Goal: Task Accomplishment & Management: Manage account settings

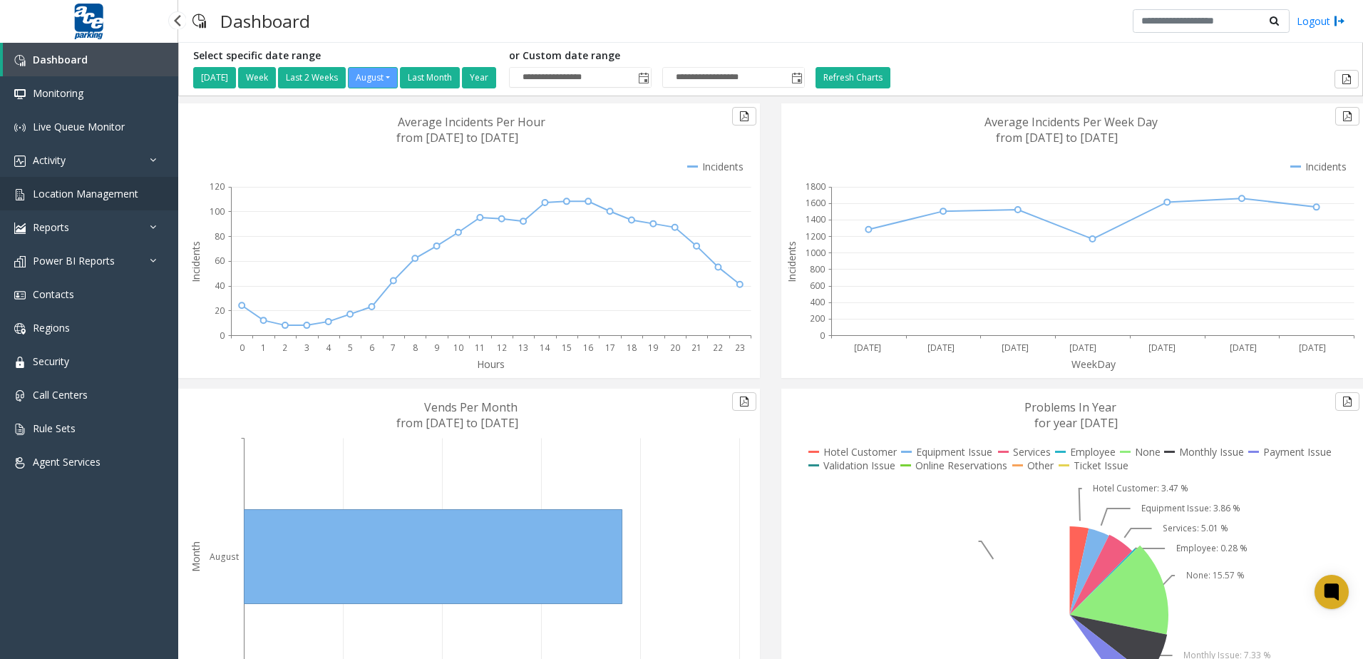
click at [129, 190] on span "Location Management" at bounding box center [86, 194] width 106 height 14
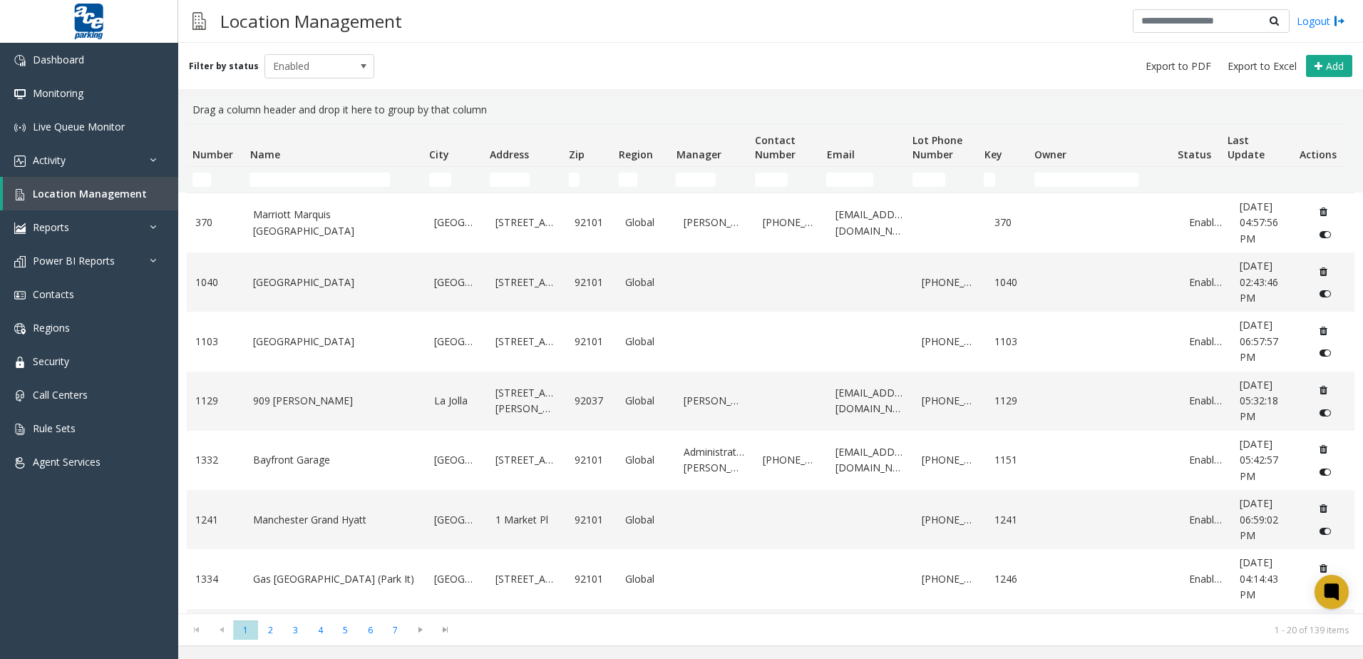
click at [324, 167] on td "Name Filter" at bounding box center [333, 180] width 179 height 26
click at [318, 177] on input "Name Filter" at bounding box center [320, 180] width 140 height 14
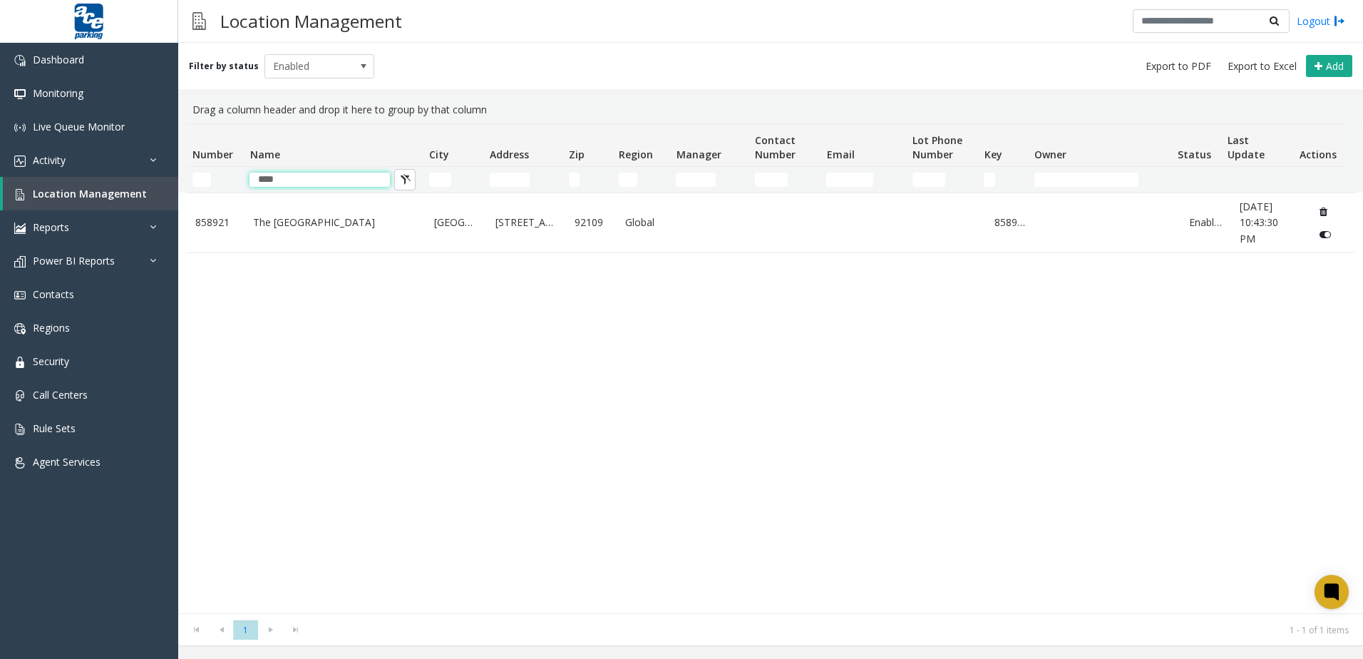
type input "****"
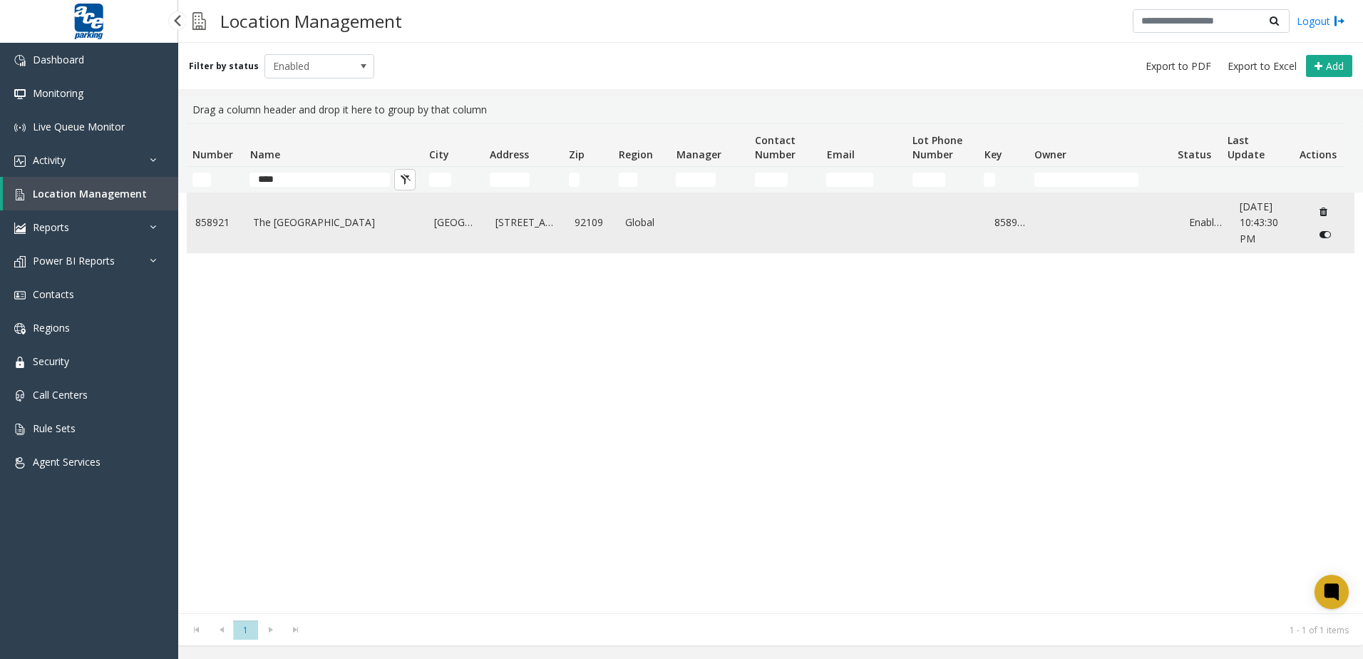
click at [301, 221] on link "The [GEOGRAPHIC_DATA]" at bounding box center [335, 223] width 164 height 16
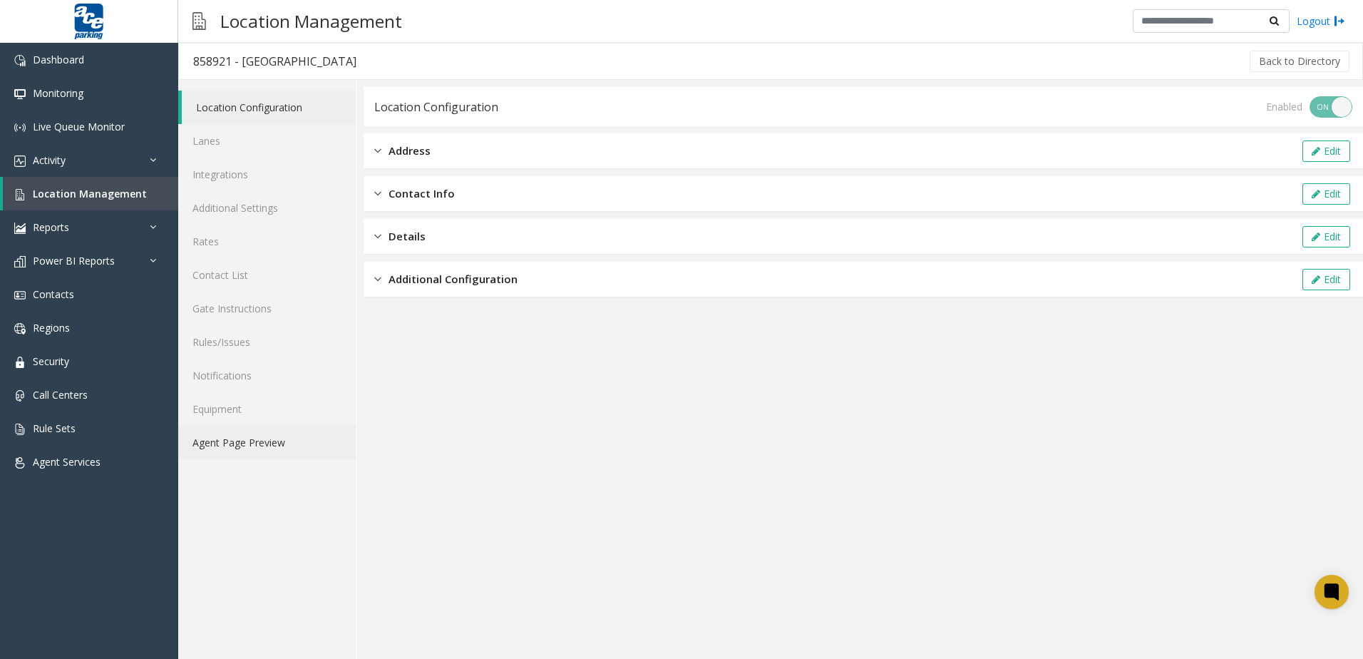
click at [252, 443] on link "Agent Page Preview" at bounding box center [267, 443] width 178 height 34
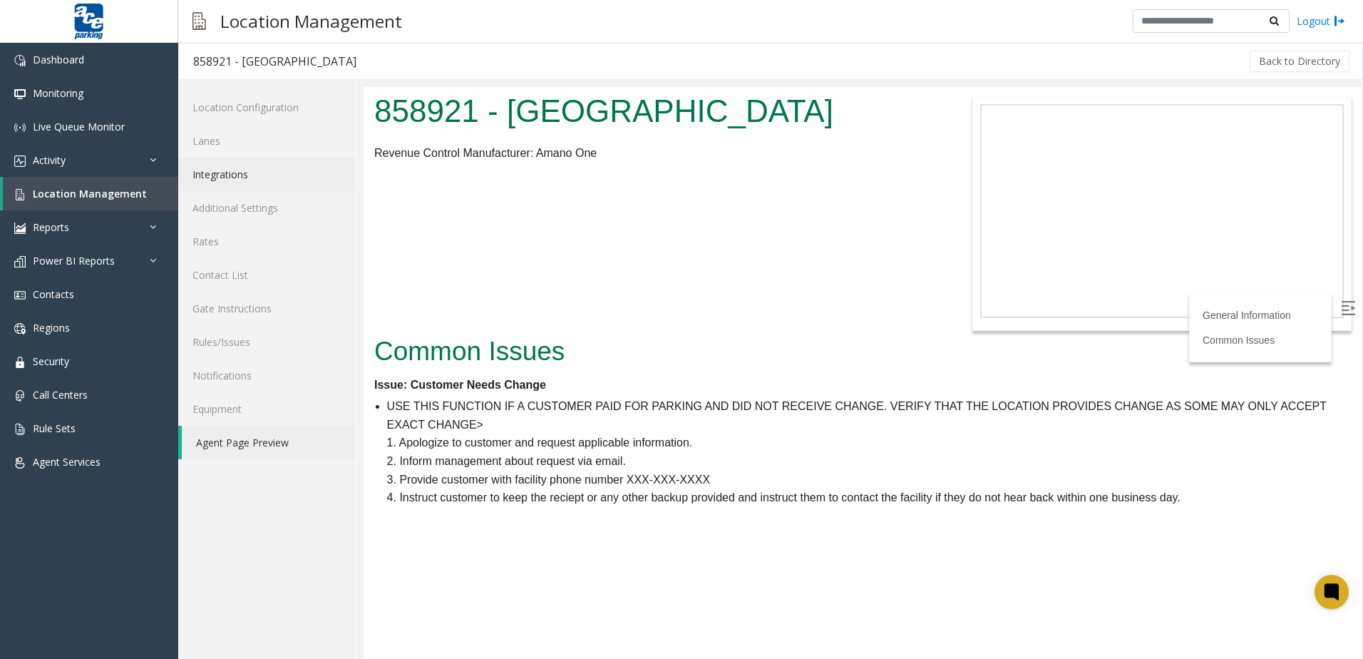
click at [304, 180] on link "Integrations" at bounding box center [267, 175] width 178 height 34
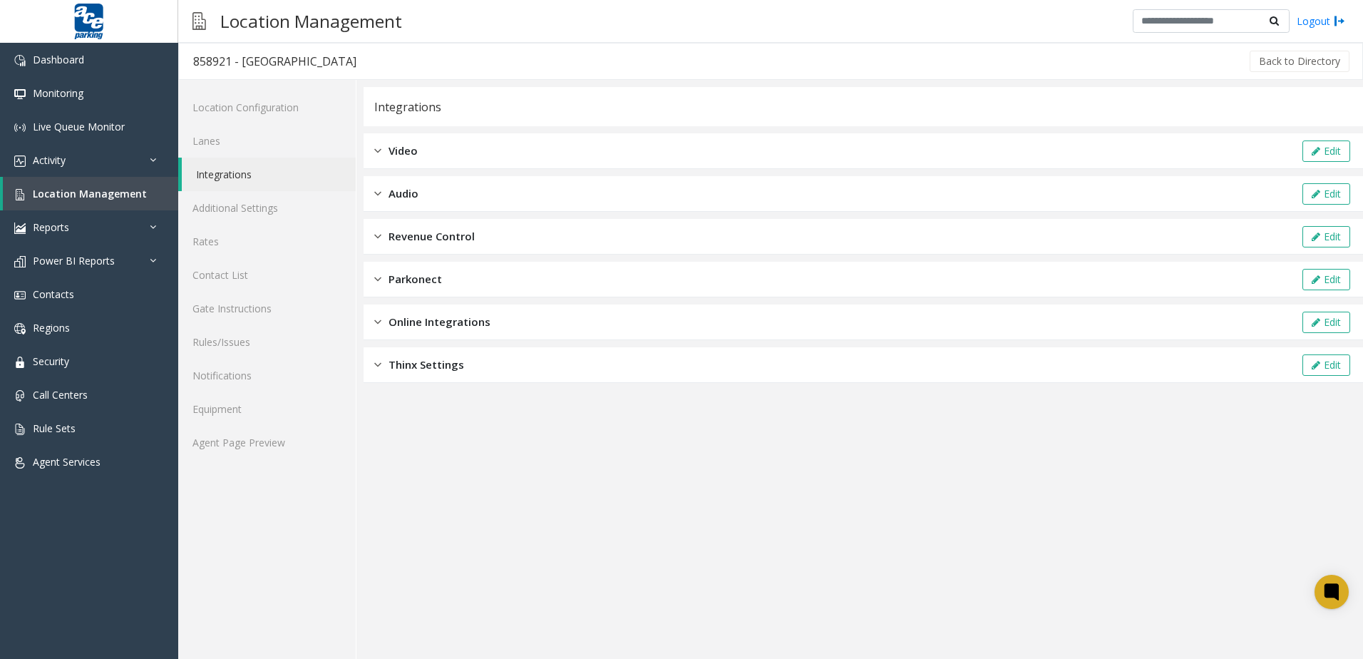
click at [451, 235] on span "Revenue Control" at bounding box center [432, 236] width 86 height 16
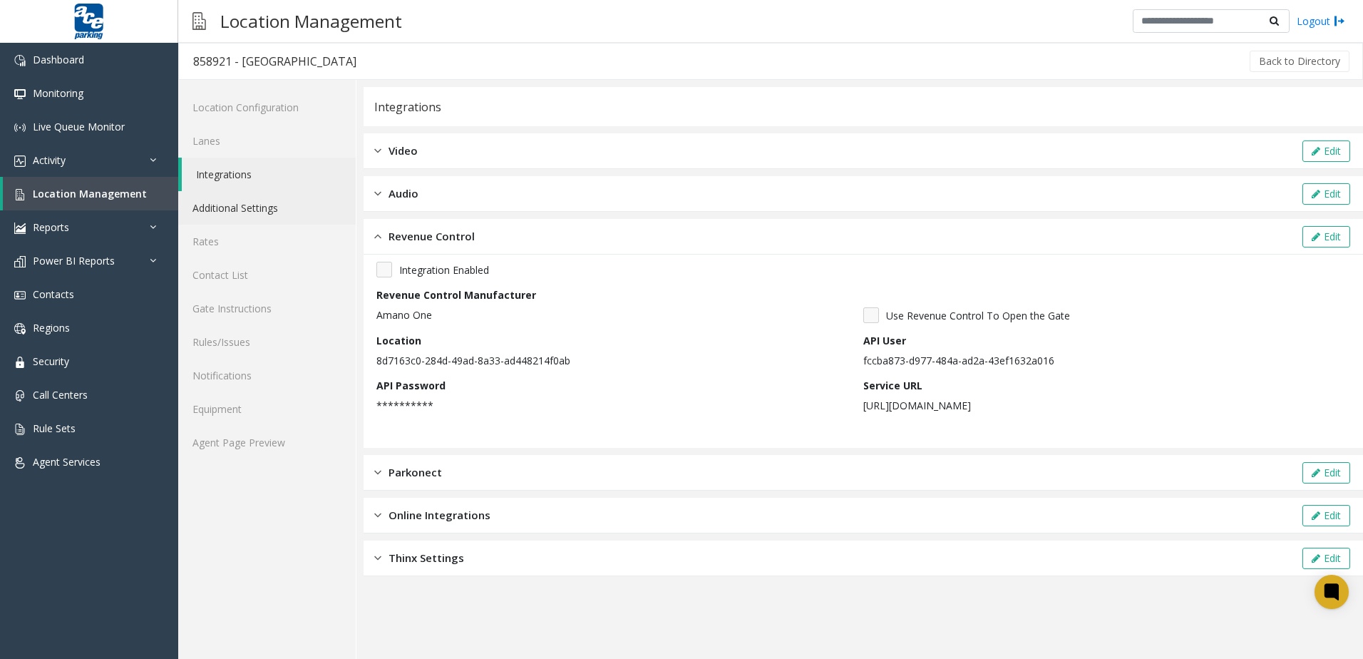
click at [260, 207] on link "Additional Settings" at bounding box center [267, 208] width 178 height 34
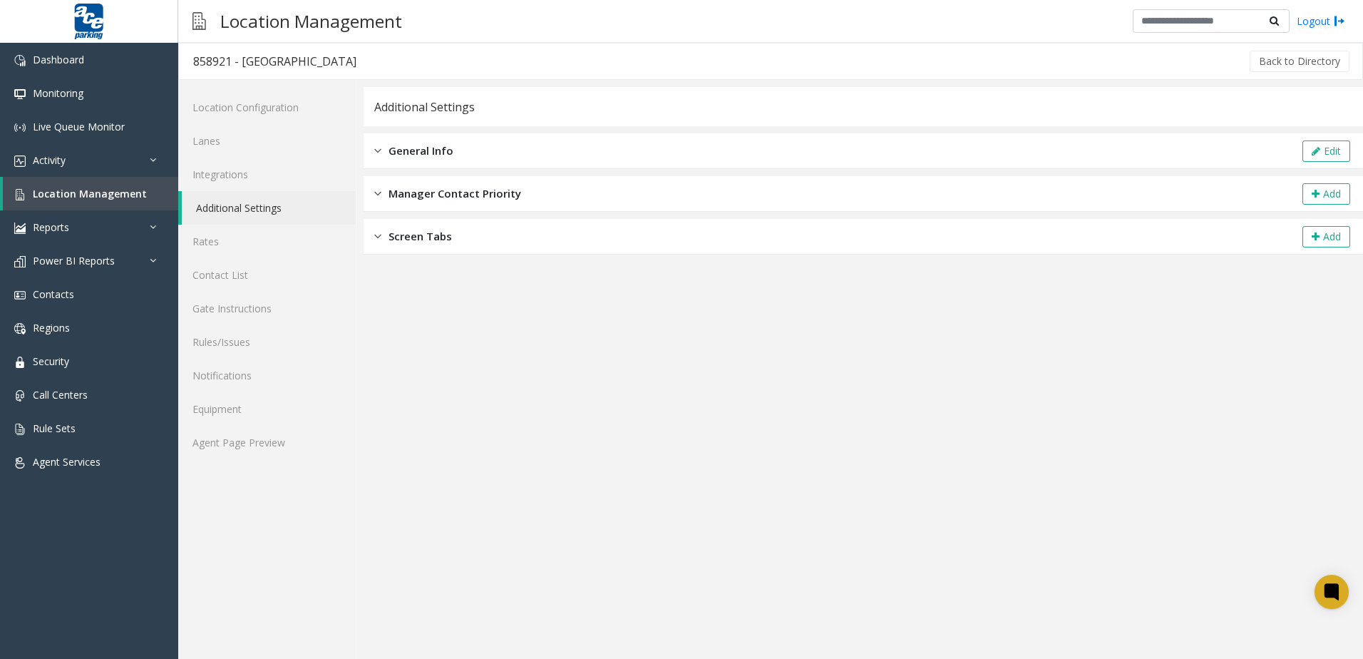
click at [436, 240] on span "Screen Tabs" at bounding box center [420, 236] width 63 height 16
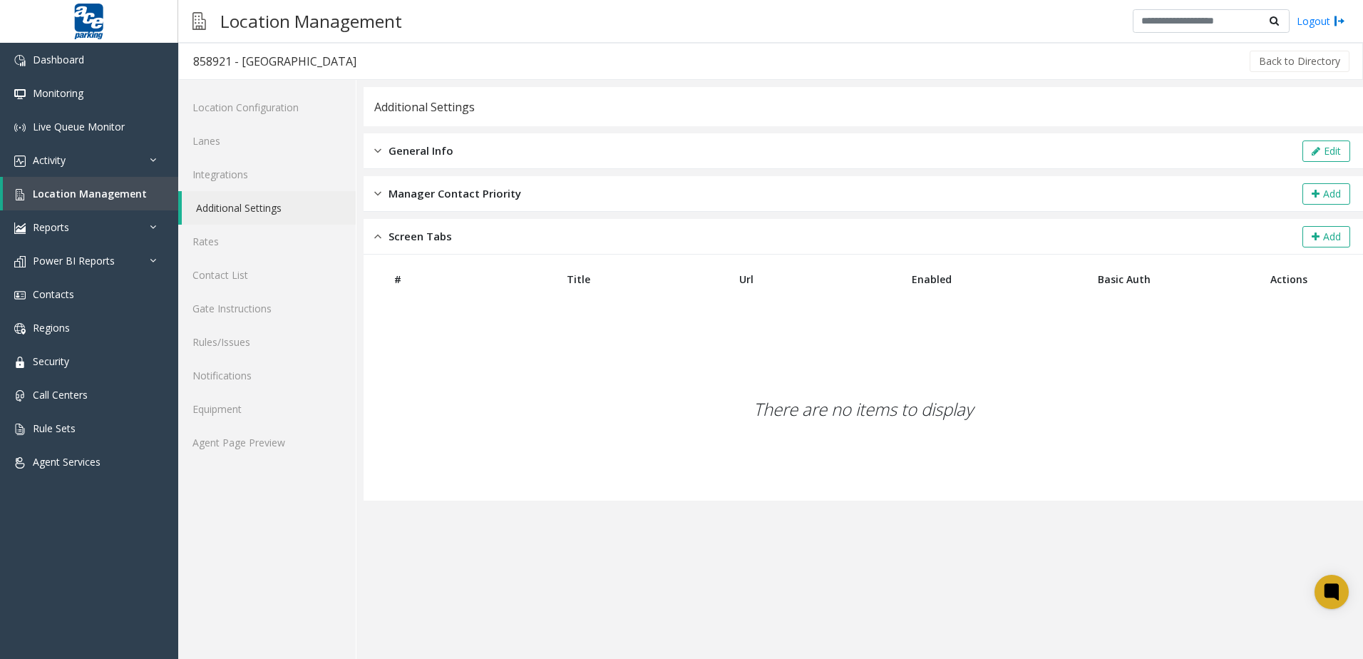
click at [479, 153] on div "General Info Edit" at bounding box center [864, 151] width 1000 height 36
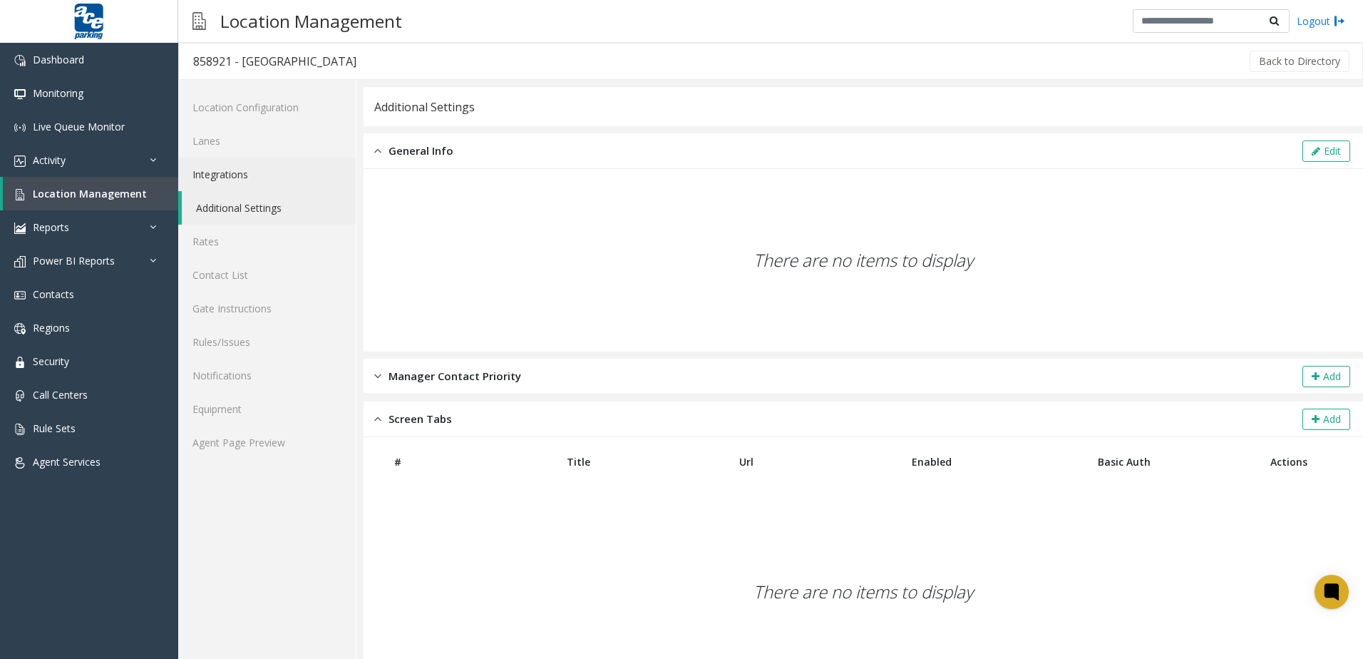
click at [289, 182] on link "Integrations" at bounding box center [267, 175] width 178 height 34
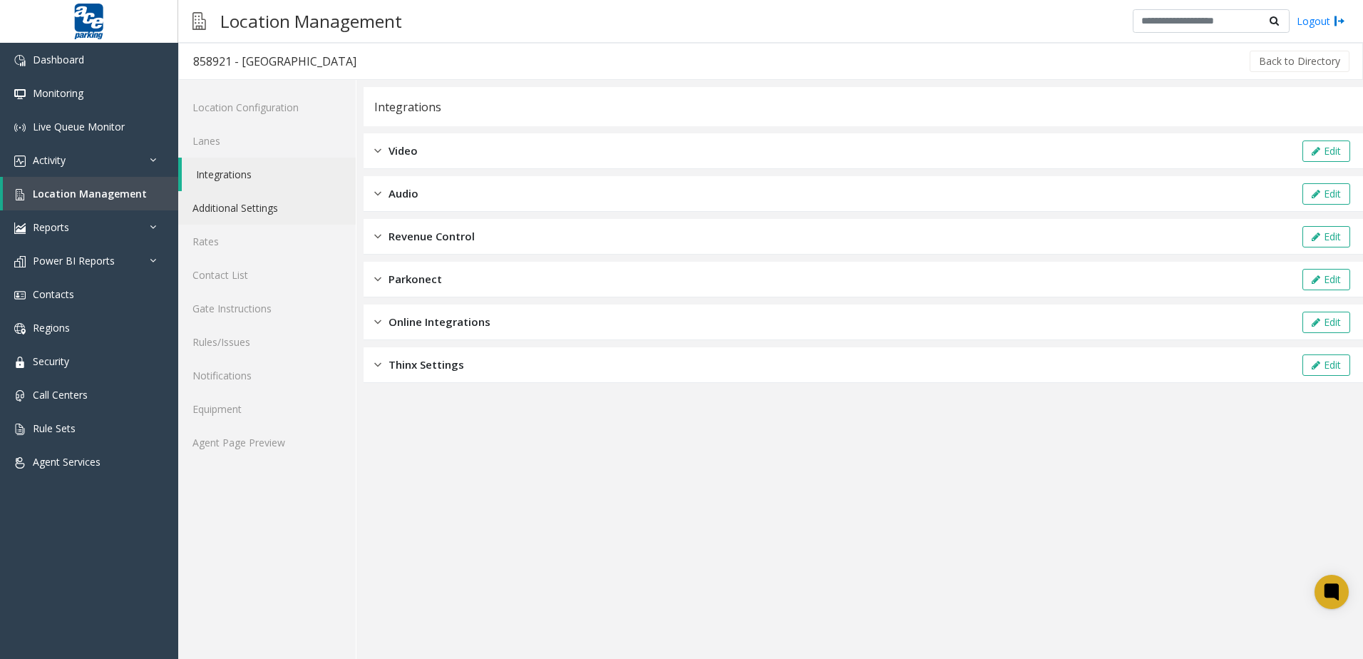
click at [289, 197] on link "Additional Settings" at bounding box center [267, 208] width 178 height 34
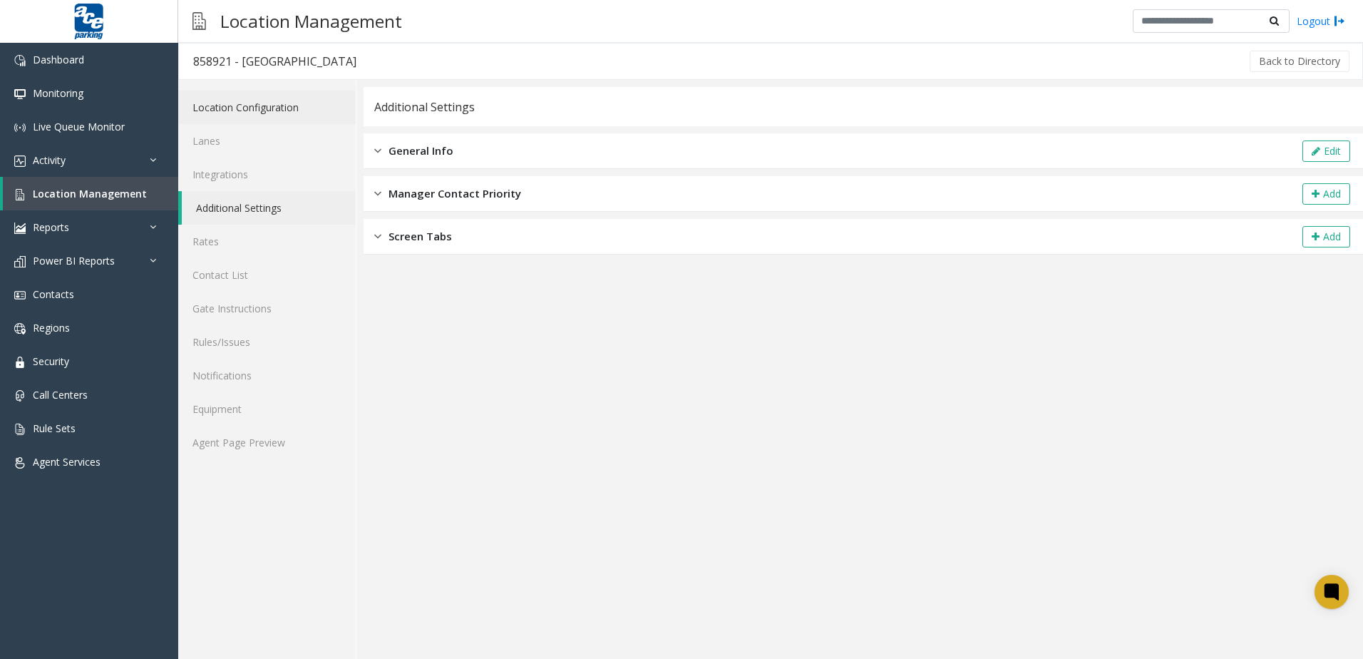
click at [252, 116] on link "Location Configuration" at bounding box center [267, 108] width 178 height 34
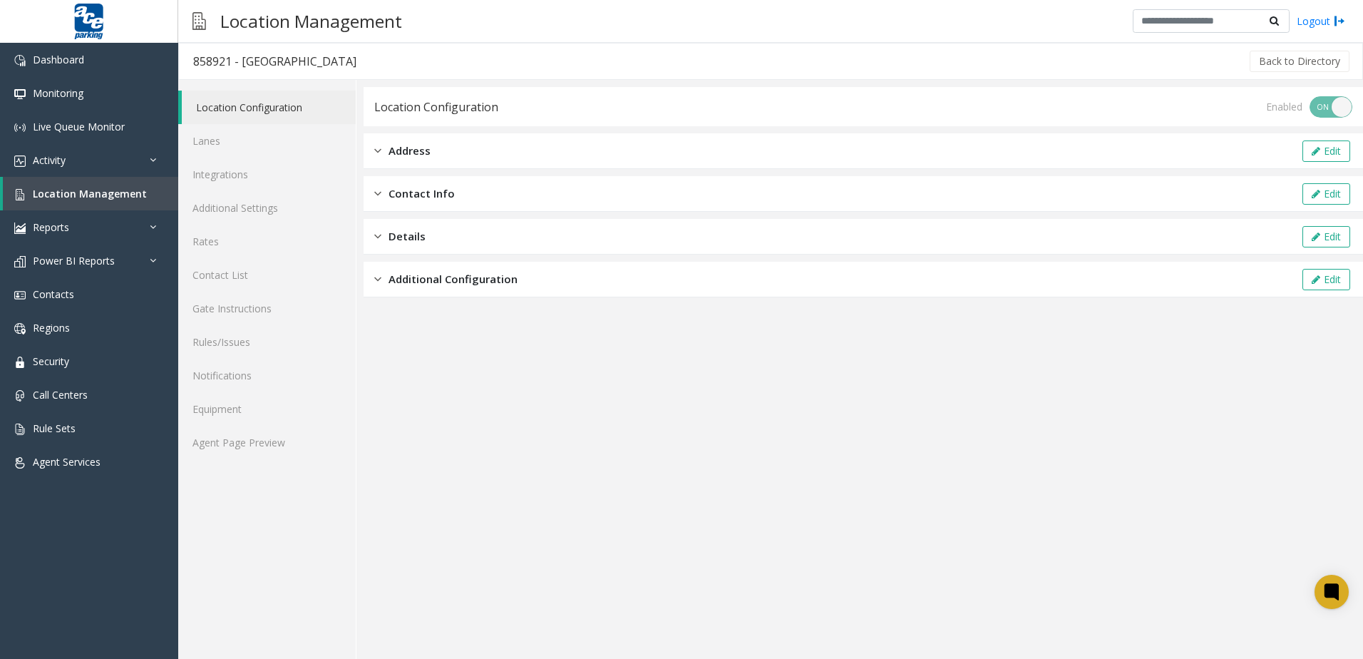
click at [415, 294] on div "Additional Configuration Edit" at bounding box center [864, 280] width 1000 height 36
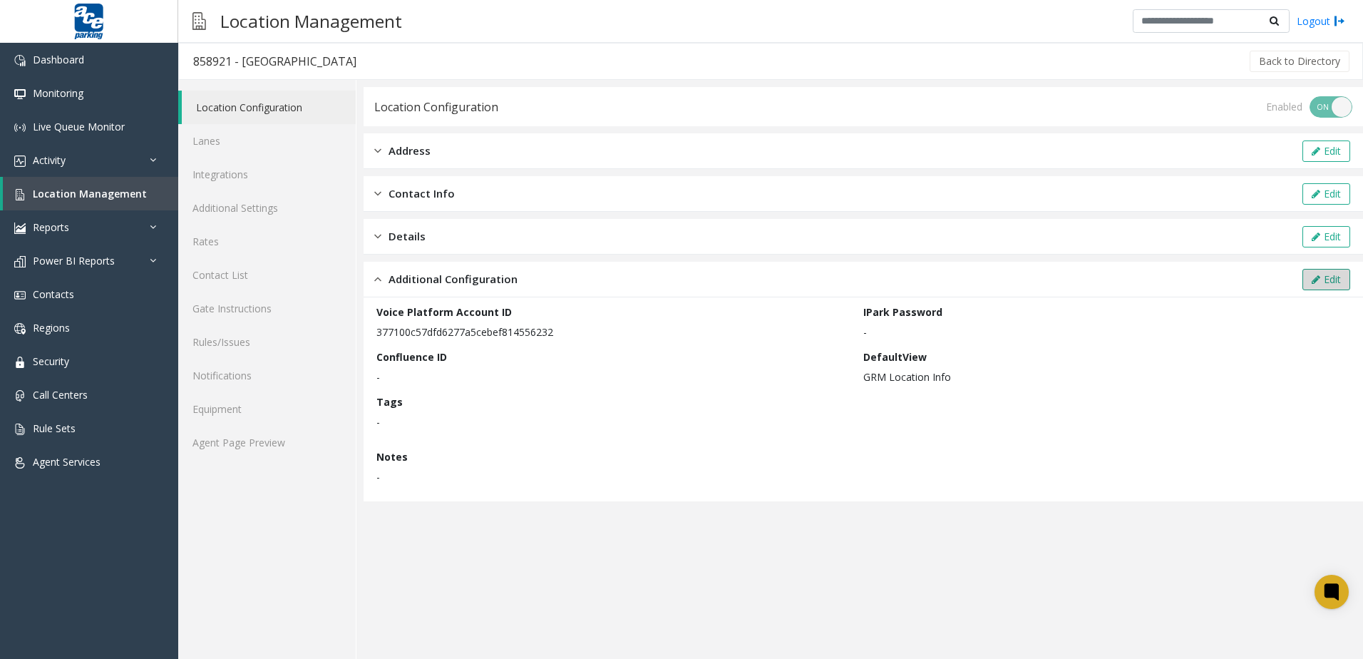
click at [1329, 281] on button "Edit" at bounding box center [1327, 279] width 48 height 21
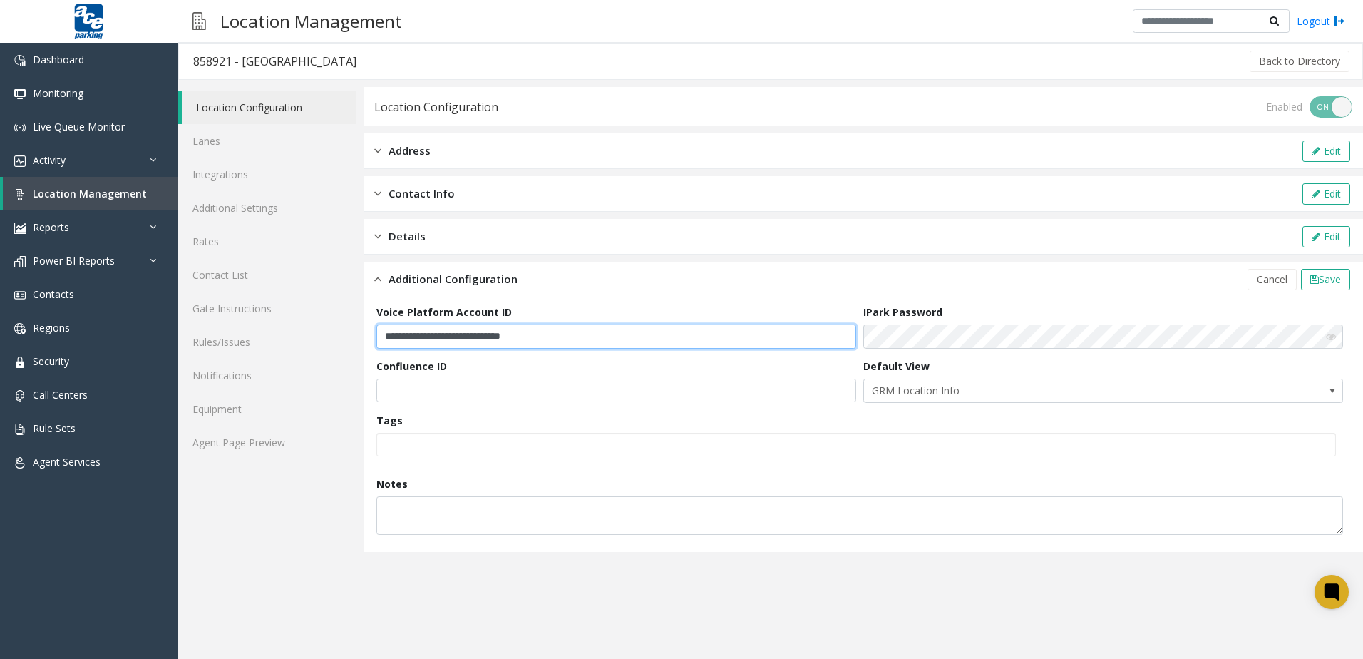
click at [542, 340] on input "**********" at bounding box center [616, 336] width 480 height 24
paste input "text"
type input "**********"
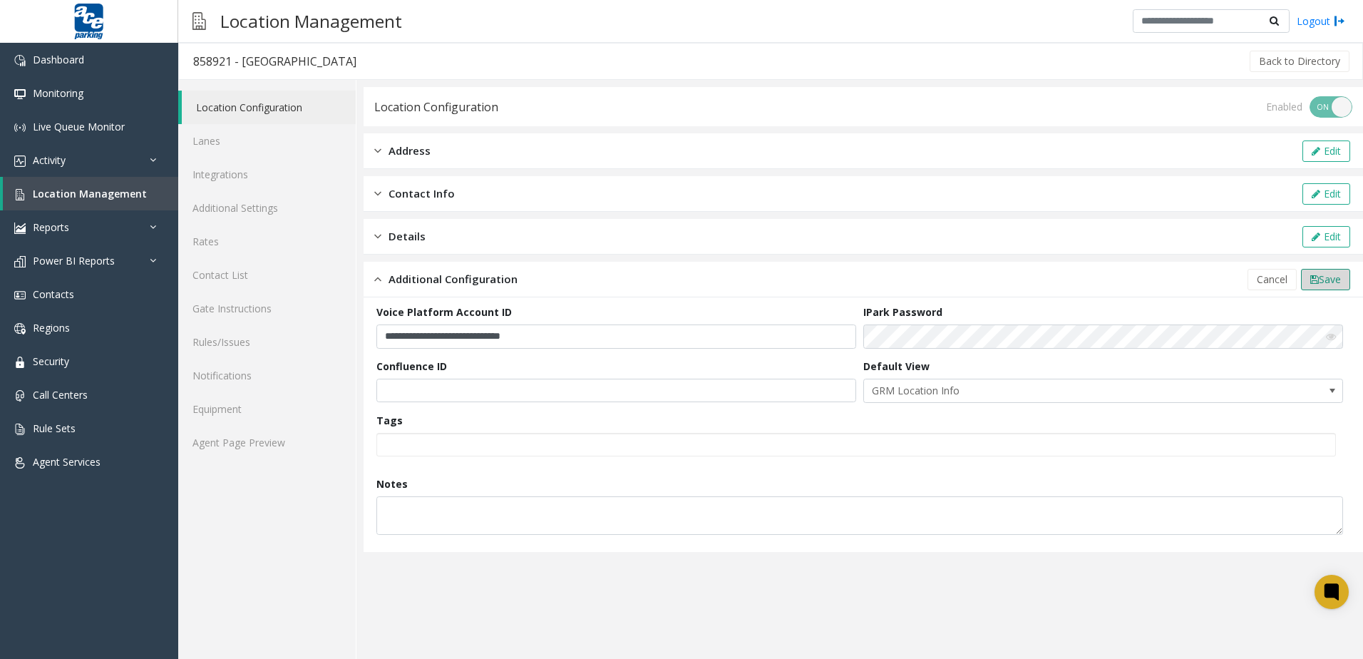
click at [1327, 278] on span "Save" at bounding box center [1330, 279] width 22 height 14
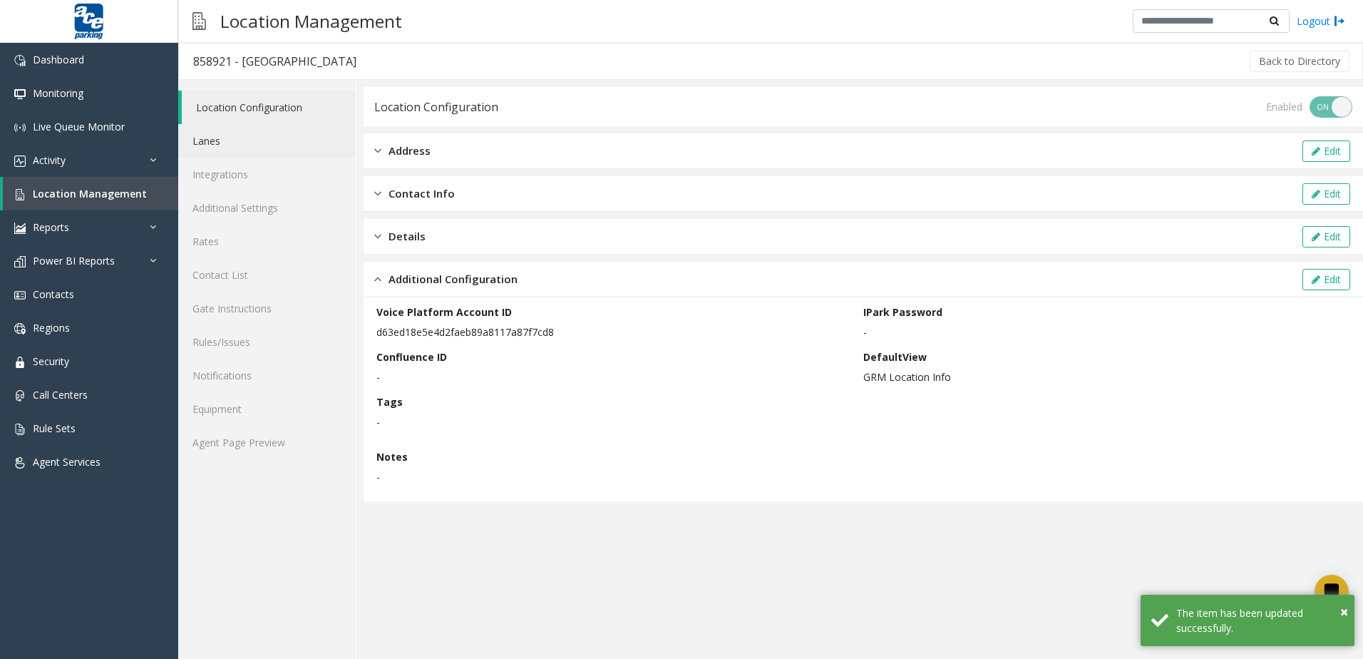
click at [268, 135] on link "Lanes" at bounding box center [267, 141] width 178 height 34
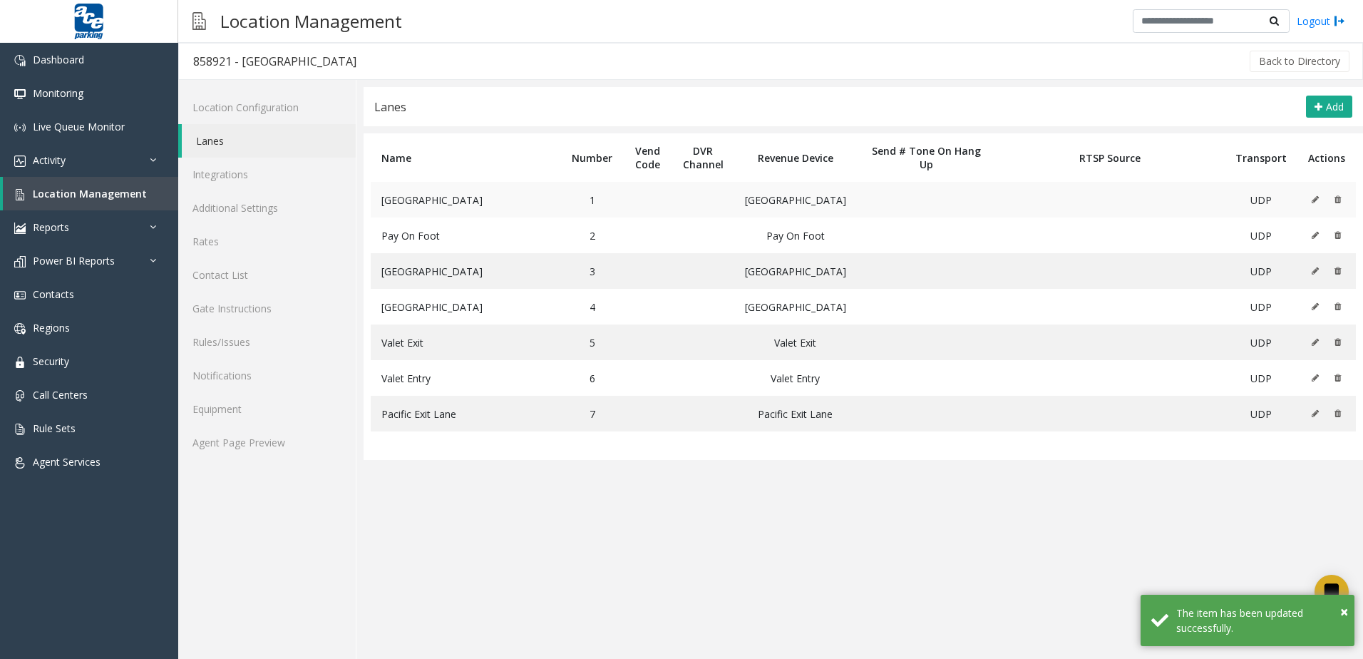
click at [1314, 197] on icon at bounding box center [1315, 199] width 7 height 9
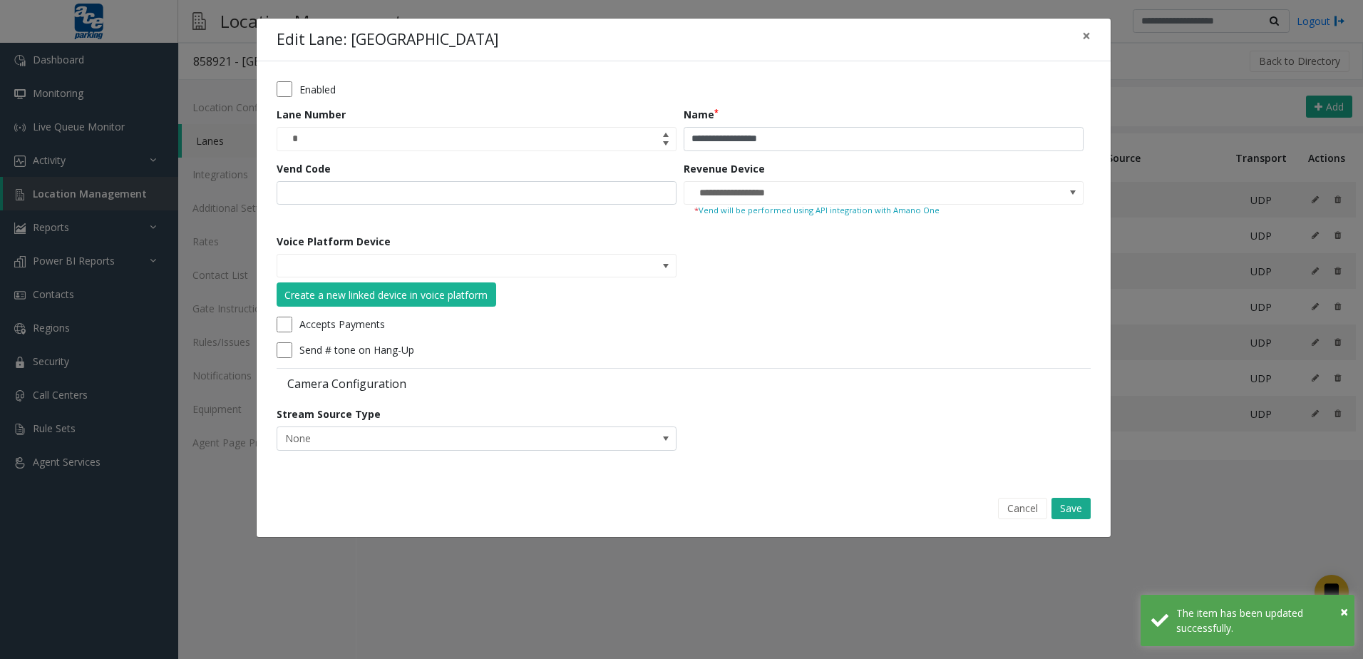
click at [679, 269] on div "Voice Platform Device Create a new linked device in voice platform" at bounding box center [480, 270] width 407 height 73
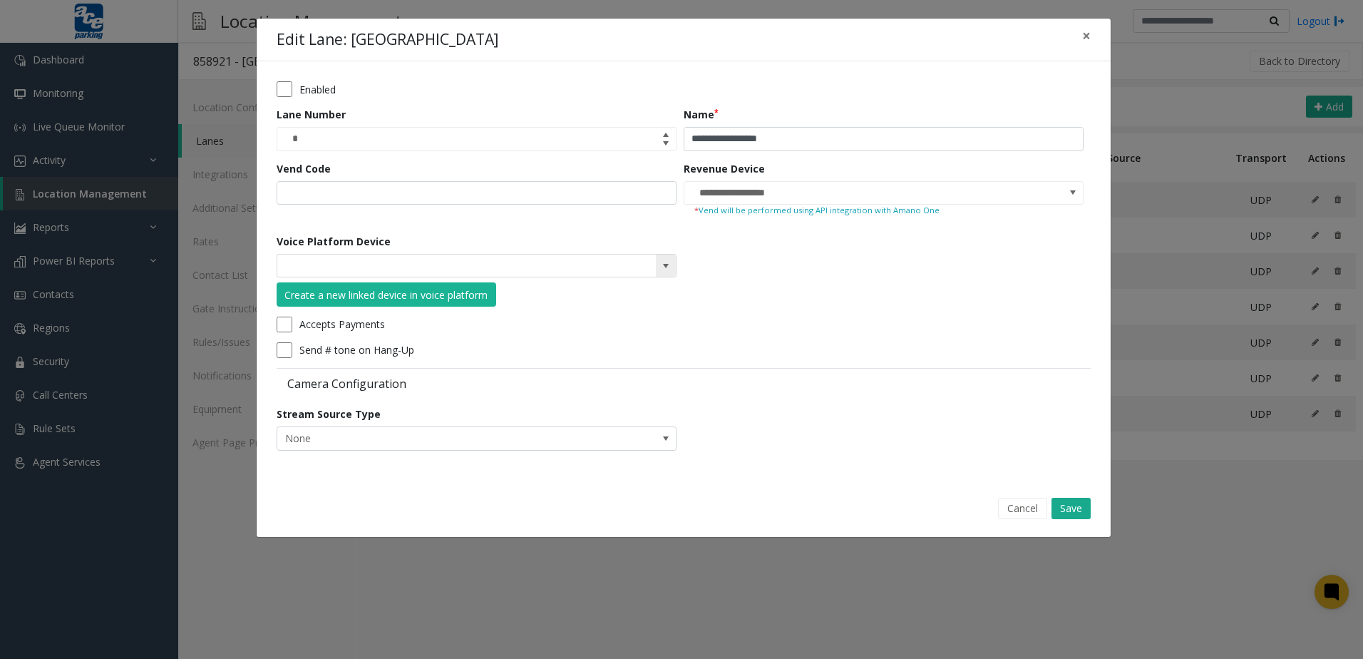
click at [671, 269] on span at bounding box center [665, 265] width 11 height 11
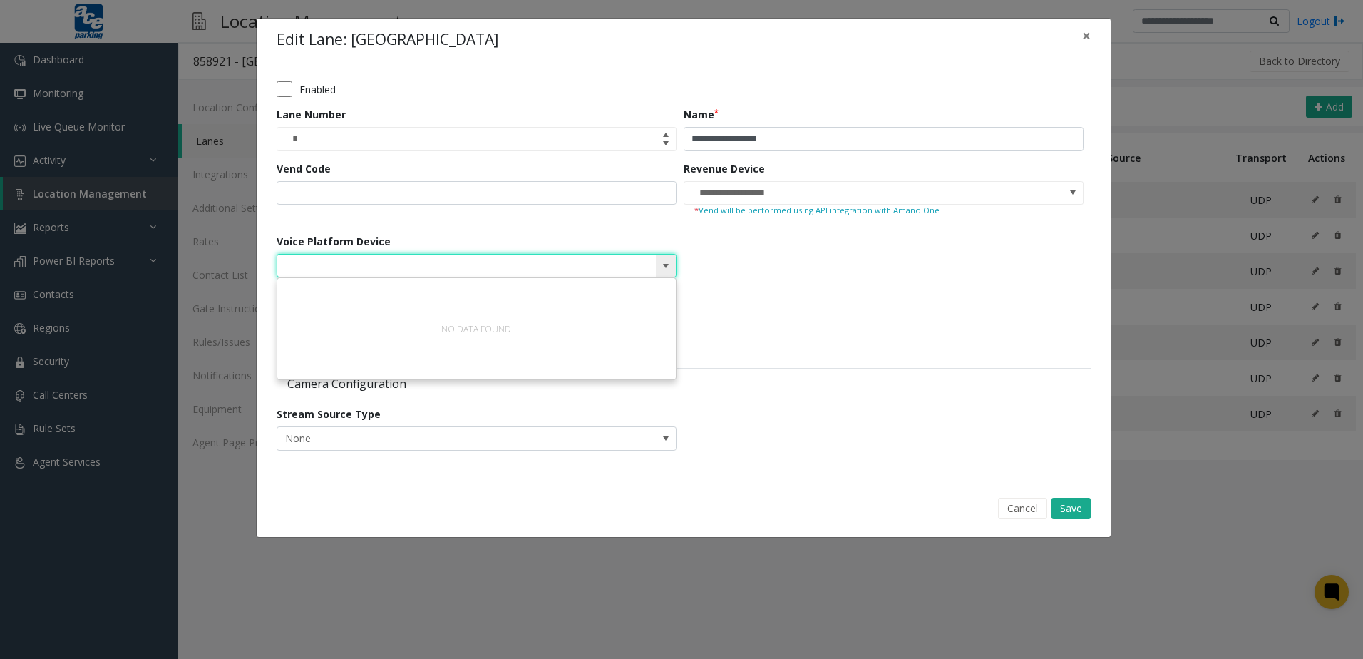
click at [671, 269] on span at bounding box center [665, 265] width 11 height 11
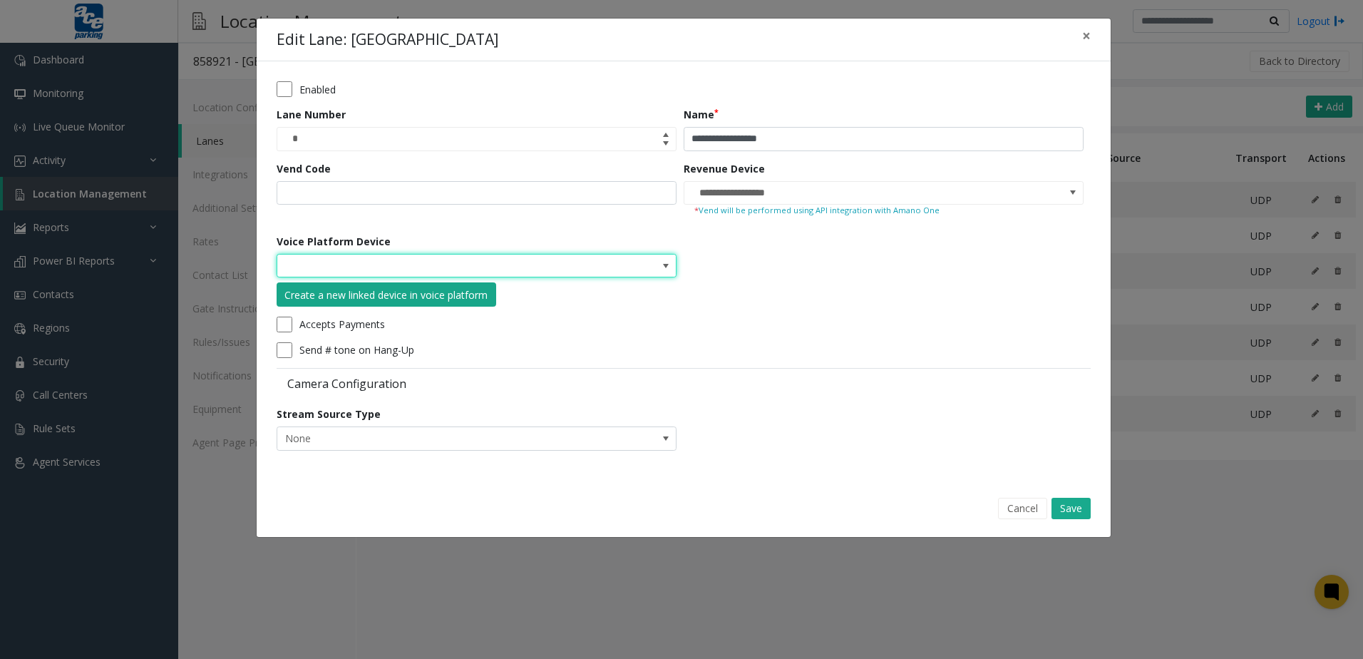
click at [456, 292] on div "Create a new linked device in voice platform" at bounding box center [385, 294] width 203 height 15
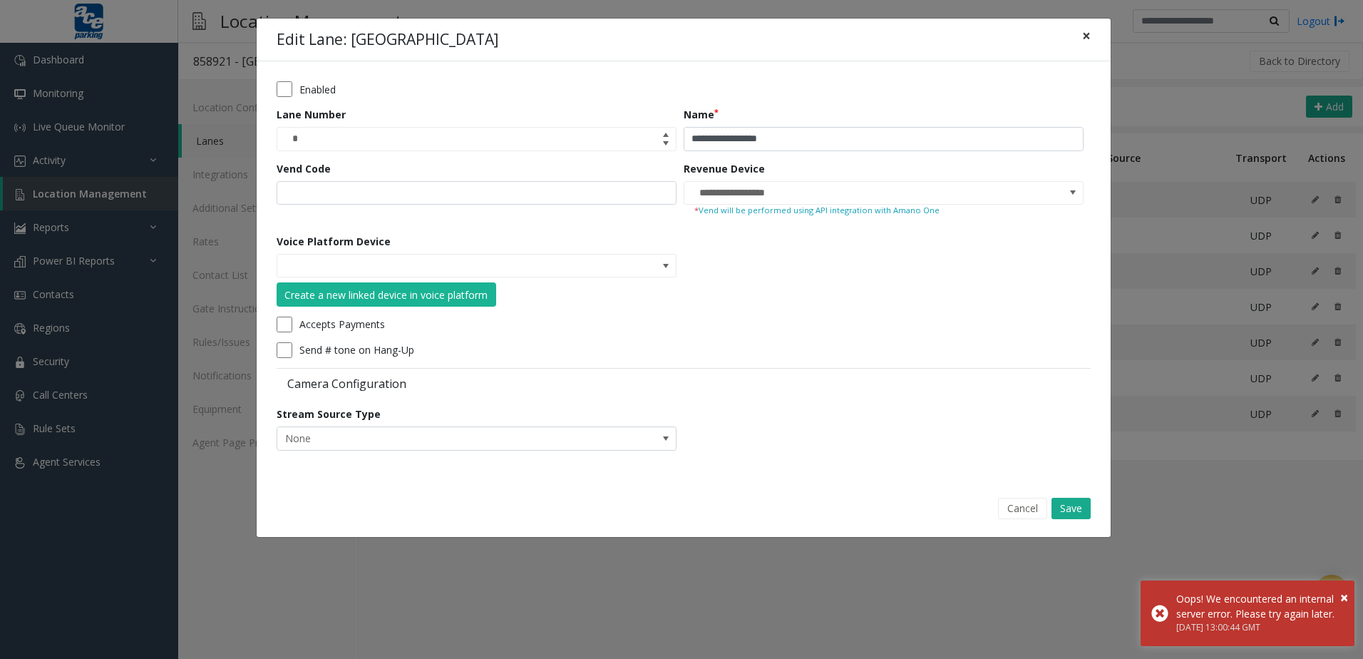
click at [1091, 40] on button "×" at bounding box center [1086, 36] width 29 height 35
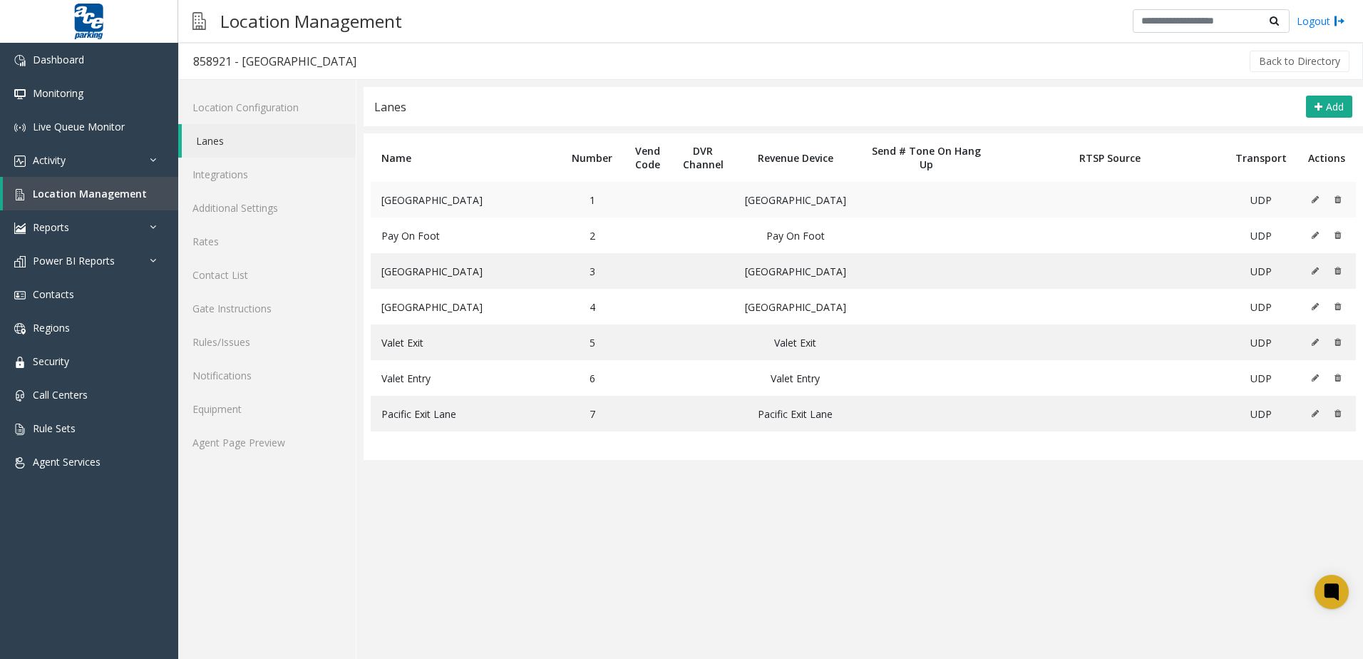
click at [659, 199] on icon at bounding box center [1315, 199] width 7 height 9
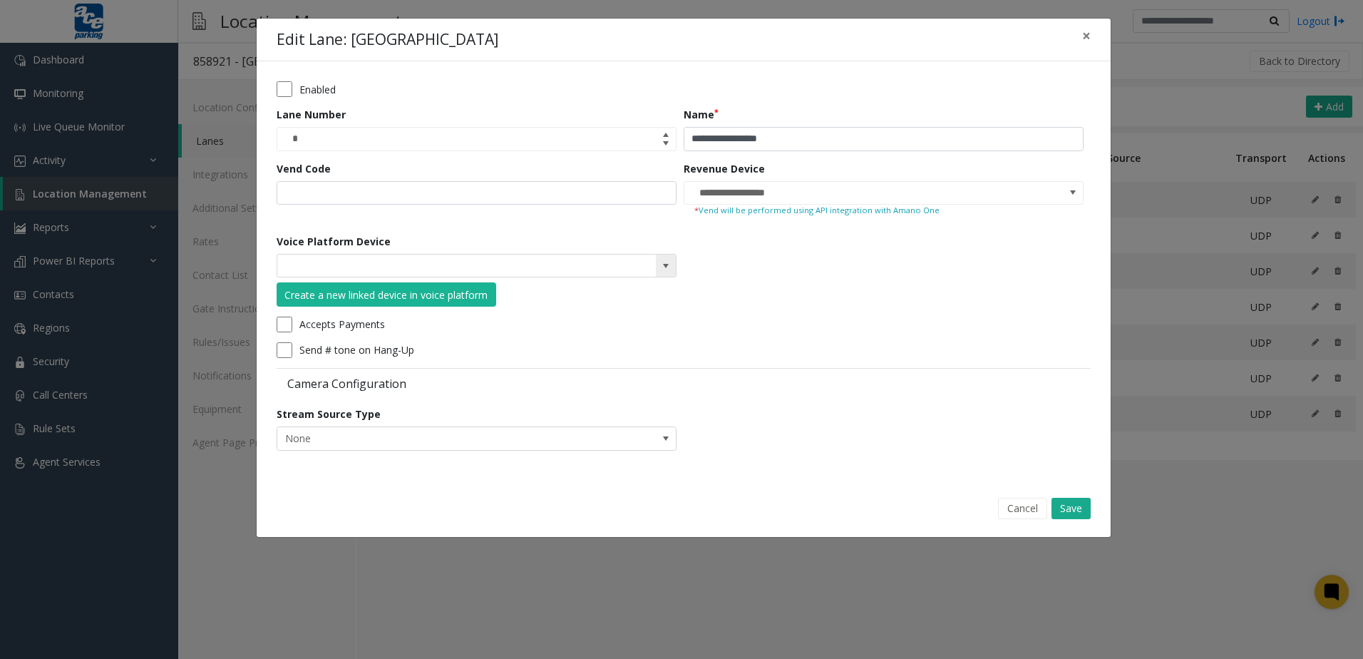
click at [656, 268] on span at bounding box center [666, 266] width 20 height 23
click at [659, 267] on form "**********" at bounding box center [684, 270] width 814 height 379
click at [471, 298] on div "Create a new linked device in voice platform" at bounding box center [385, 294] width 203 height 15
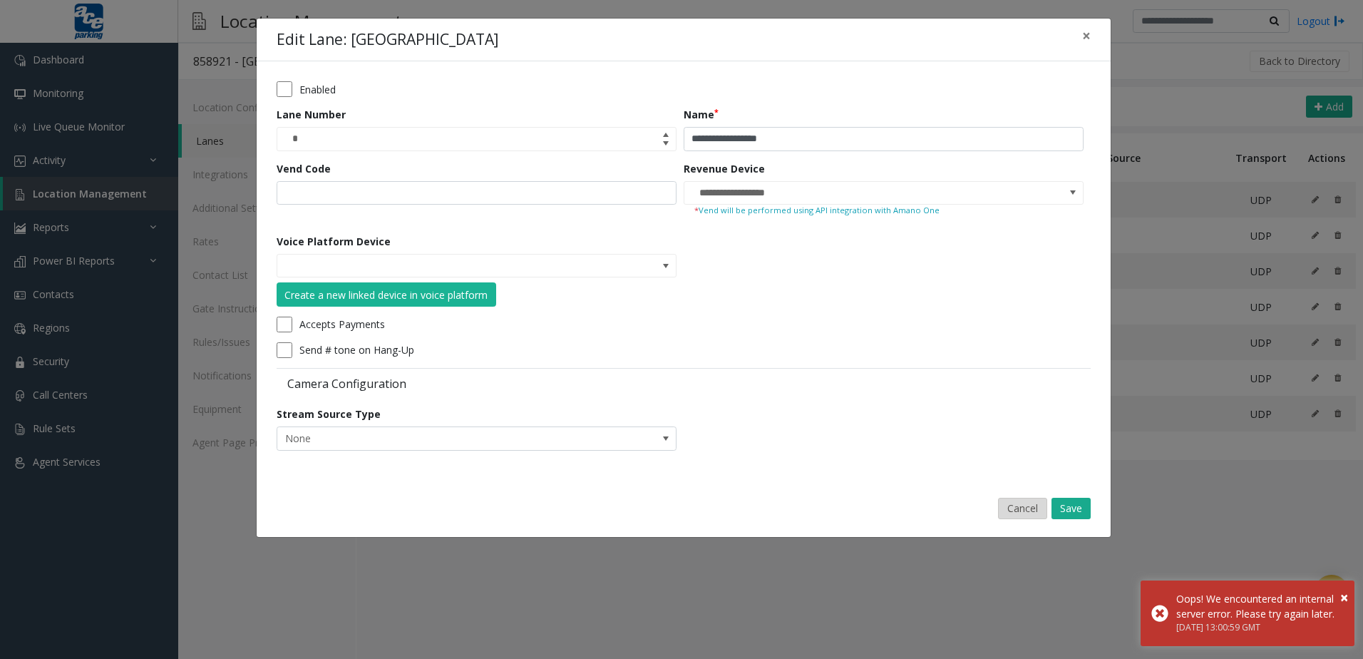
click at [659, 506] on button "Cancel" at bounding box center [1022, 508] width 49 height 21
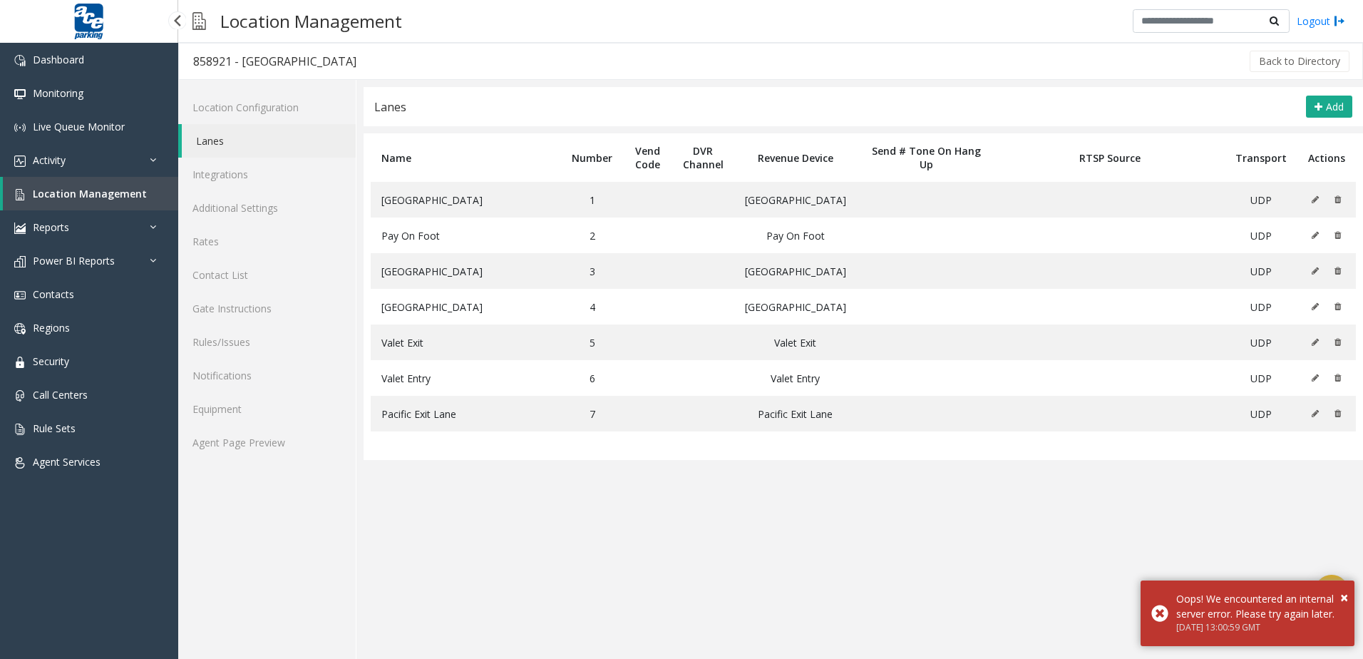
click at [137, 197] on span "Location Management" at bounding box center [90, 194] width 114 height 14
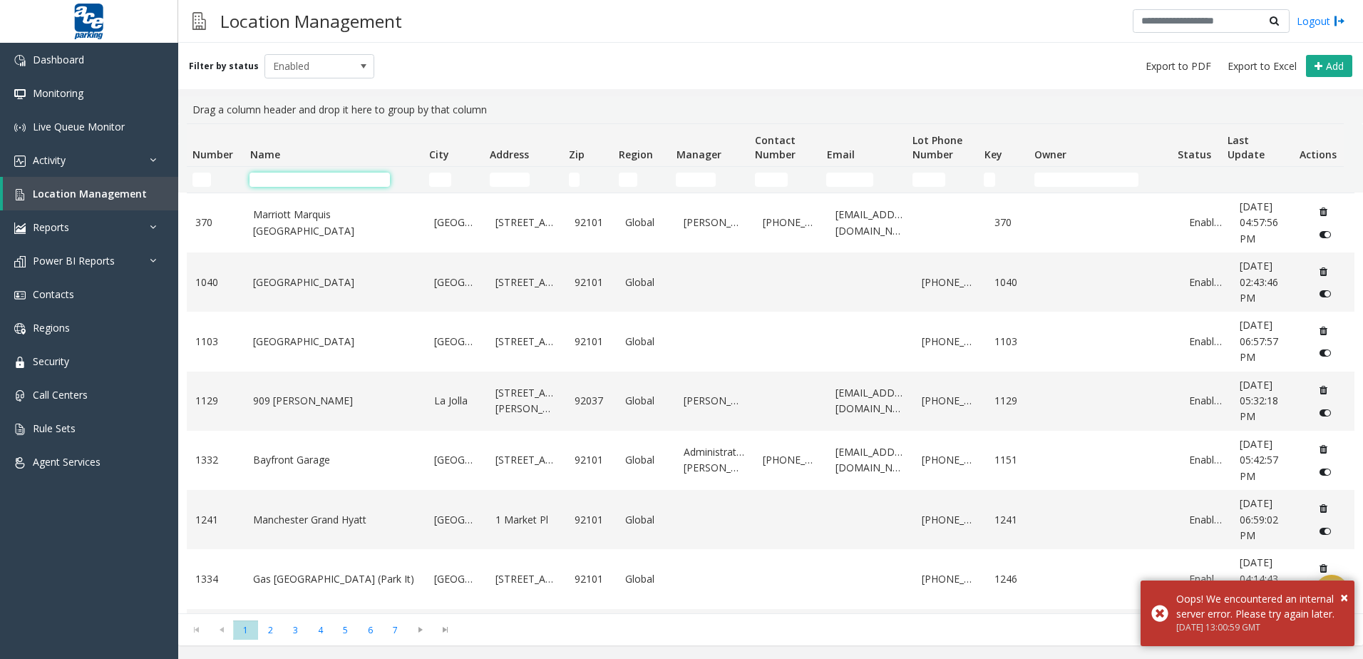
click at [287, 184] on input "Name Filter" at bounding box center [320, 180] width 140 height 14
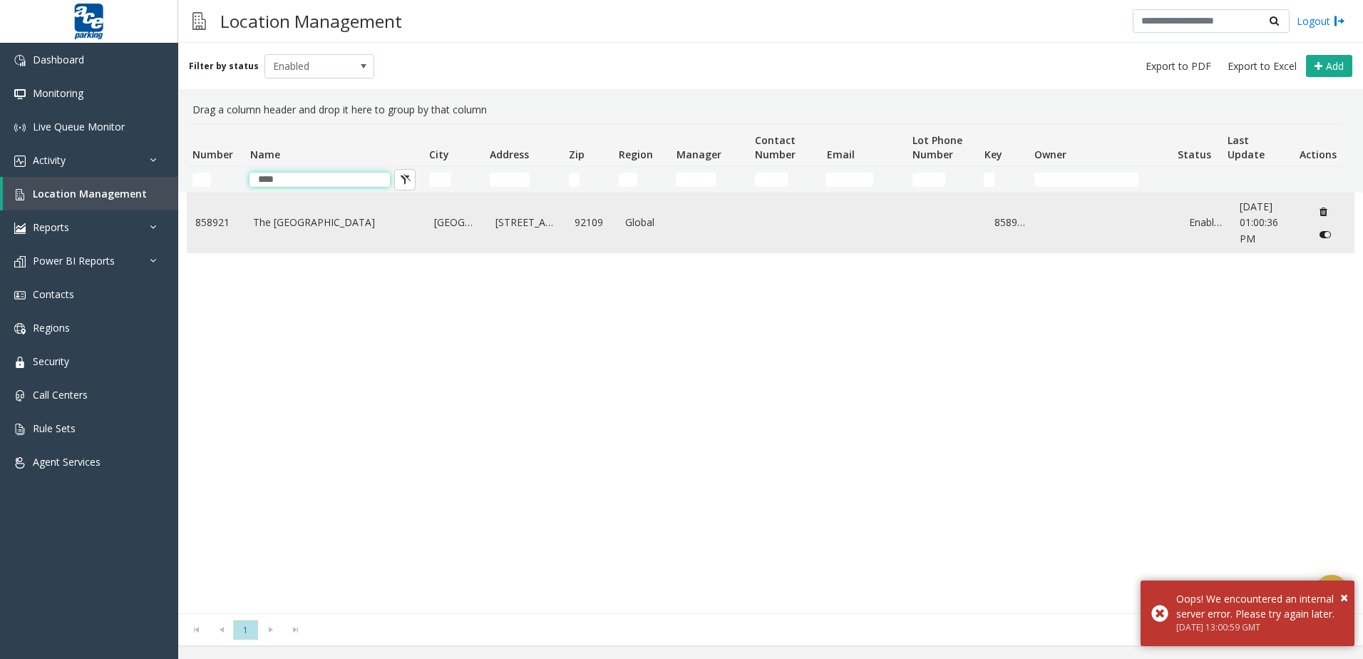
type input "****"
click at [302, 215] on link "The [GEOGRAPHIC_DATA]" at bounding box center [335, 223] width 164 height 16
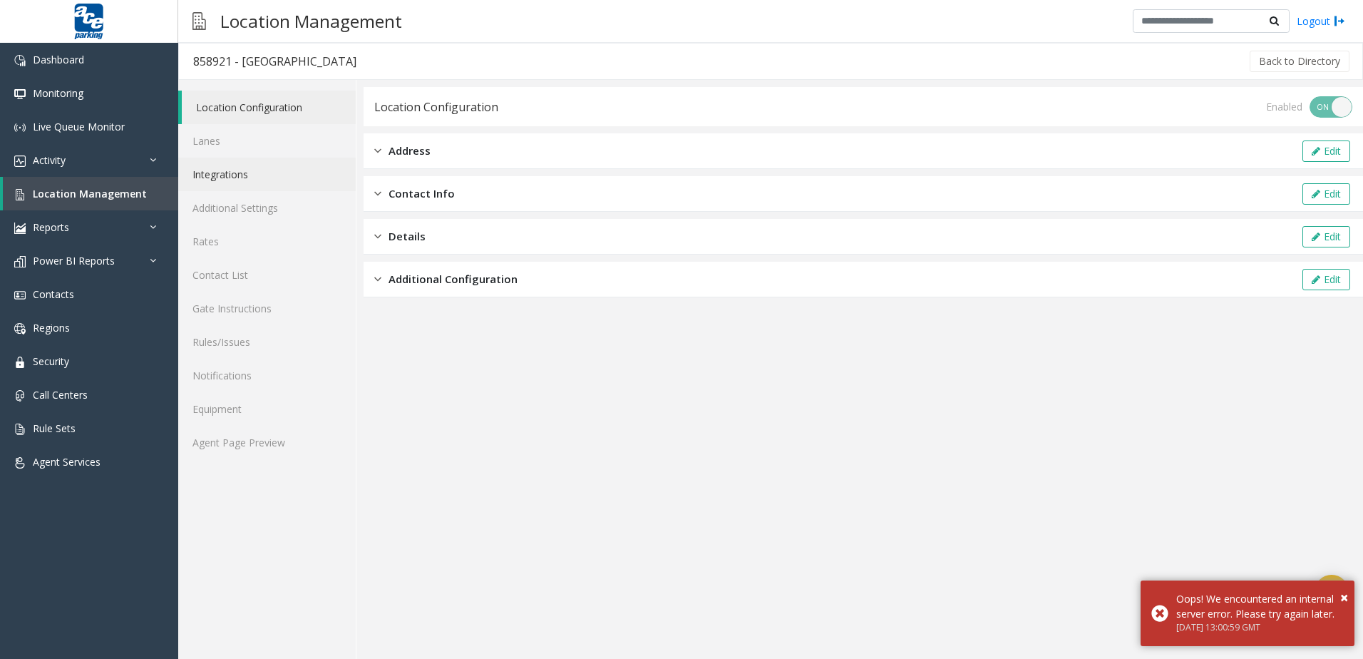
click at [276, 168] on link "Integrations" at bounding box center [267, 175] width 178 height 34
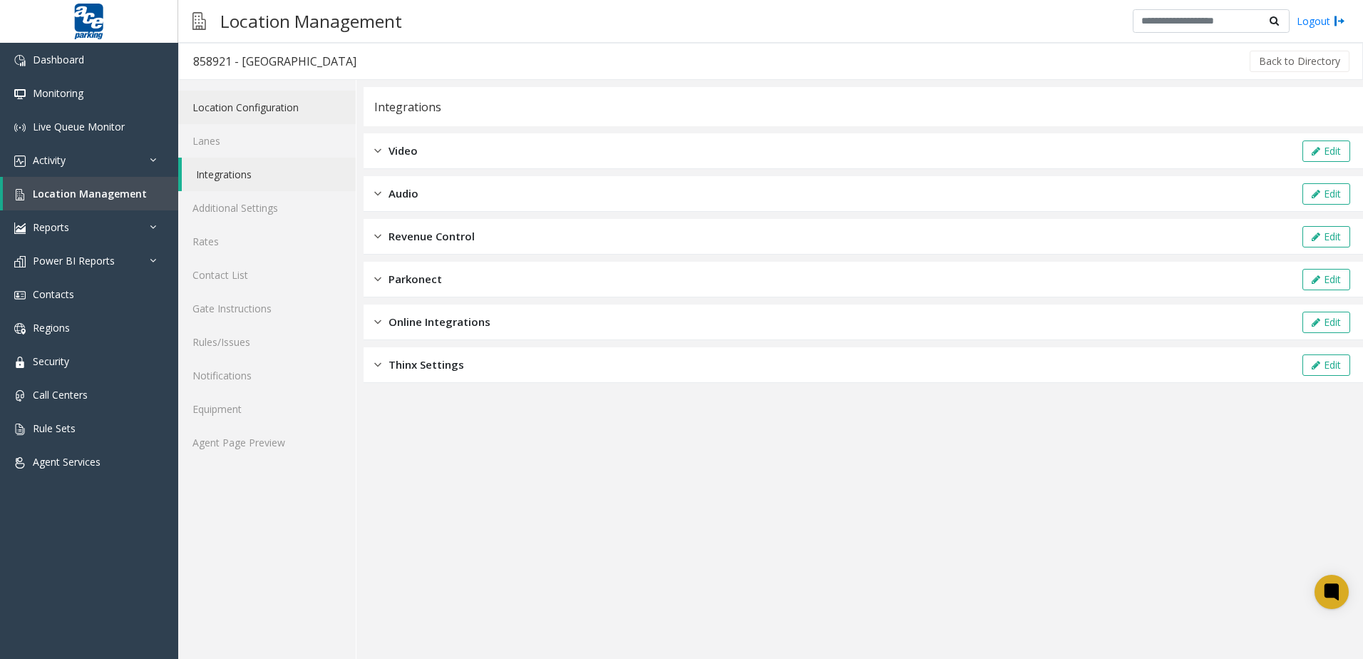
click at [295, 111] on link "Location Configuration" at bounding box center [267, 108] width 178 height 34
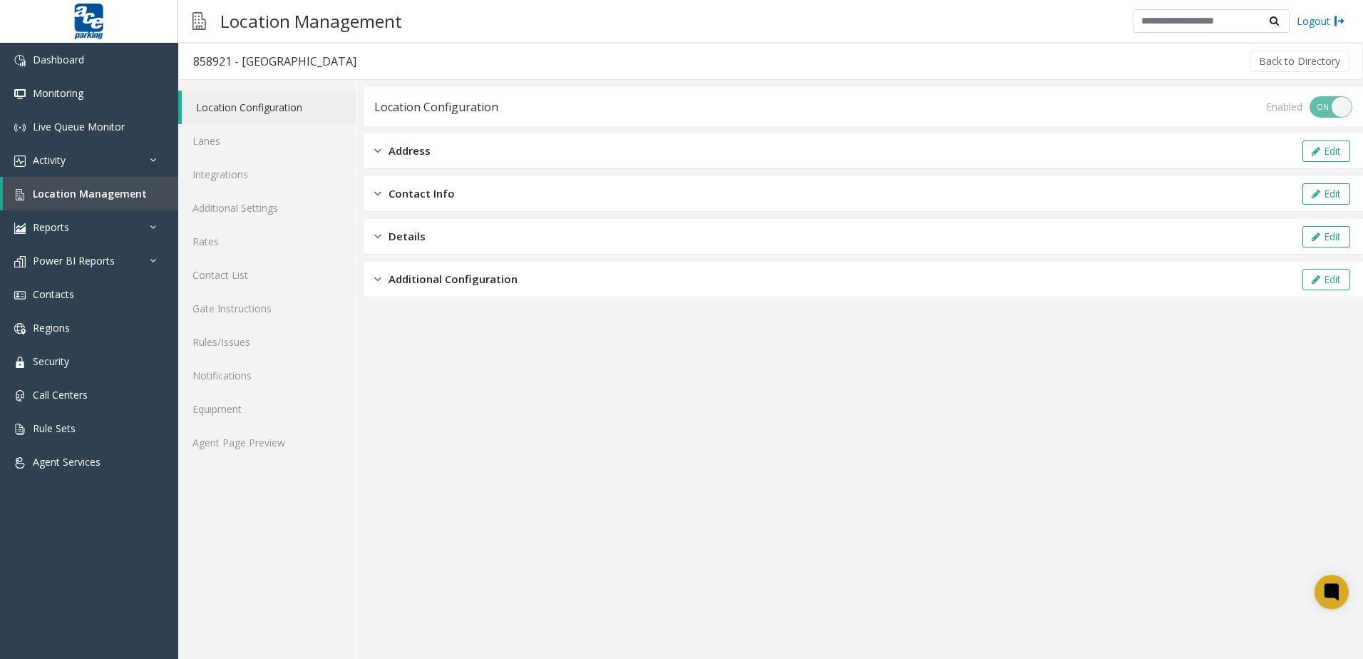
click at [442, 279] on span "Additional Configuration" at bounding box center [453, 279] width 129 height 16
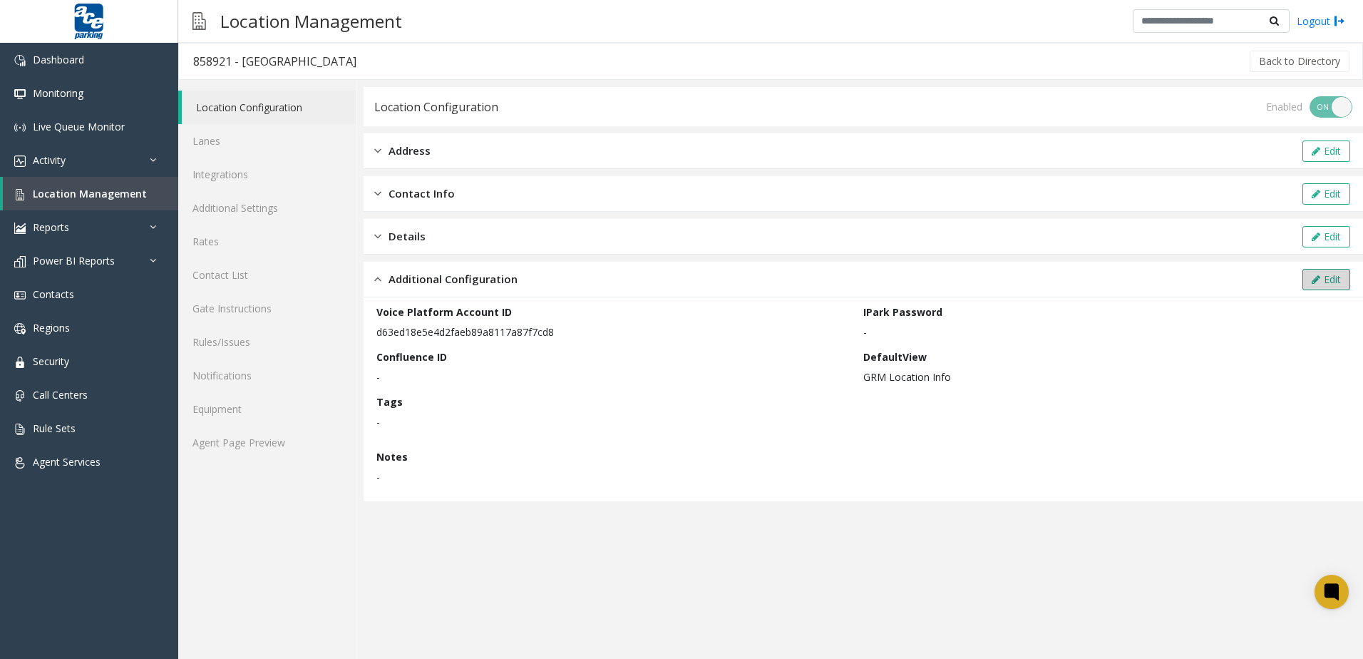
click at [659, 281] on icon at bounding box center [1316, 279] width 9 height 10
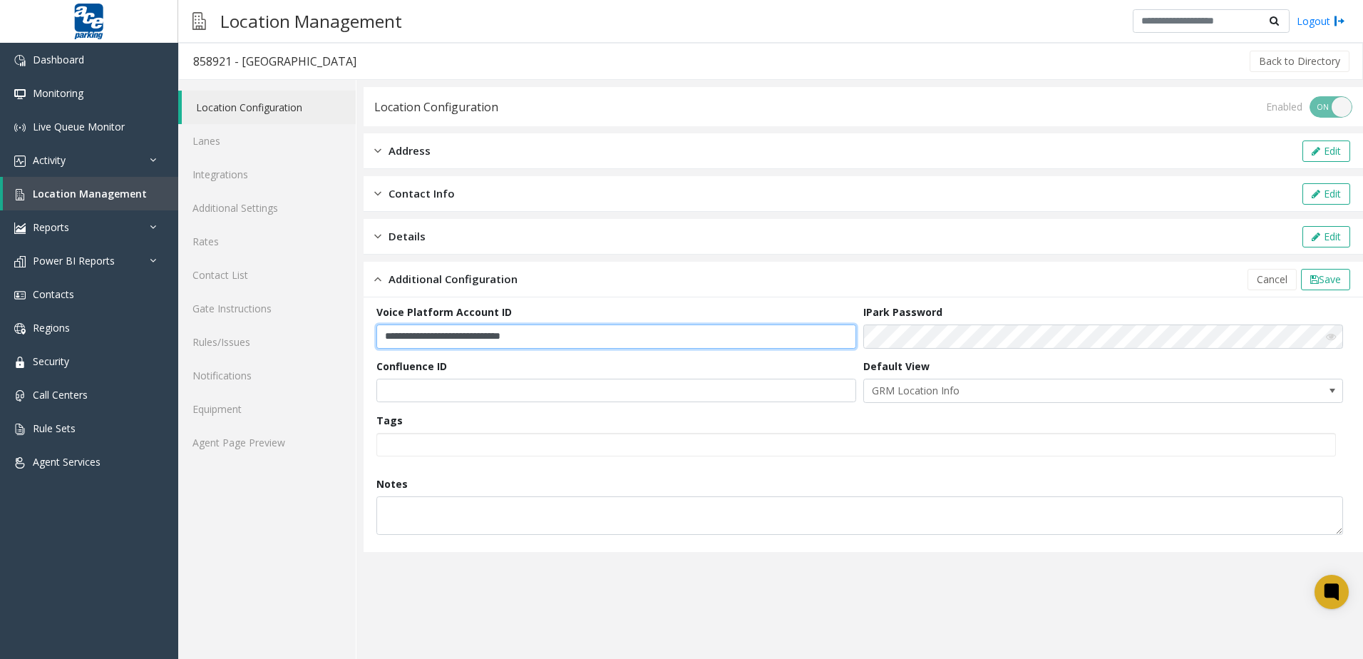
click at [589, 337] on input "**********" at bounding box center [616, 336] width 480 height 24
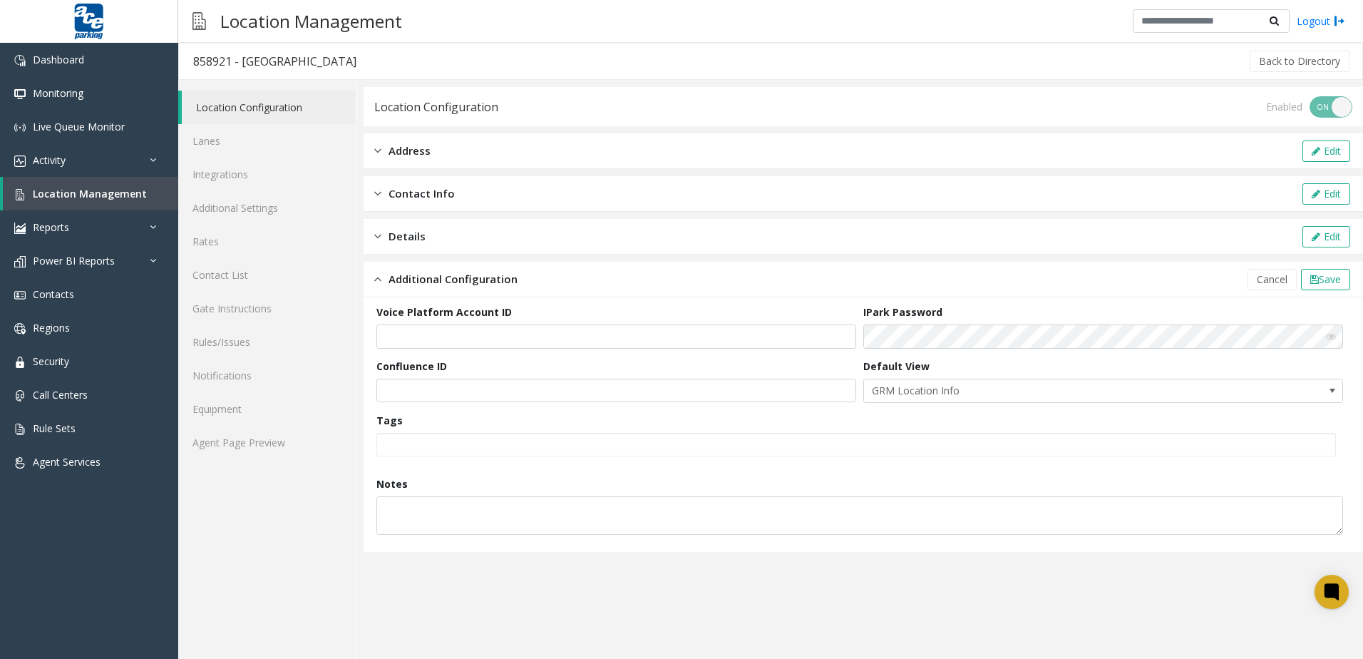
drag, startPoint x: 457, startPoint y: 315, endPoint x: 453, endPoint y: 341, distance: 25.9
click at [457, 315] on label "Voice Platform Account ID" at bounding box center [443, 311] width 135 height 15
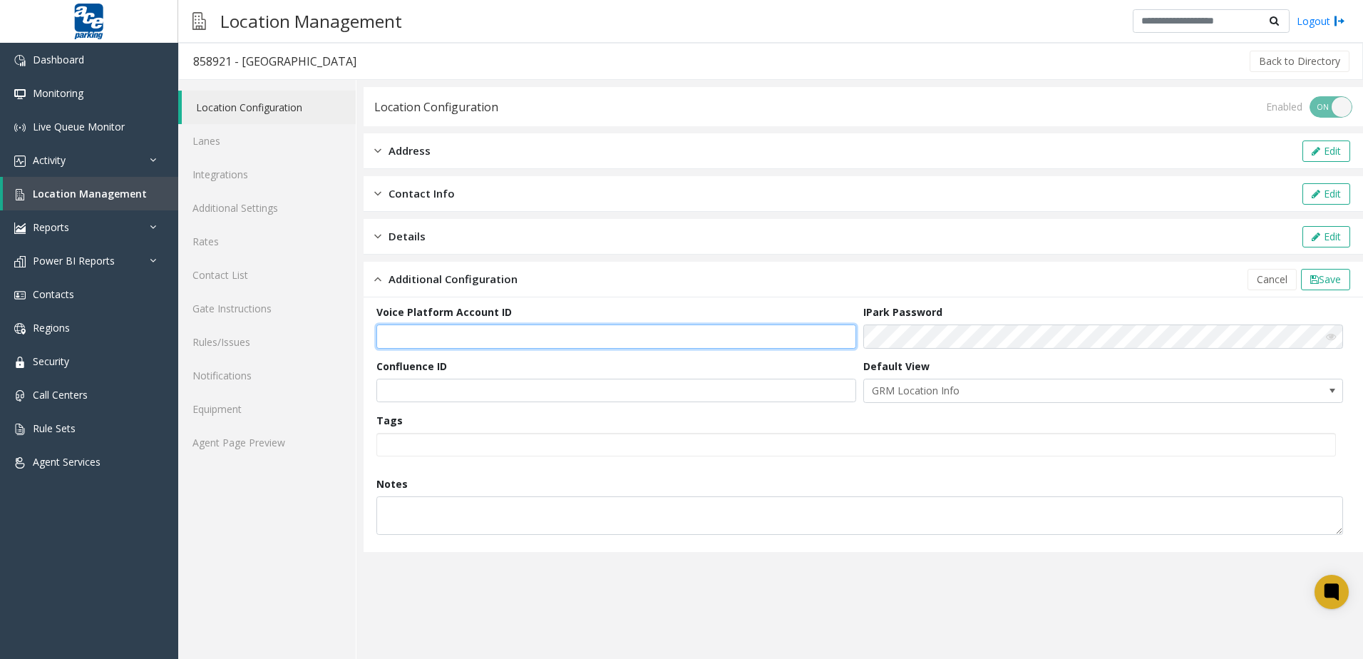
click at [453, 341] on input "text" at bounding box center [616, 336] width 480 height 24
paste input "**********"
type input "**********"
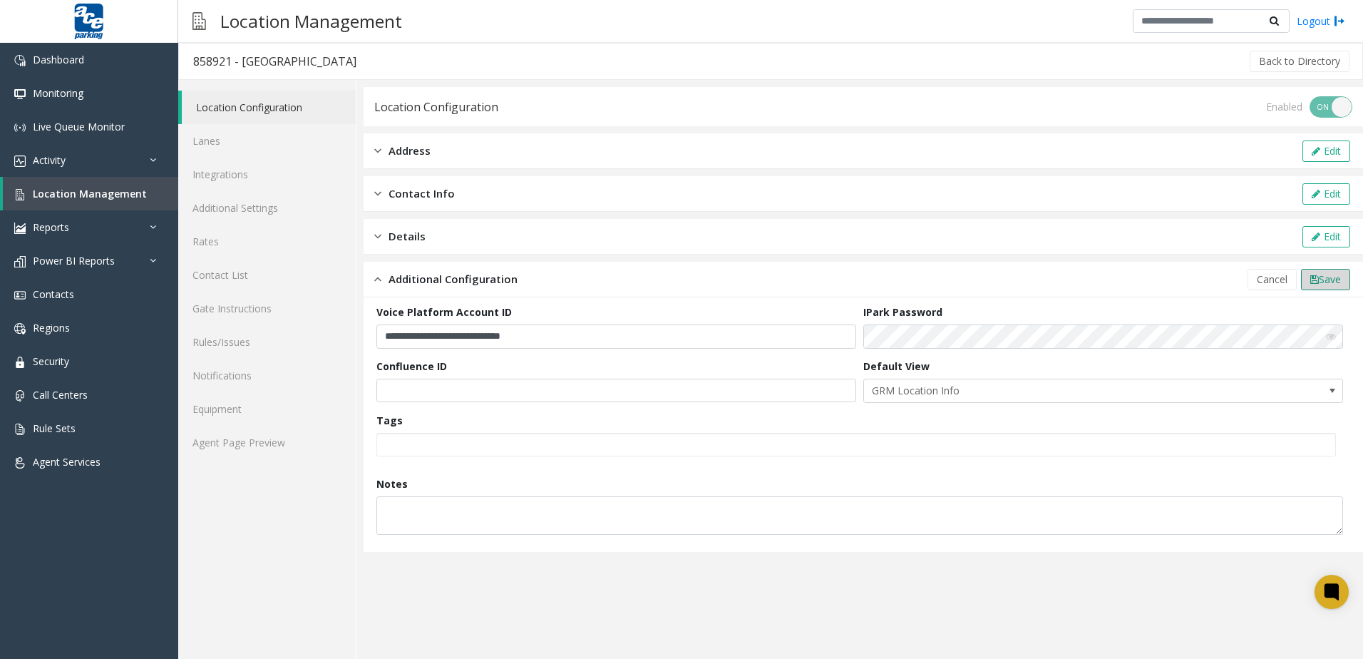
click at [659, 276] on span "Save" at bounding box center [1330, 279] width 22 height 14
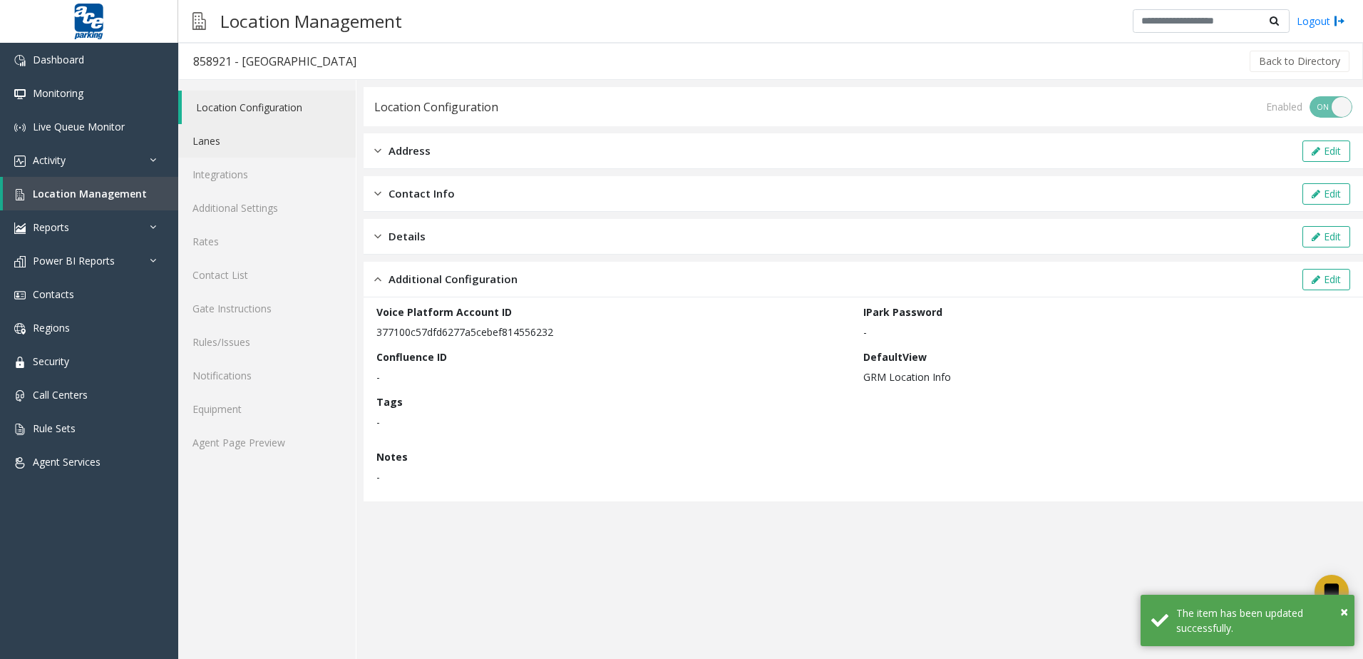
click at [262, 138] on link "Lanes" at bounding box center [267, 141] width 178 height 34
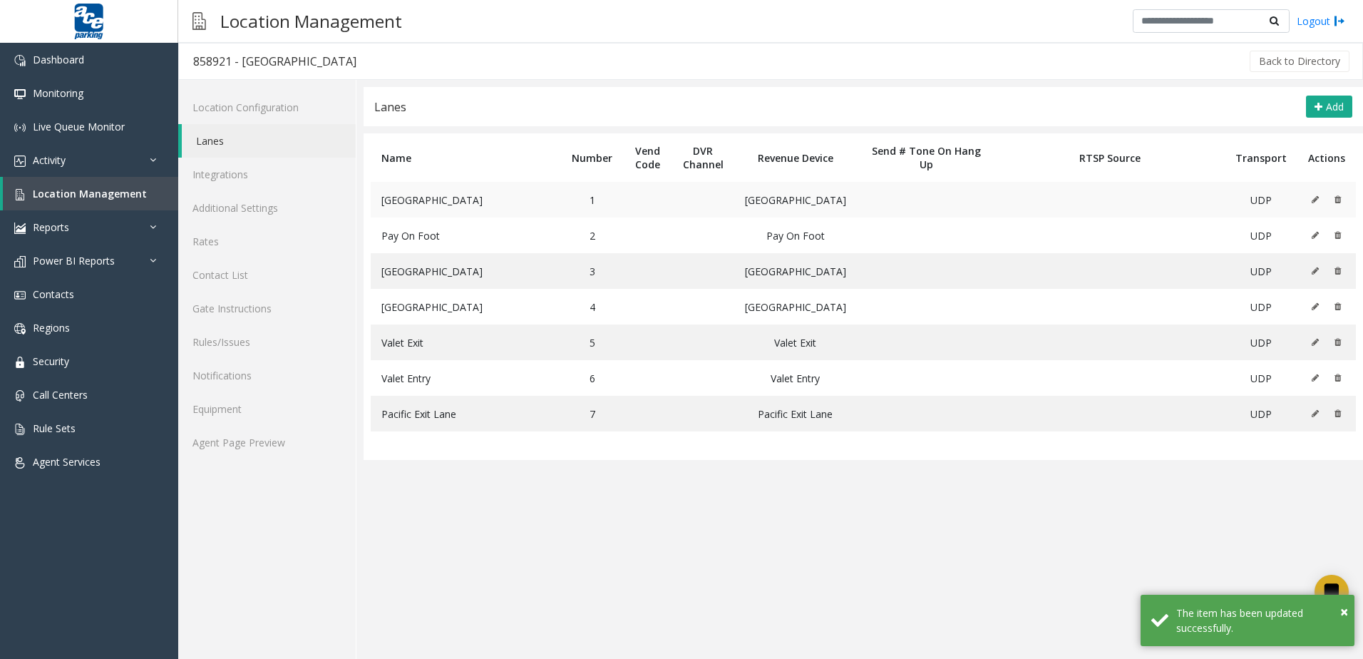
click at [659, 199] on icon at bounding box center [1315, 199] width 7 height 9
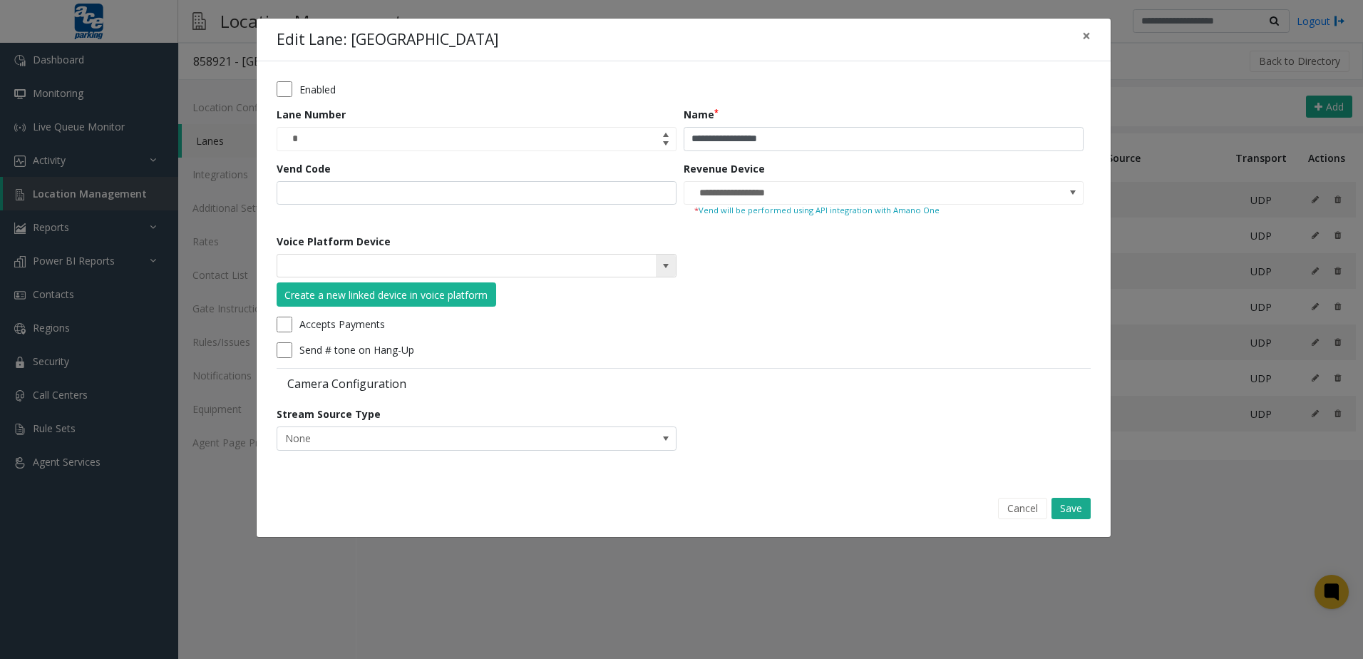
click at [659, 262] on span at bounding box center [665, 265] width 11 height 11
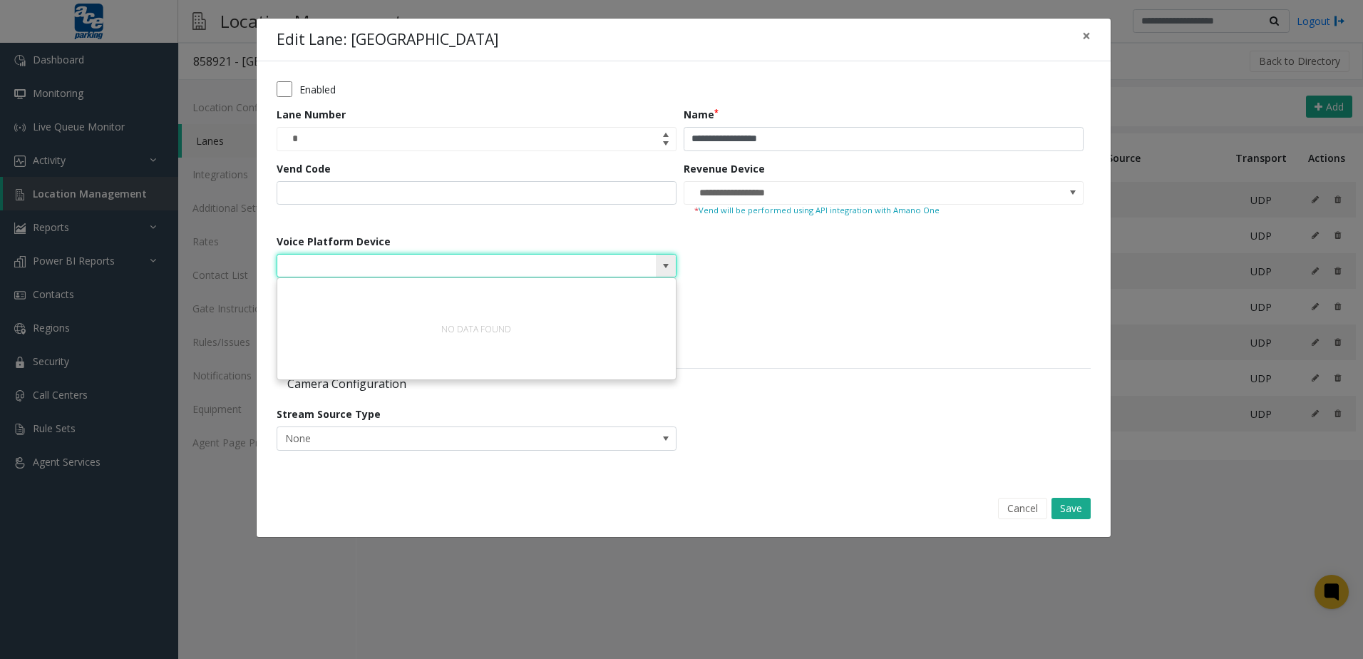
click at [659, 262] on span at bounding box center [665, 265] width 11 height 11
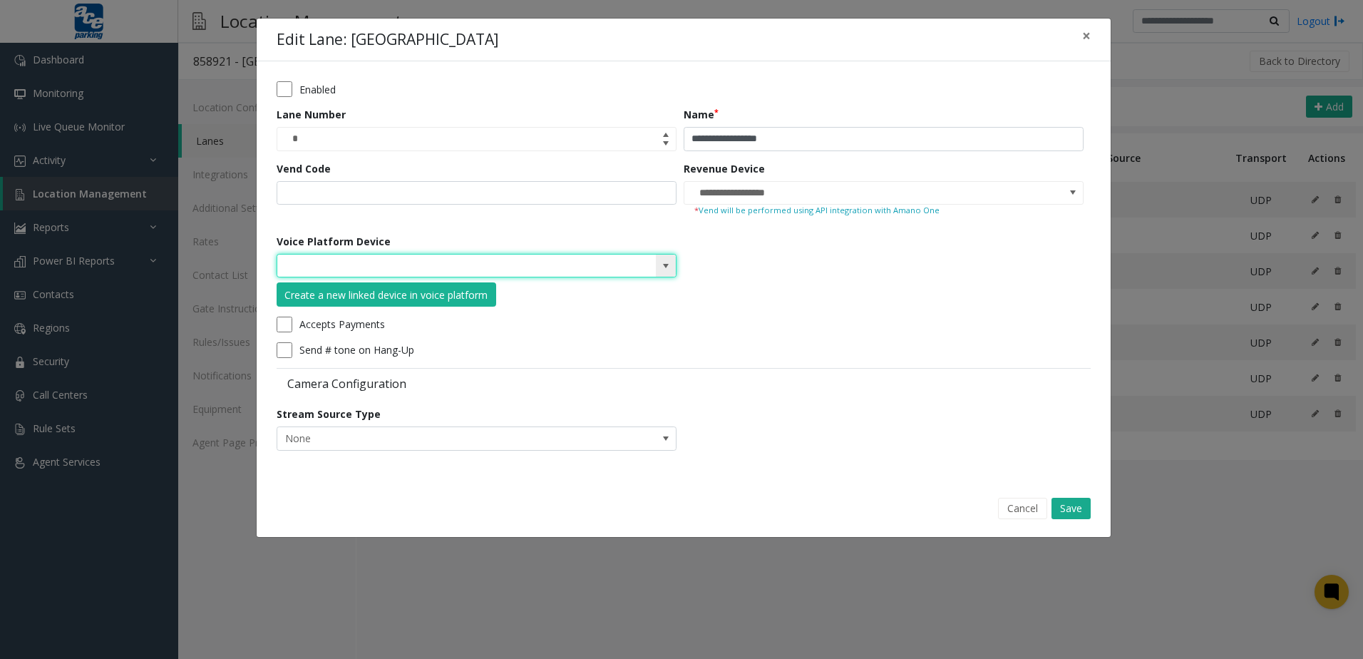
click at [659, 262] on span at bounding box center [665, 265] width 11 height 11
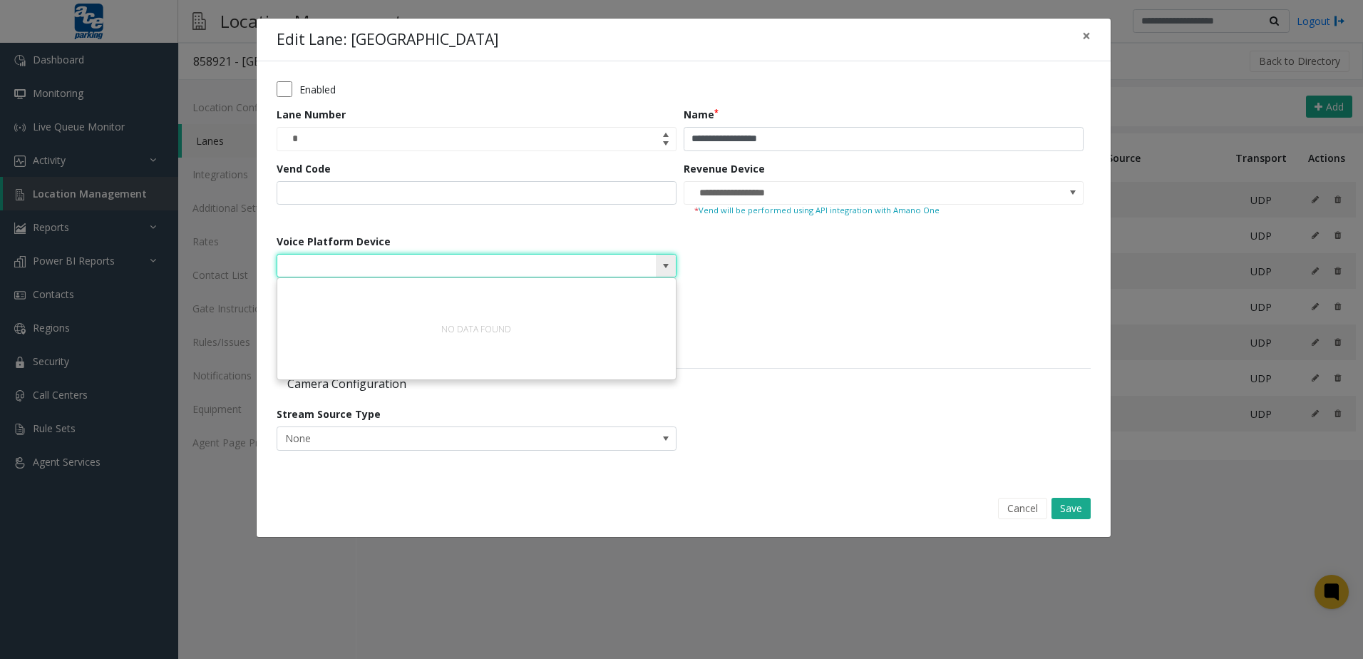
click at [659, 262] on span at bounding box center [665, 265] width 11 height 11
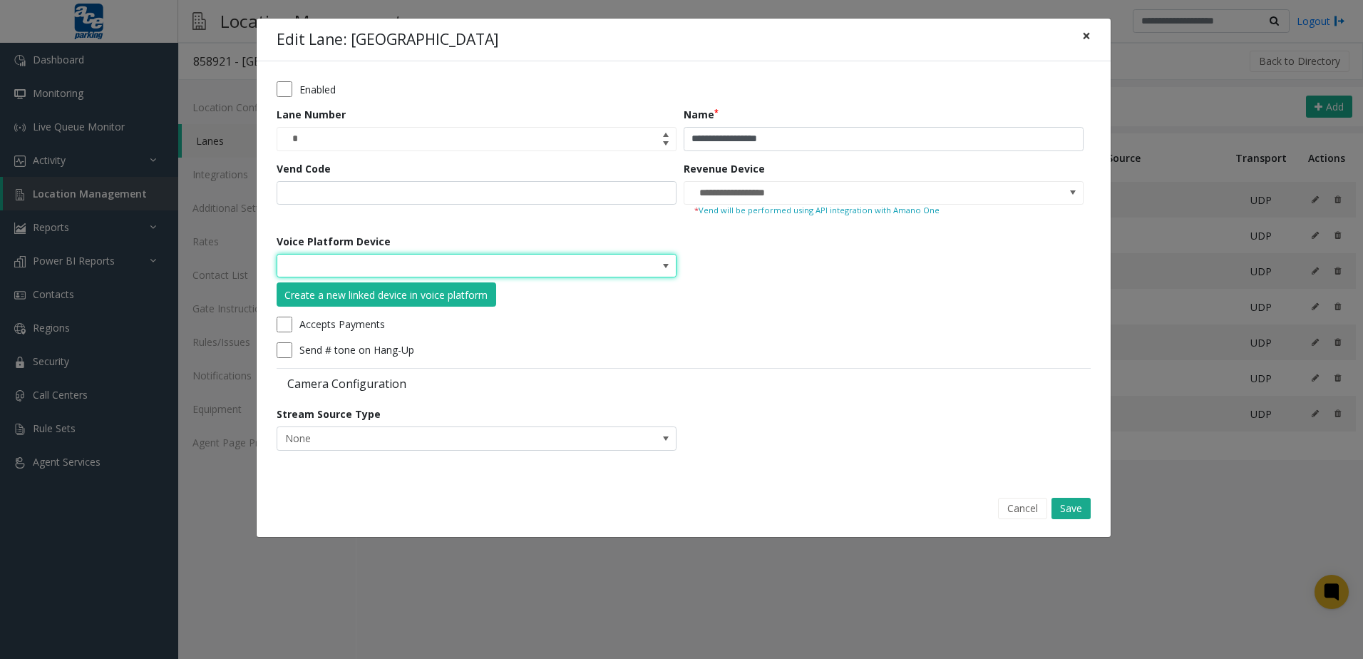
click at [659, 39] on span "×" at bounding box center [1086, 36] width 9 height 20
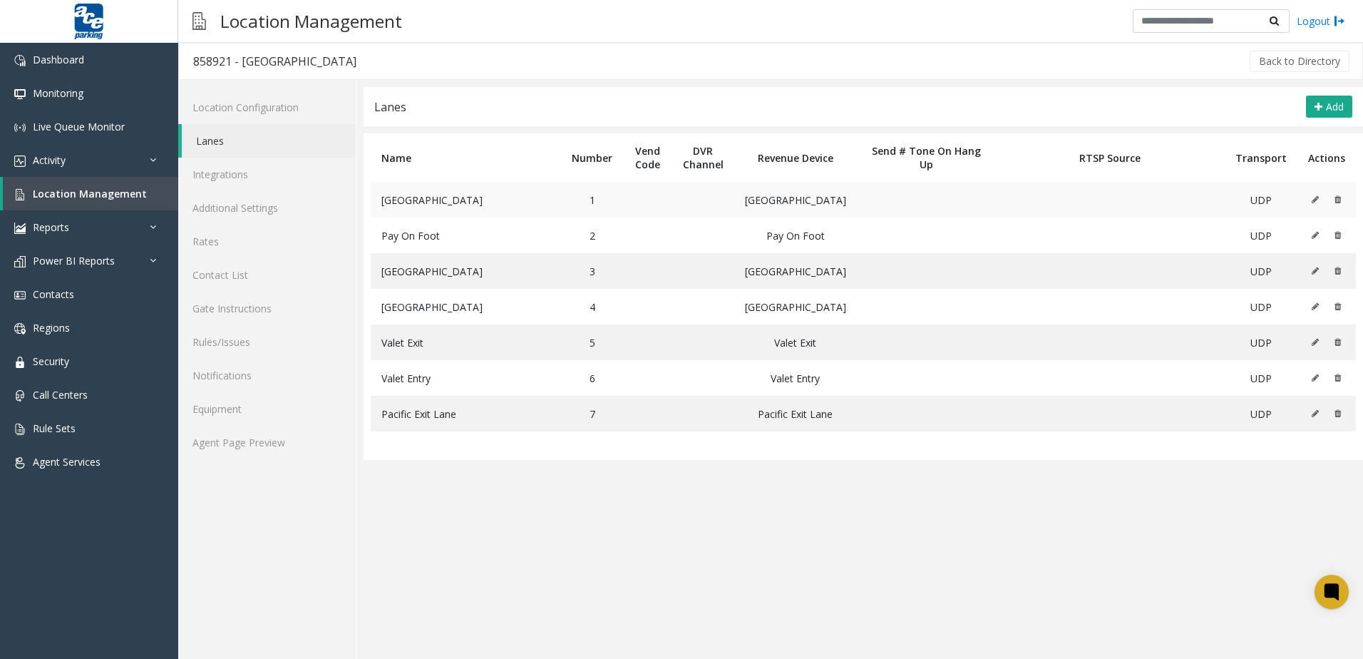
click at [659, 202] on td at bounding box center [1327, 200] width 58 height 36
click at [659, 200] on icon at bounding box center [1315, 199] width 7 height 9
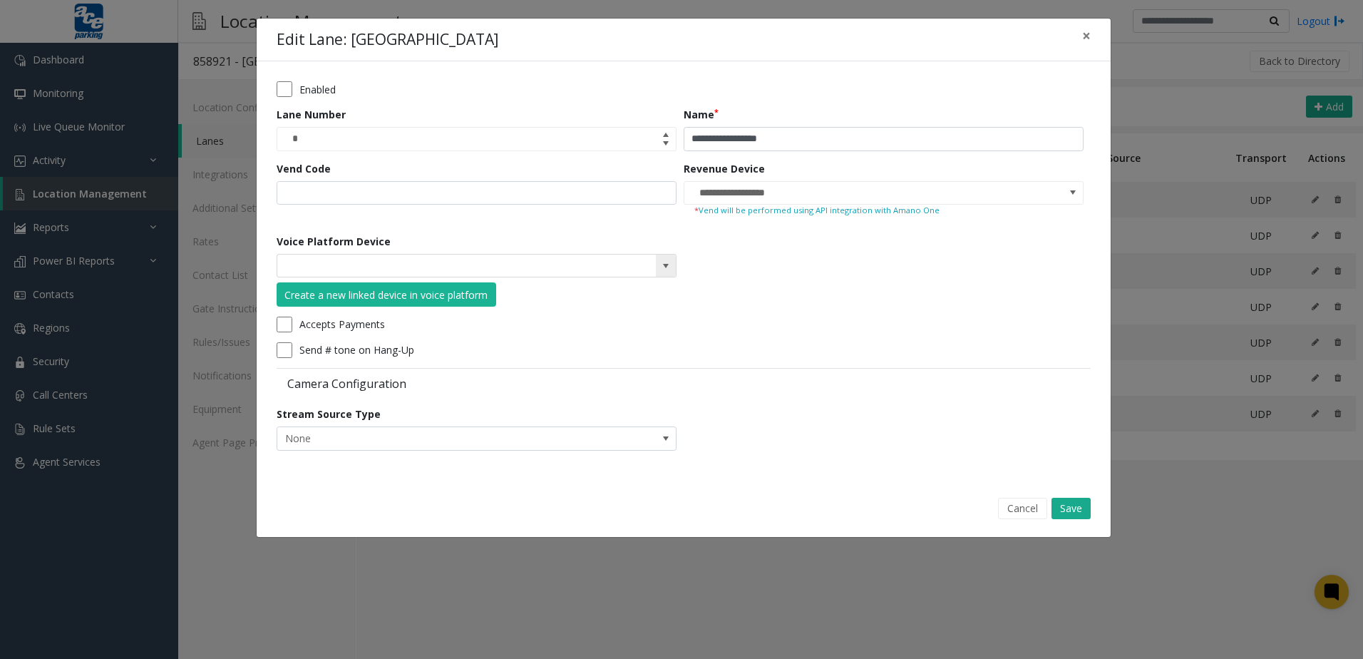
click at [659, 277] on span at bounding box center [477, 266] width 400 height 24
click at [659, 270] on span at bounding box center [666, 266] width 20 height 23
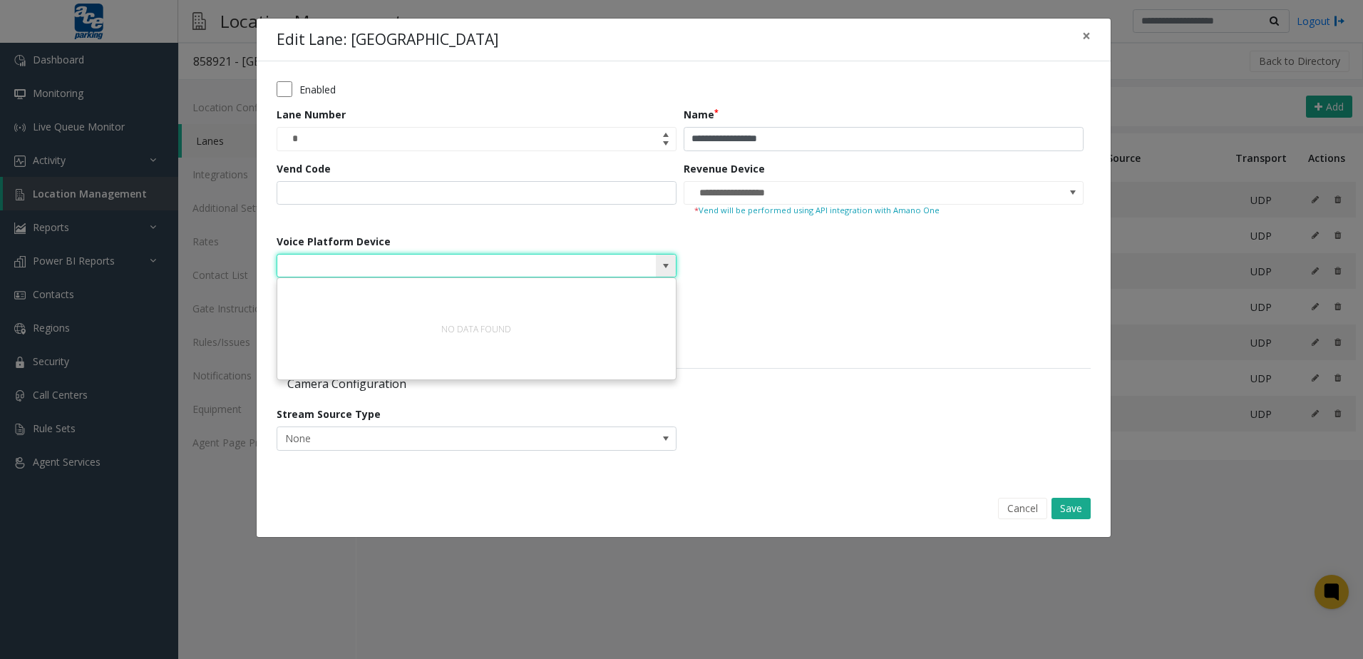
click at [659, 270] on span at bounding box center [666, 266] width 20 height 23
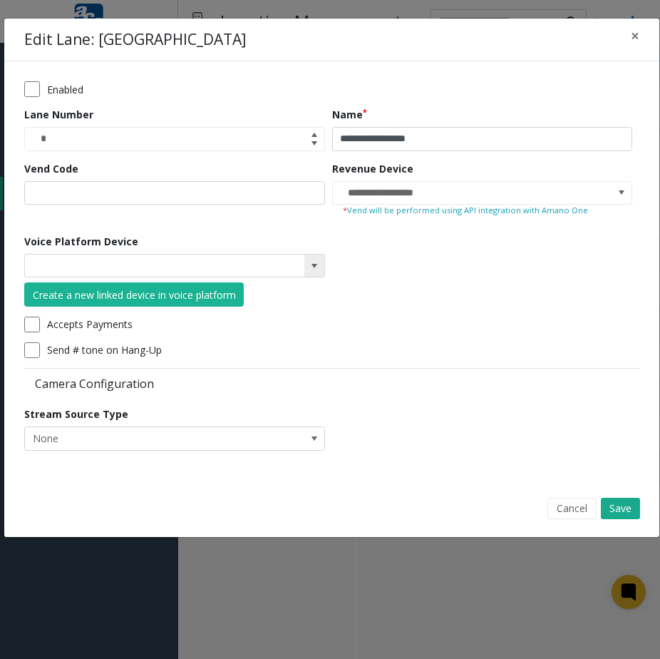
click at [317, 266] on span at bounding box center [314, 265] width 11 height 11
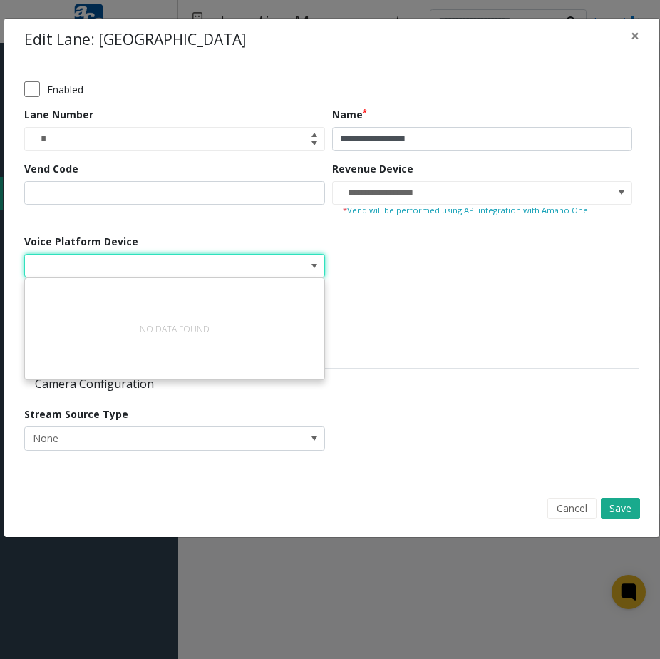
click at [338, 278] on form "**********" at bounding box center [331, 270] width 615 height 379
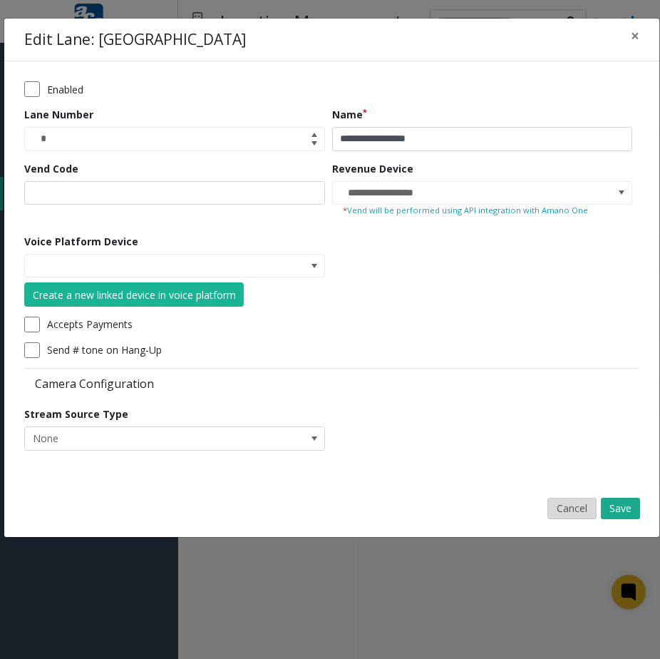
click at [564, 505] on button "Cancel" at bounding box center [572, 508] width 49 height 21
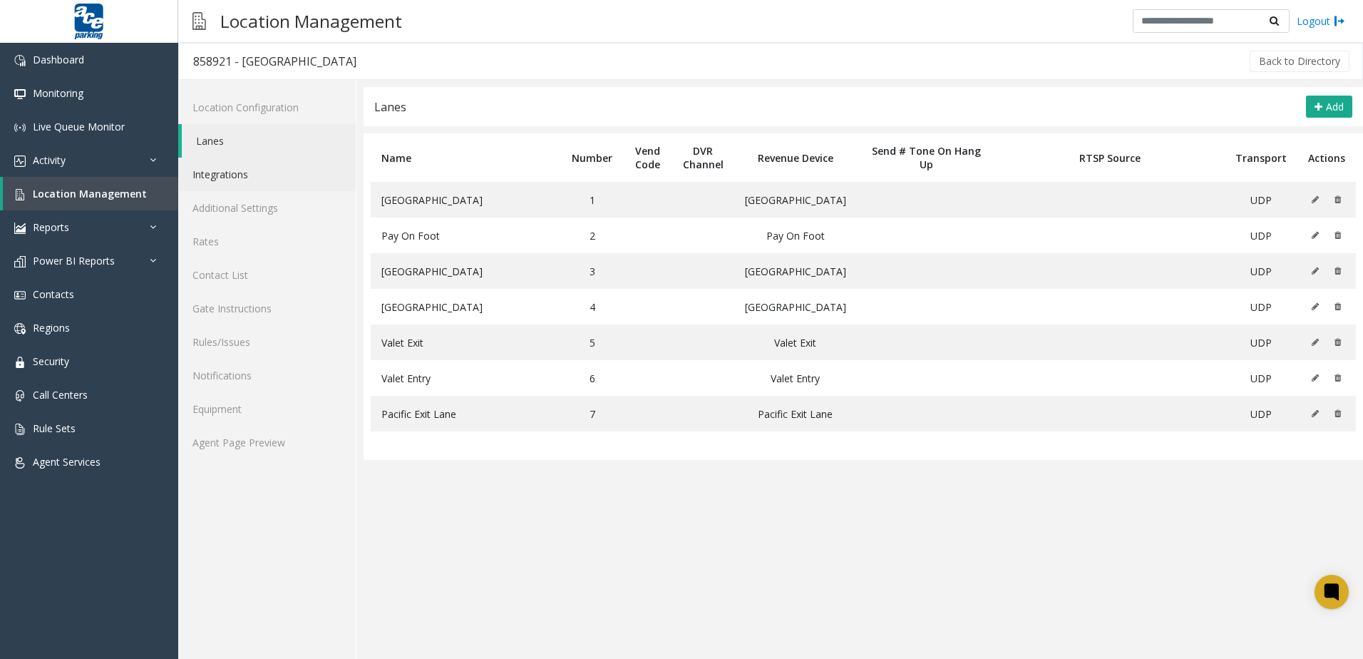
click at [269, 164] on link "Integrations" at bounding box center [267, 175] width 178 height 34
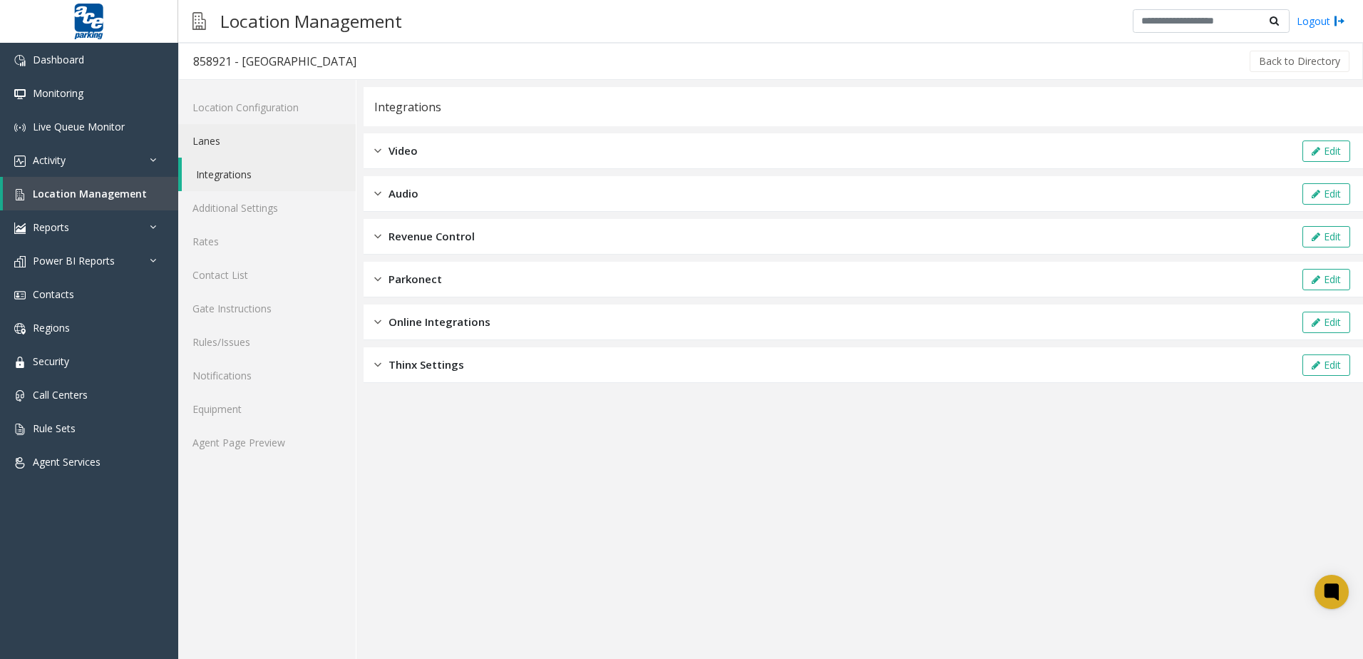
click at [223, 150] on link "Lanes" at bounding box center [267, 141] width 178 height 34
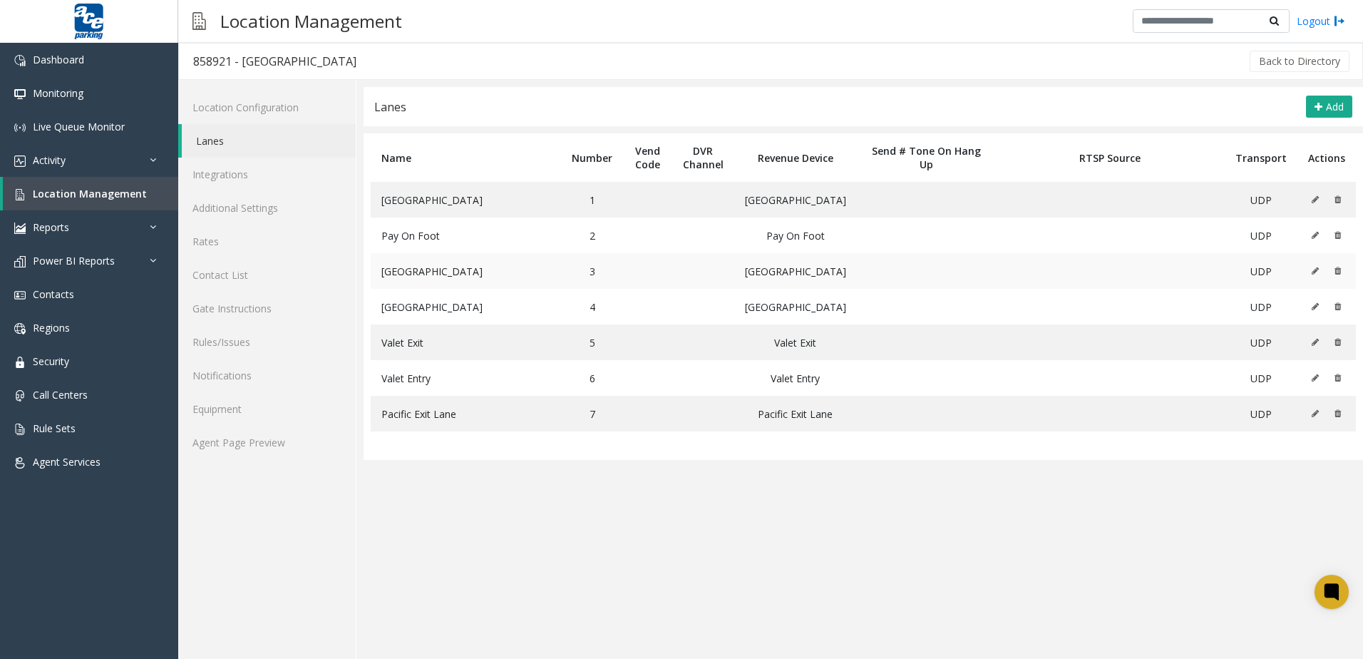
click at [659, 272] on icon at bounding box center [1315, 271] width 7 height 9
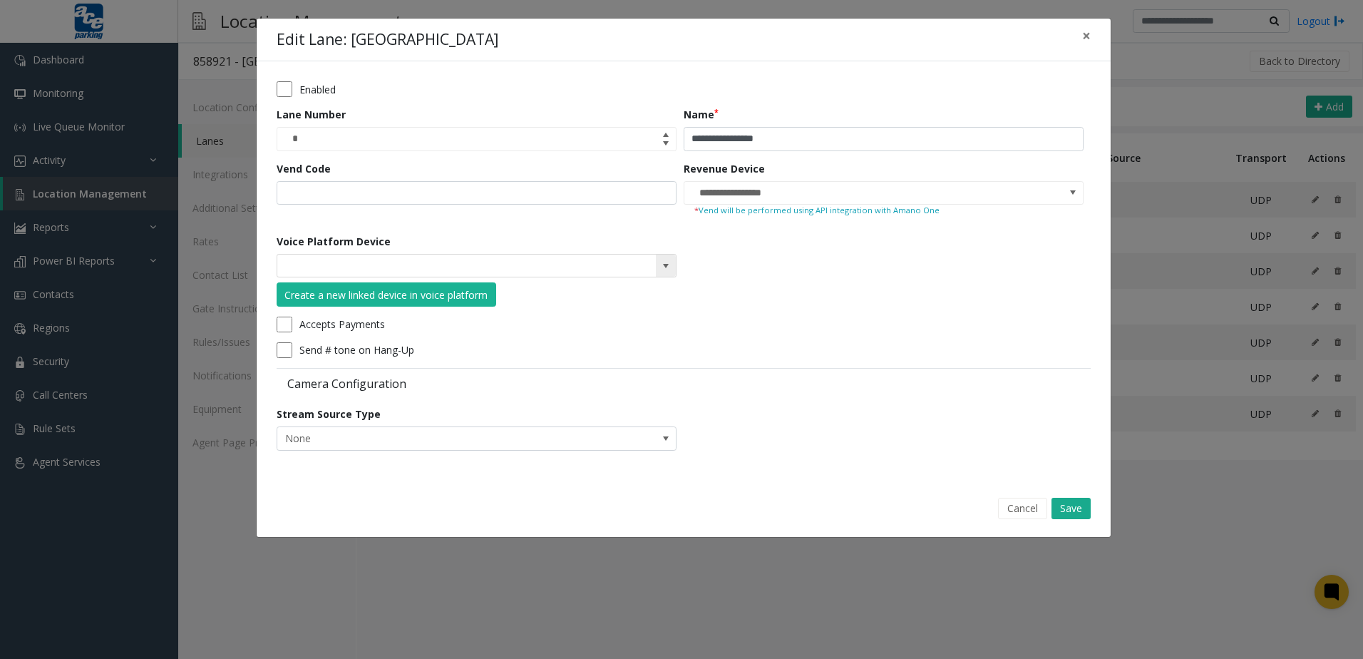
click at [659, 258] on span at bounding box center [666, 266] width 20 height 23
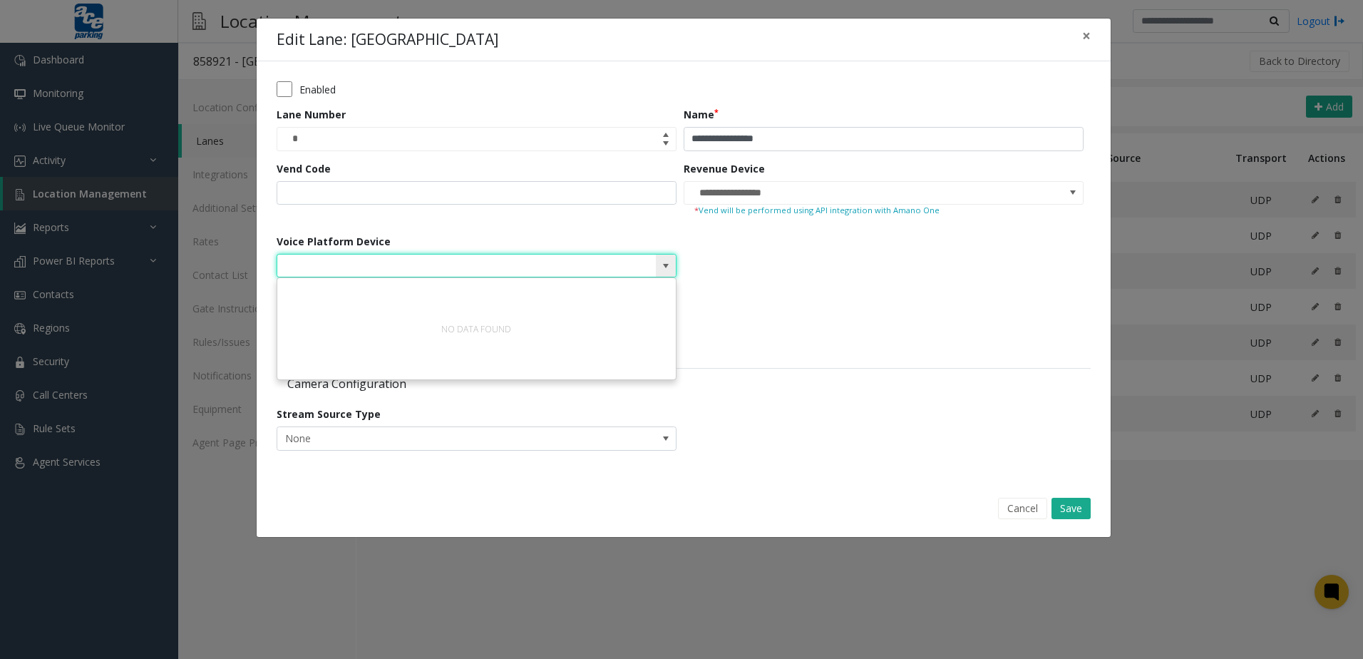
click at [659, 258] on span at bounding box center [666, 266] width 20 height 23
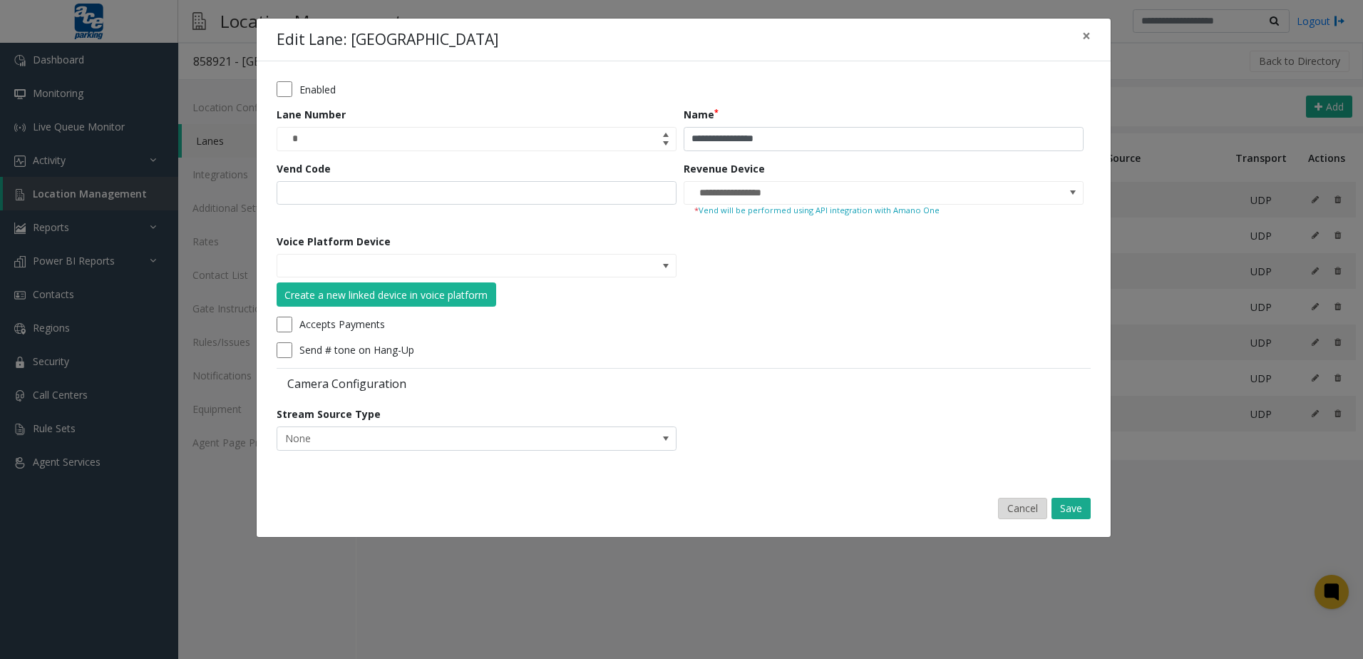
drag, startPoint x: 1052, startPoint y: 511, endPoint x: 1007, endPoint y: 511, distance: 44.9
click at [659, 511] on div "Cancel Save" at bounding box center [684, 508] width 834 height 36
click at [659, 511] on button "Cancel" at bounding box center [1022, 508] width 49 height 21
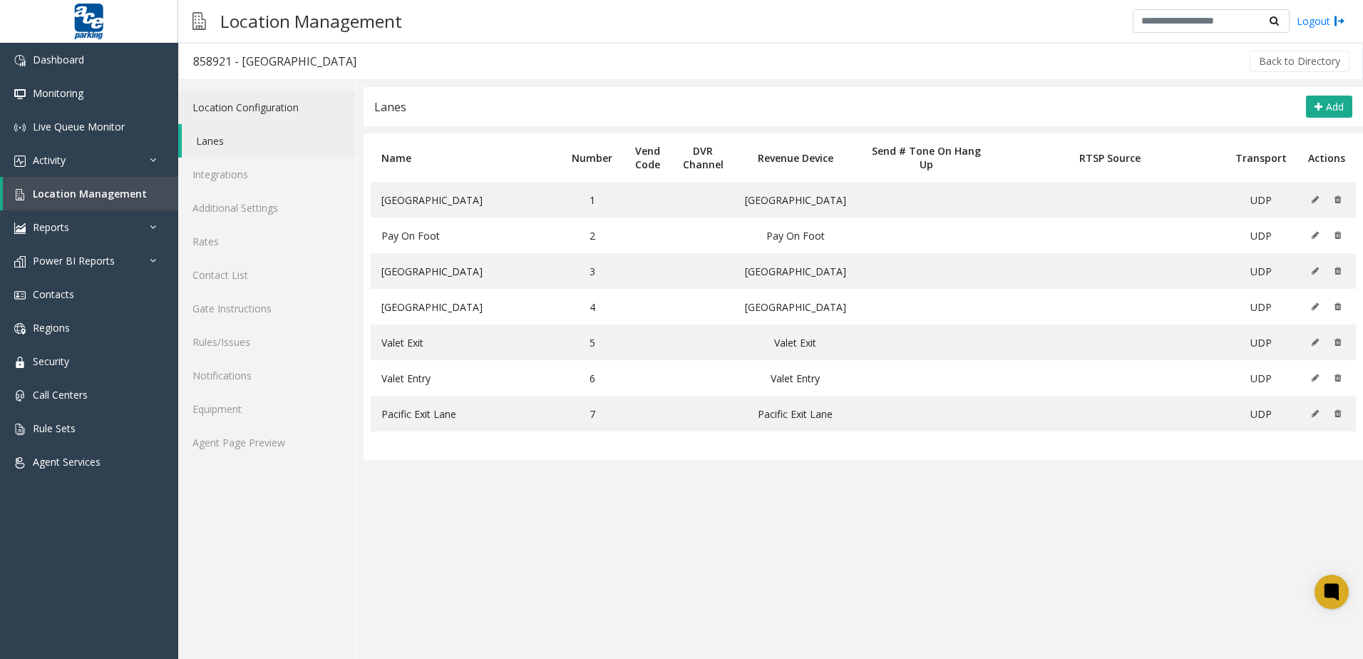
click at [281, 108] on link "Location Configuration" at bounding box center [267, 108] width 178 height 34
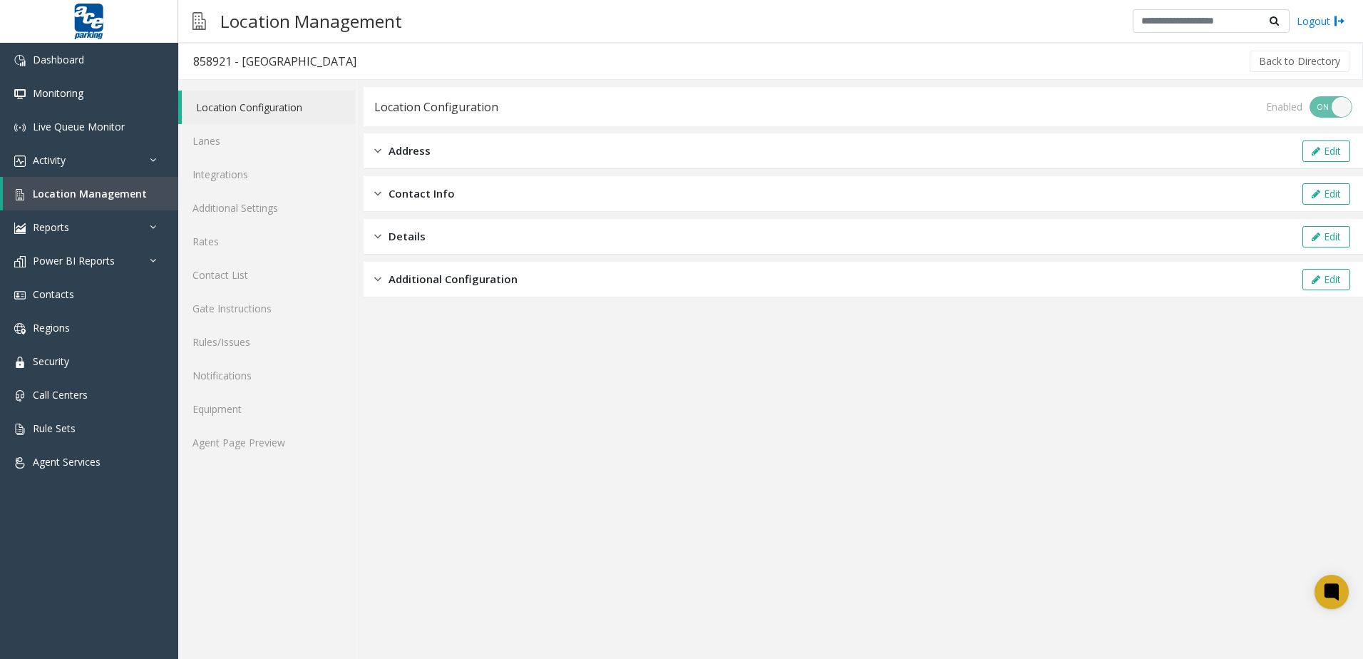
click at [468, 188] on div "Contact Info Edit" at bounding box center [864, 194] width 1000 height 36
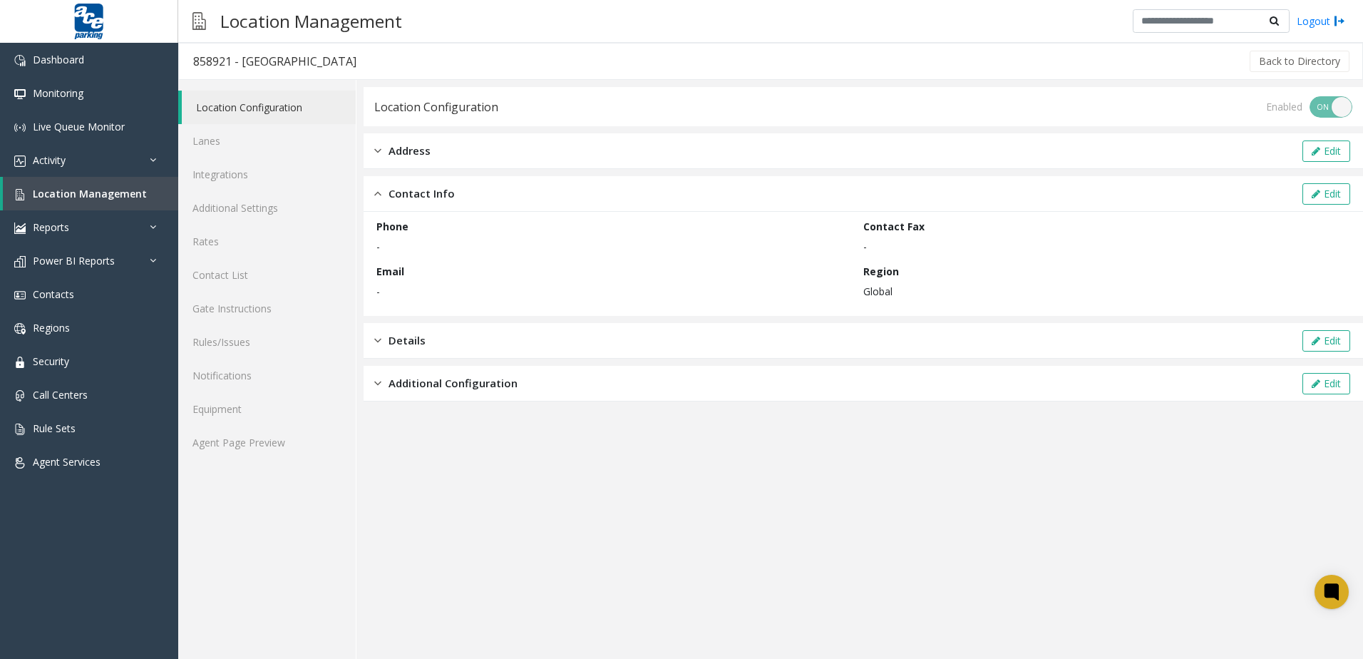
click at [466, 152] on div "Address Edit" at bounding box center [864, 151] width 1000 height 36
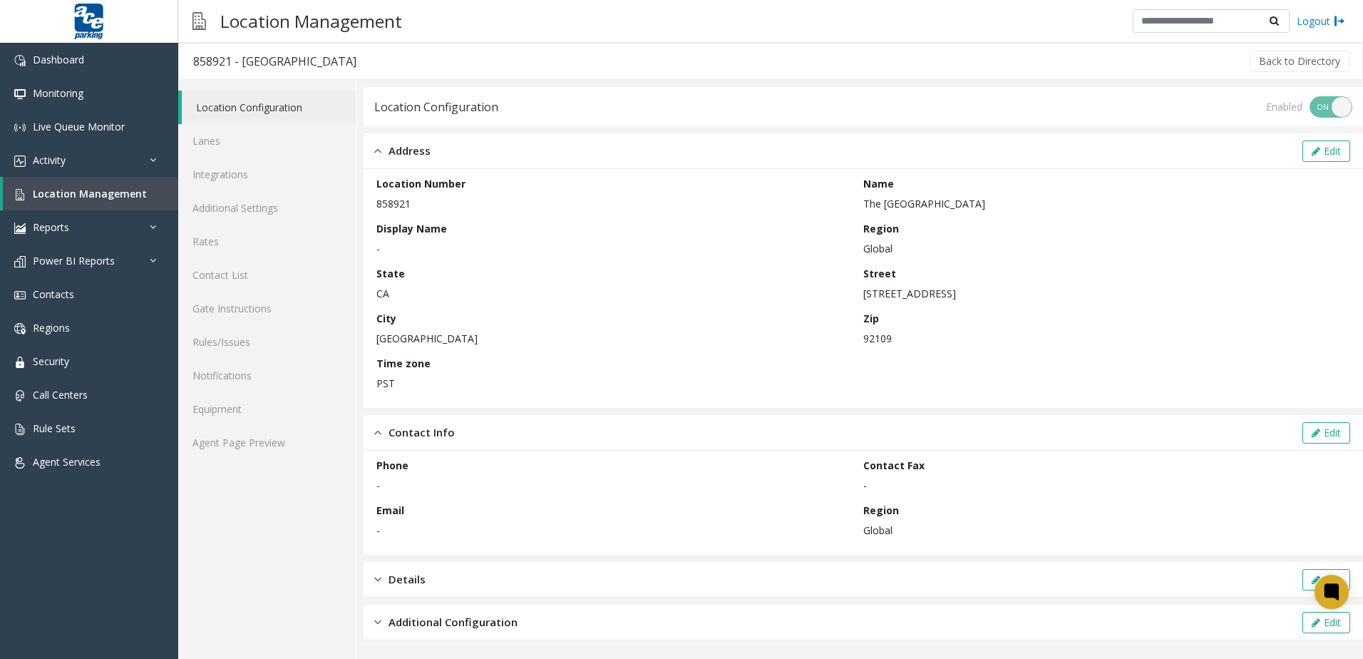
click at [471, 602] on div "Location Configuration Enabled ON OFF Address Edit Location Number 858921 Name …" at bounding box center [864, 363] width 1000 height 553
click at [481, 631] on div "Additional Configuration Edit" at bounding box center [864, 623] width 1000 height 36
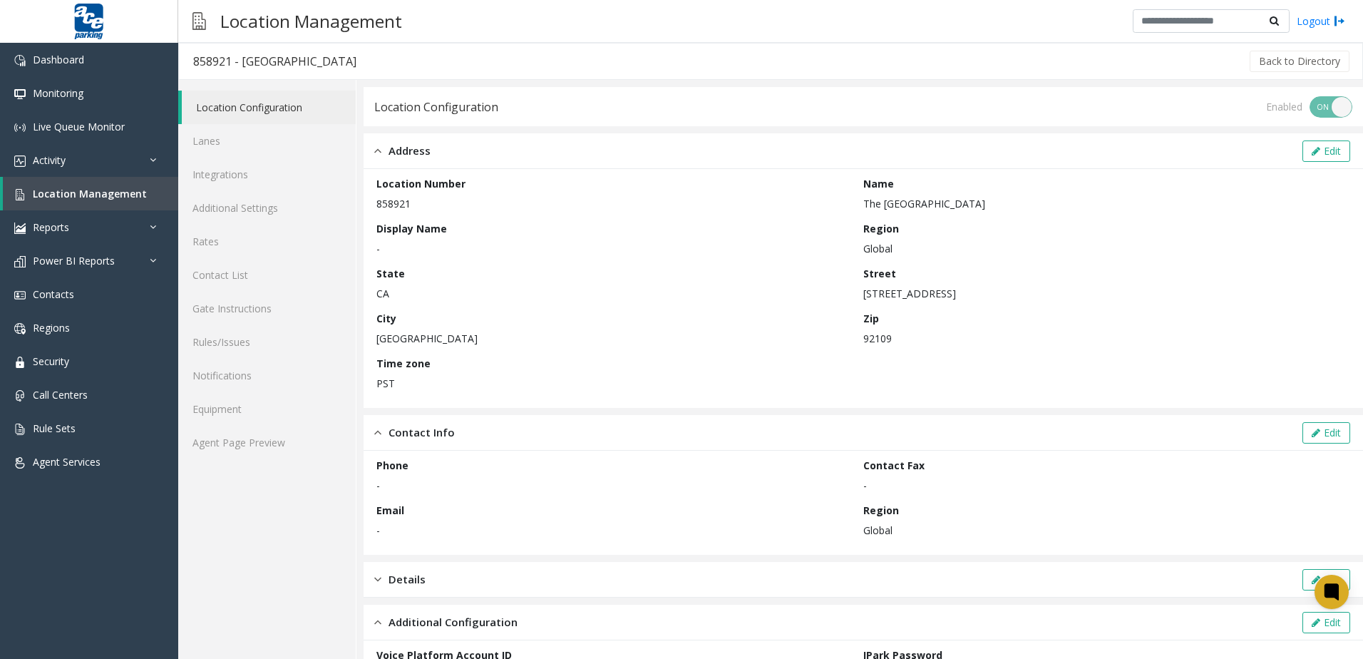
scroll to position [203, 0]
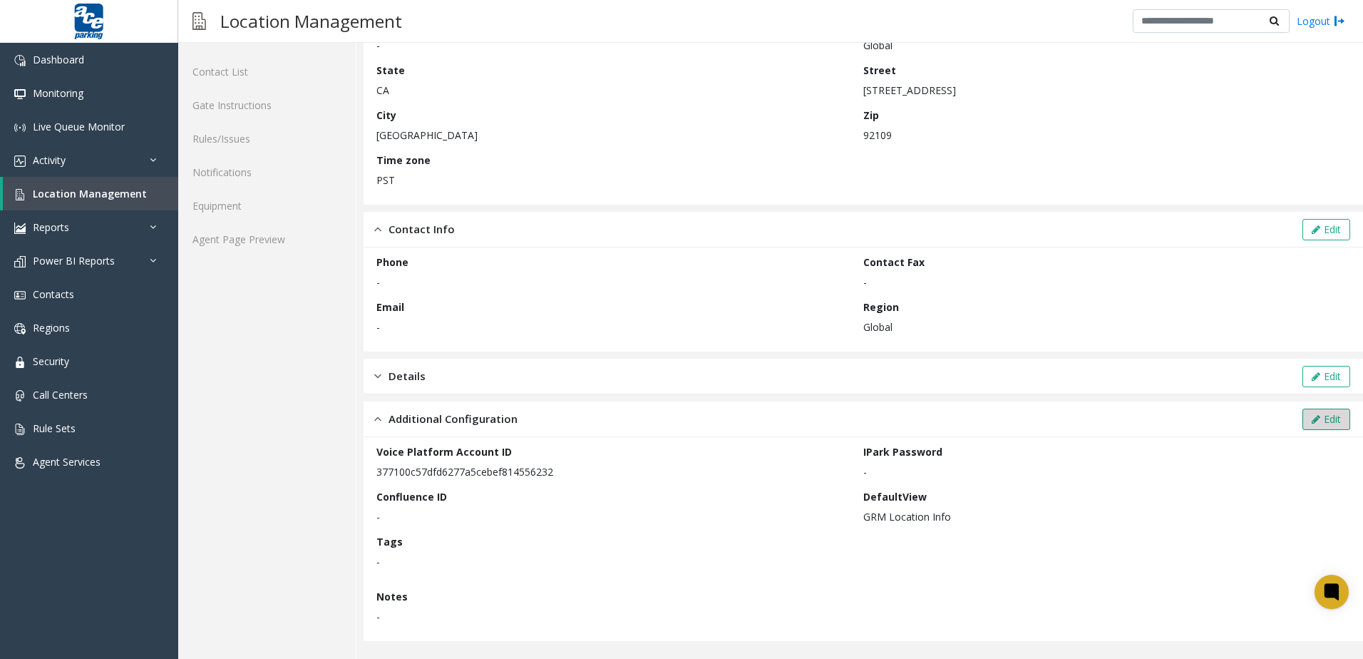
click at [659, 416] on icon at bounding box center [1316, 419] width 9 height 10
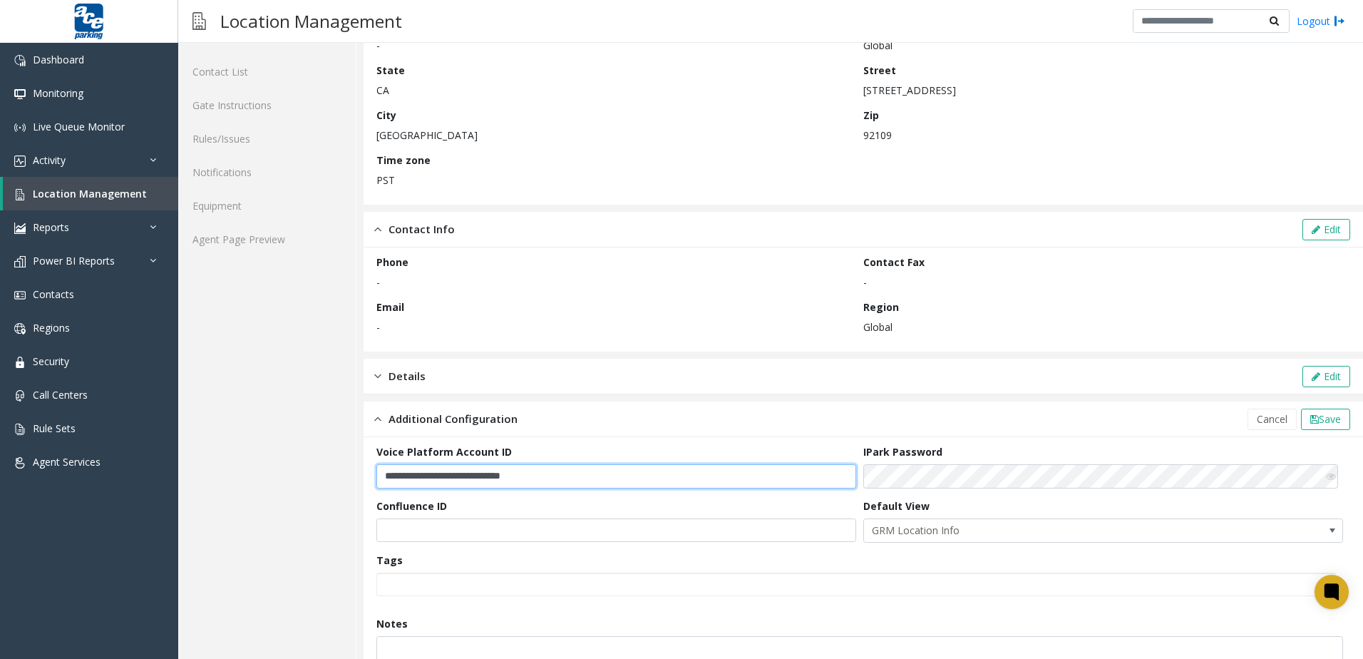
click at [646, 482] on input "**********" at bounding box center [616, 476] width 480 height 24
click at [274, 132] on link "Rules/Issues" at bounding box center [267, 139] width 178 height 34
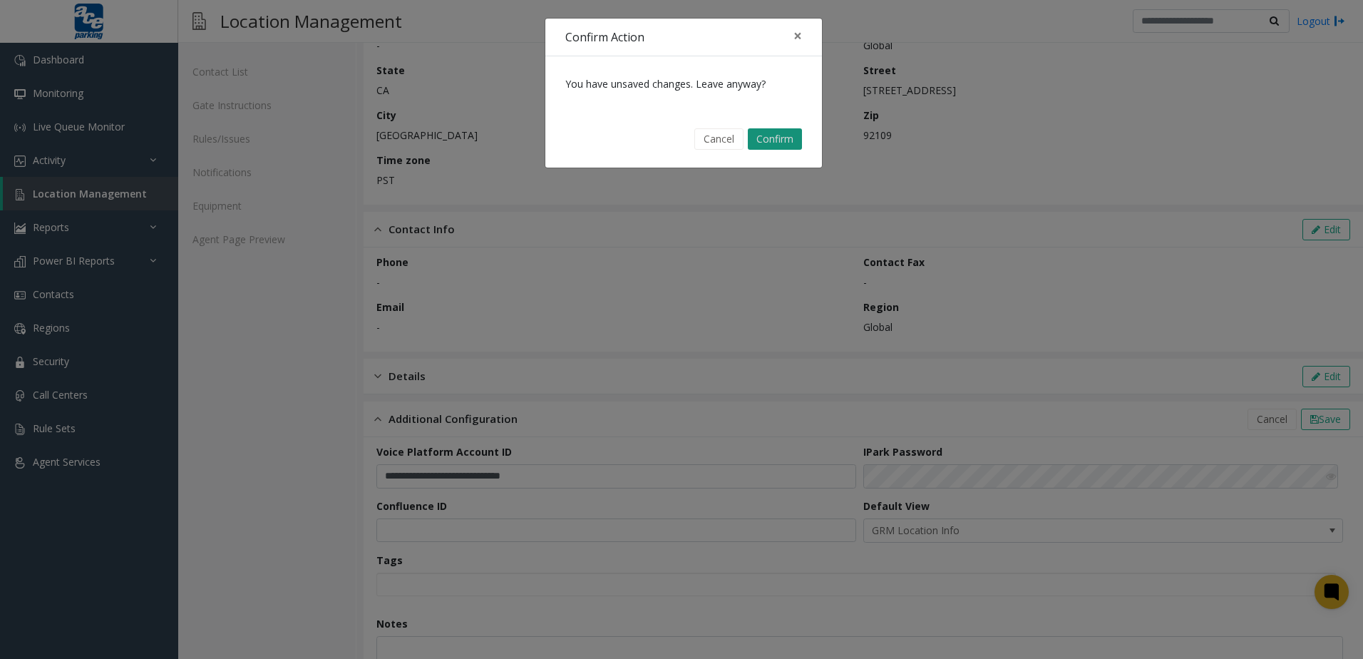
click at [659, 133] on button "Confirm" at bounding box center [775, 138] width 54 height 21
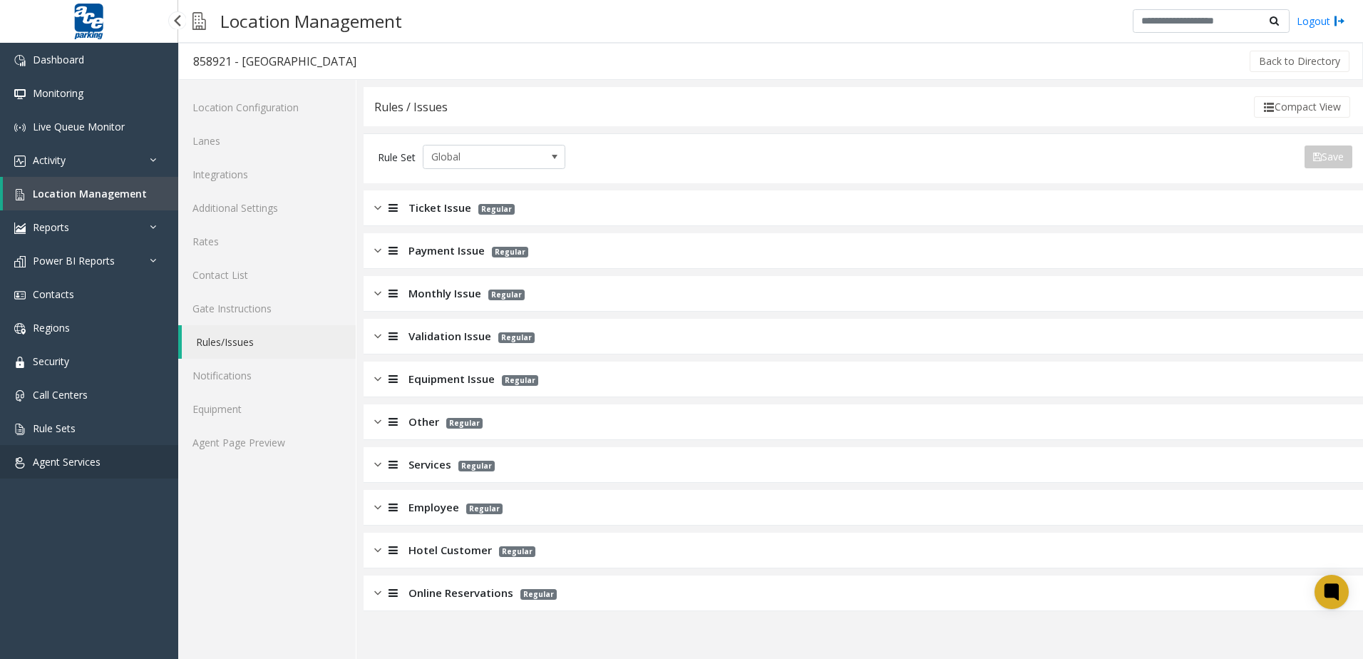
click at [90, 452] on link "Agent Services" at bounding box center [89, 462] width 178 height 34
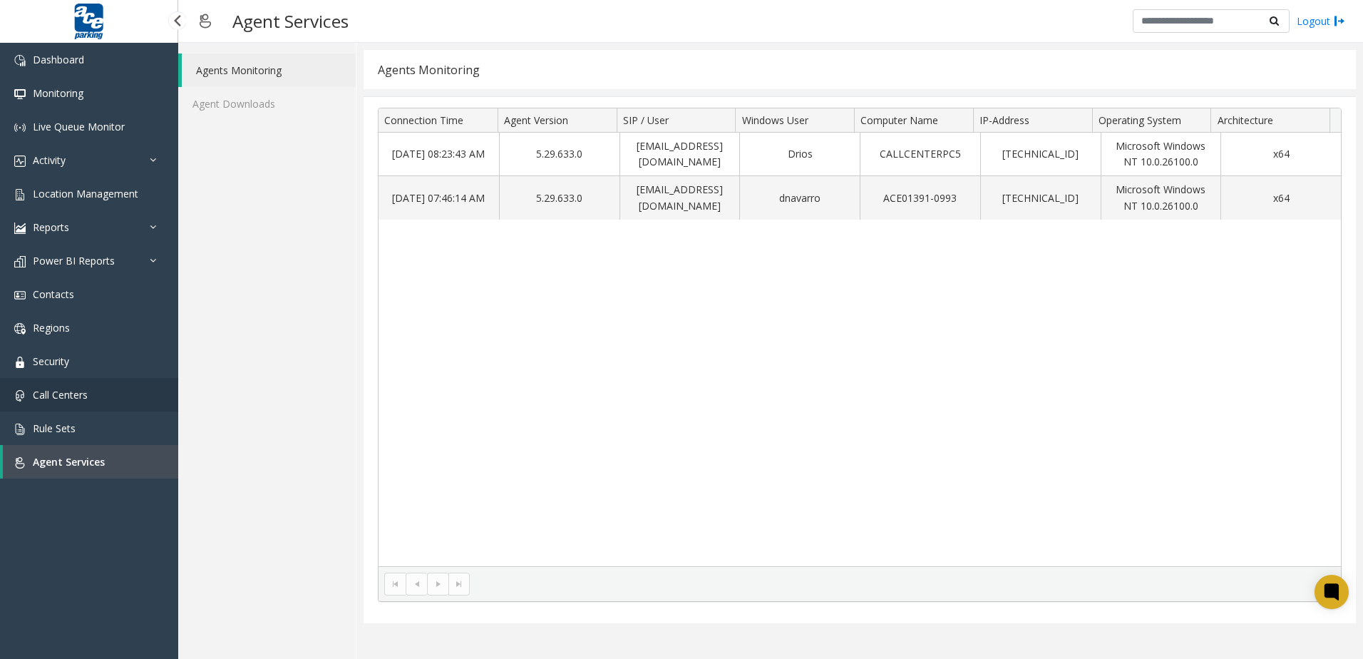
click at [45, 394] on span "Call Centers" at bounding box center [60, 395] width 55 height 14
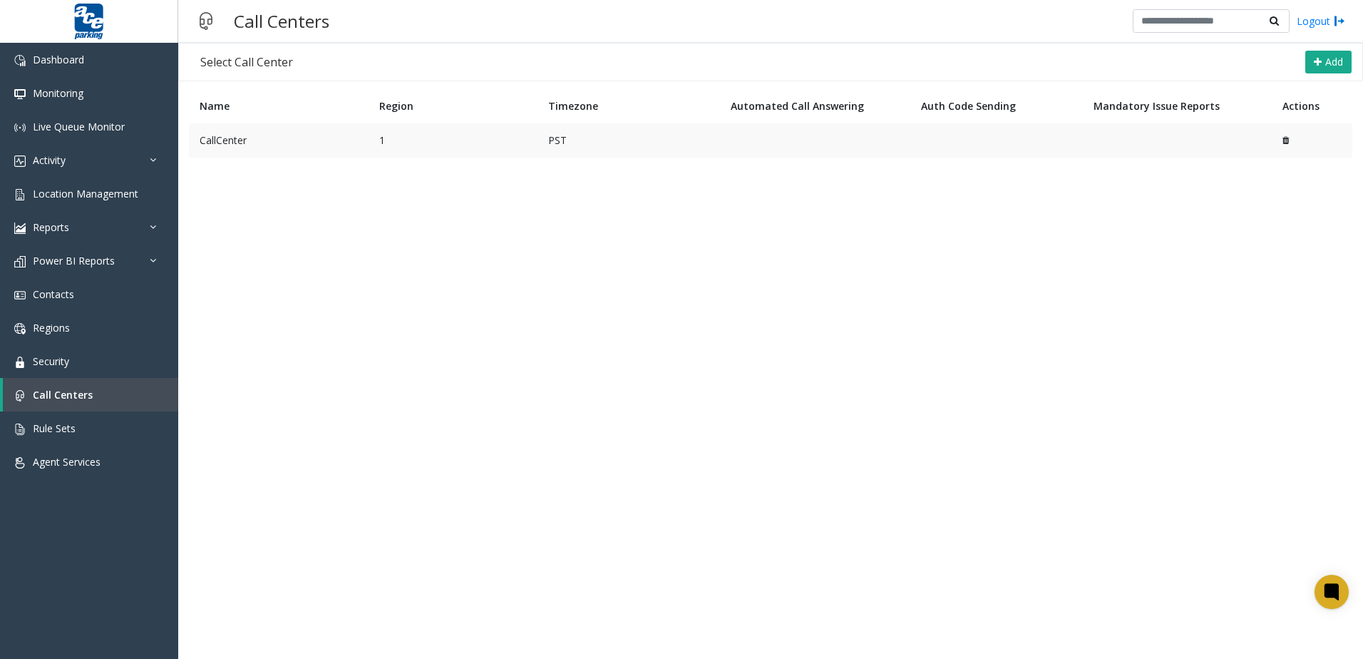
click at [253, 150] on td "CallCenter" at bounding box center [279, 140] width 180 height 34
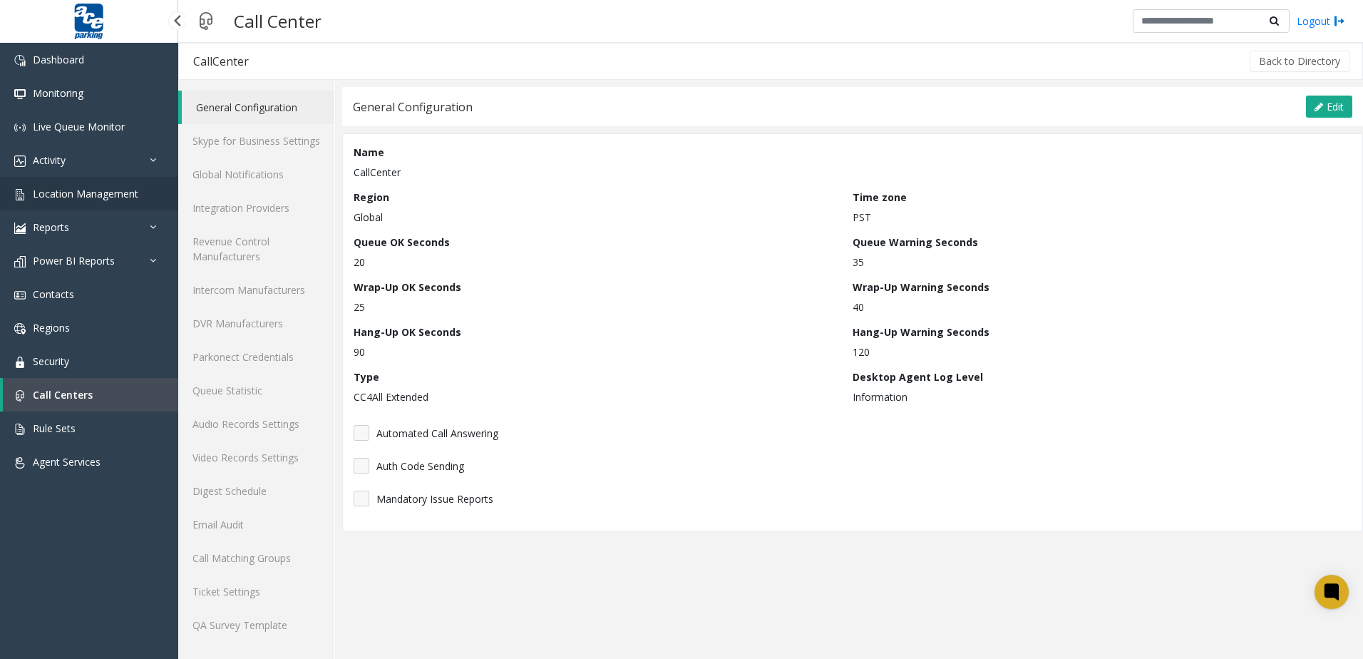
click at [145, 183] on link "Location Management" at bounding box center [89, 194] width 178 height 34
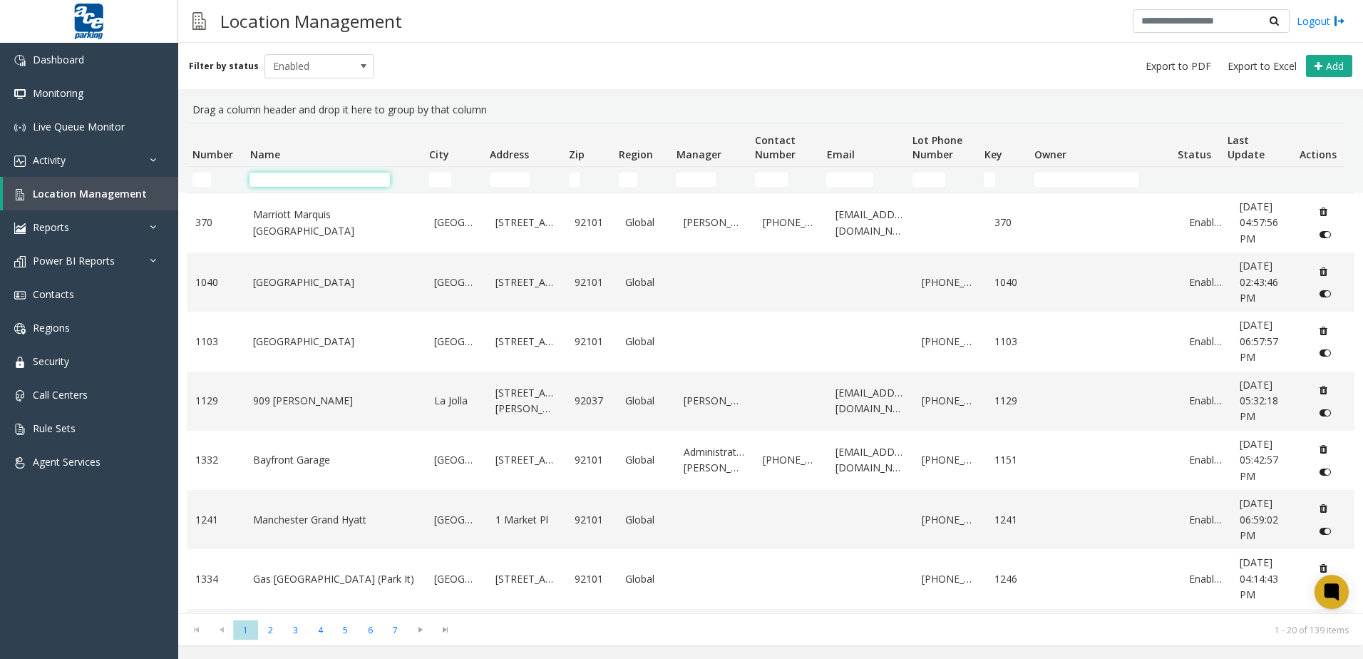
click at [281, 176] on input "Name Filter" at bounding box center [320, 180] width 140 height 14
type input "*"
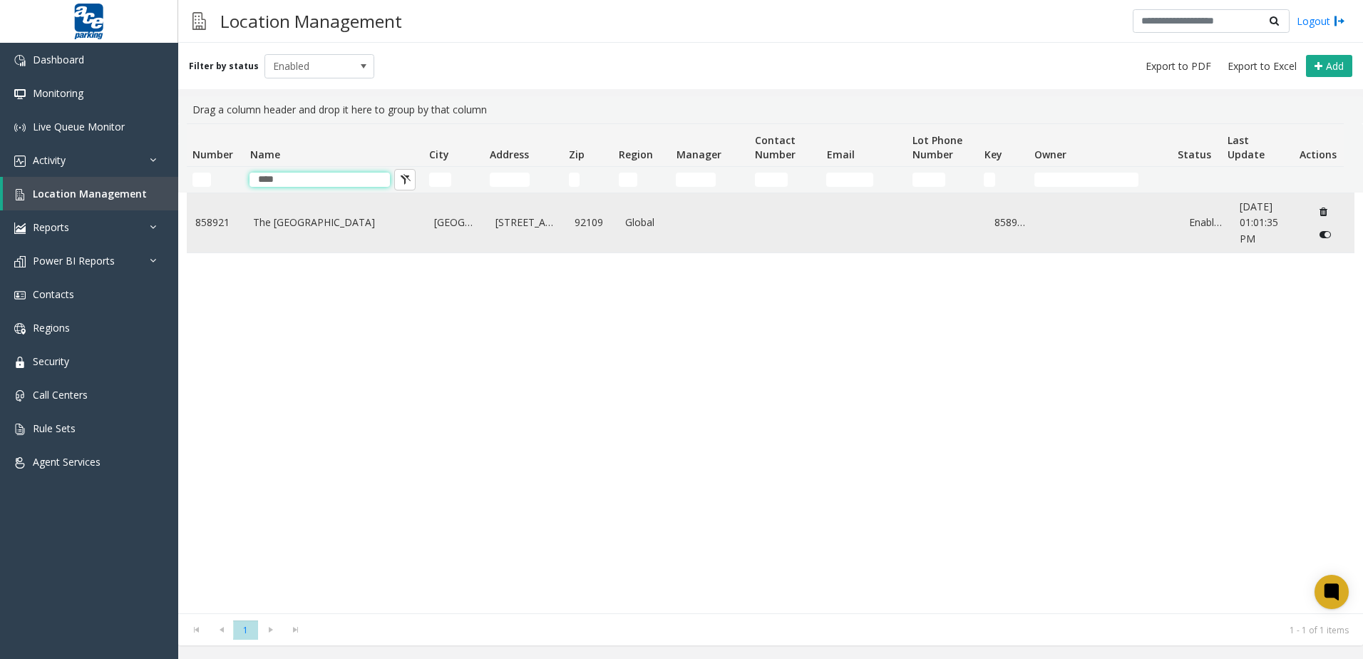
type input "****"
click at [294, 227] on link "The [GEOGRAPHIC_DATA]" at bounding box center [335, 223] width 164 height 16
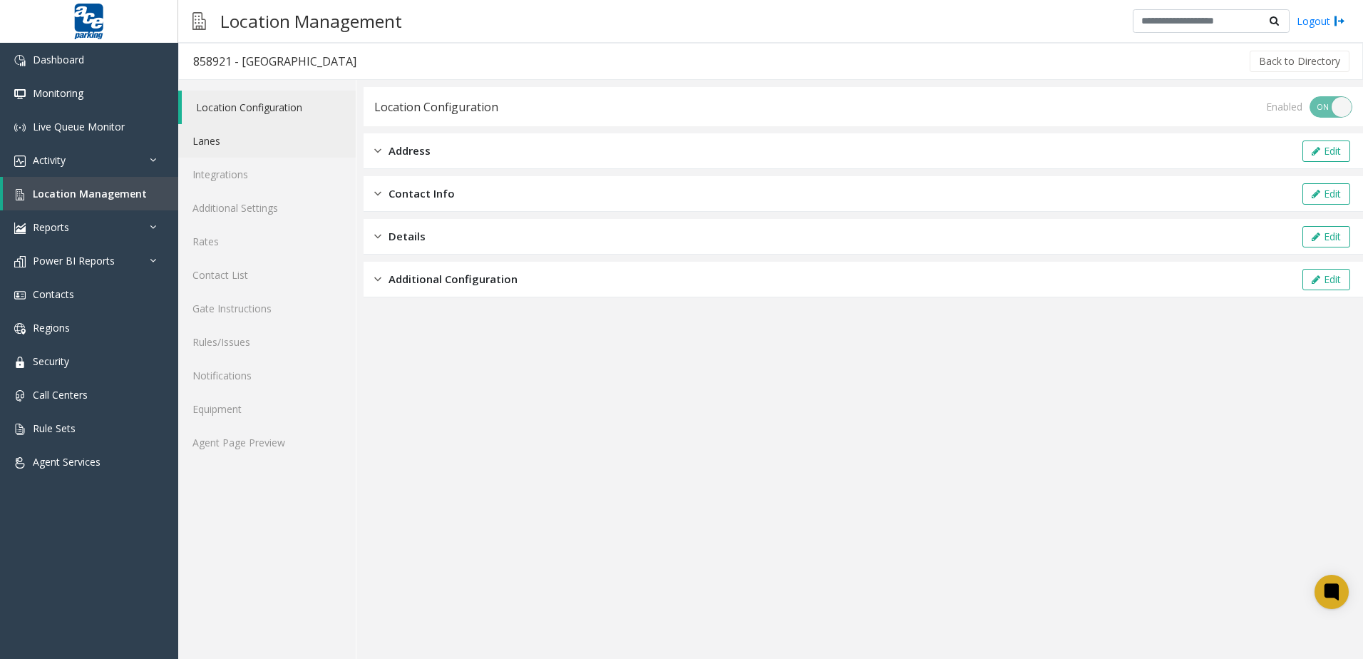
click at [235, 135] on link "Lanes" at bounding box center [267, 141] width 178 height 34
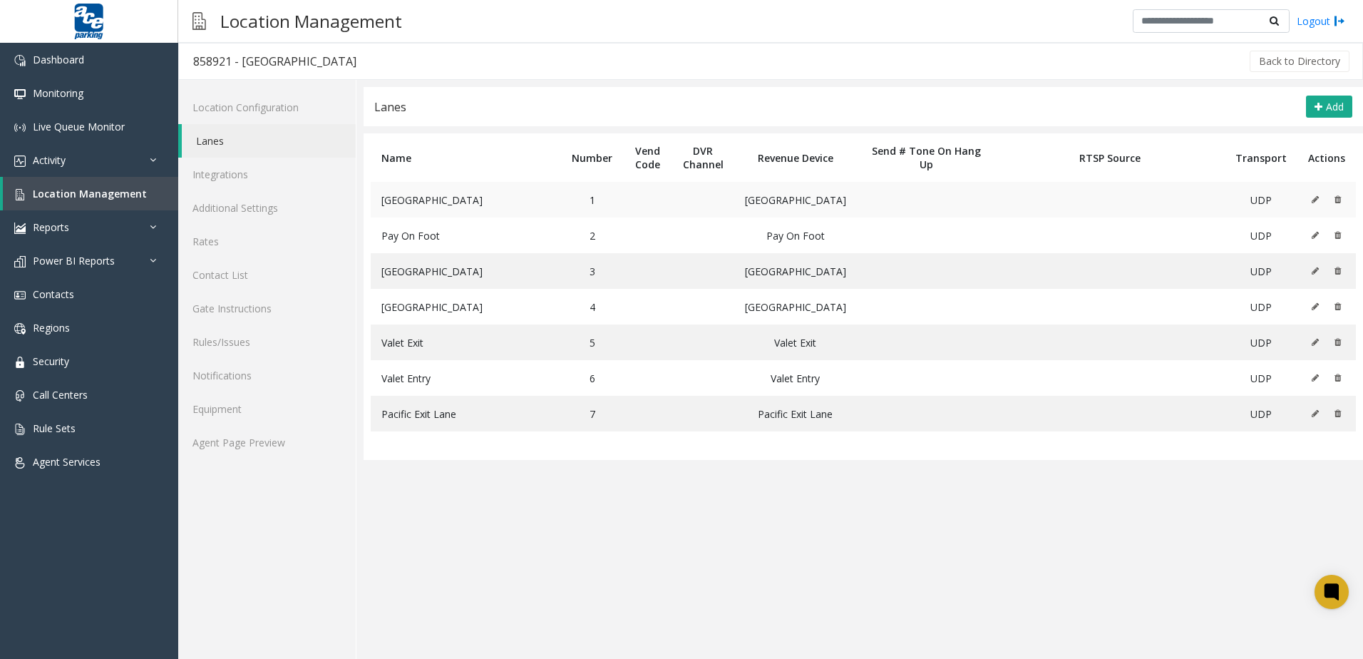
click at [659, 193] on button at bounding box center [1319, 199] width 16 height 21
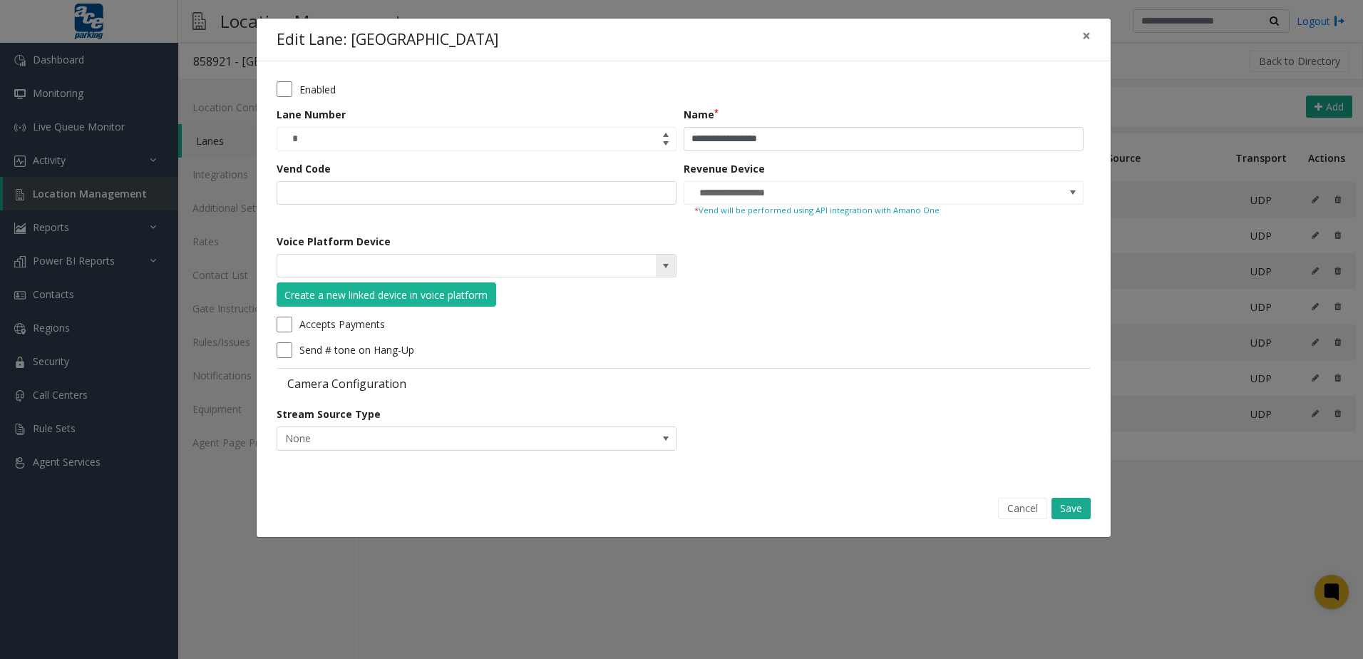
click at [654, 269] on kendo-searchbar at bounding box center [476, 266] width 399 height 23
drag, startPoint x: 654, startPoint y: 269, endPoint x: 662, endPoint y: 267, distance: 7.4
click at [657, 269] on span at bounding box center [477, 266] width 400 height 24
click at [659, 267] on span at bounding box center [665, 265] width 11 height 11
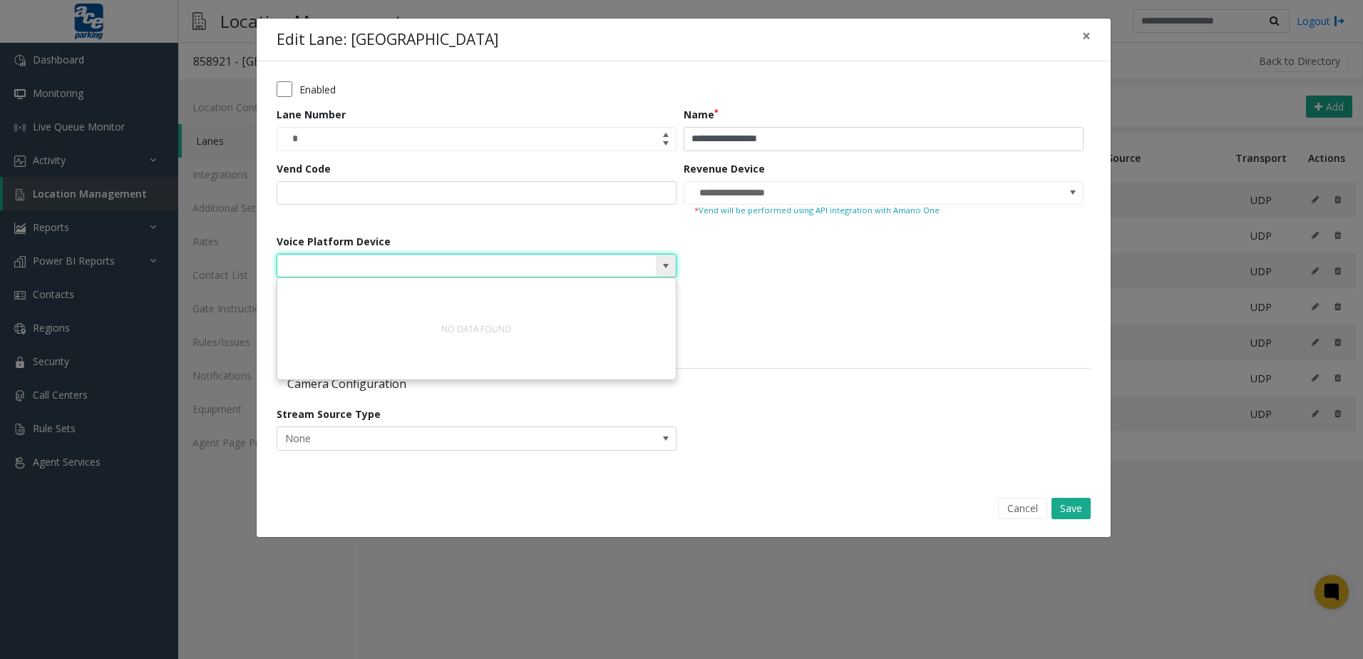
click at [659, 267] on span at bounding box center [665, 265] width 11 height 11
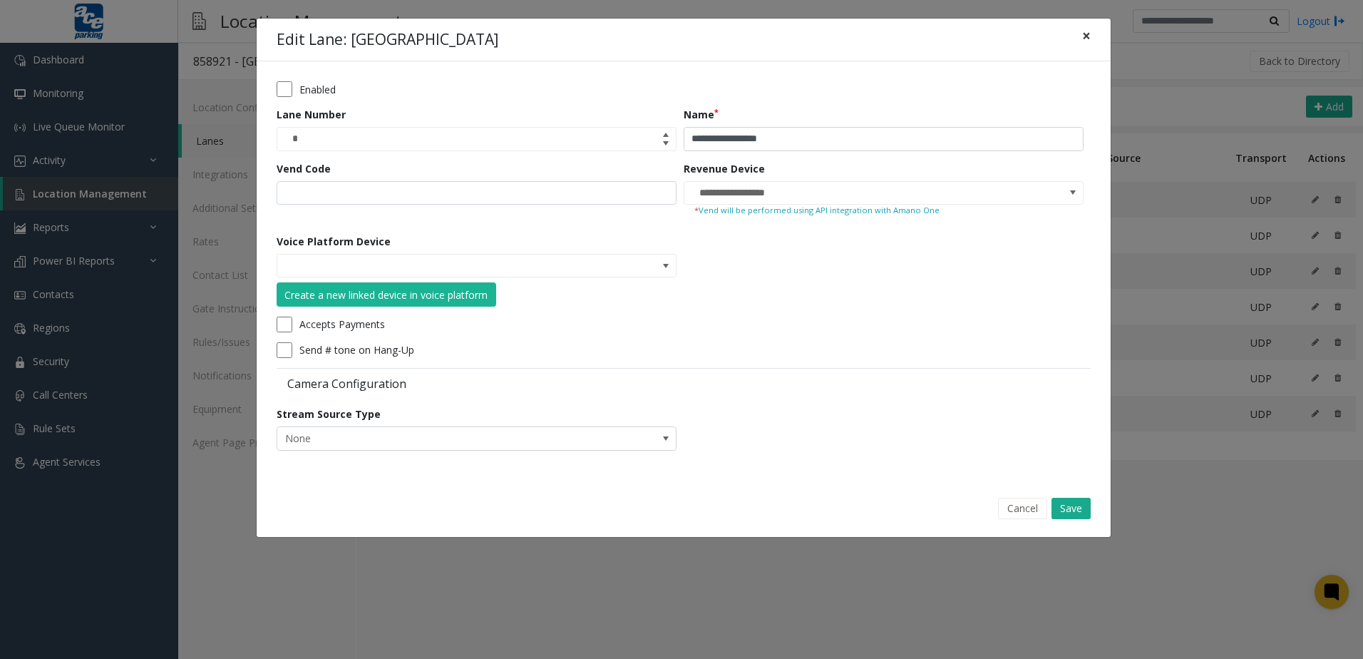
drag, startPoint x: 1092, startPoint y: 48, endPoint x: 1118, endPoint y: 36, distance: 28.1
click at [659, 48] on button "×" at bounding box center [1086, 36] width 29 height 35
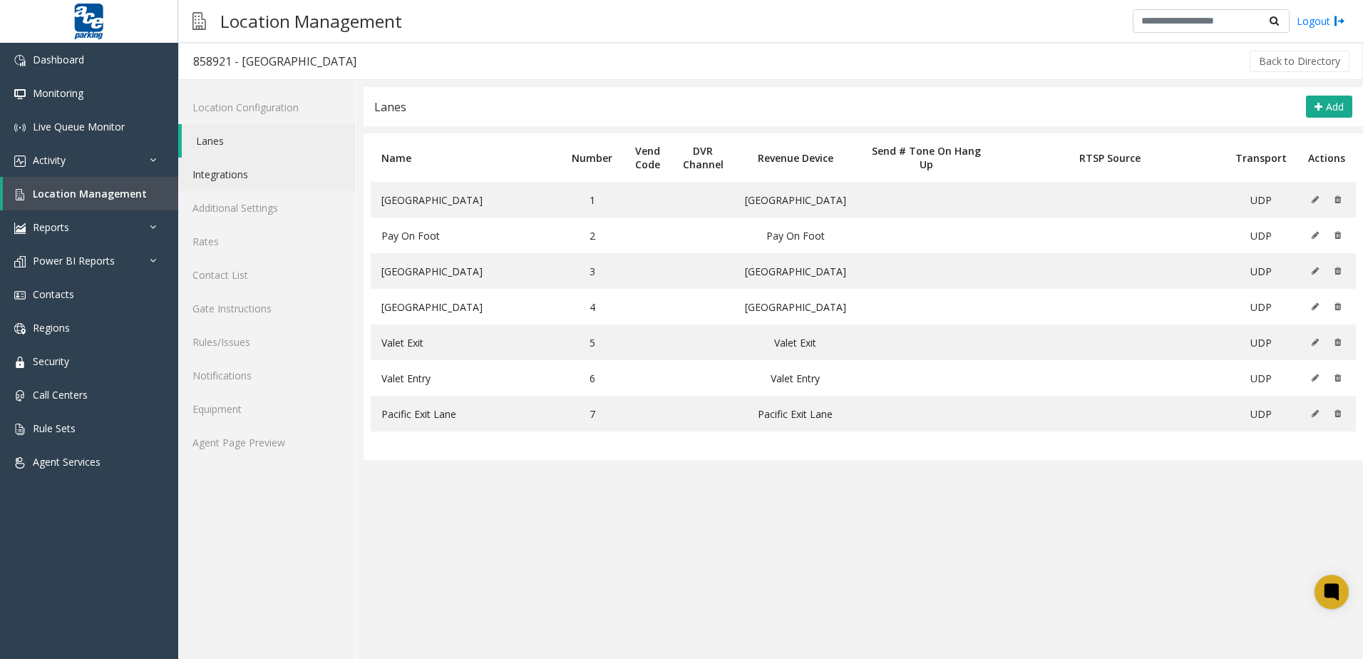
click at [301, 168] on link "Integrations" at bounding box center [267, 175] width 178 height 34
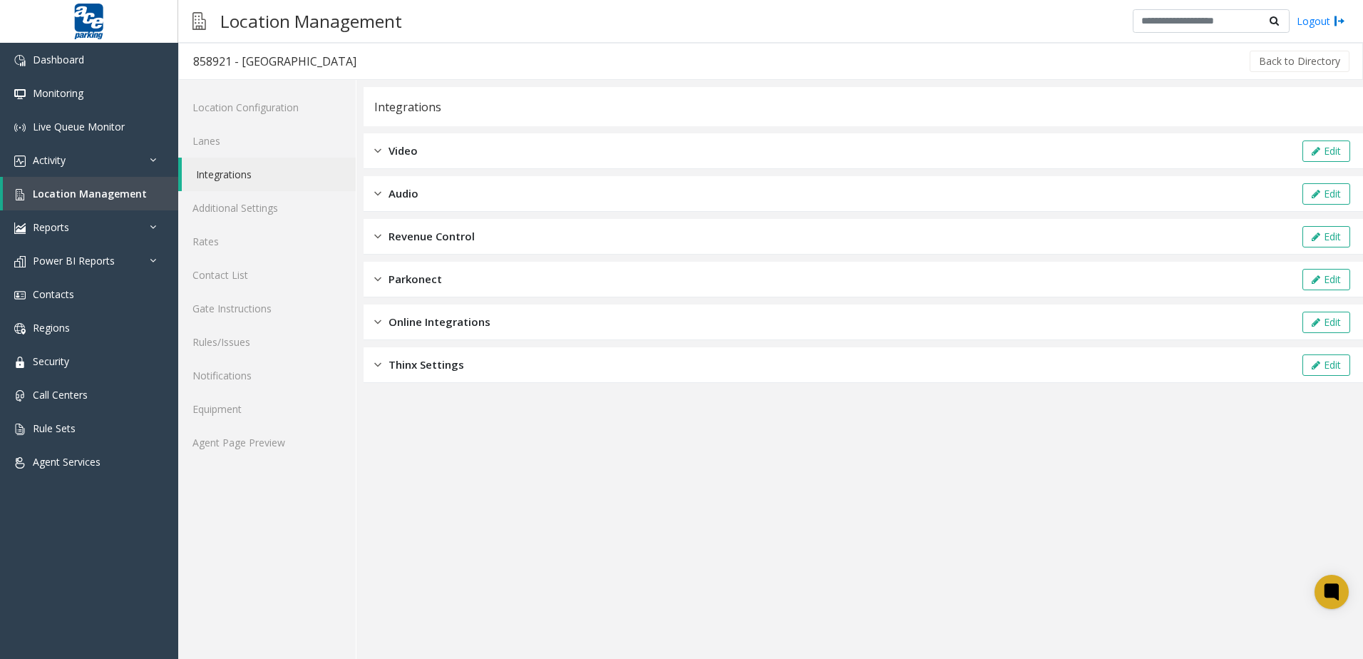
click at [466, 223] on div "Revenue Control Edit" at bounding box center [864, 237] width 1000 height 36
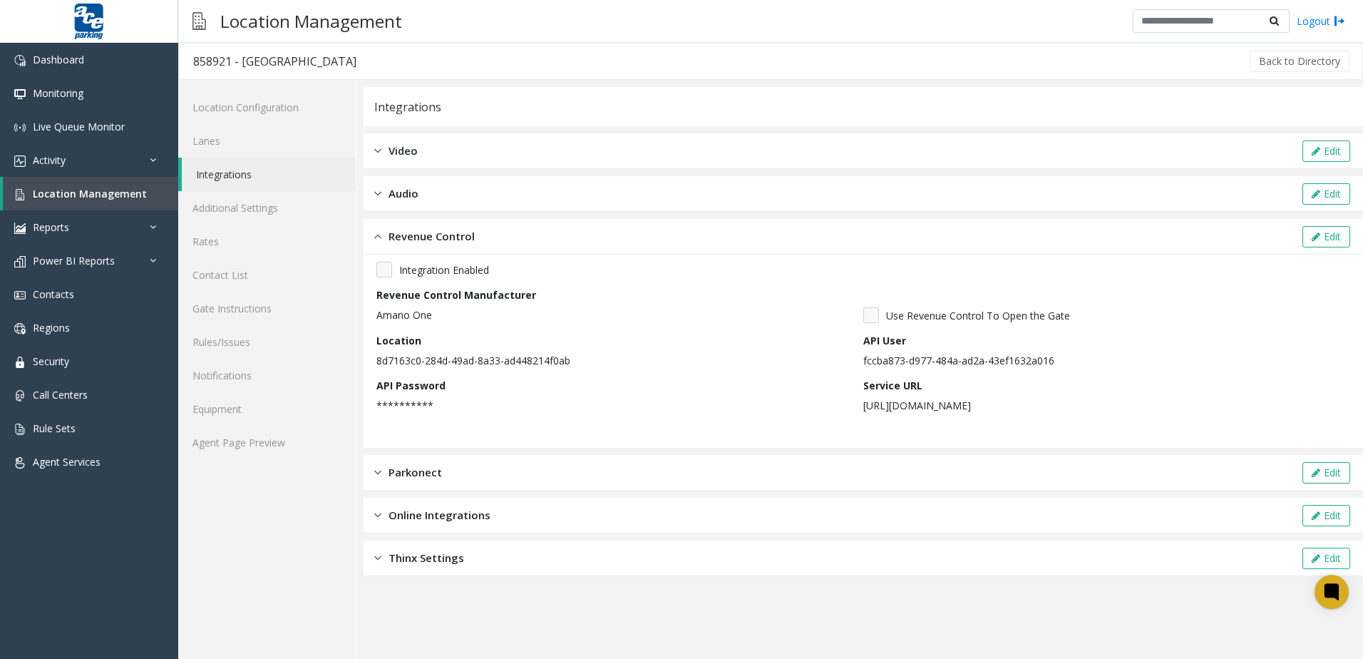
click at [474, 187] on div "Audio Edit" at bounding box center [864, 194] width 1000 height 36
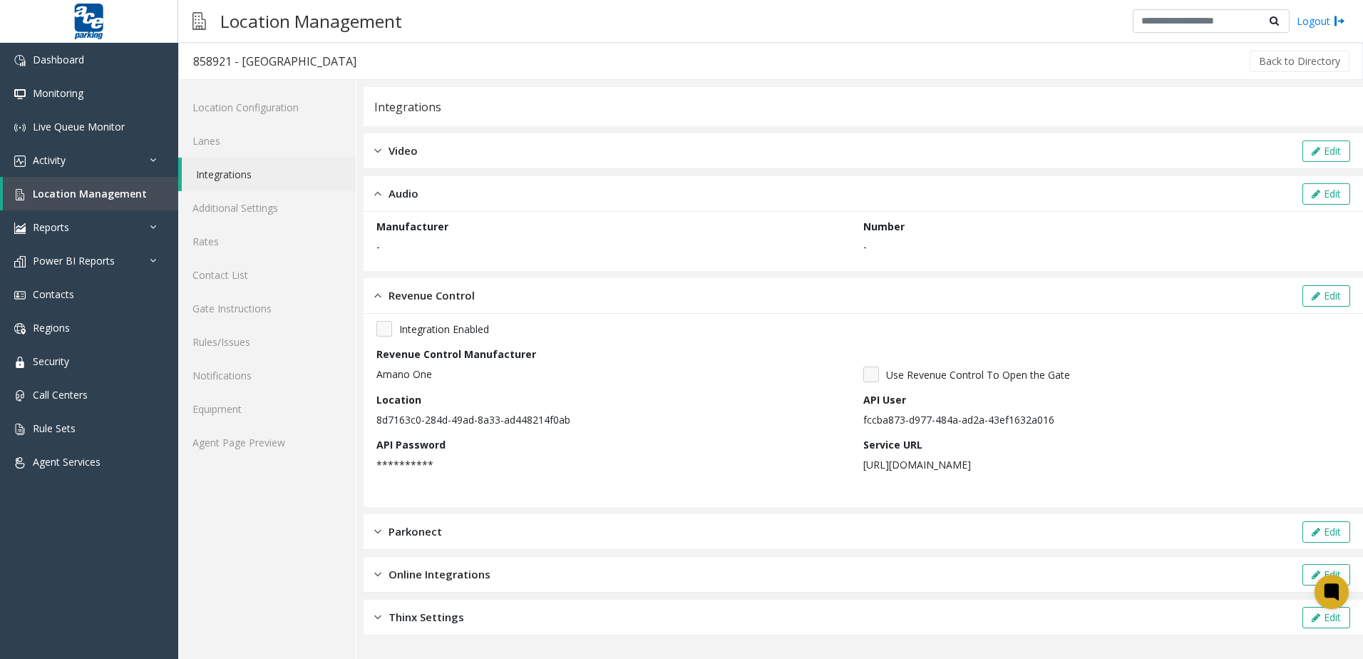
click at [403, 173] on div "**********" at bounding box center [864, 361] width 1000 height 548
click at [403, 158] on span "Video" at bounding box center [403, 151] width 29 height 16
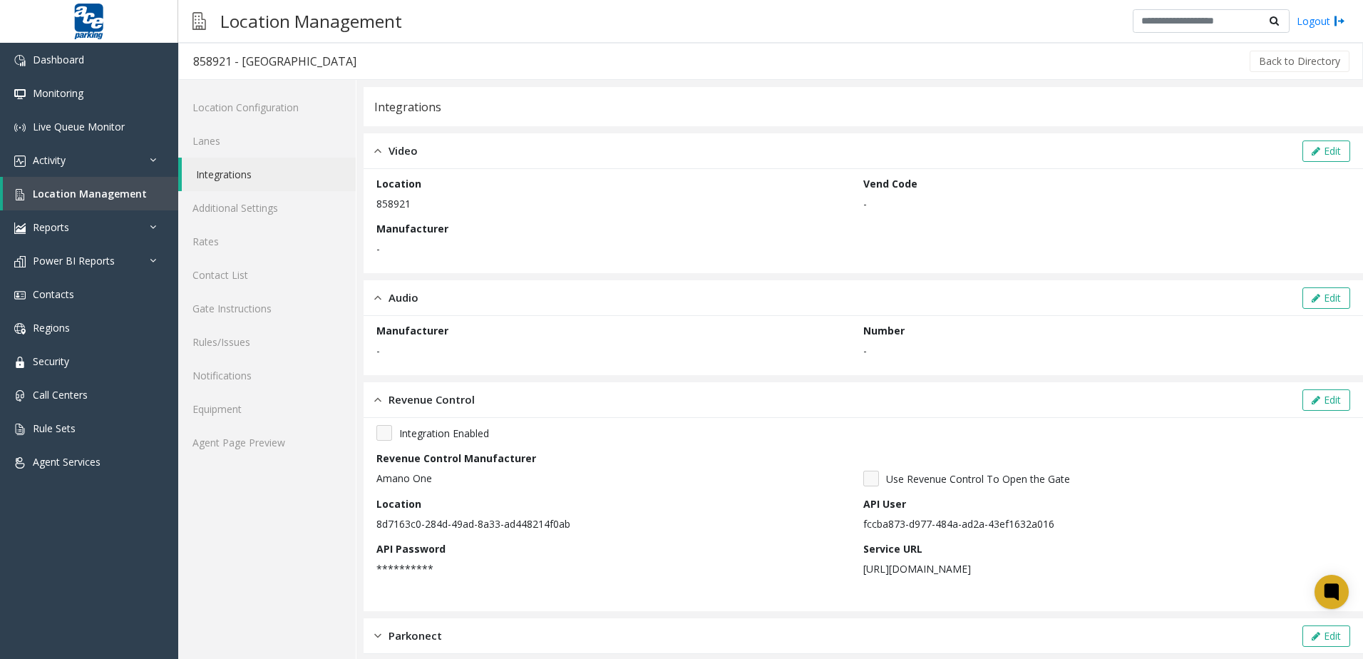
click at [453, 128] on div "**********" at bounding box center [864, 413] width 1000 height 652
click at [439, 144] on div "Video Edit" at bounding box center [864, 151] width 1000 height 36
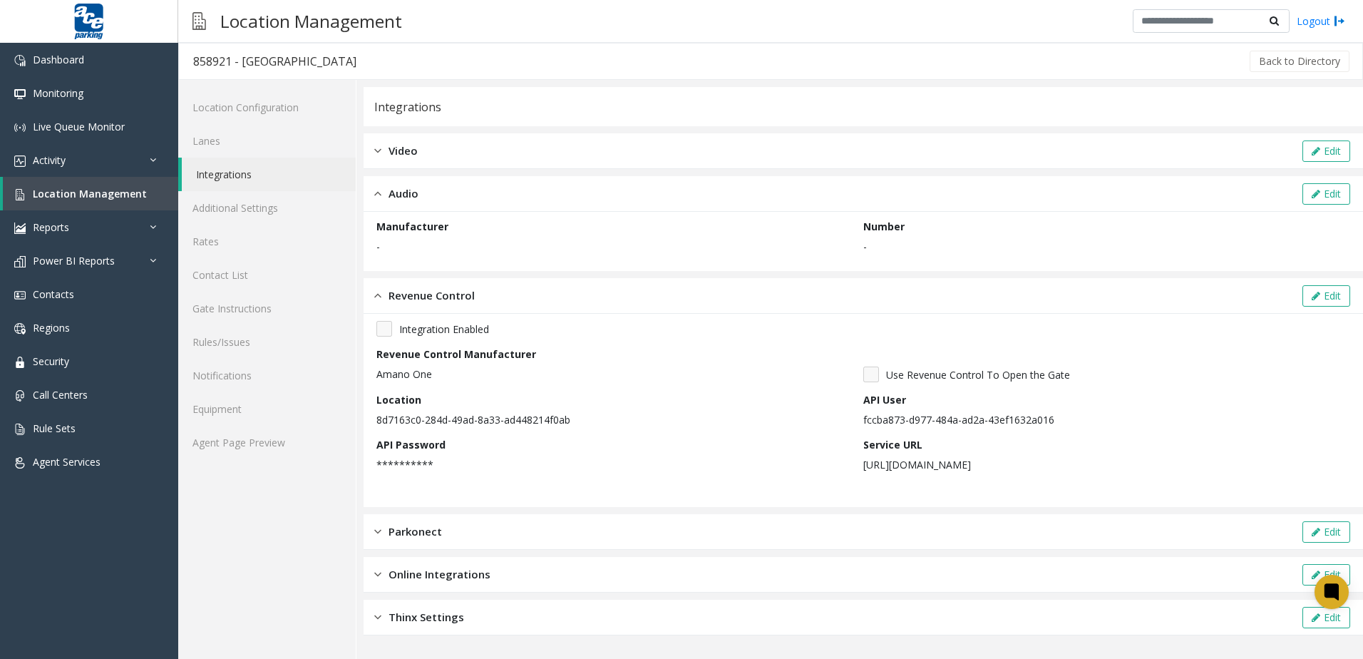
click at [444, 283] on div "Revenue Control Edit" at bounding box center [864, 296] width 1000 height 36
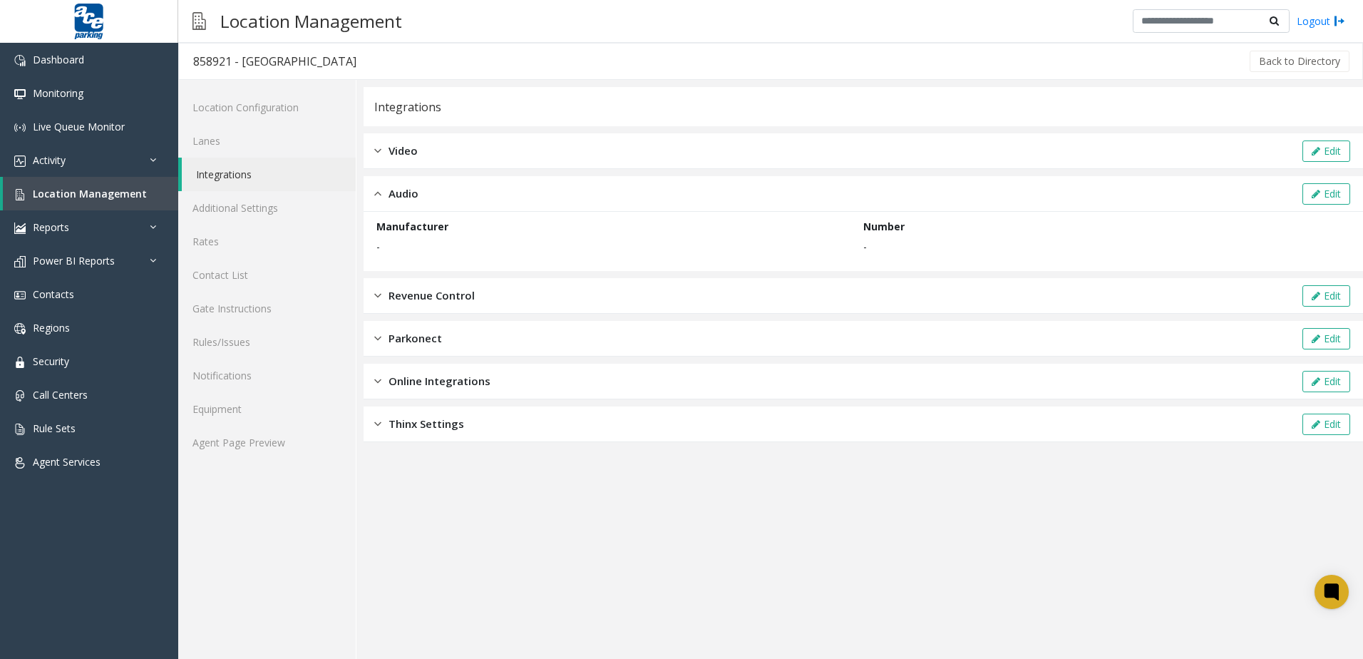
click at [372, 183] on div "Audio Edit" at bounding box center [864, 194] width 1000 height 36
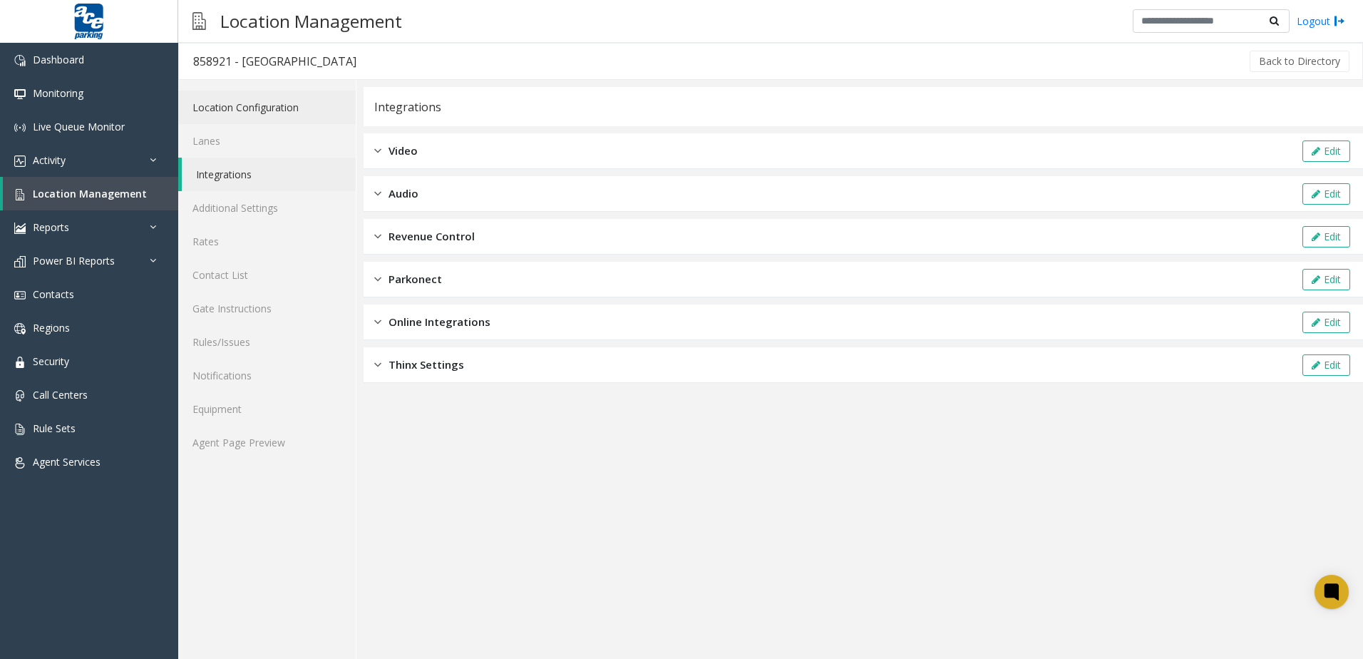
click at [266, 108] on link "Location Configuration" at bounding box center [267, 108] width 178 height 34
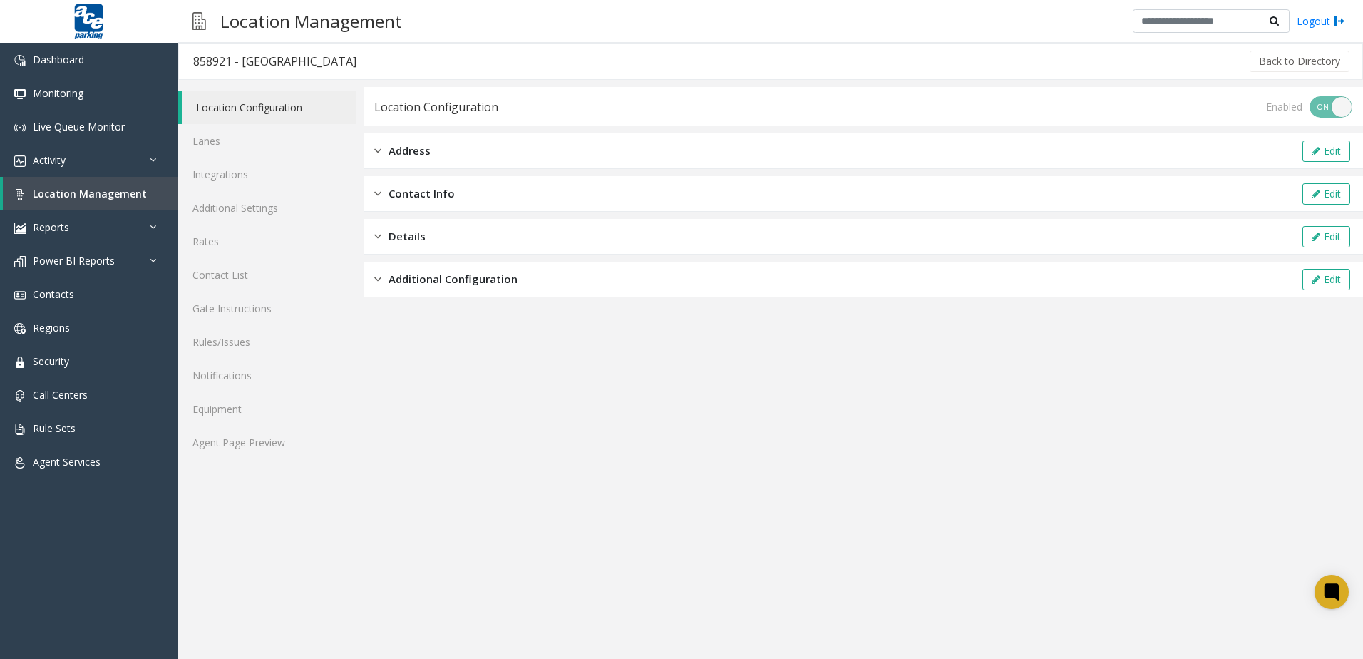
click at [499, 285] on span "Additional Configuration" at bounding box center [453, 279] width 129 height 16
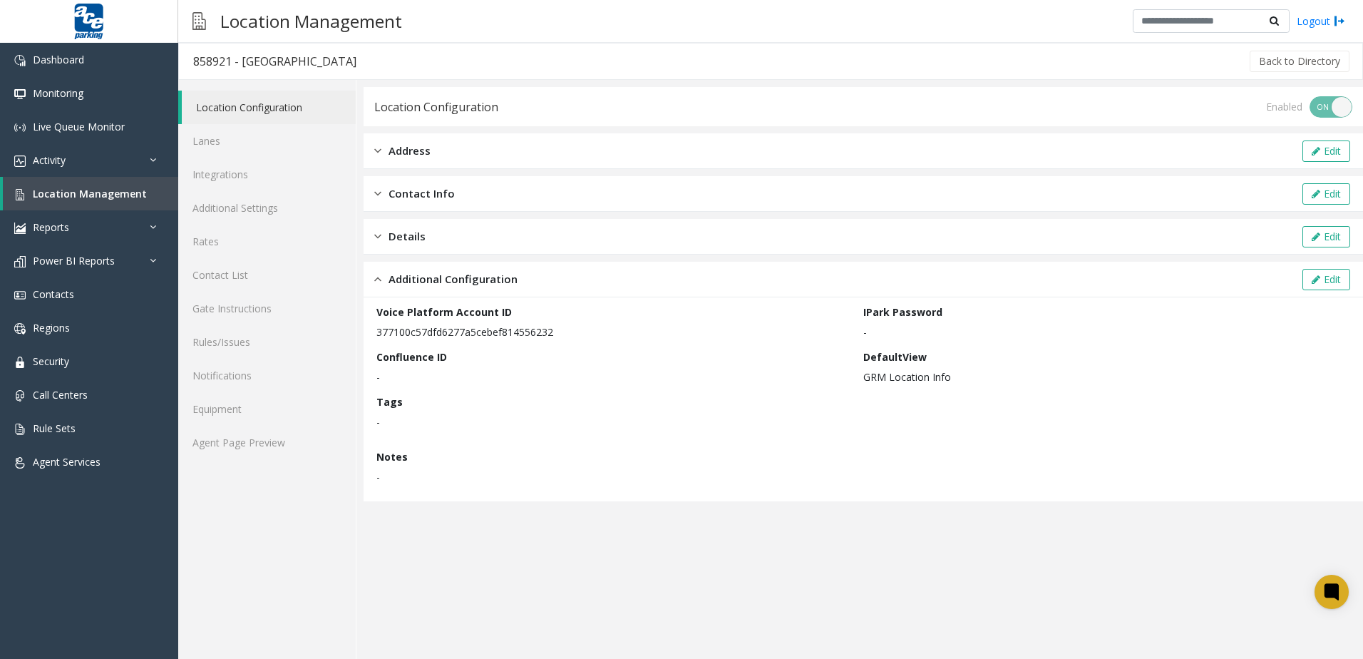
click at [400, 337] on p "377100c57dfd6277a5cebef814556232" at bounding box center [616, 331] width 480 height 15
drag, startPoint x: 400, startPoint y: 337, endPoint x: 507, endPoint y: 339, distance: 107.0
click at [507, 339] on div "Voice Platform Account ID 377100c57dfd6277a5cebef814556232 IPark Password - Con…" at bounding box center [863, 399] width 974 height 190
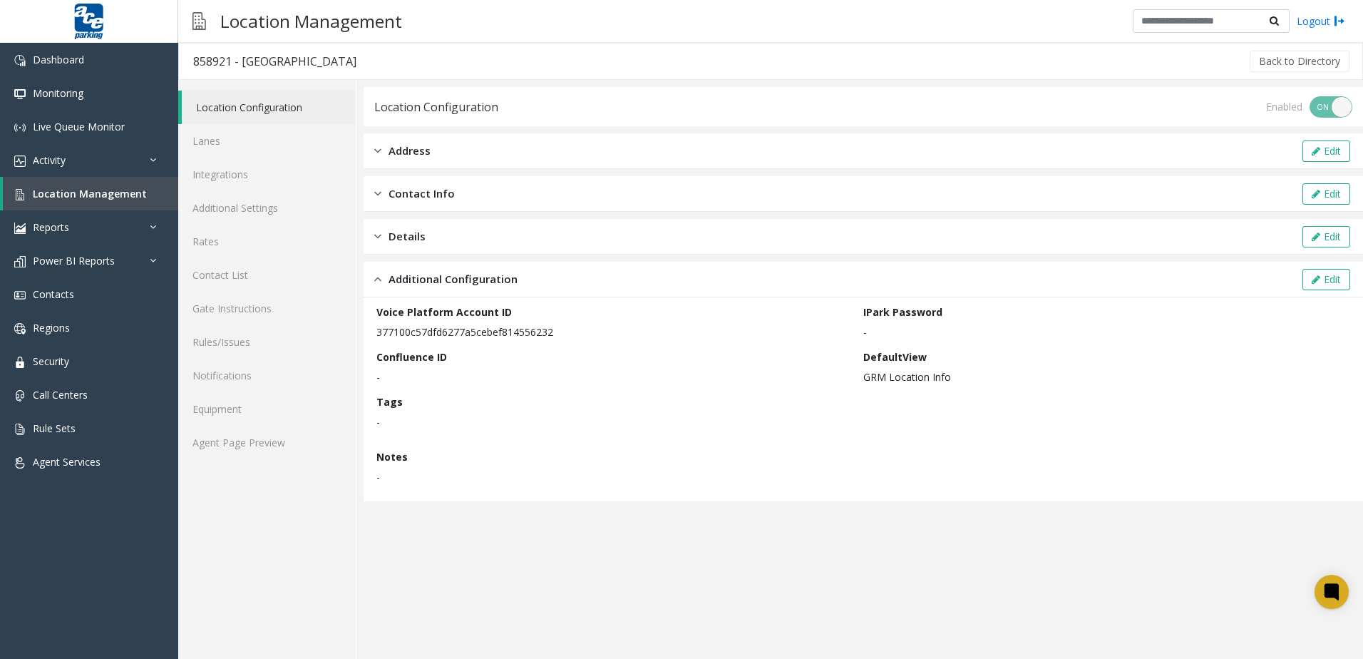
click at [511, 334] on p "377100c57dfd6277a5cebef814556232" at bounding box center [616, 331] width 480 height 15
click at [250, 145] on link "Lanes" at bounding box center [267, 141] width 178 height 34
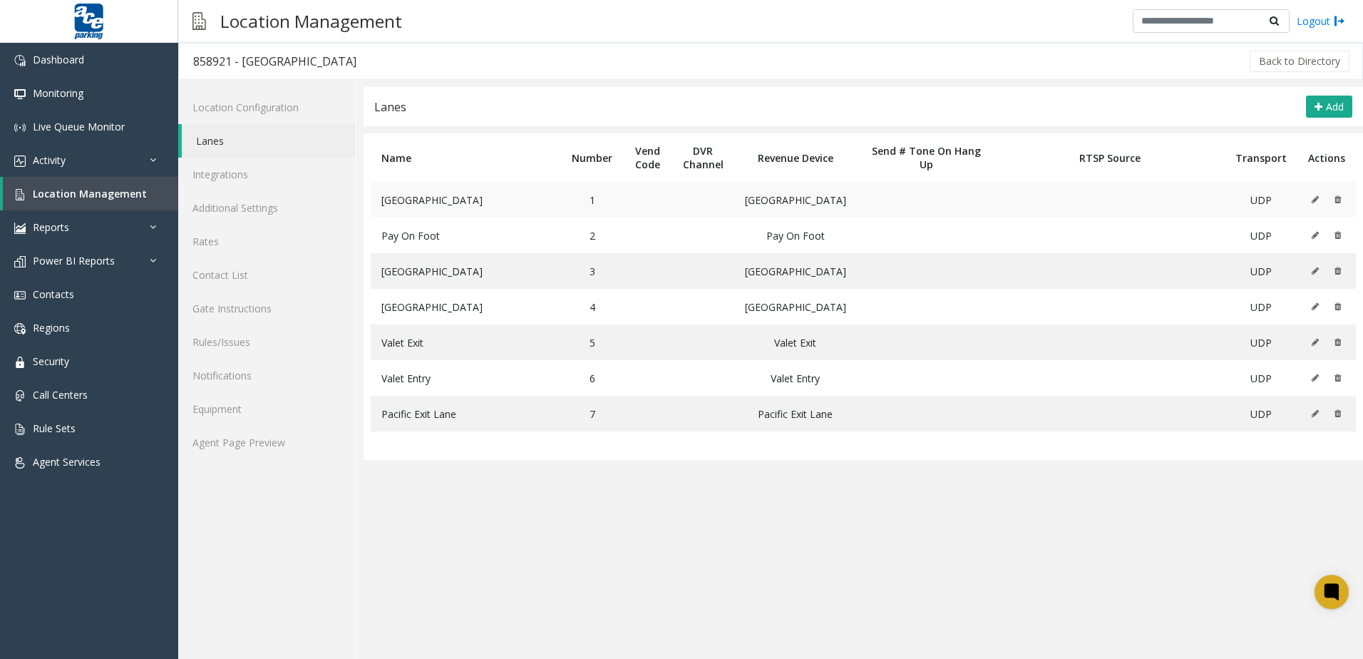
click at [659, 203] on td at bounding box center [1327, 200] width 58 height 36
click at [659, 202] on td at bounding box center [1327, 200] width 58 height 36
drag, startPoint x: 1310, startPoint y: 202, endPoint x: 1317, endPoint y: 197, distance: 9.1
click at [659, 197] on icon at bounding box center [1315, 199] width 7 height 9
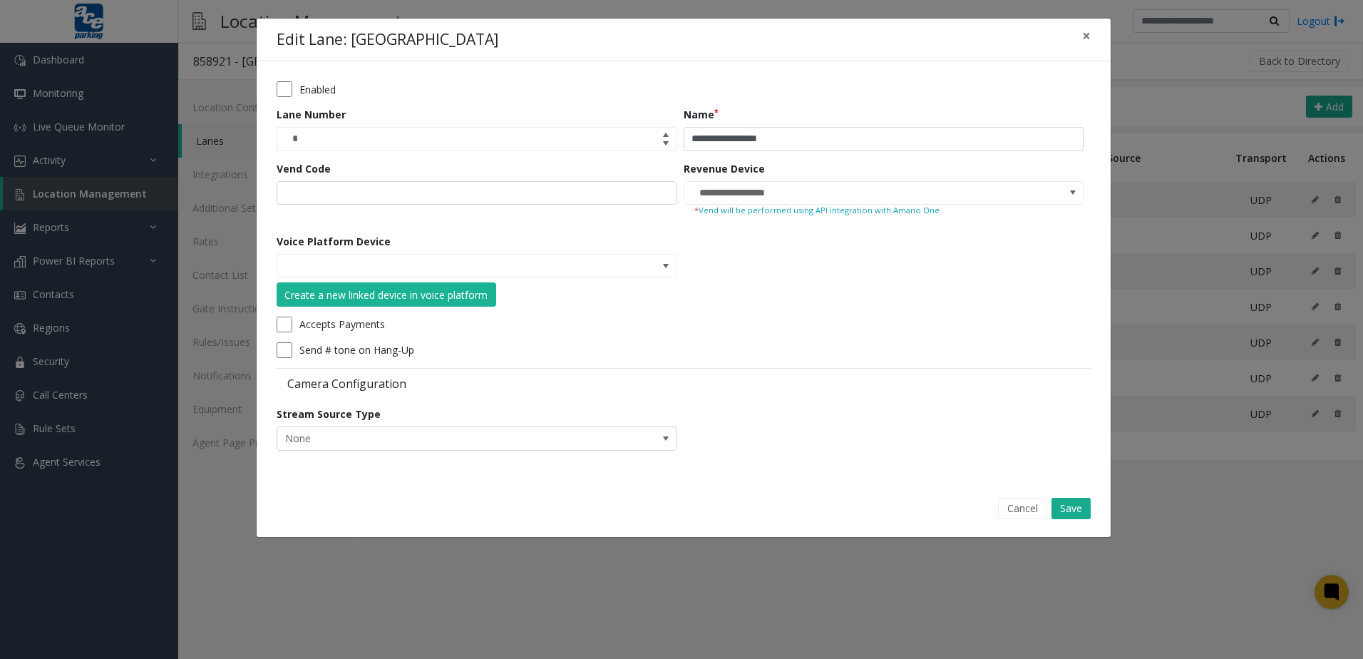
click at [636, 451] on form "**********" at bounding box center [684, 270] width 814 height 379
click at [657, 267] on span at bounding box center [666, 266] width 20 height 23
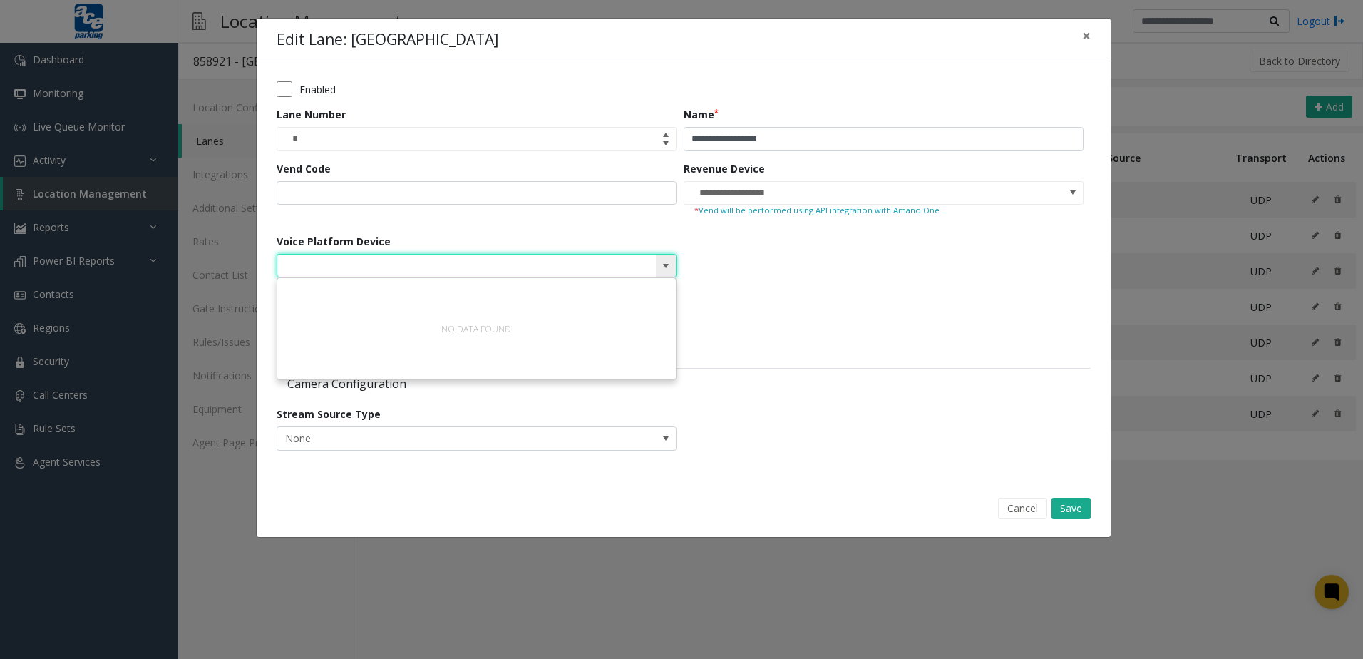
click at [657, 267] on span at bounding box center [666, 266] width 20 height 23
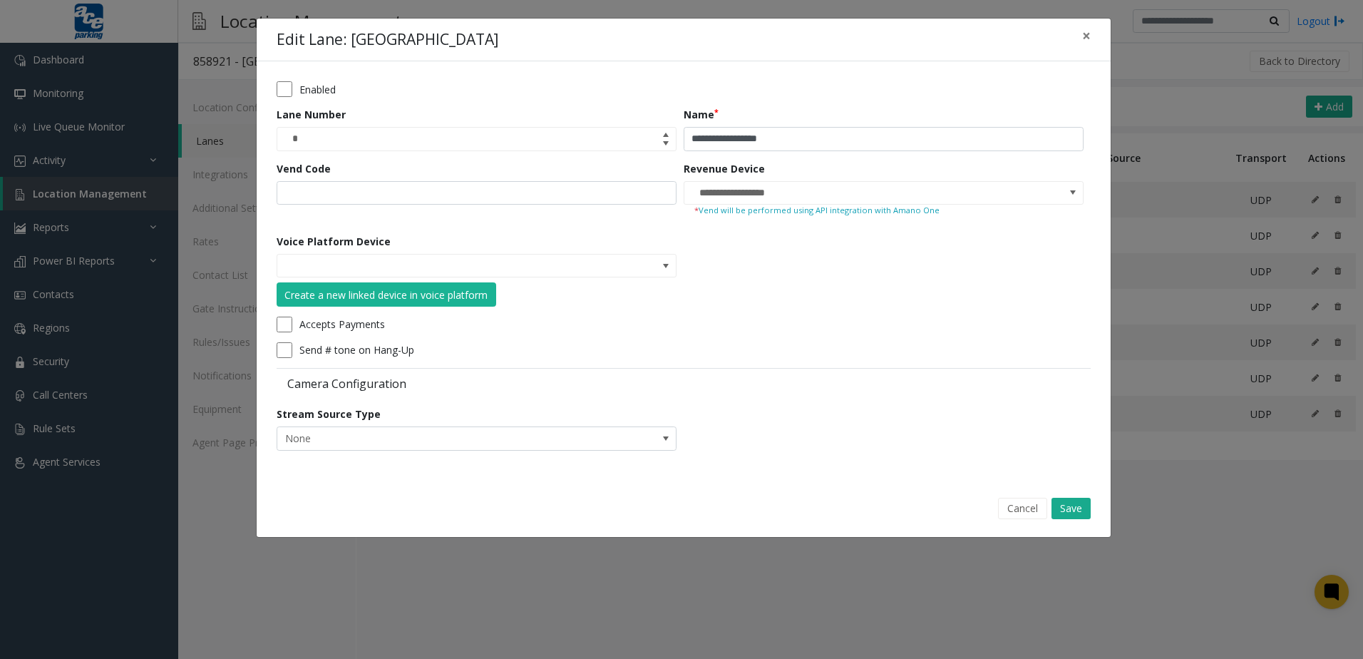
click at [659, 267] on form "**********" at bounding box center [684, 270] width 814 height 379
click at [659, 260] on span at bounding box center [666, 266] width 20 height 23
click at [659, 252] on form "**********" at bounding box center [684, 270] width 814 height 379
click at [396, 286] on button "Create a new linked device in voice platform" at bounding box center [387, 294] width 220 height 24
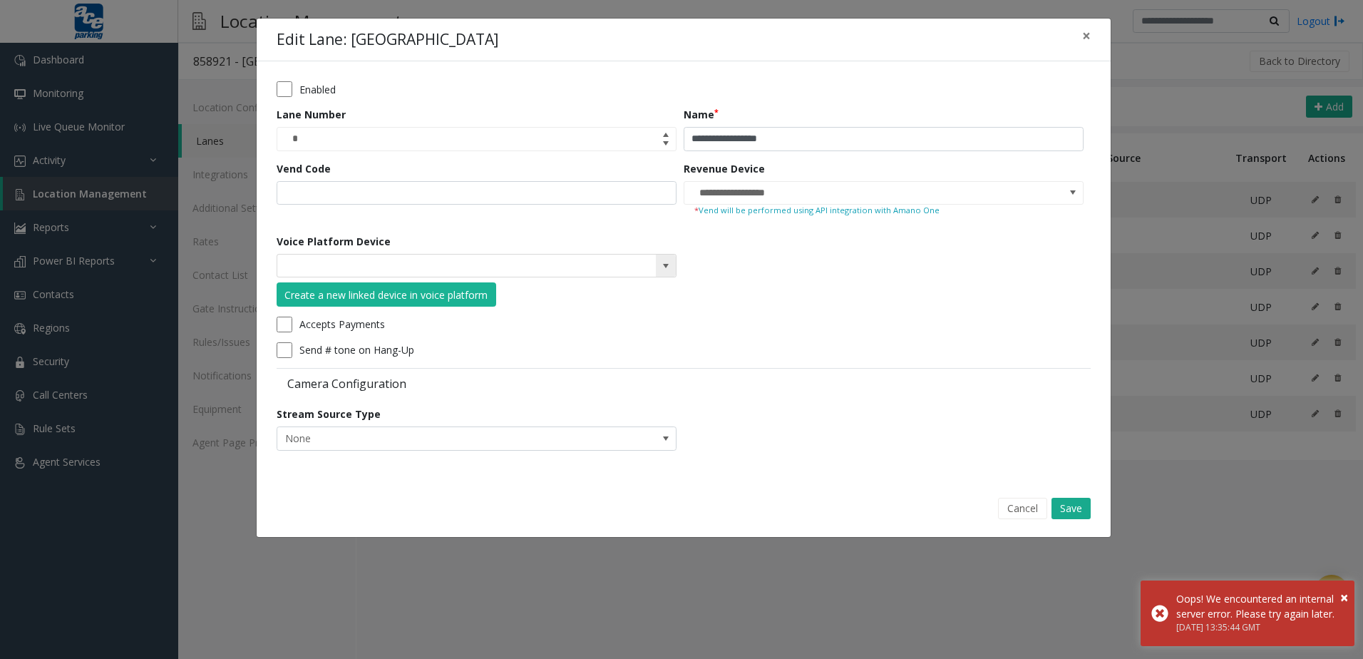
click at [625, 269] on kendo-searchbar at bounding box center [476, 266] width 399 height 23
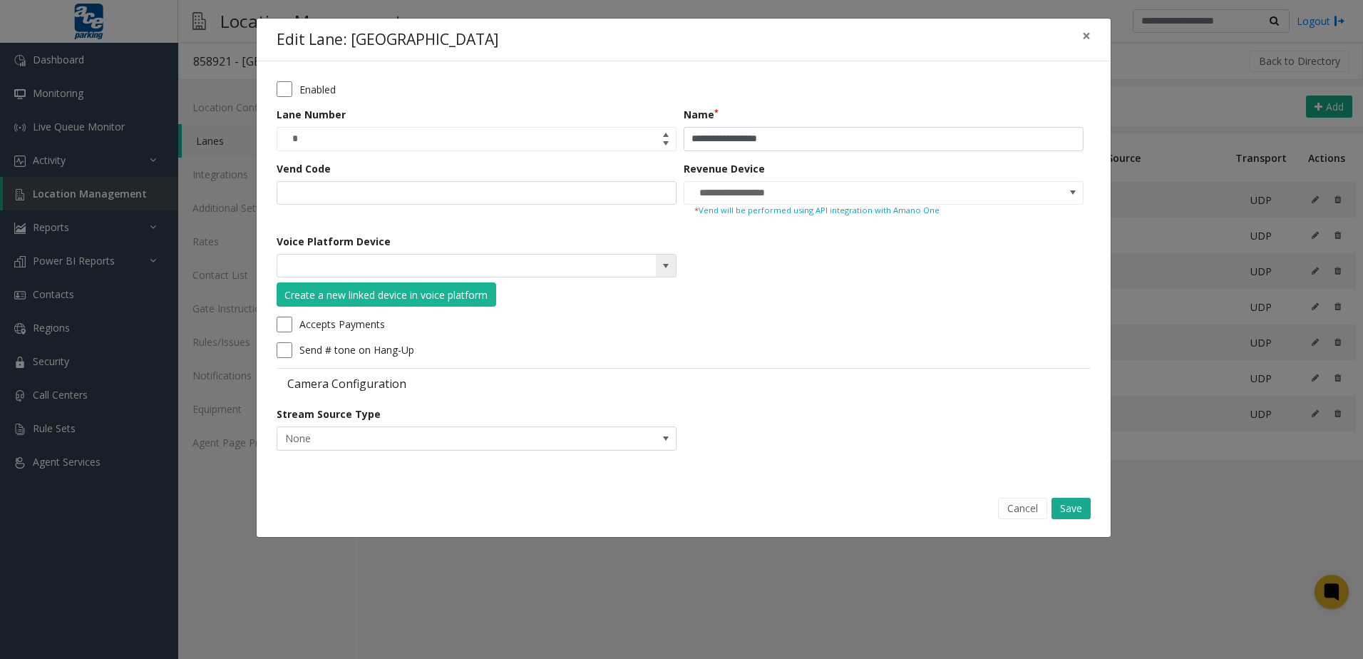
click at [659, 268] on span at bounding box center [665, 265] width 11 height 11
drag, startPoint x: 739, startPoint y: 294, endPoint x: 883, endPoint y: 412, distance: 186.4
click at [659, 294] on form "**********" at bounding box center [684, 270] width 814 height 379
click at [232, 66] on div "**********" at bounding box center [681, 329] width 1363 height 659
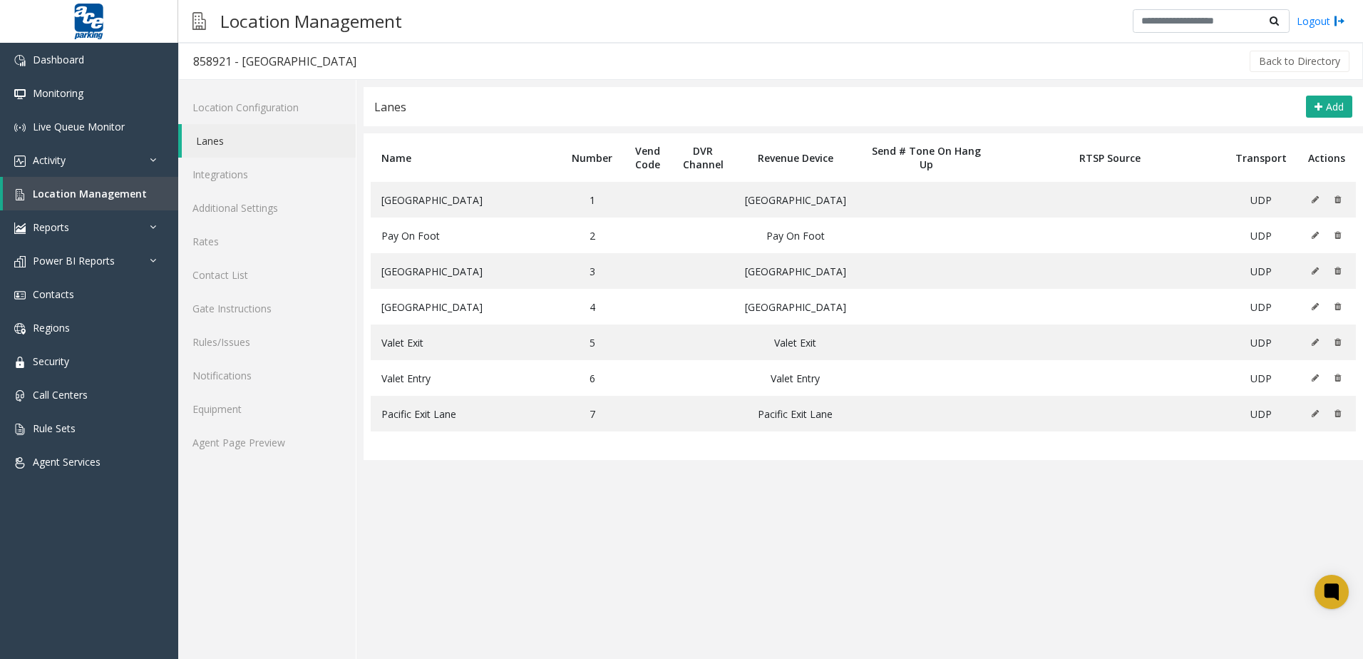
click at [284, 64] on div "858921 - [GEOGRAPHIC_DATA]" at bounding box center [274, 61] width 163 height 19
copy div "858921 - [GEOGRAPHIC_DATA]"
drag, startPoint x: 277, startPoint y: 171, endPoint x: 277, endPoint y: 148, distance: 23.5
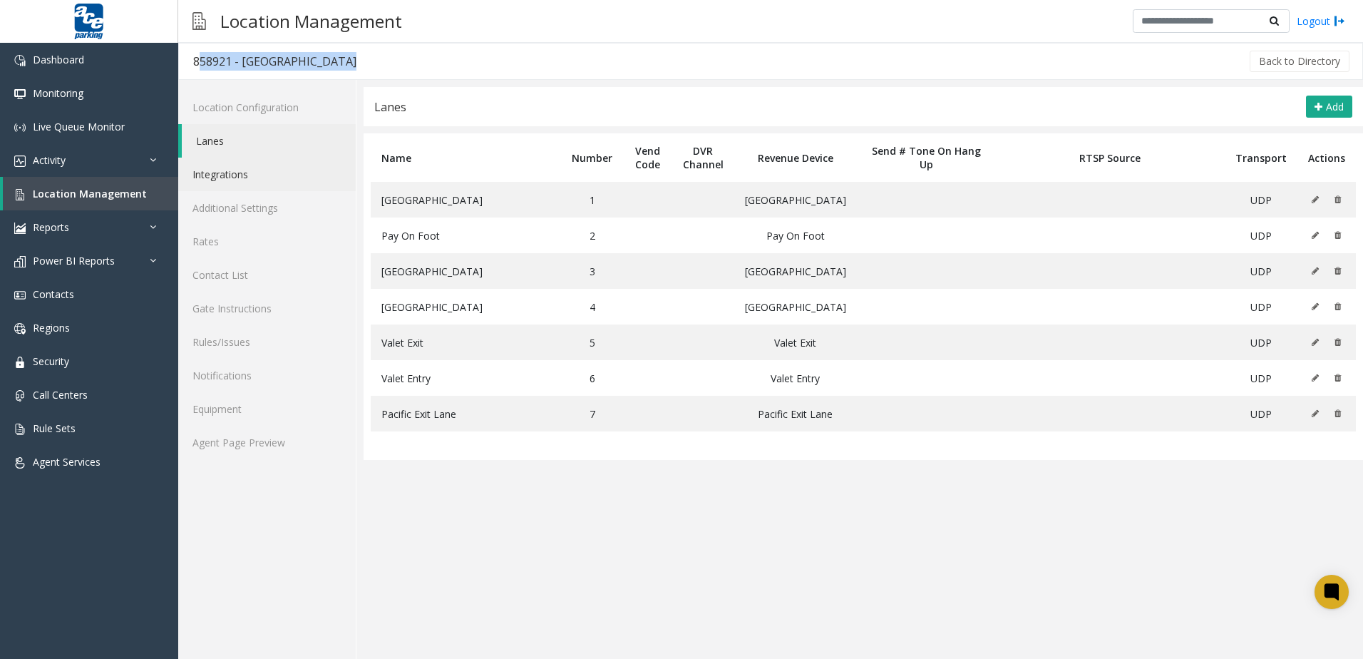
click at [277, 171] on link "Integrations" at bounding box center [267, 175] width 178 height 34
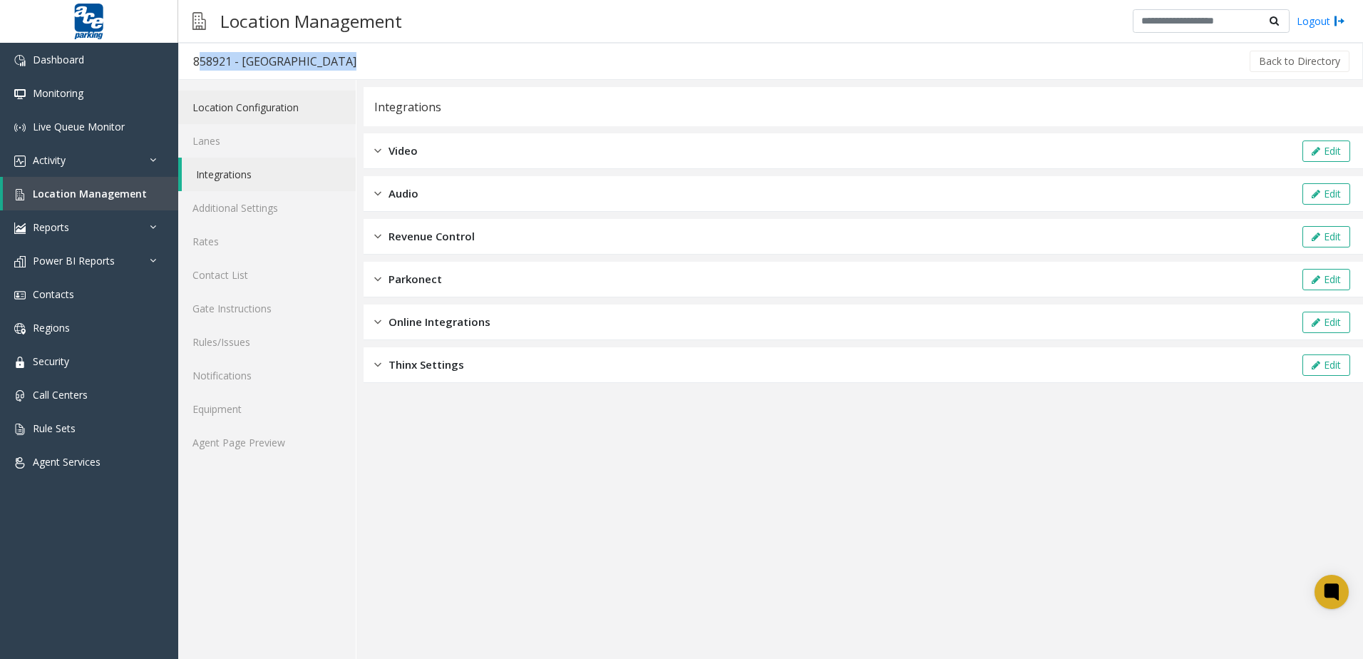
click at [277, 110] on link "Location Configuration" at bounding box center [267, 108] width 178 height 34
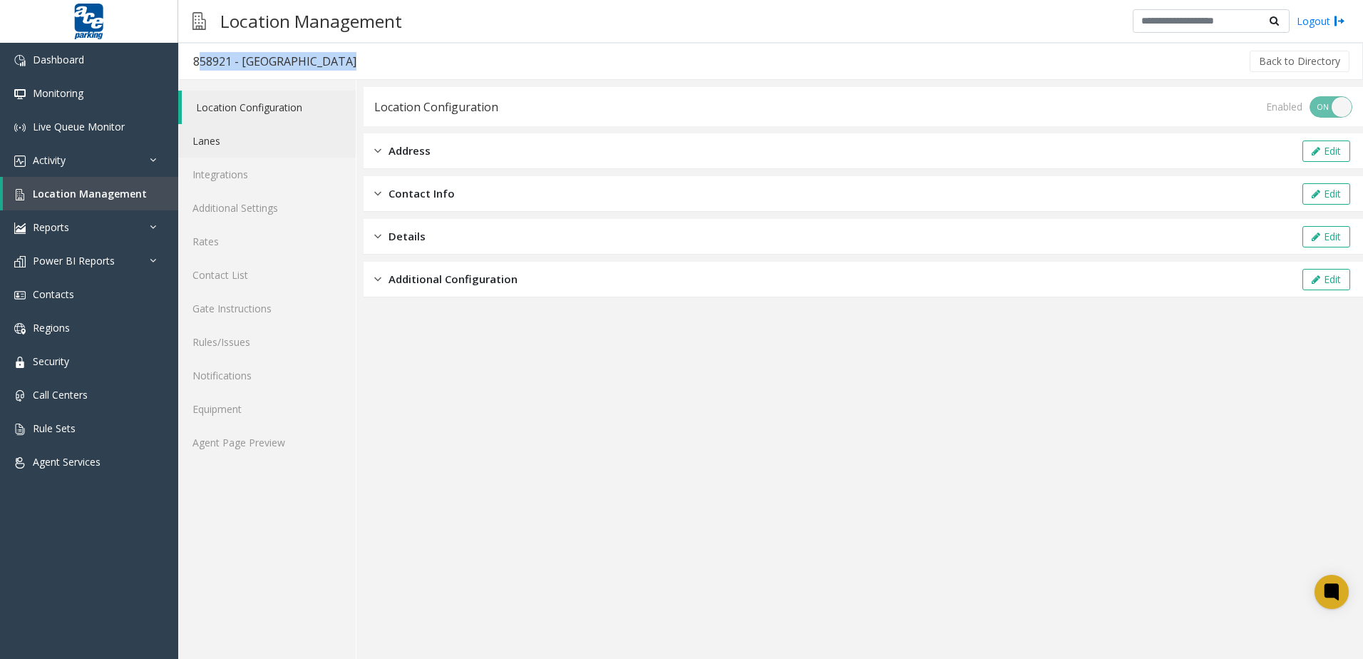
click at [235, 135] on link "Lanes" at bounding box center [267, 141] width 178 height 34
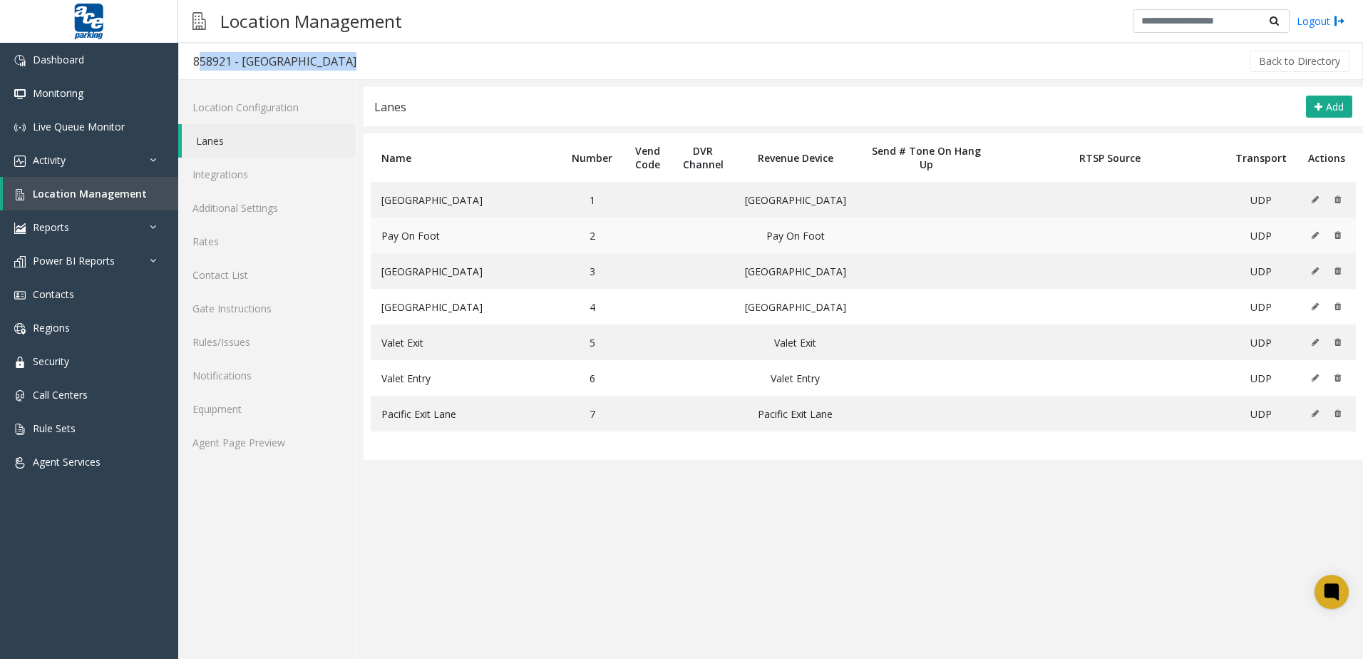
click at [659, 235] on icon at bounding box center [1315, 235] width 7 height 9
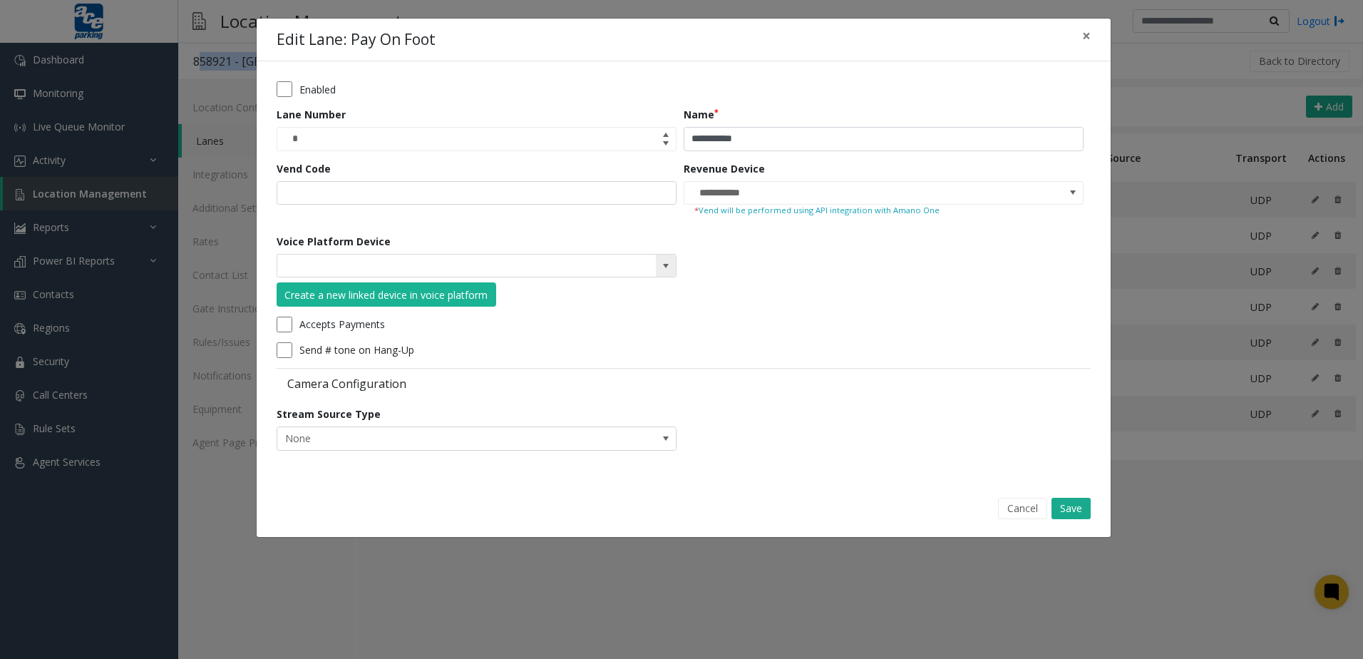
click at [659, 262] on span at bounding box center [665, 265] width 11 height 11
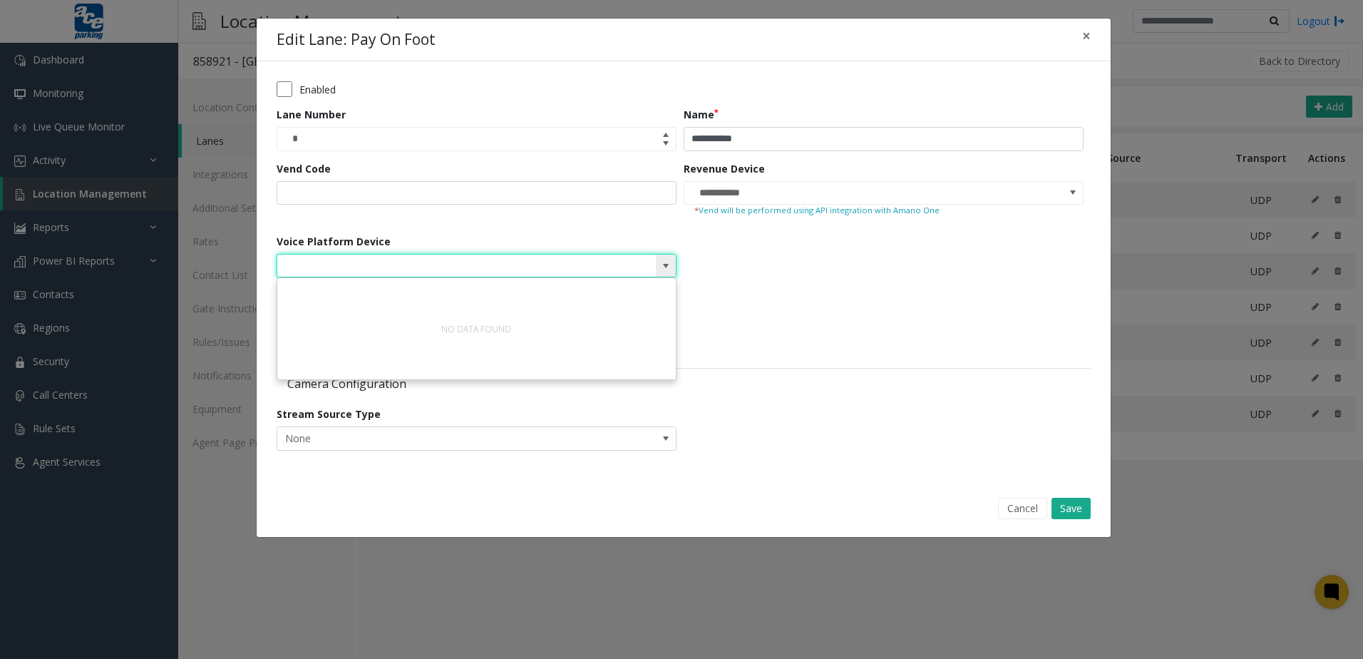
click at [659, 262] on span at bounding box center [665, 265] width 11 height 11
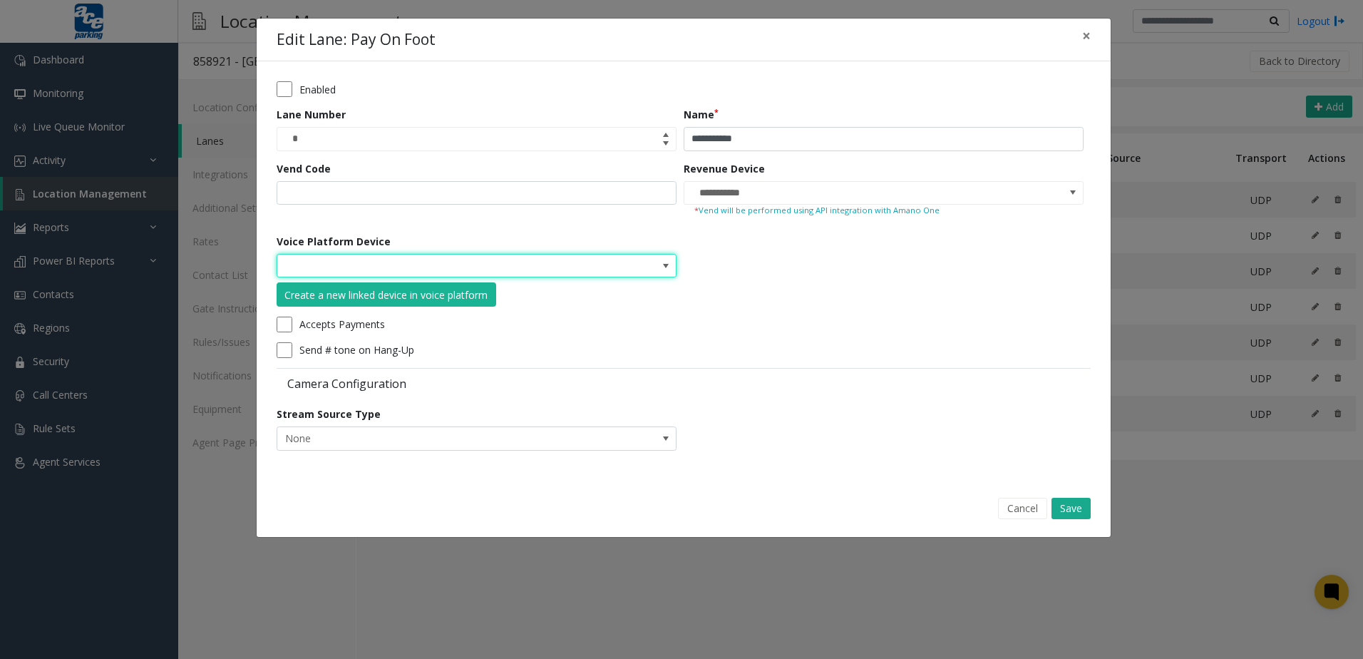
click at [659, 497] on div "Cancel Save" at bounding box center [684, 508] width 834 height 36
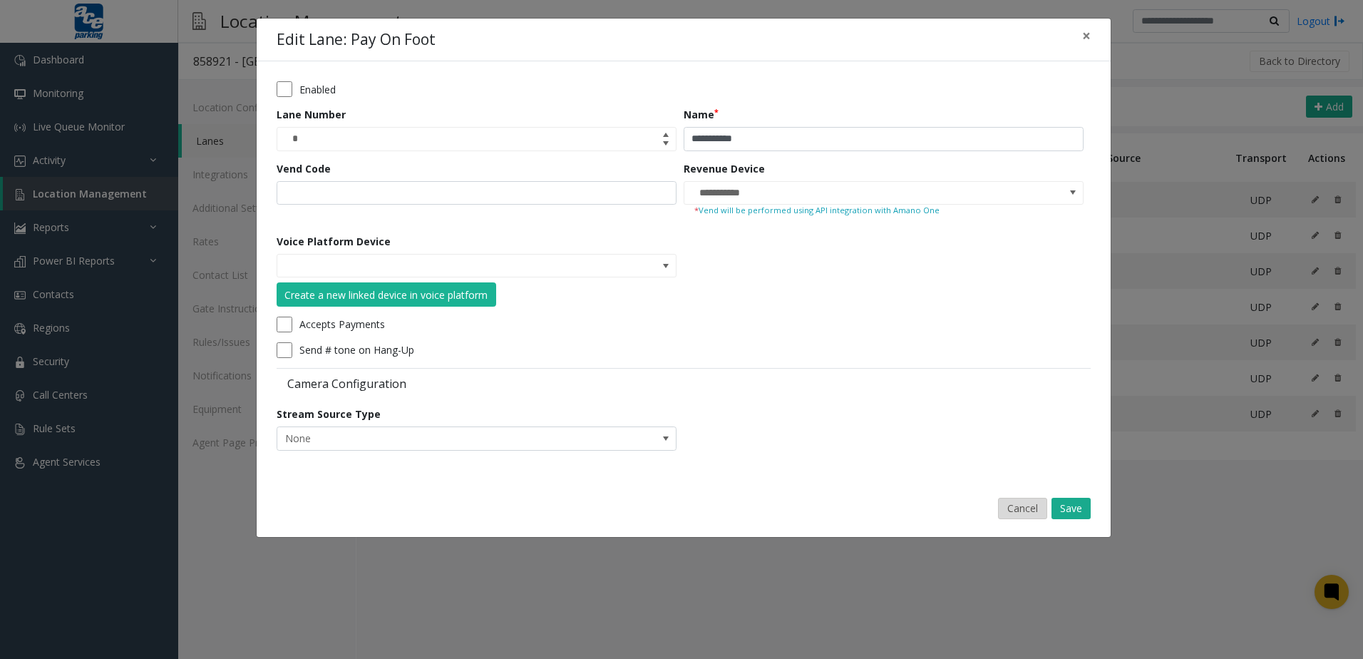
click at [659, 500] on button "Cancel" at bounding box center [1022, 508] width 49 height 21
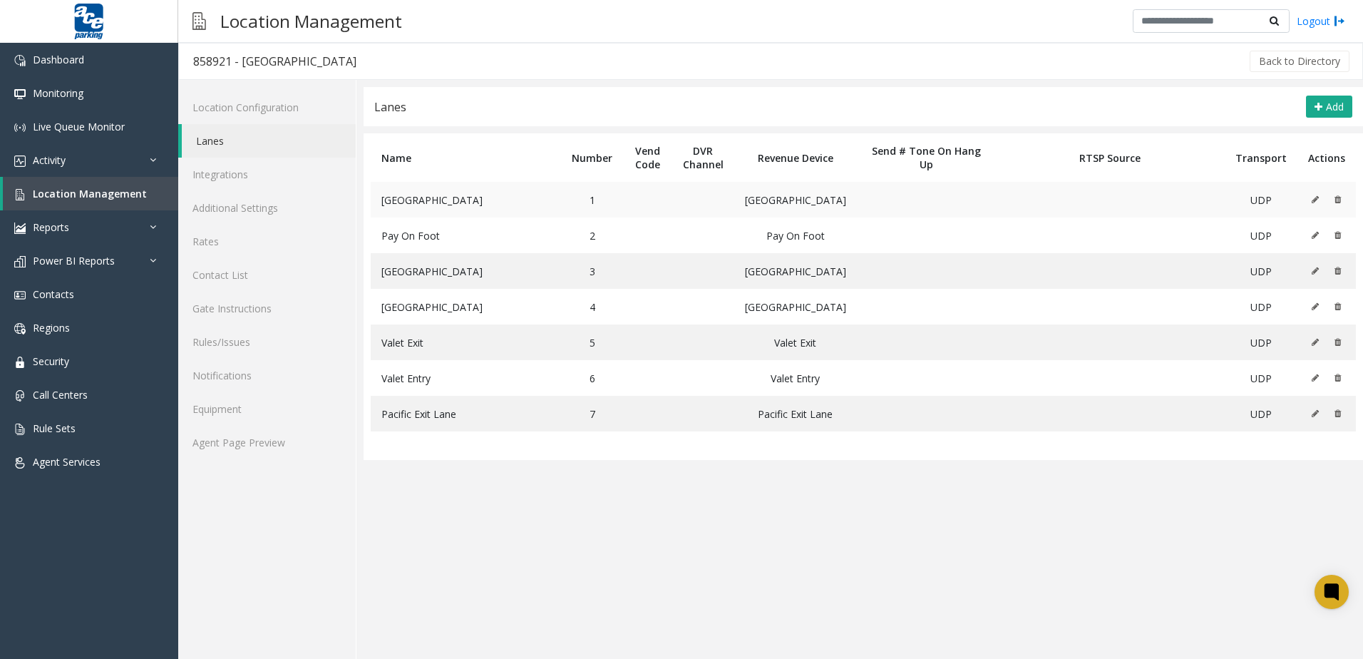
click at [659, 200] on td at bounding box center [1327, 200] width 58 height 36
click at [659, 200] on icon at bounding box center [1315, 199] width 7 height 9
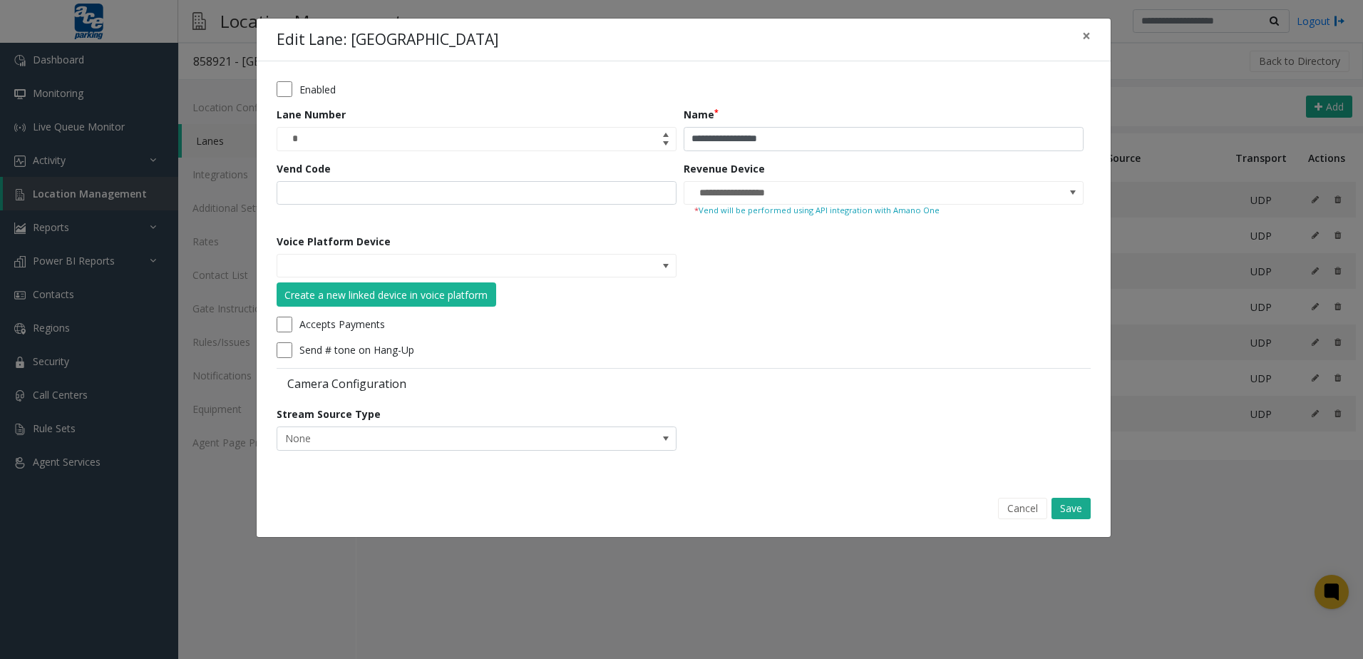
click at [659, 280] on form "**********" at bounding box center [684, 270] width 814 height 379
click at [659, 262] on span at bounding box center [665, 265] width 11 height 11
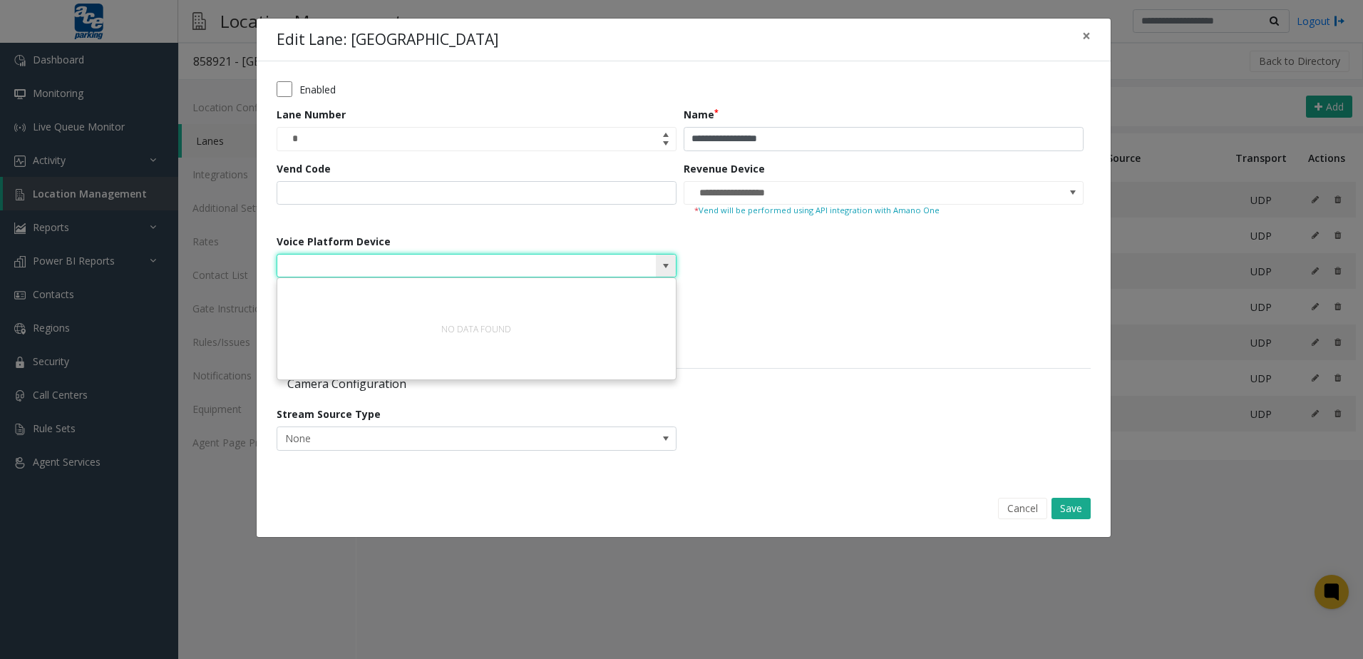
click at [659, 262] on span at bounding box center [665, 265] width 11 height 11
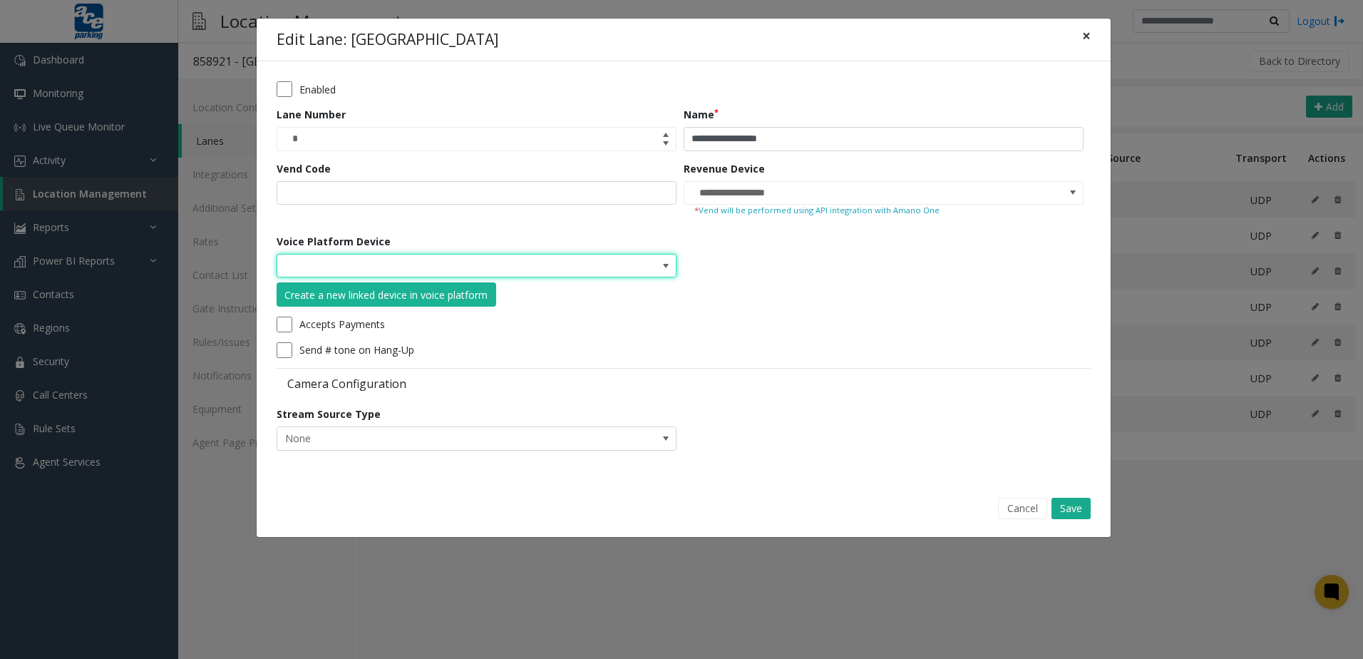
click at [659, 32] on button "×" at bounding box center [1086, 36] width 29 height 35
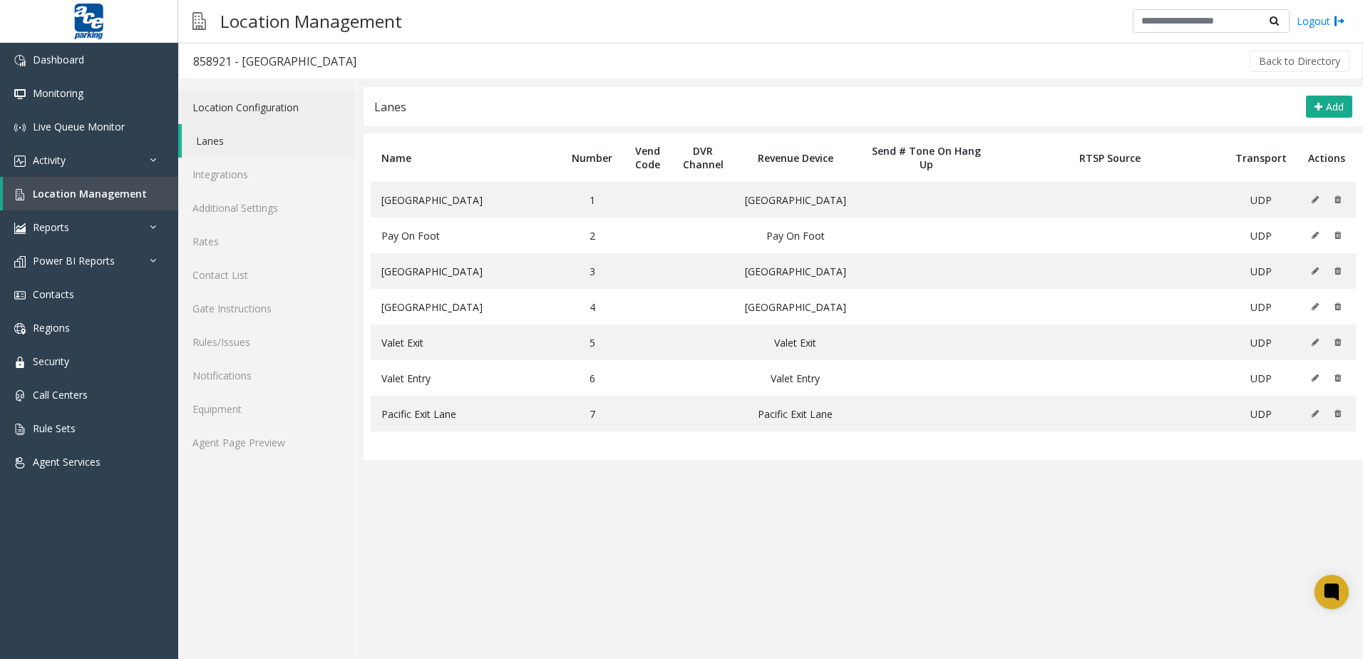
click at [267, 96] on link "Location Configuration" at bounding box center [267, 108] width 178 height 34
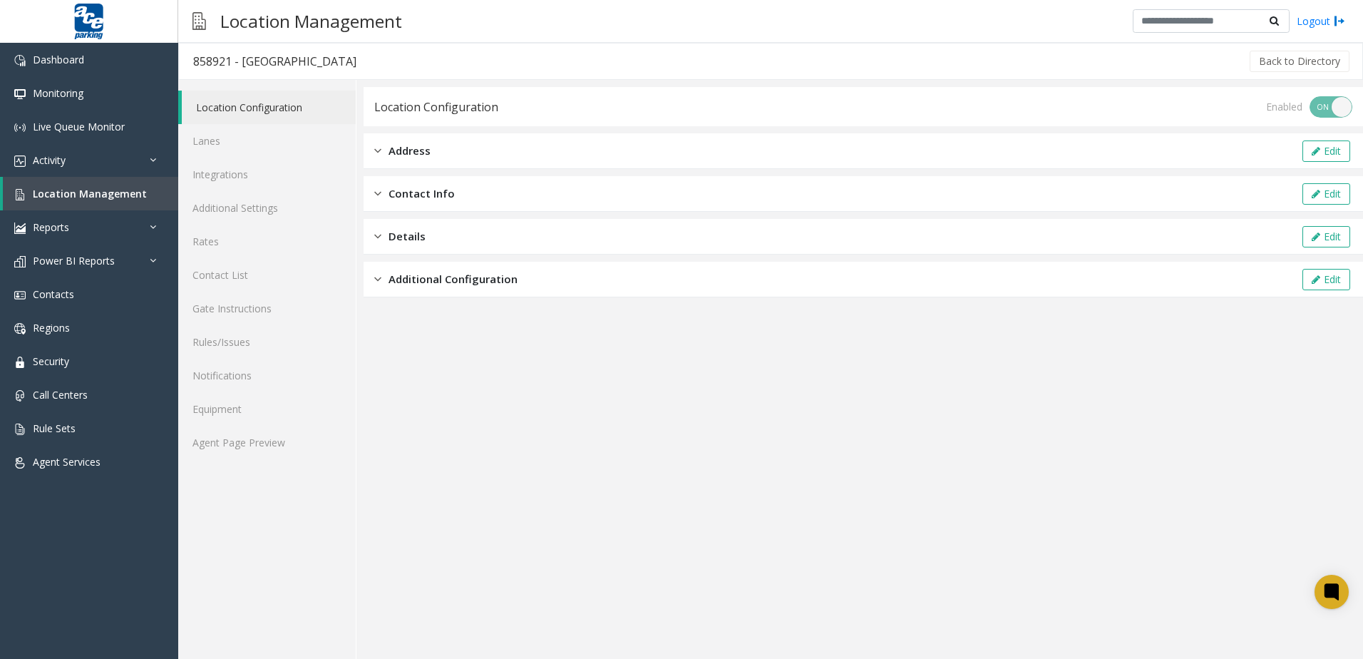
click at [473, 301] on app-location-configuration "Location Configuration Enabled ON OFF Address Edit Contact Info Edit Details Ed…" at bounding box center [864, 373] width 1000 height 572
click at [478, 287] on span "Additional Configuration" at bounding box center [453, 279] width 129 height 16
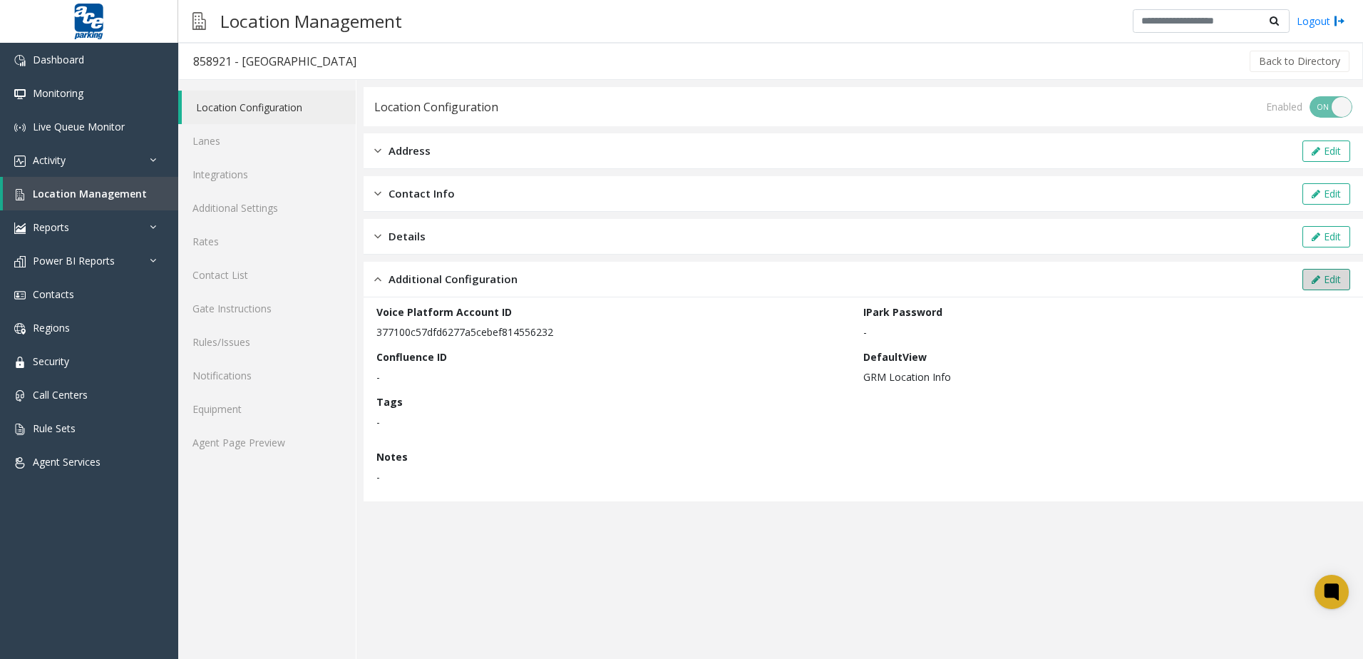
click at [1327, 272] on button "Edit" at bounding box center [1327, 279] width 48 height 21
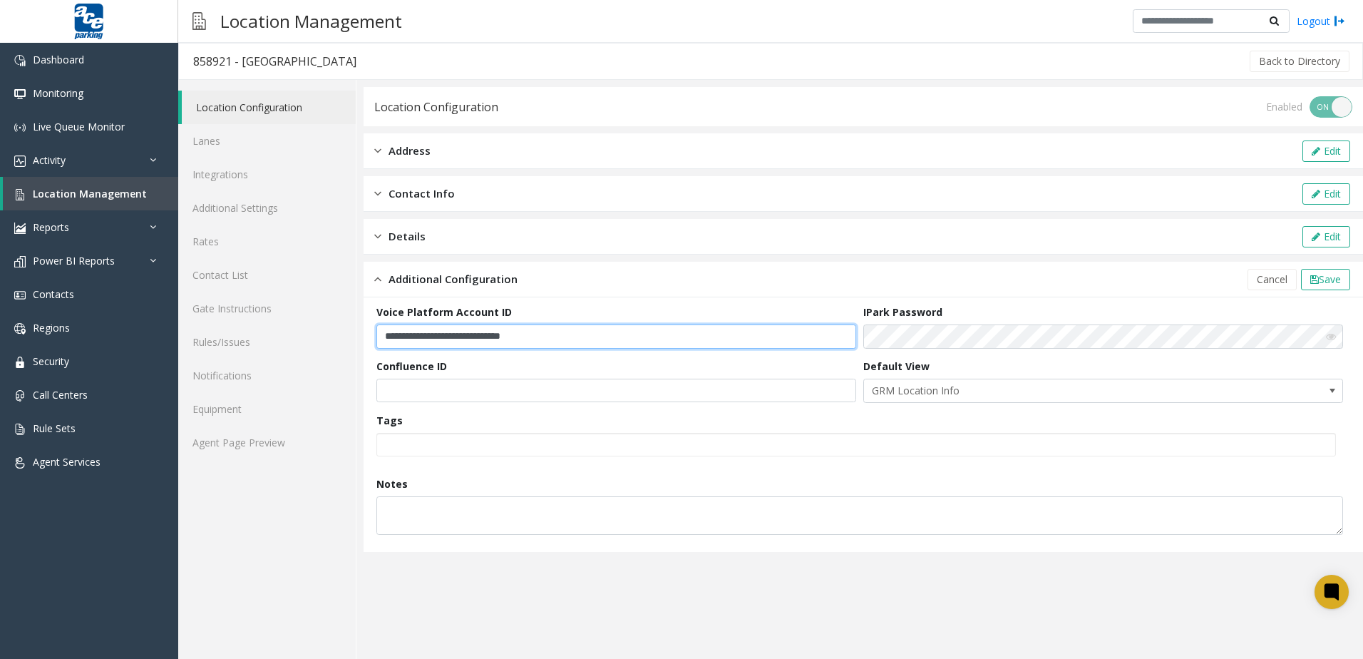
click at [579, 337] on input "**********" at bounding box center [616, 336] width 480 height 24
paste input "text"
type input "**********"
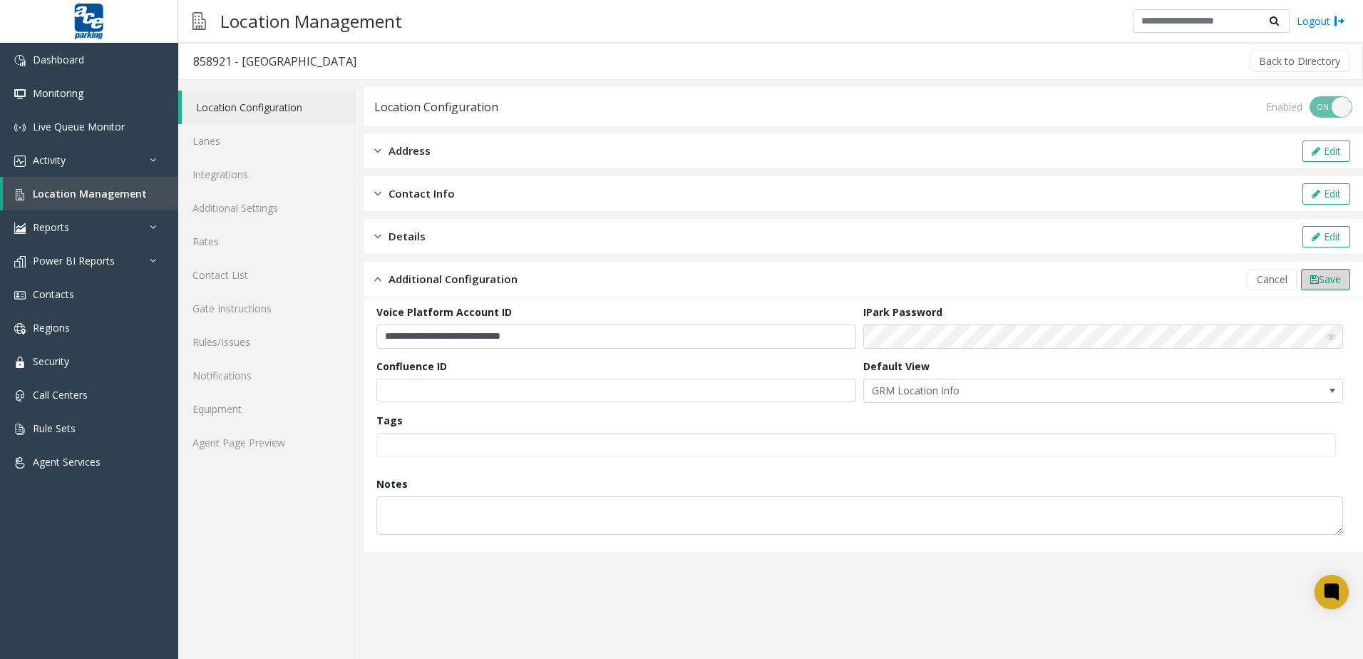
click at [1337, 277] on span "Save" at bounding box center [1330, 279] width 22 height 14
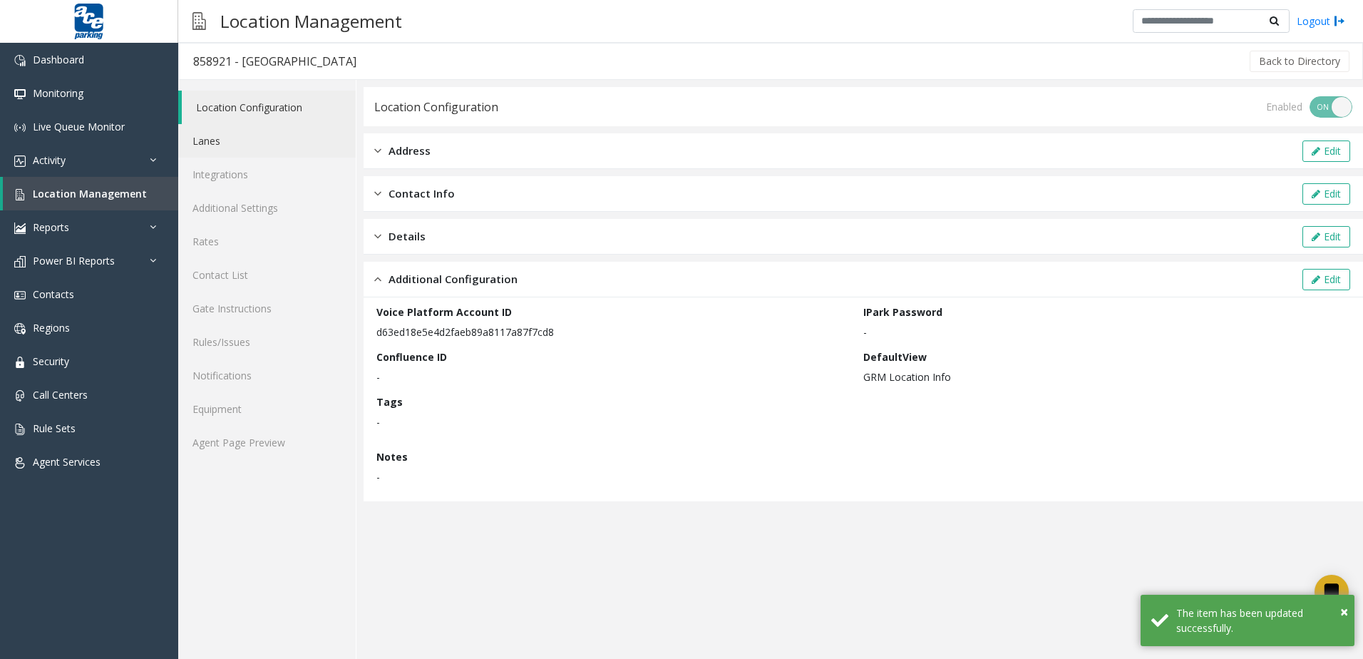
click at [226, 138] on link "Lanes" at bounding box center [267, 141] width 178 height 34
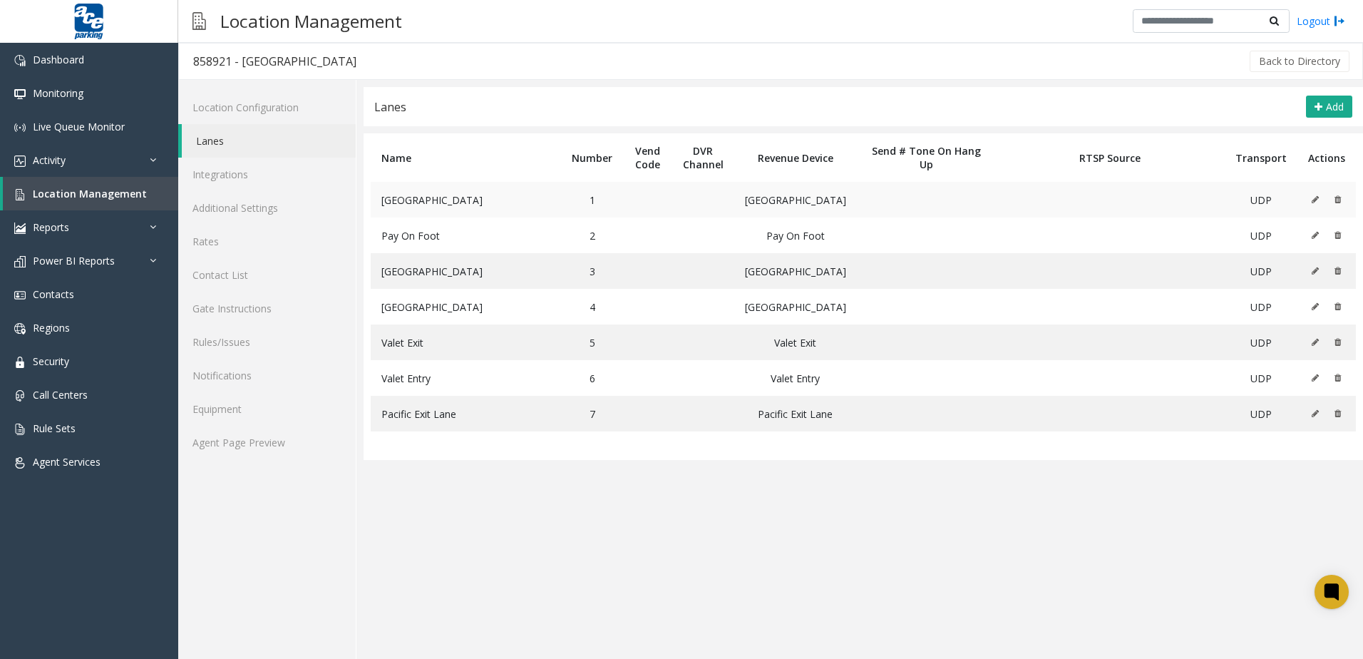
click at [1318, 195] on icon at bounding box center [1315, 199] width 7 height 9
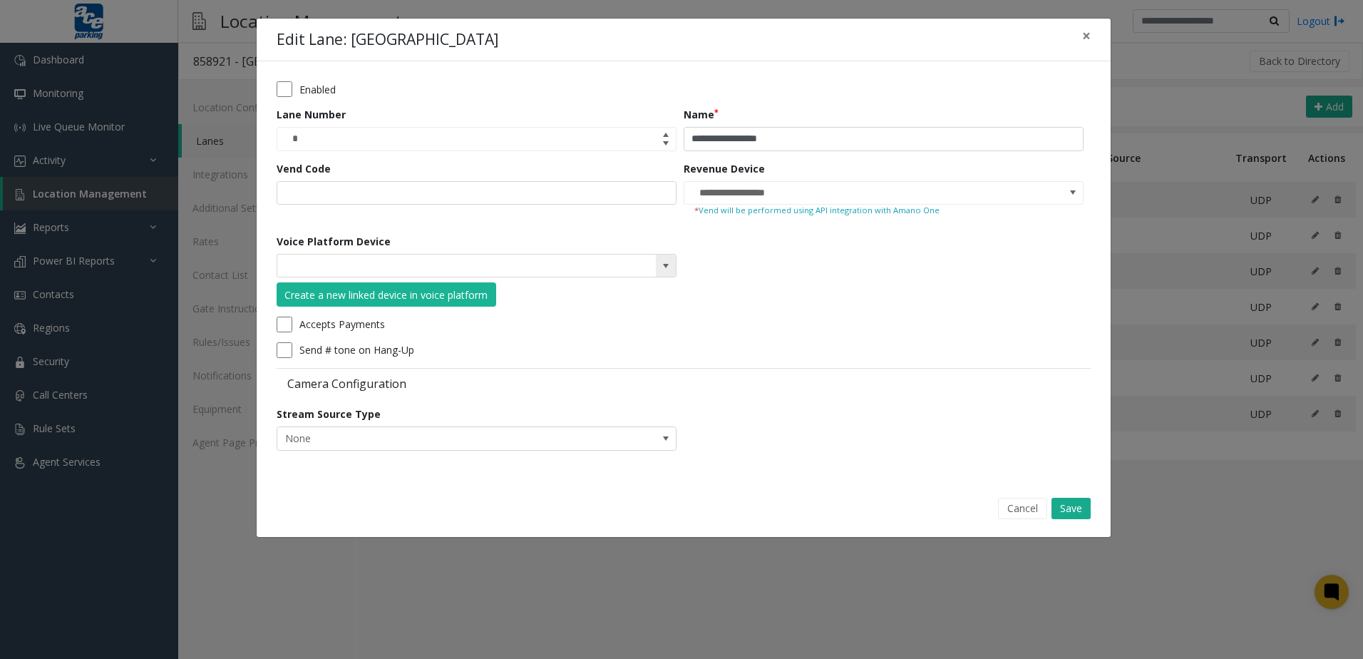
click at [670, 258] on span at bounding box center [666, 266] width 20 height 23
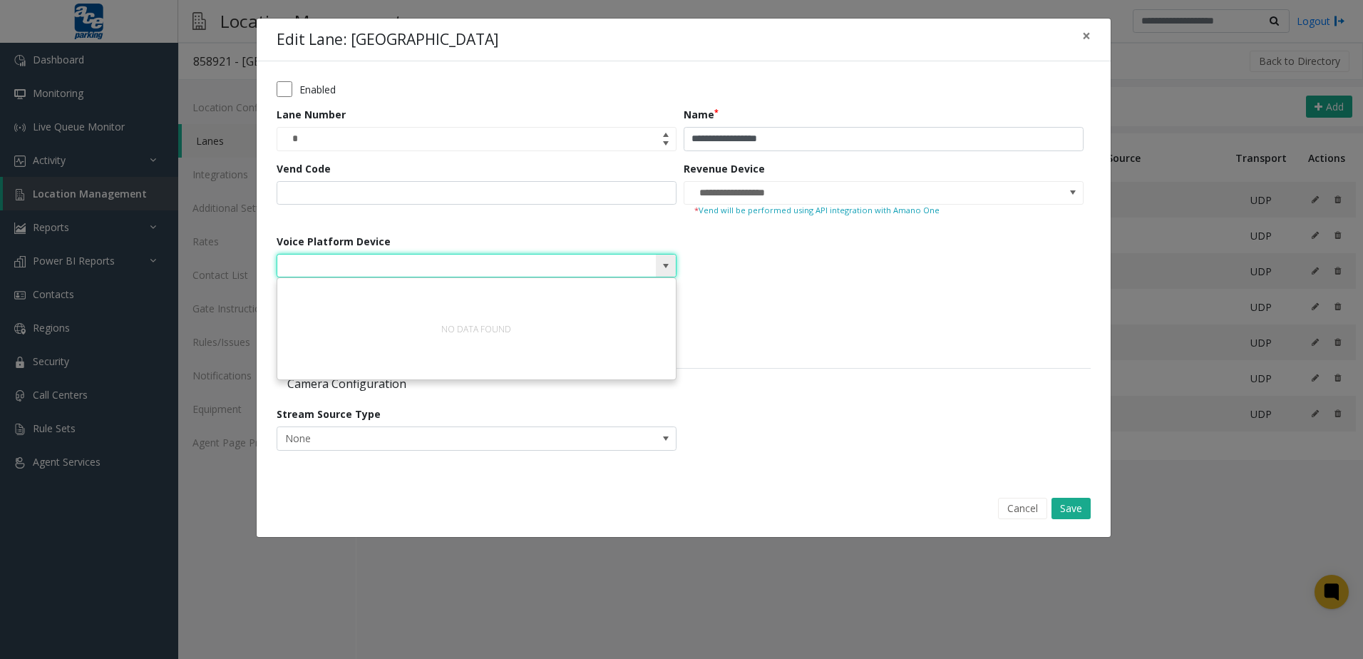
click at [670, 258] on span at bounding box center [666, 266] width 20 height 23
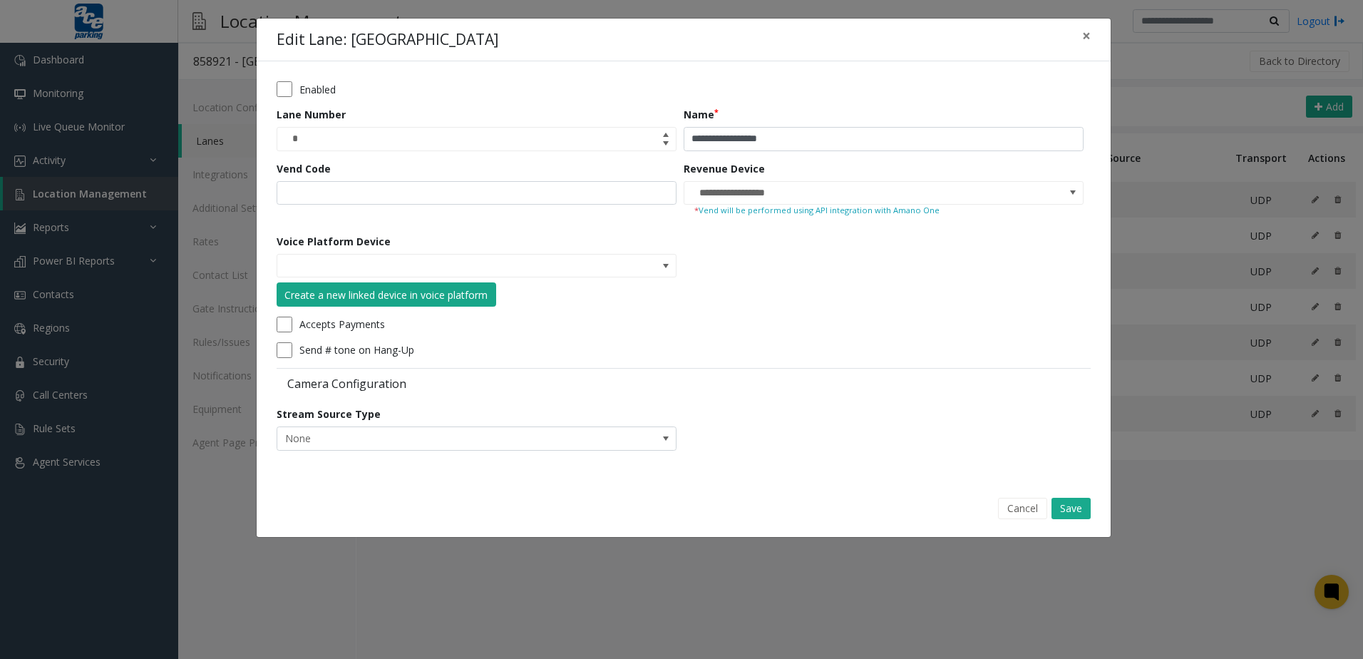
click at [412, 297] on div "Create a new linked device in voice platform" at bounding box center [385, 294] width 203 height 15
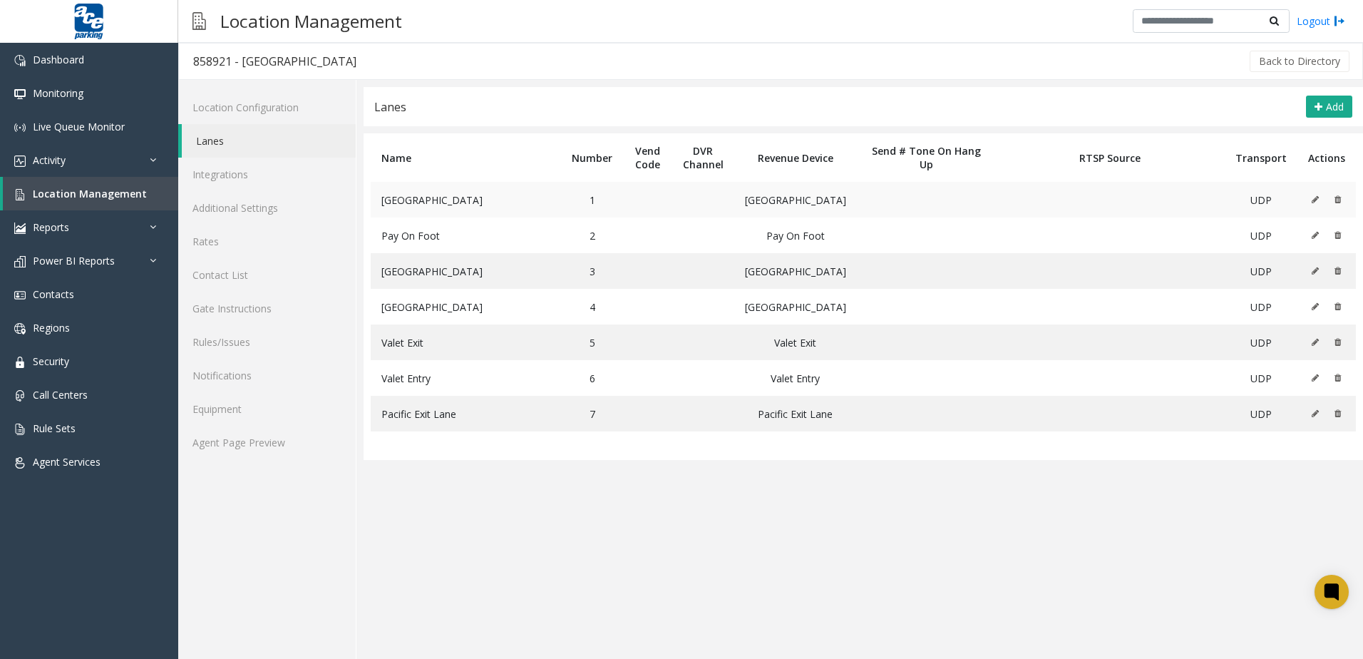
click at [659, 200] on icon at bounding box center [1315, 199] width 7 height 9
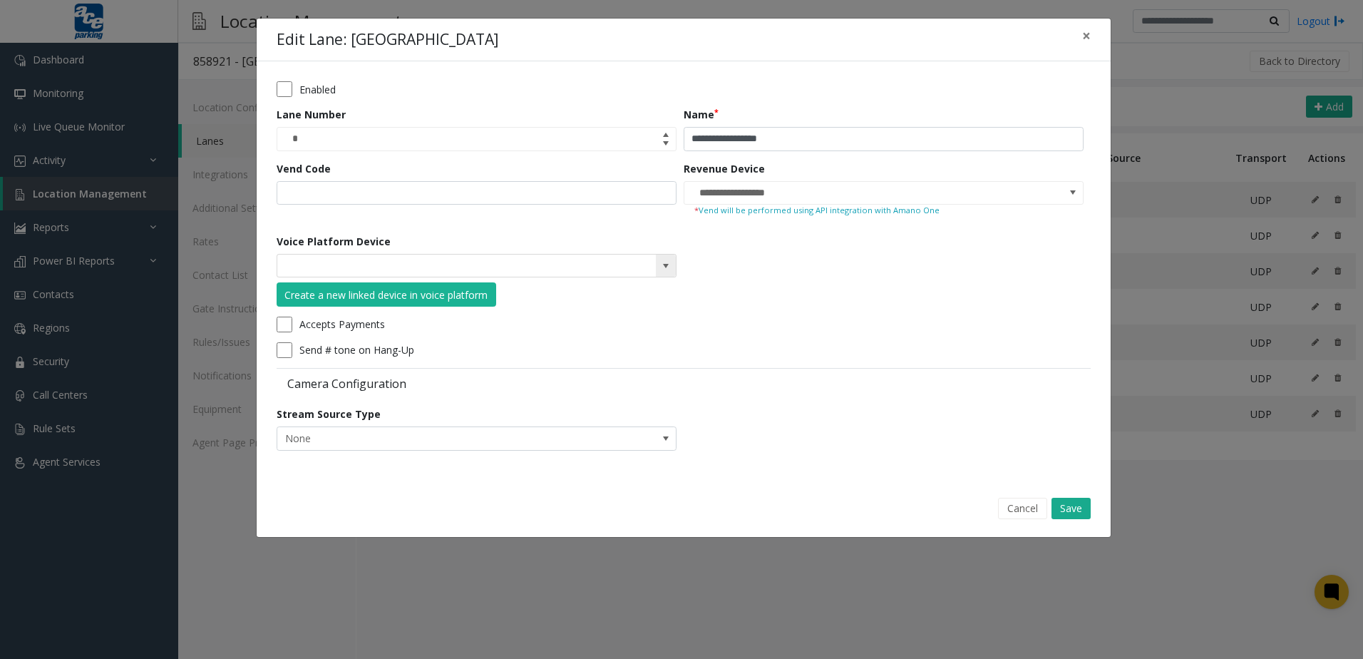
click at [659, 270] on span at bounding box center [665, 265] width 11 height 11
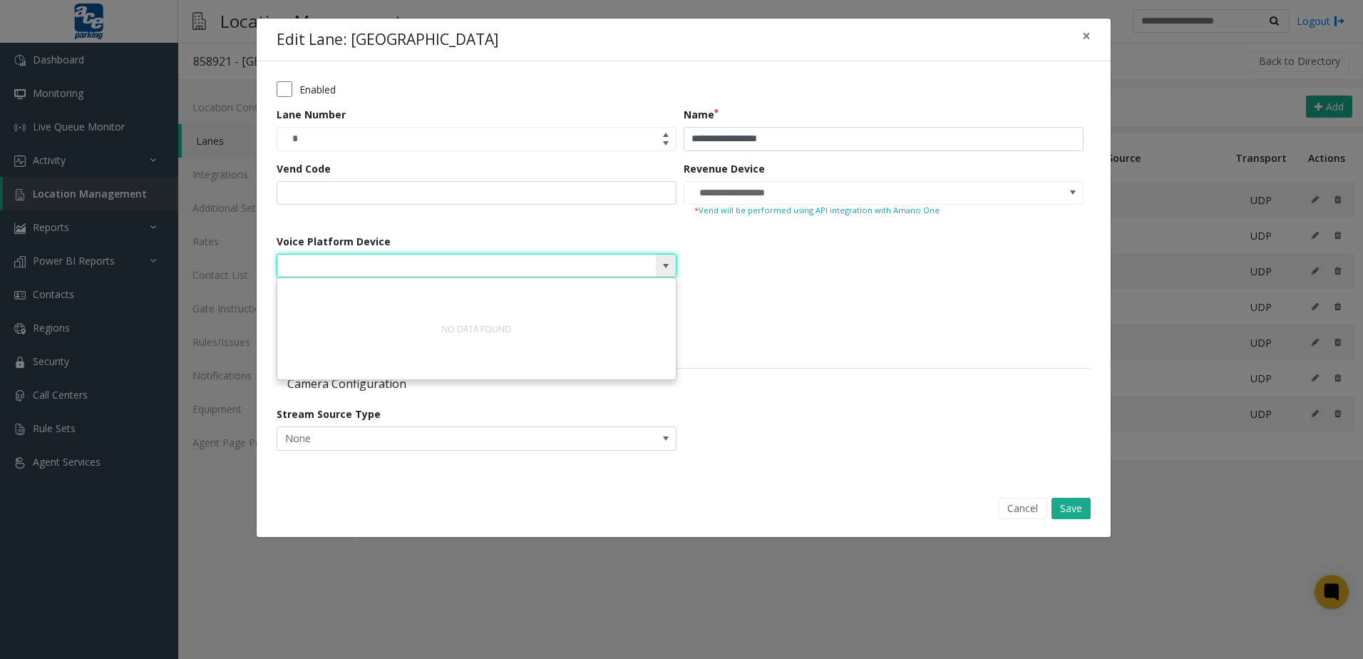
click at [659, 270] on span at bounding box center [665, 265] width 11 height 11
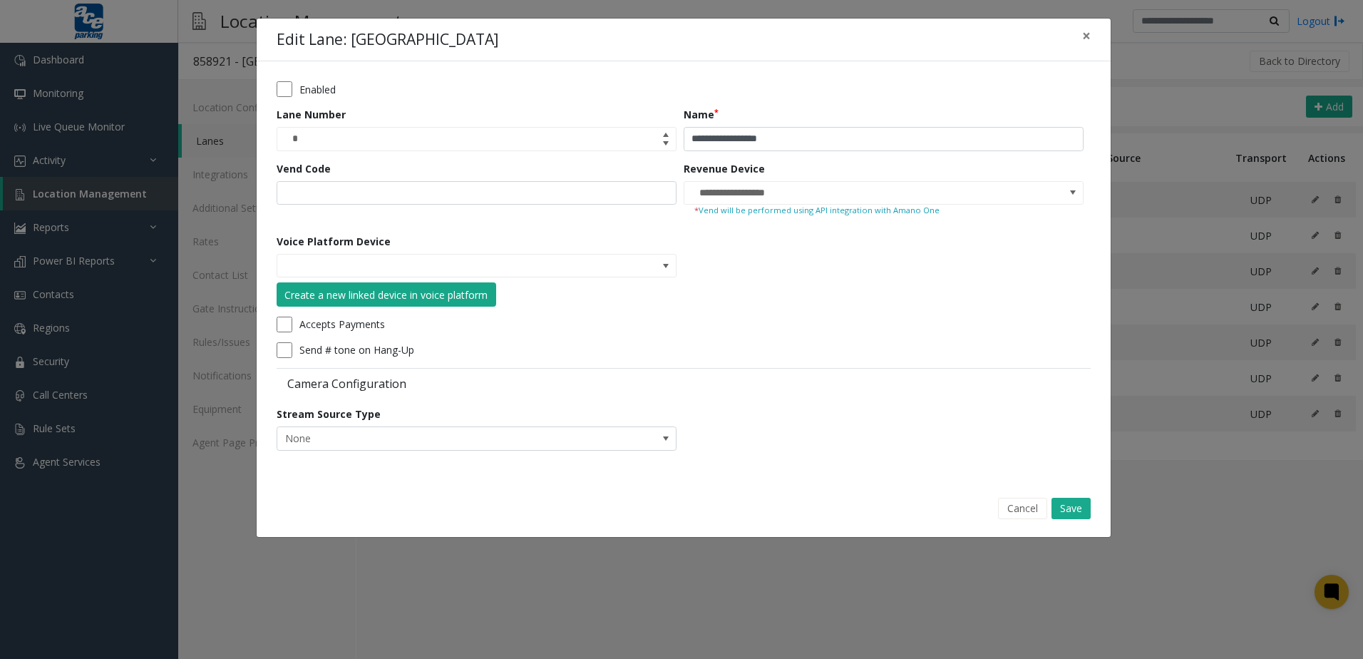
click at [428, 288] on div "Create a new linked device in voice platform" at bounding box center [385, 294] width 203 height 15
click at [659, 42] on button "×" at bounding box center [1086, 36] width 29 height 35
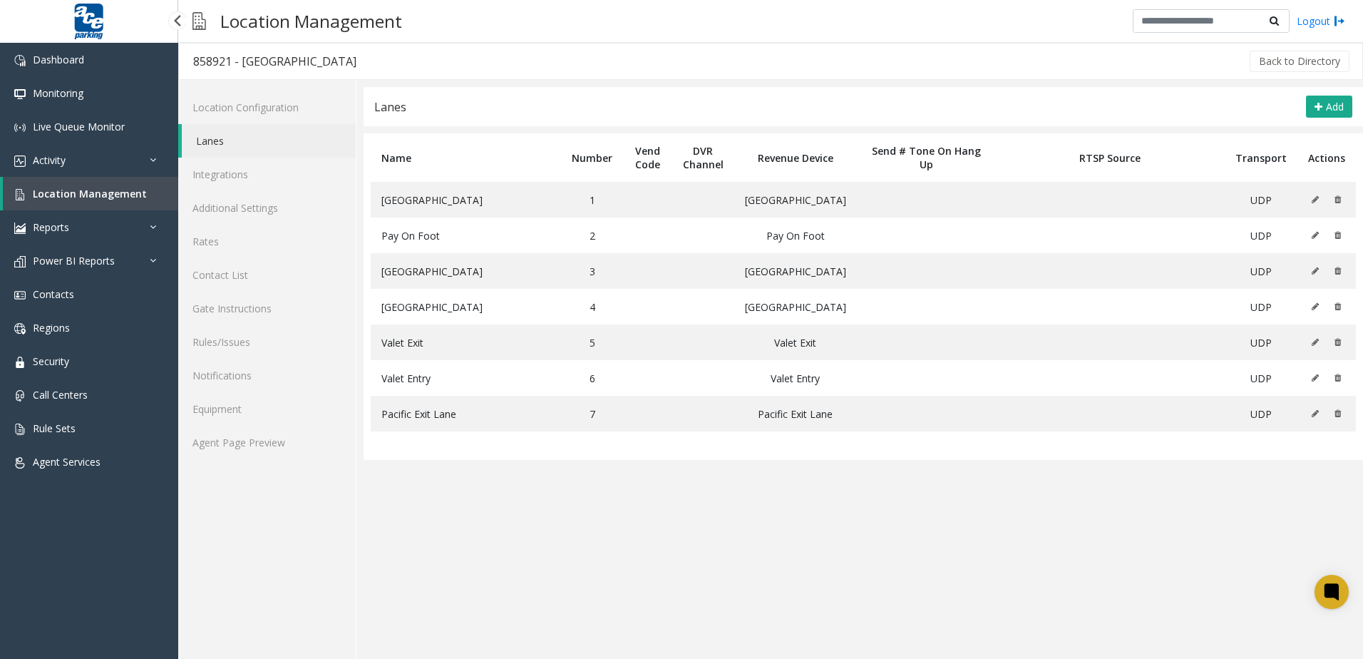
click at [115, 195] on span "Location Management" at bounding box center [90, 194] width 114 height 14
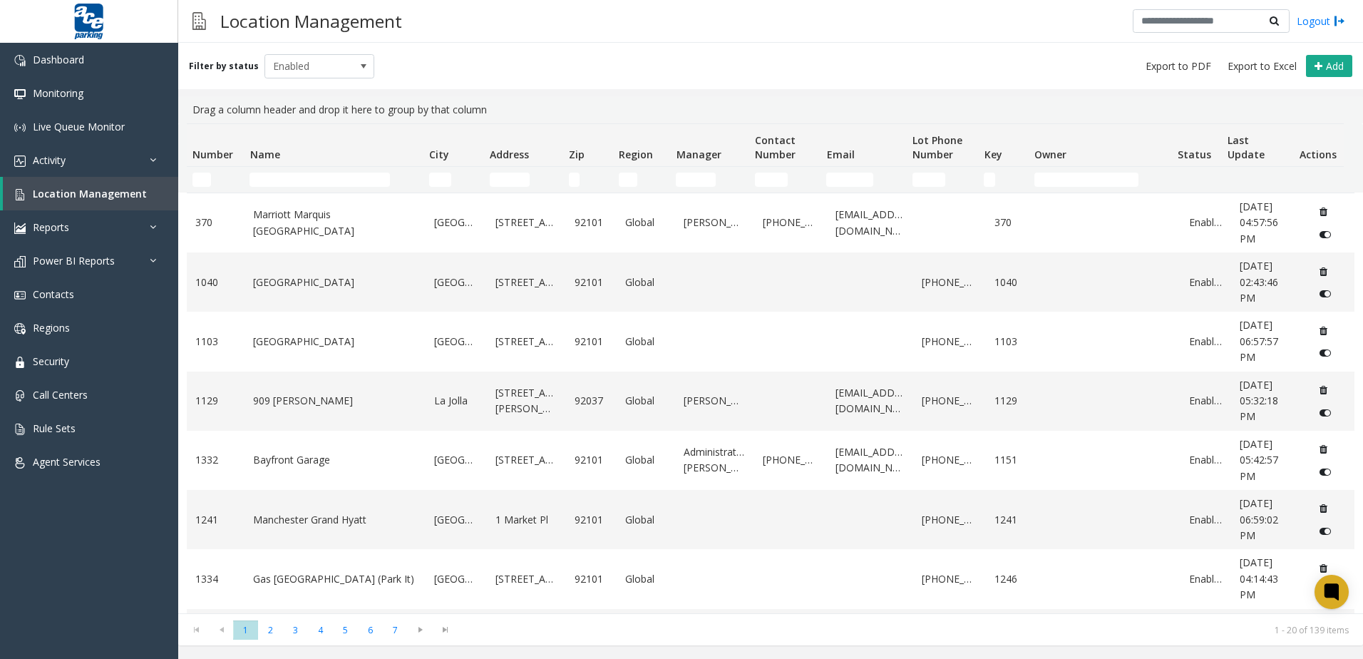
click at [289, 188] on td "Name Filter" at bounding box center [333, 180] width 179 height 26
click at [299, 178] on input "Name Filter" at bounding box center [320, 180] width 140 height 14
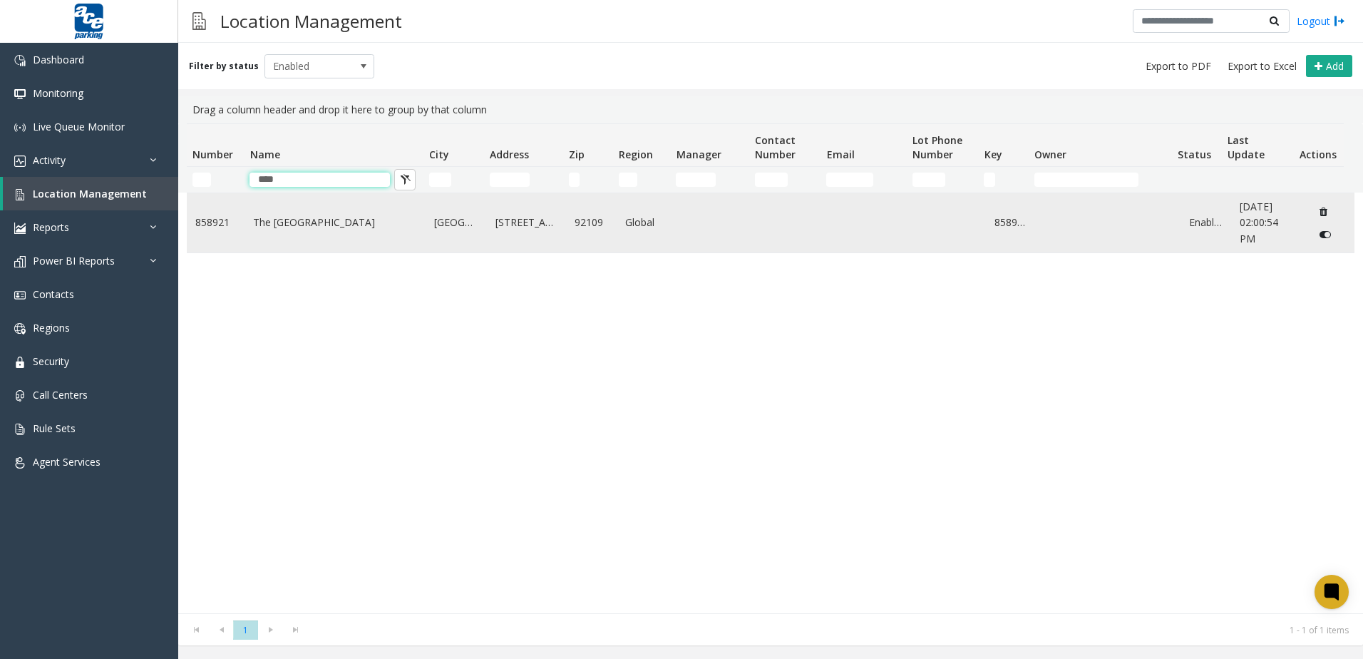
type input "****"
click at [304, 215] on link "The [GEOGRAPHIC_DATA]" at bounding box center [335, 223] width 164 height 16
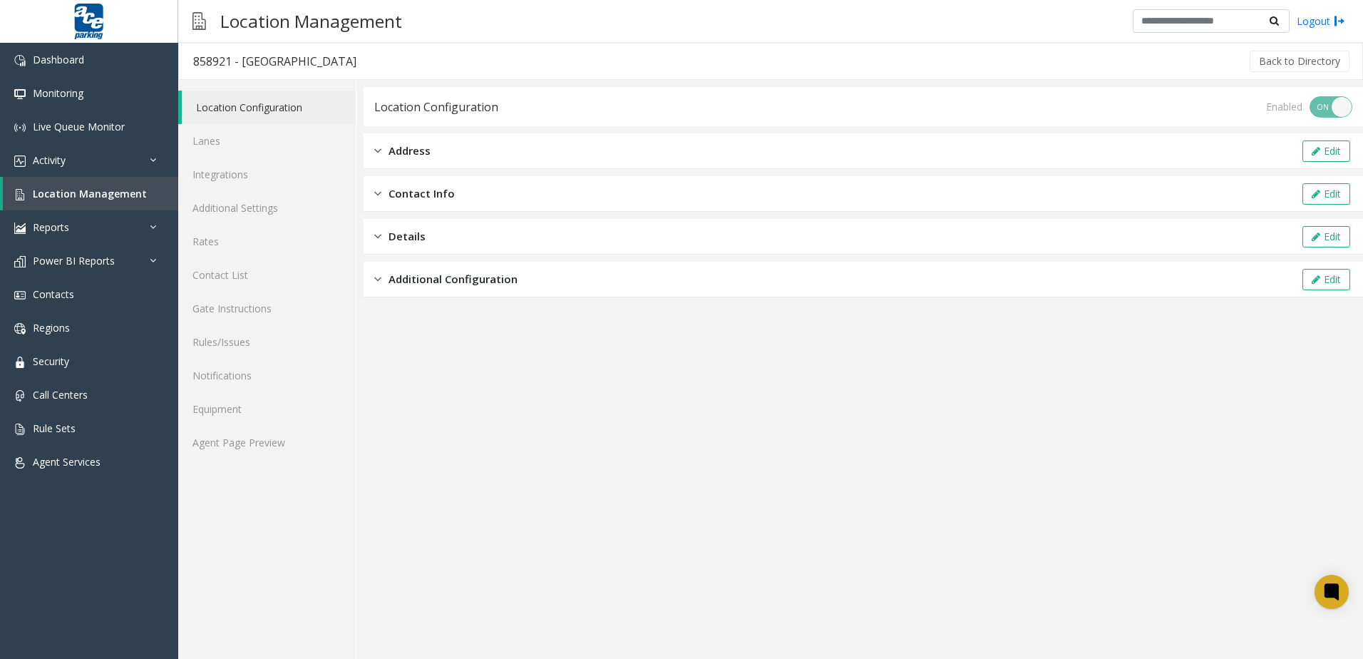
click at [273, 112] on link "Location Configuration" at bounding box center [269, 108] width 174 height 34
click at [473, 283] on span "Additional Configuration" at bounding box center [453, 279] width 129 height 16
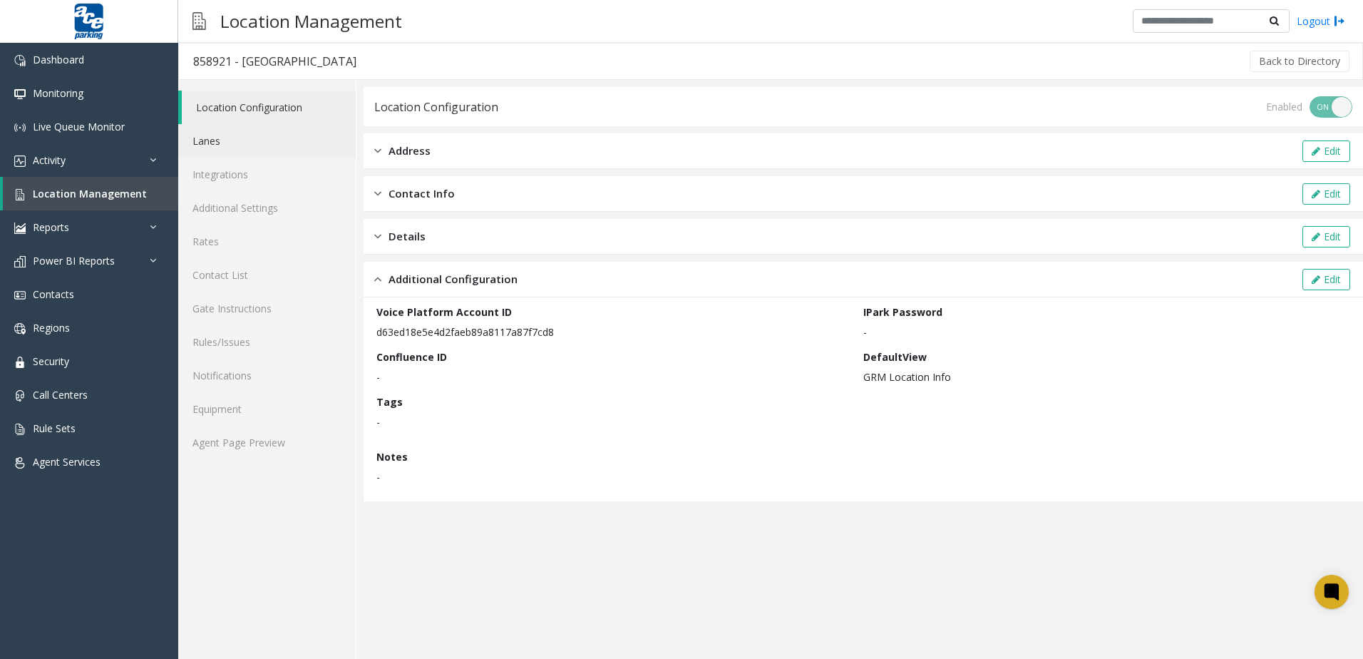
click at [224, 140] on link "Lanes" at bounding box center [267, 141] width 178 height 34
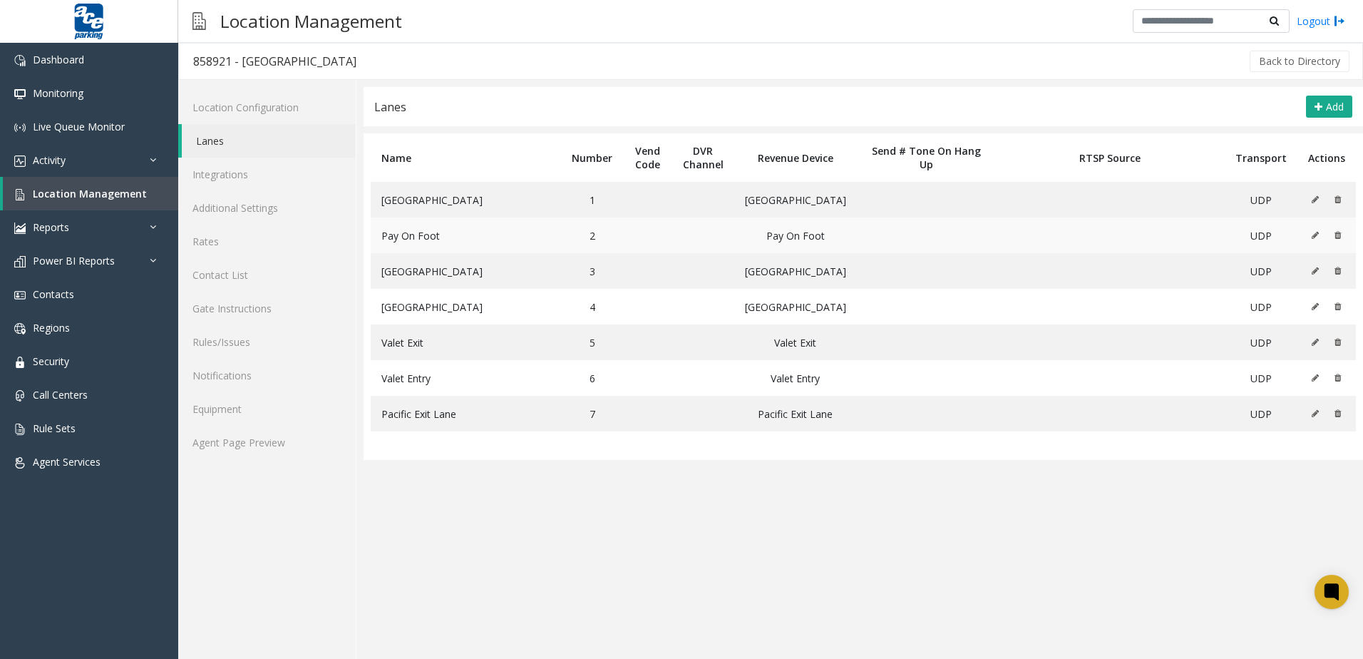
click at [659, 235] on button at bounding box center [1319, 235] width 16 height 21
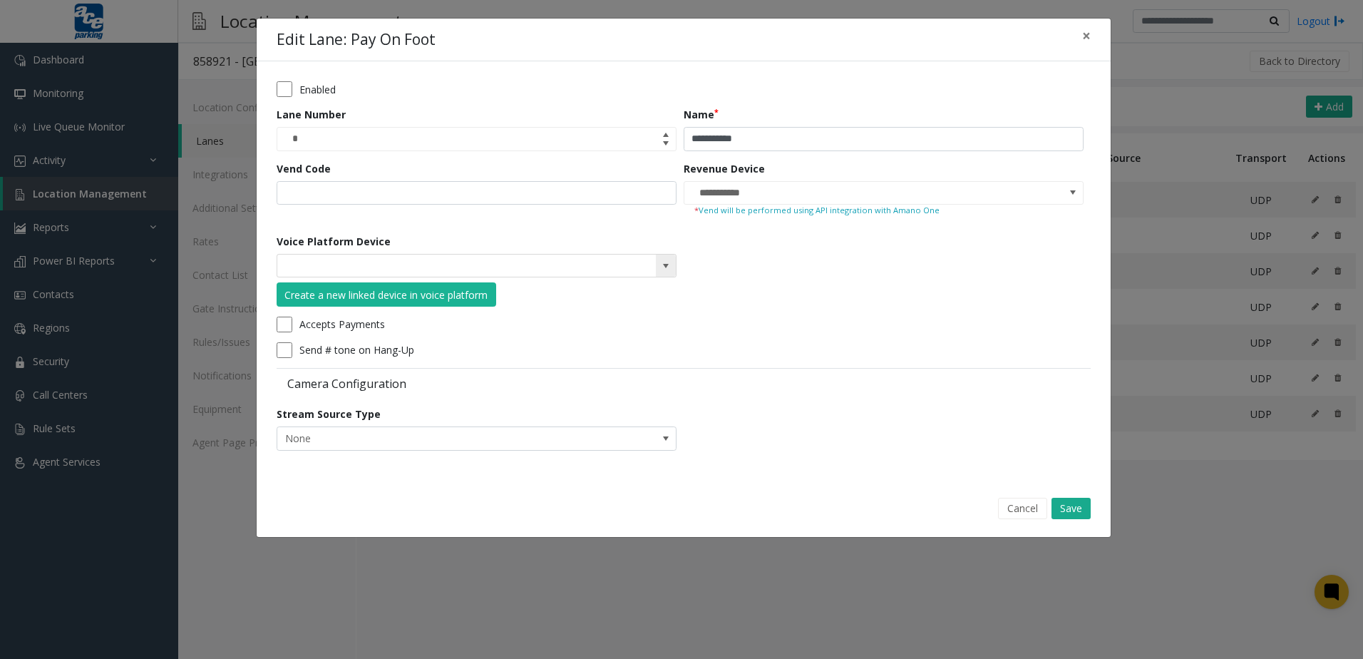
click at [659, 267] on span at bounding box center [665, 265] width 11 height 11
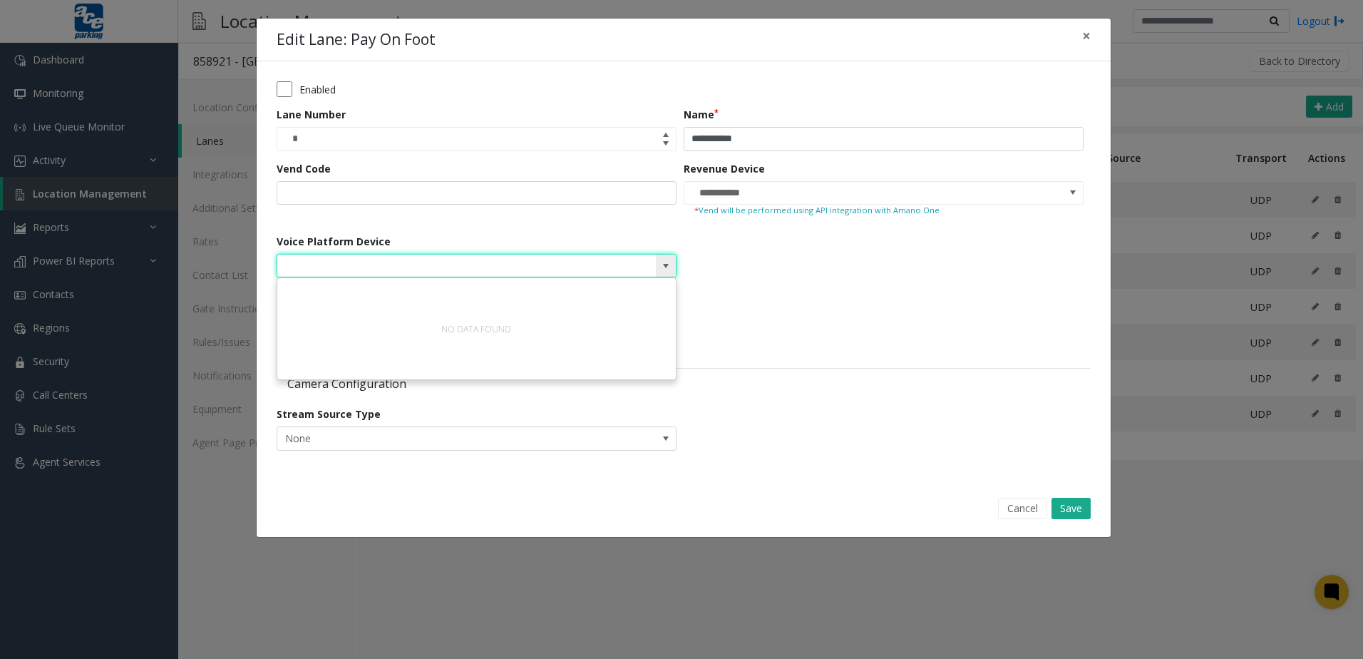
click at [659, 267] on span at bounding box center [665, 265] width 11 height 11
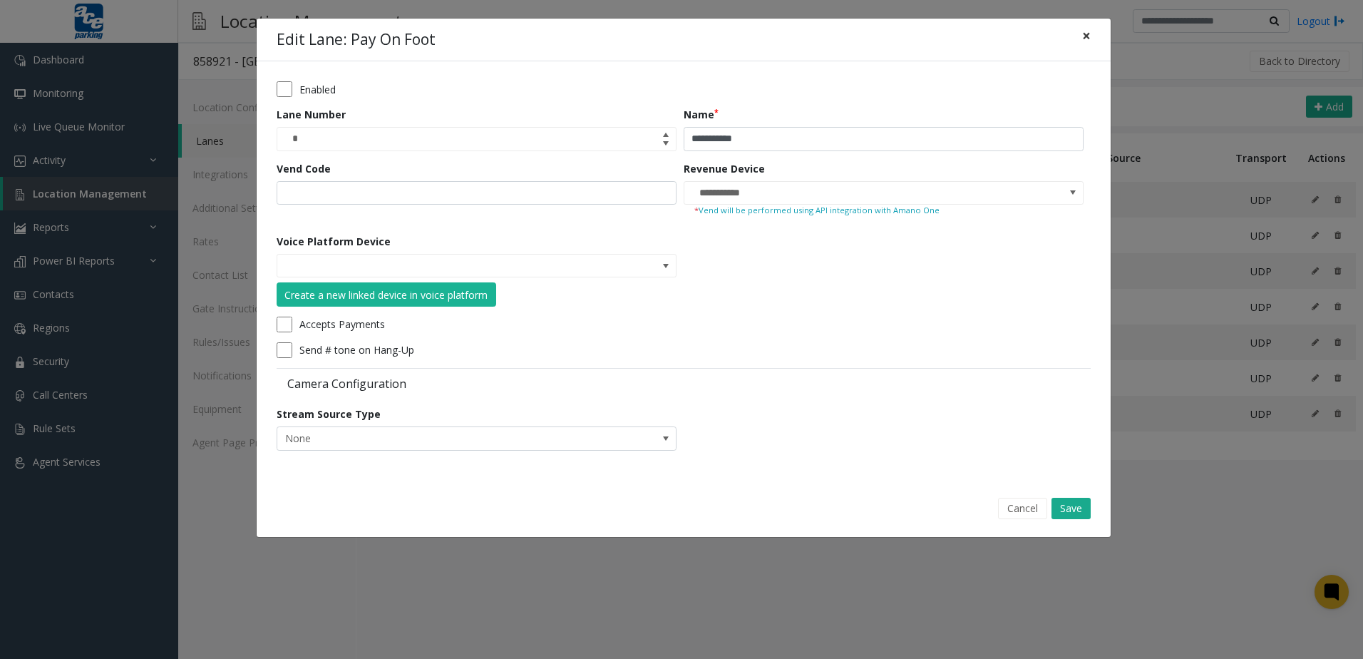
click at [659, 43] on button "×" at bounding box center [1086, 36] width 29 height 35
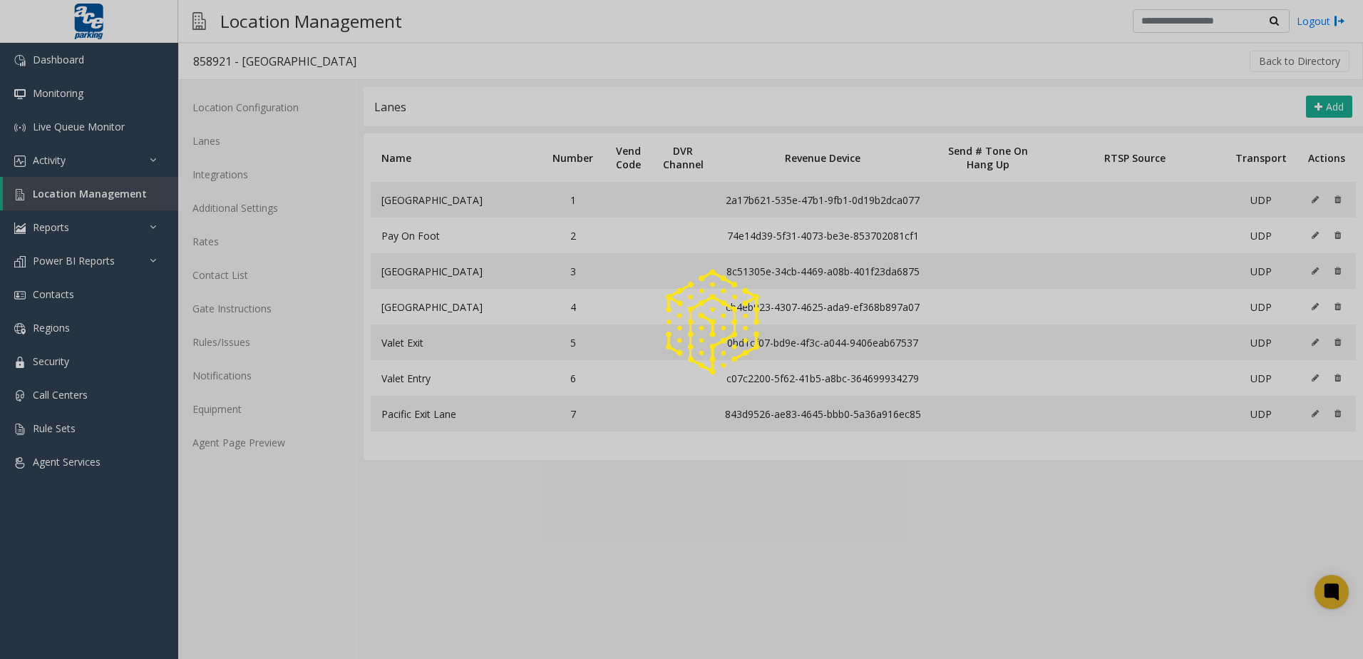
click at [229, 139] on div at bounding box center [681, 329] width 1363 height 659
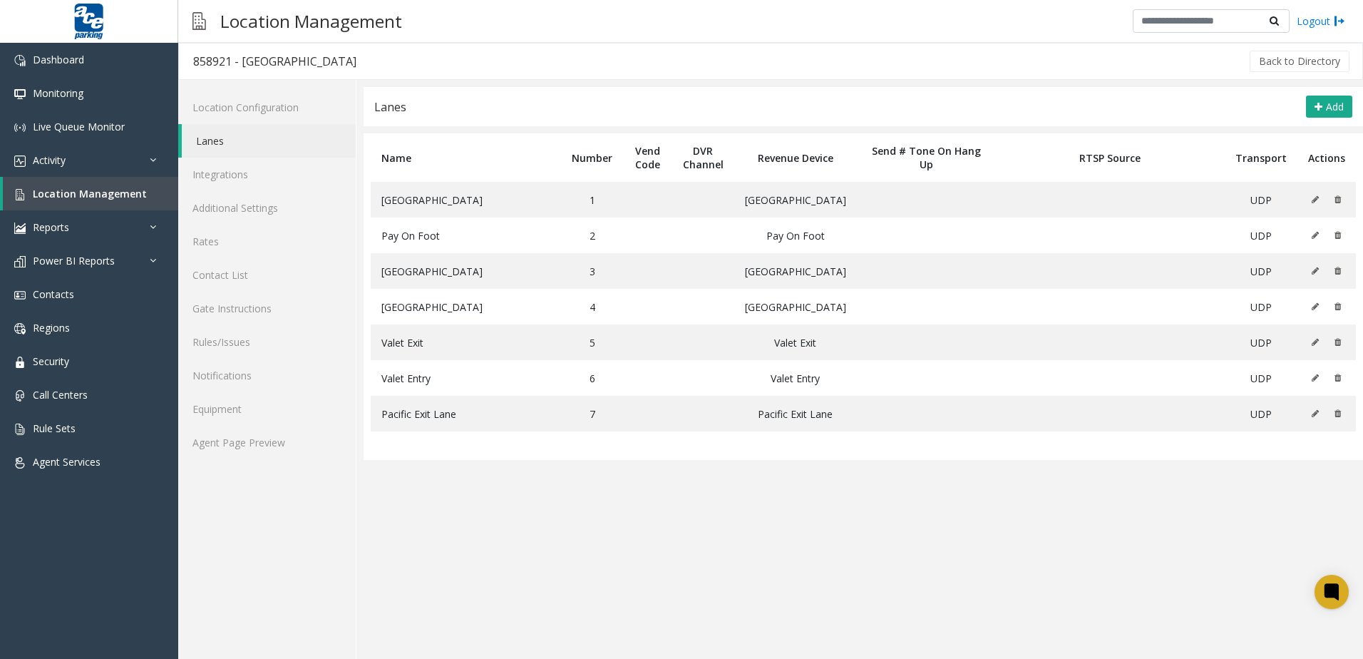
click at [230, 139] on link "Lanes" at bounding box center [269, 141] width 174 height 34
click at [1315, 199] on icon at bounding box center [1315, 199] width 7 height 9
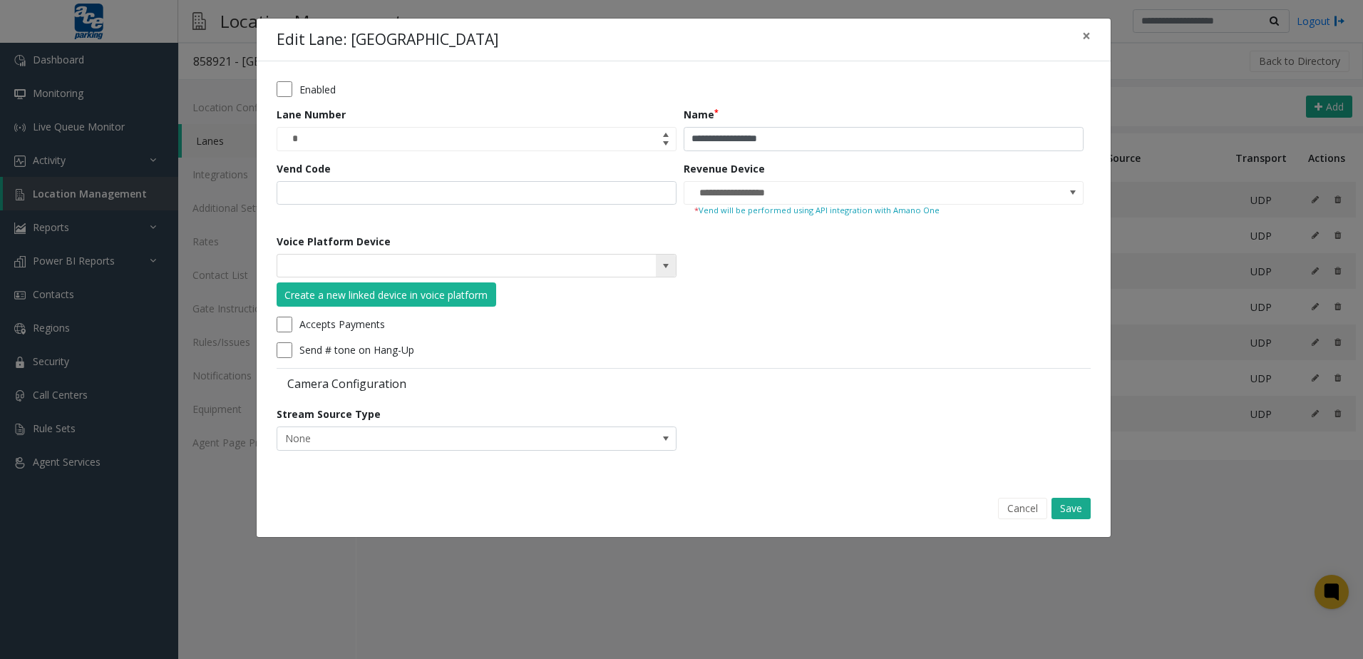
click at [660, 269] on span at bounding box center [665, 265] width 11 height 11
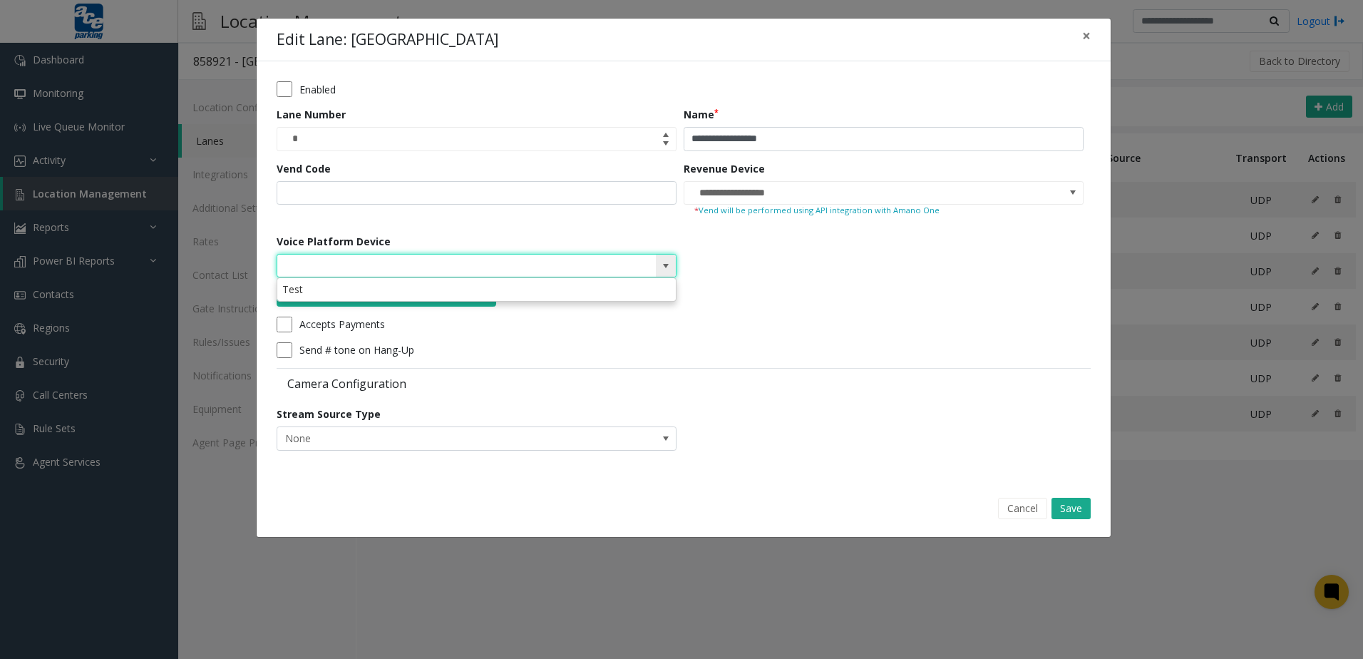
click at [660, 269] on span at bounding box center [665, 265] width 11 height 11
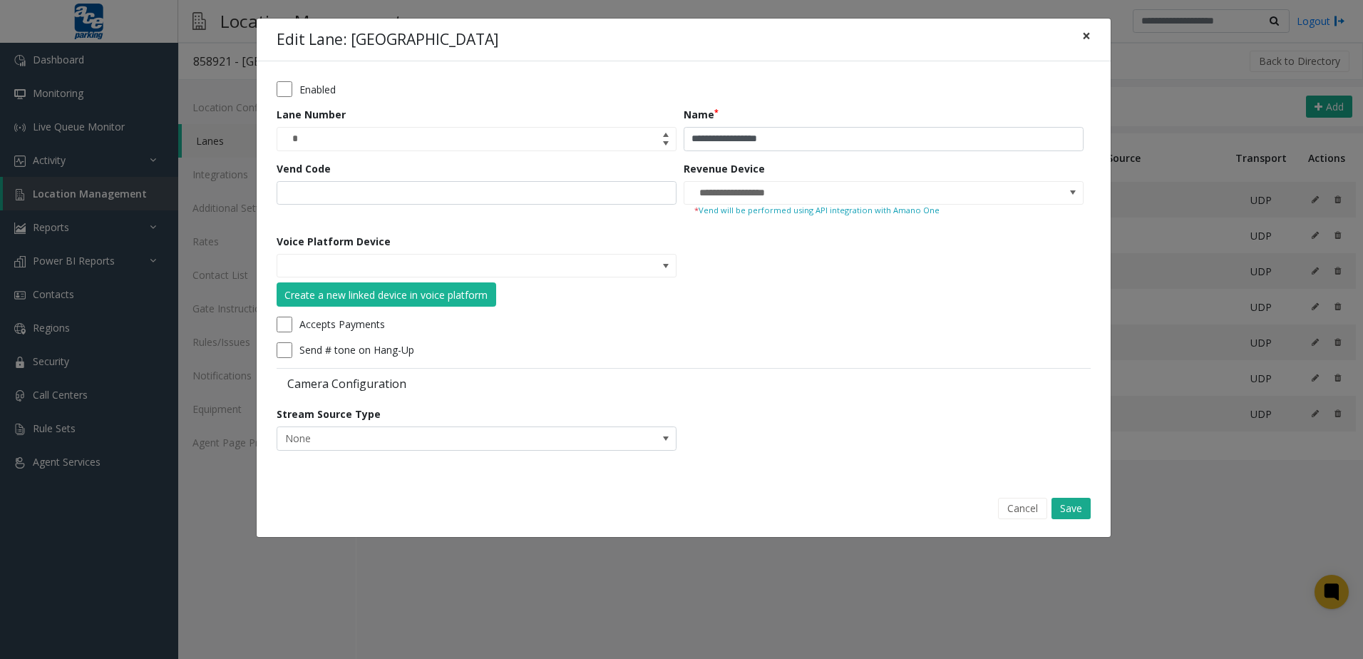
click at [1082, 34] on span "×" at bounding box center [1086, 36] width 9 height 20
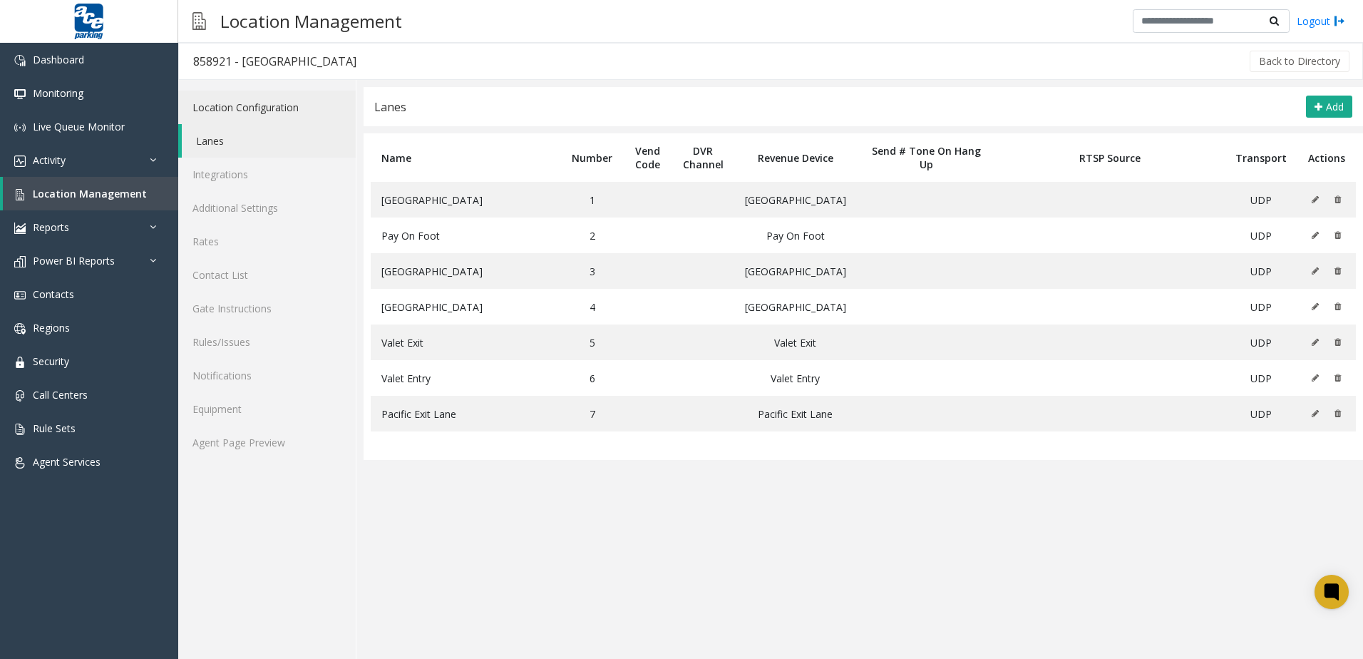
click at [291, 102] on link "Location Configuration" at bounding box center [267, 108] width 178 height 34
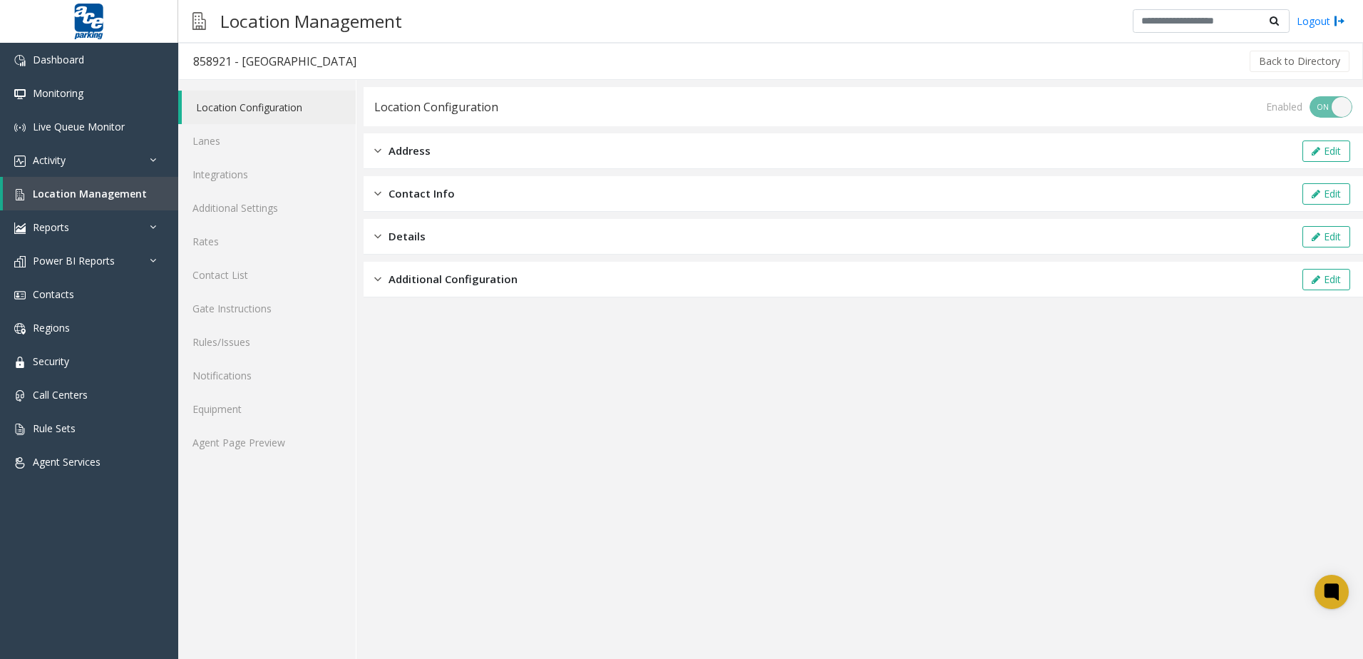
click at [436, 270] on div "Additional Configuration Edit" at bounding box center [864, 280] width 1000 height 36
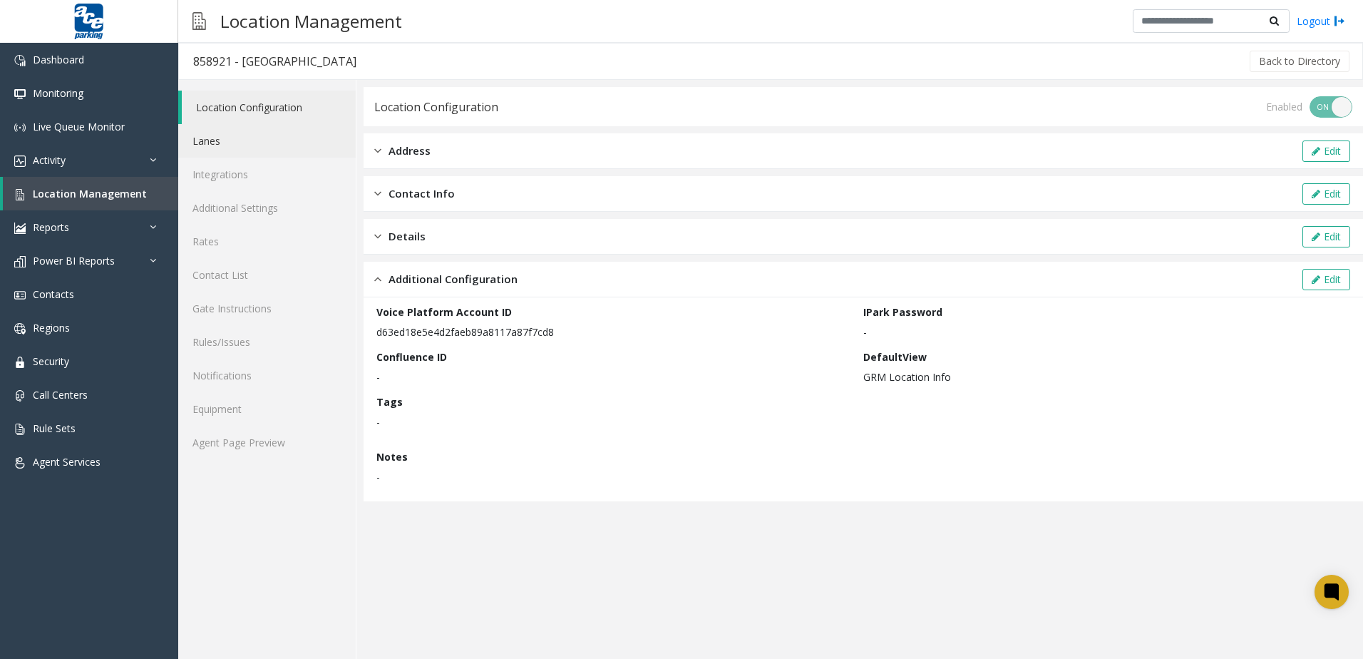
click at [232, 148] on link "Lanes" at bounding box center [267, 141] width 178 height 34
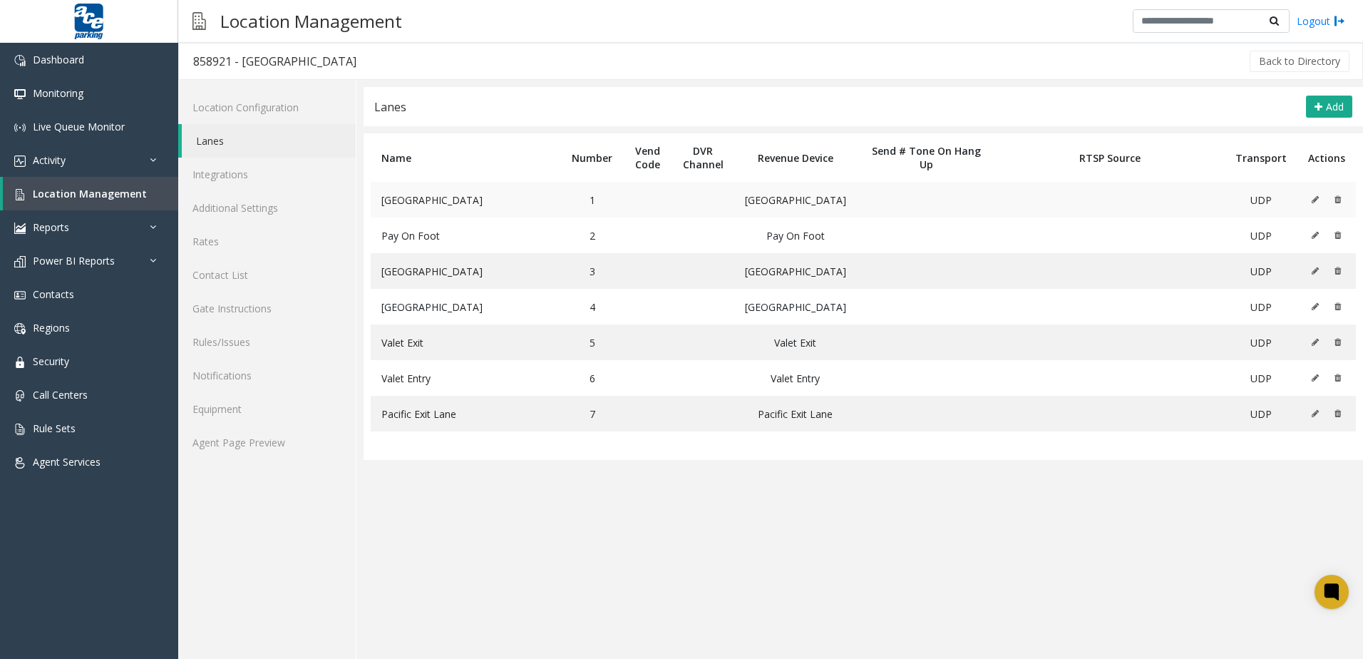
click at [1312, 197] on button at bounding box center [1319, 199] width 16 height 21
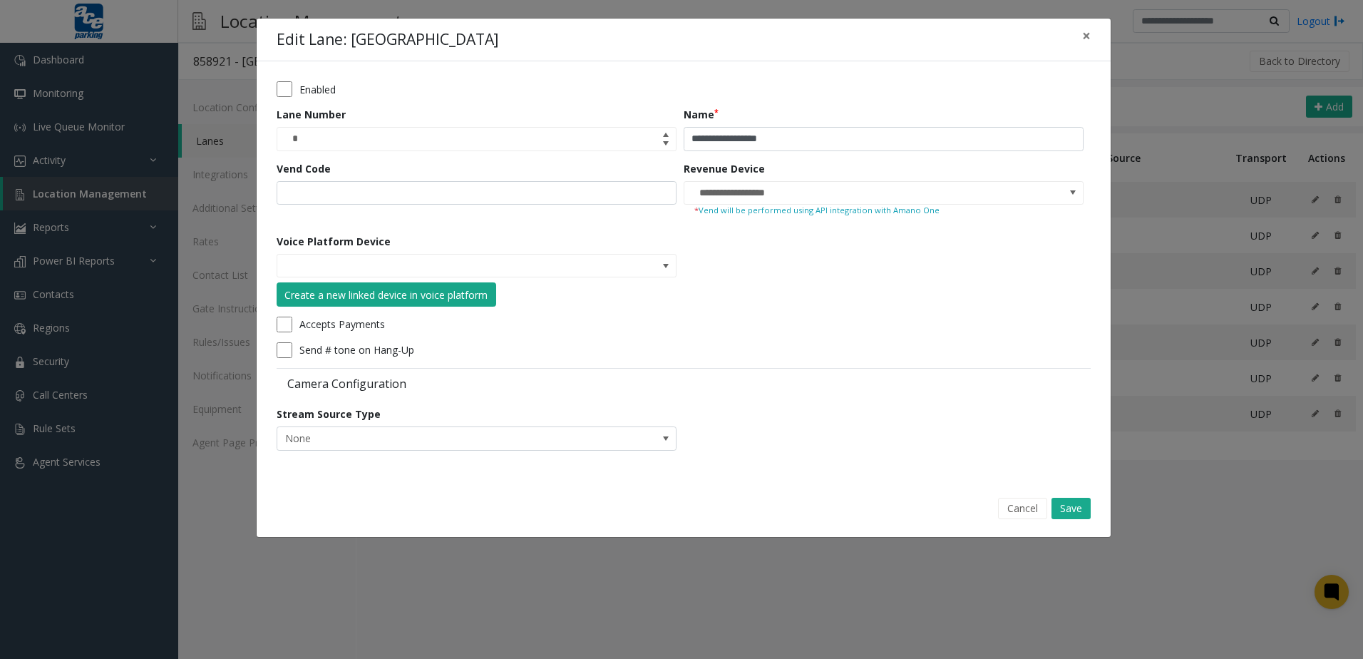
click at [473, 291] on div "Create a new linked device in voice platform" at bounding box center [385, 294] width 203 height 15
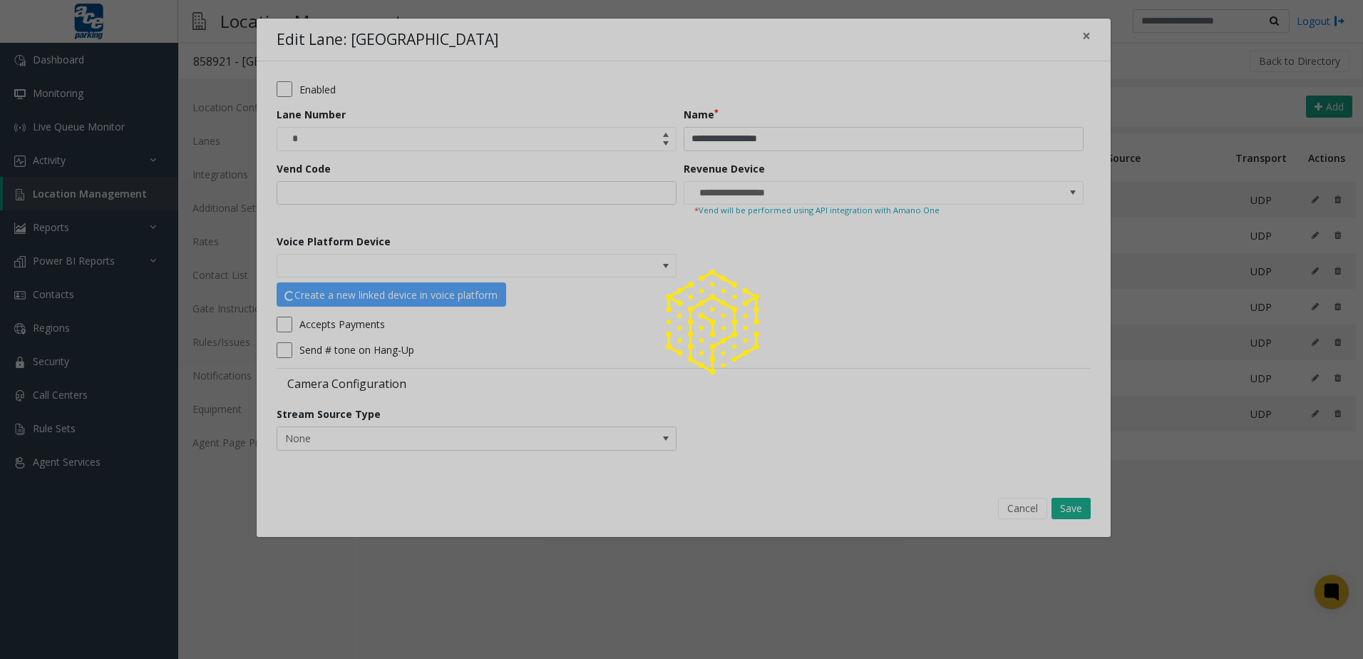
type input "**********"
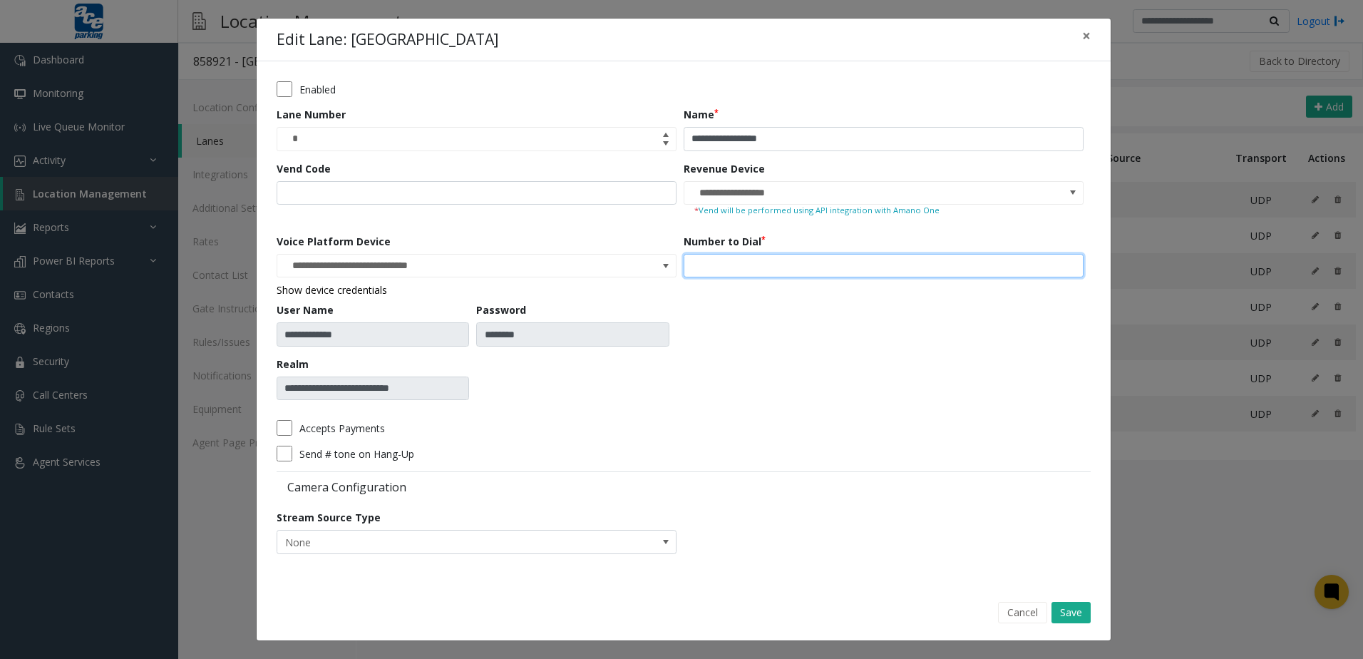
click at [751, 266] on input "number" at bounding box center [884, 266] width 400 height 24
type input "***"
click at [1083, 604] on button "Save" at bounding box center [1071, 612] width 39 height 21
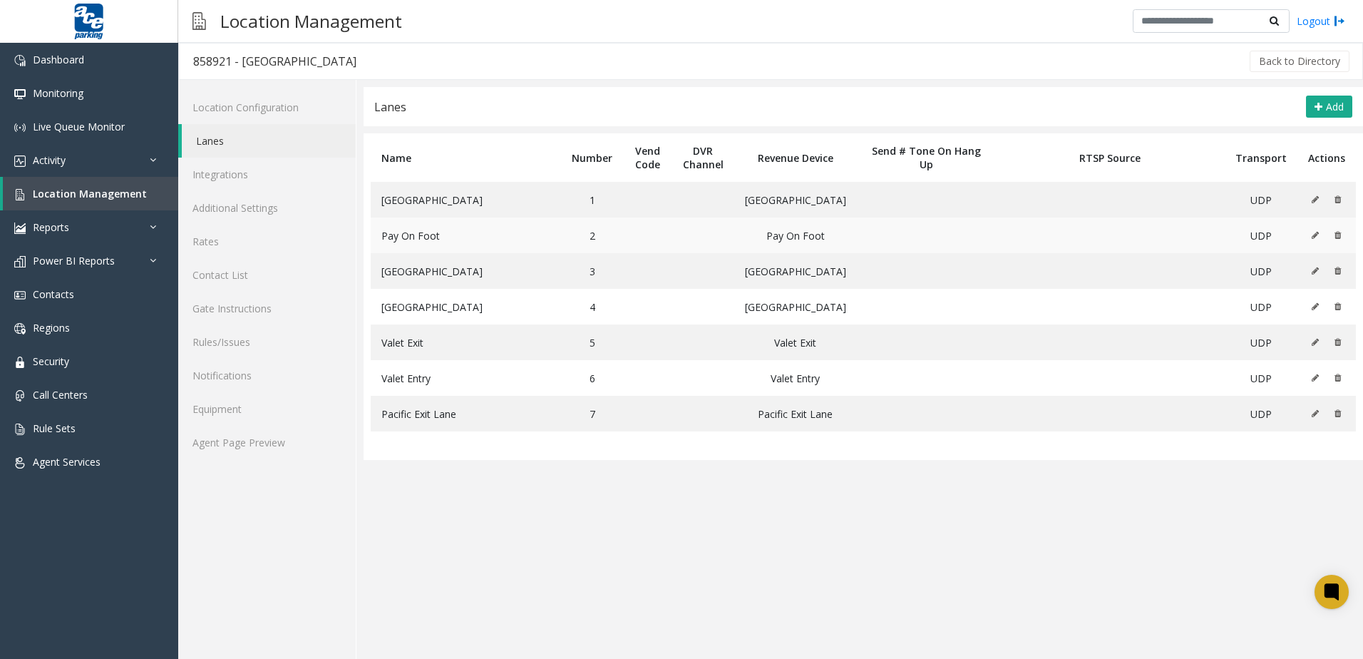
click at [1312, 235] on button at bounding box center [1319, 235] width 16 height 21
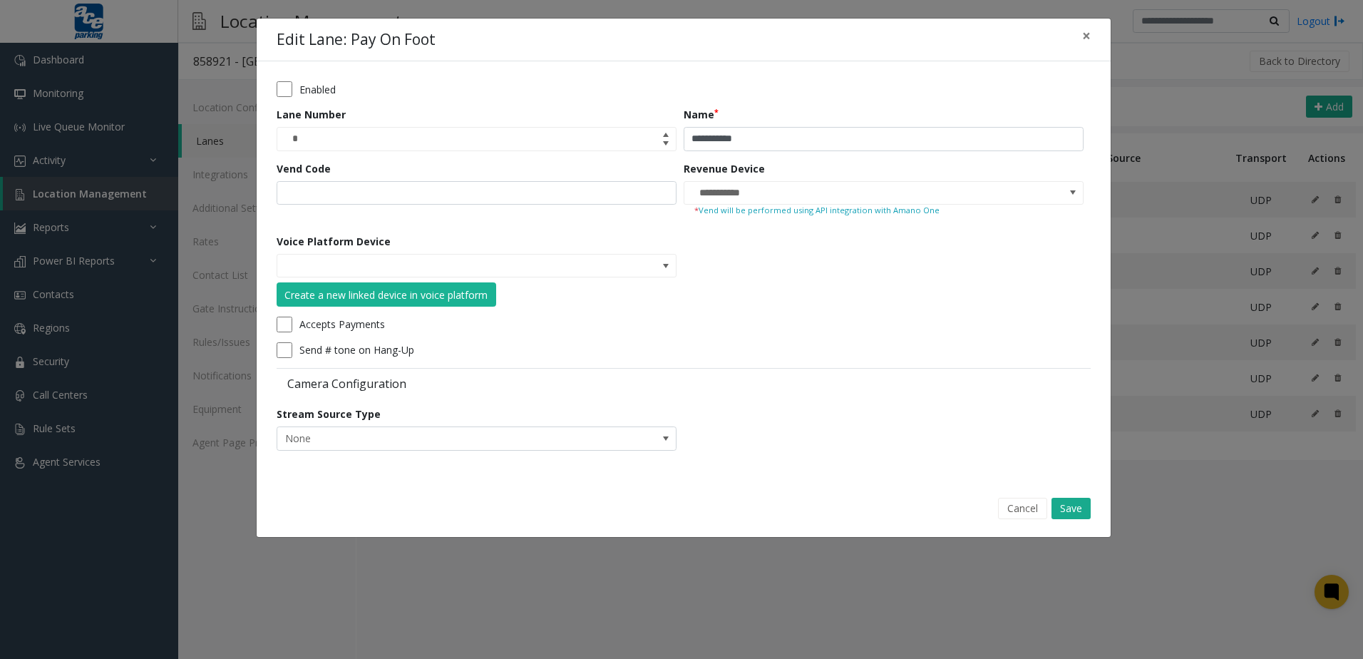
click at [684, 261] on form "**********" at bounding box center [684, 270] width 814 height 379
click at [677, 263] on div "Voice Platform Device Create a new linked device in voice platform" at bounding box center [480, 270] width 407 height 73
click at [665, 260] on span at bounding box center [665, 265] width 11 height 11
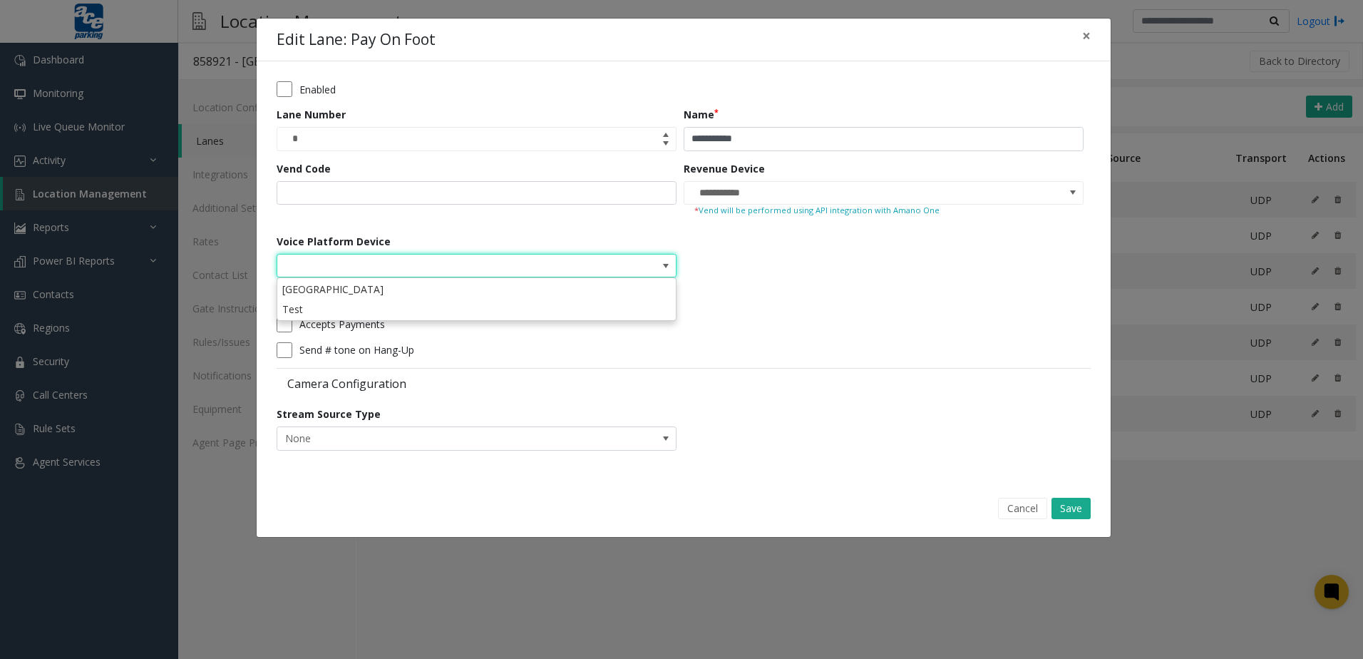
click at [705, 262] on form "**********" at bounding box center [684, 270] width 814 height 379
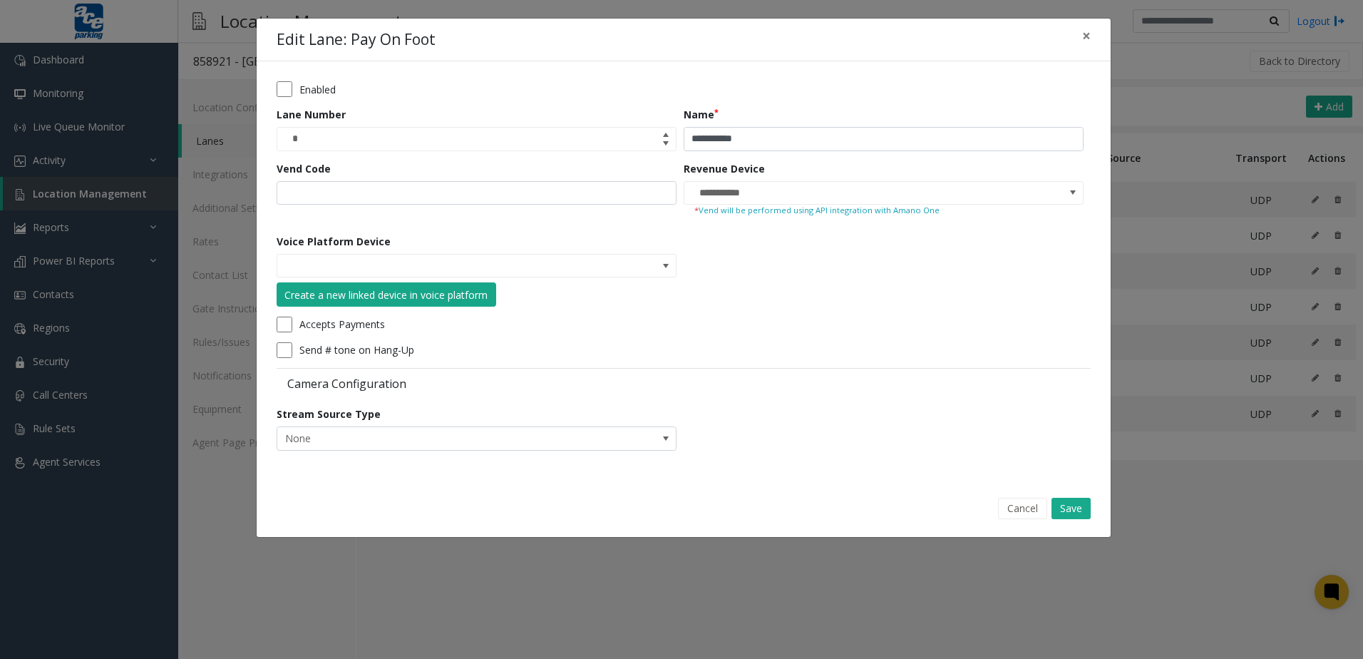
click at [398, 294] on div "Create a new linked device in voice platform" at bounding box center [385, 294] width 203 height 15
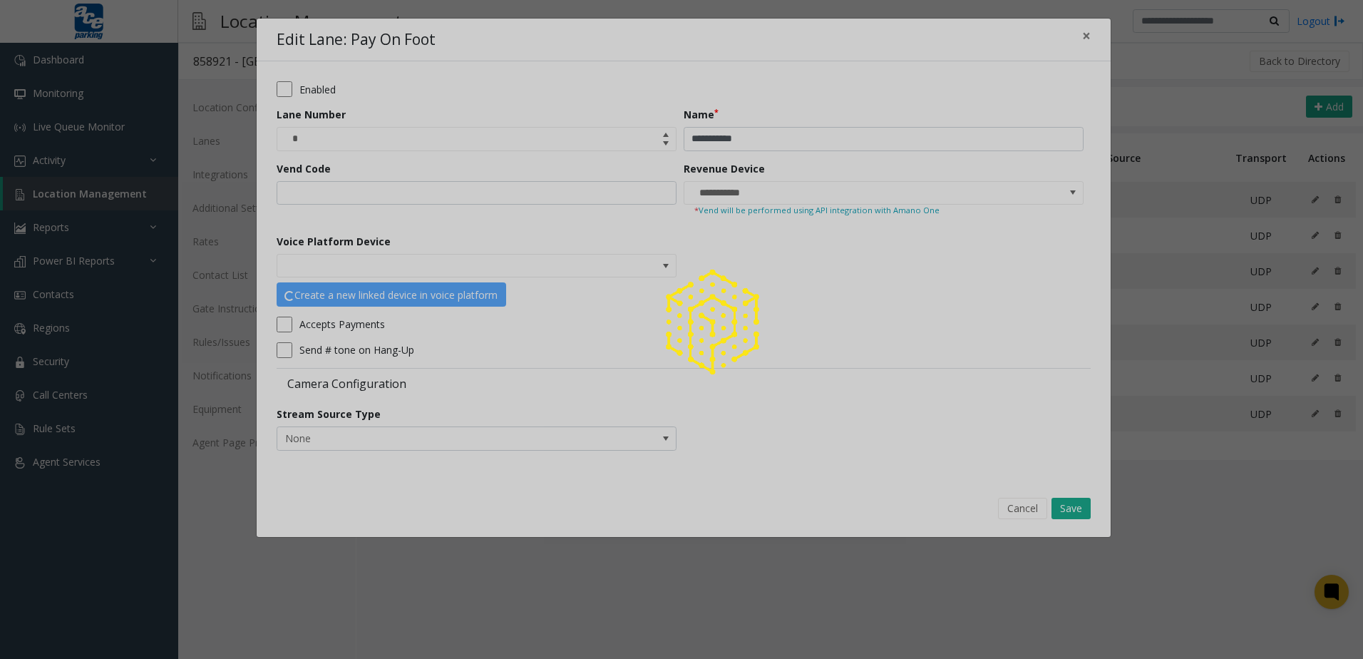
type input "**********"
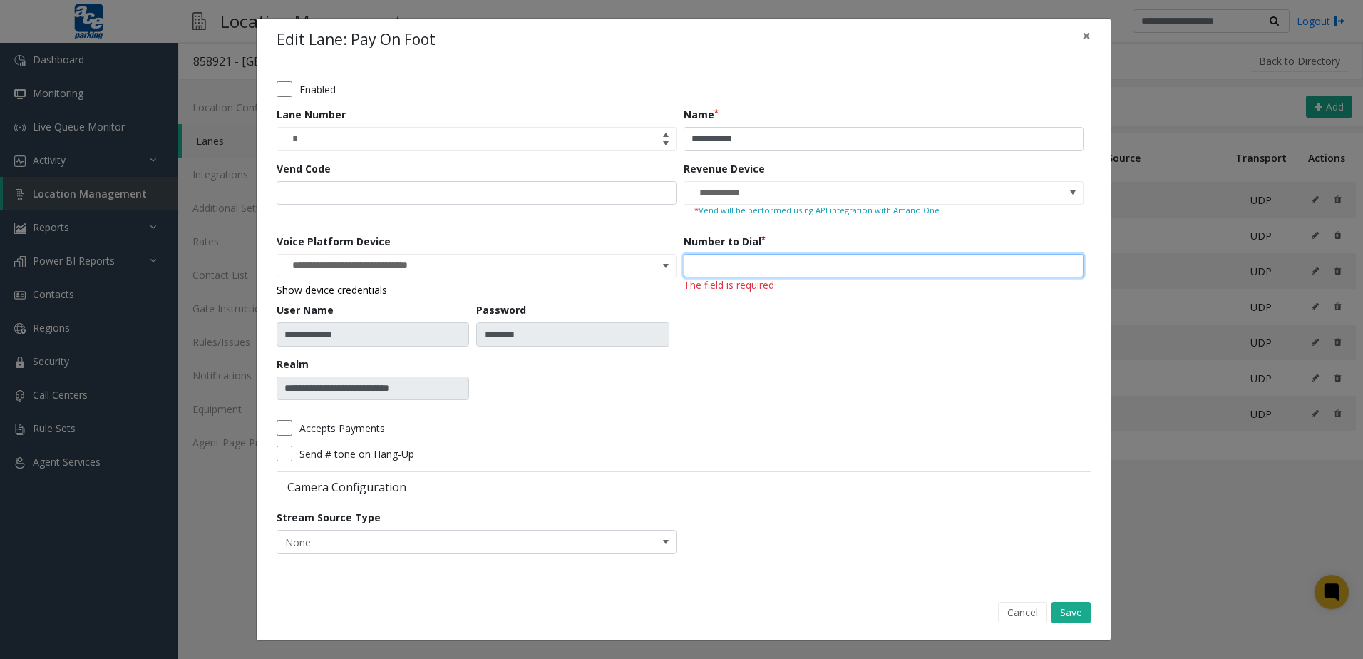
click at [754, 269] on input "number" at bounding box center [884, 266] width 400 height 24
type input "***"
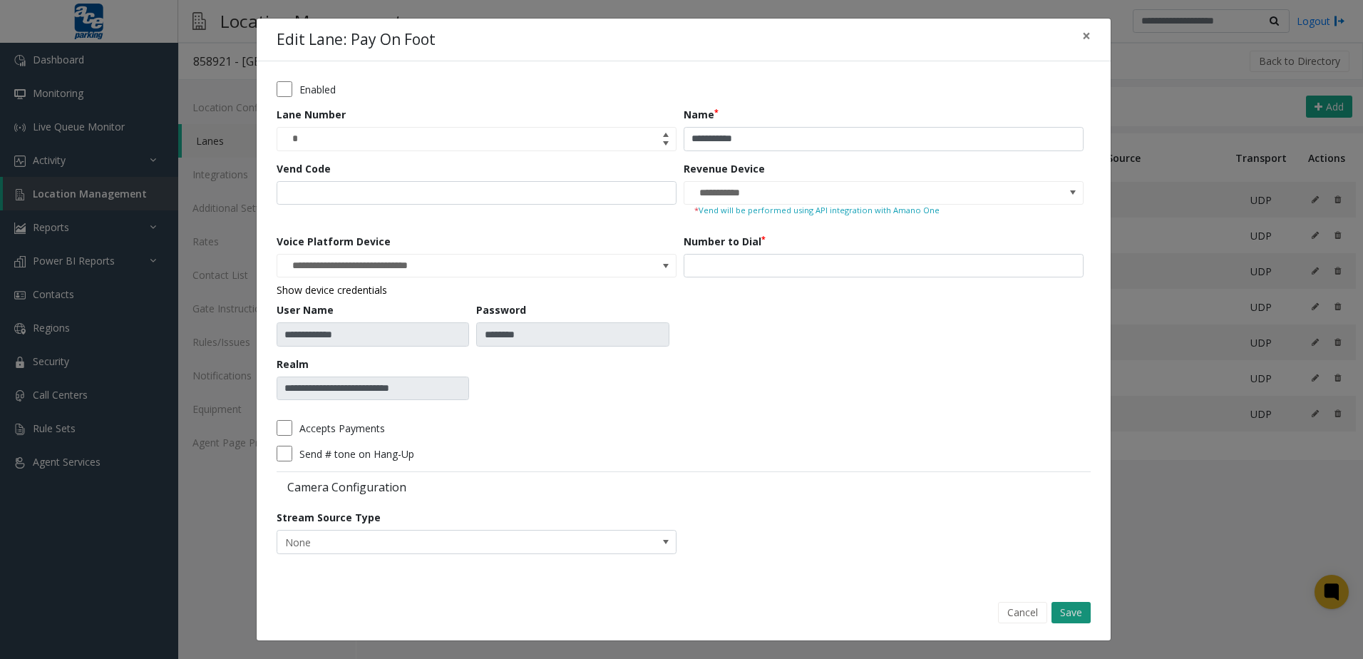
click at [1062, 605] on button "Save" at bounding box center [1071, 612] width 39 height 21
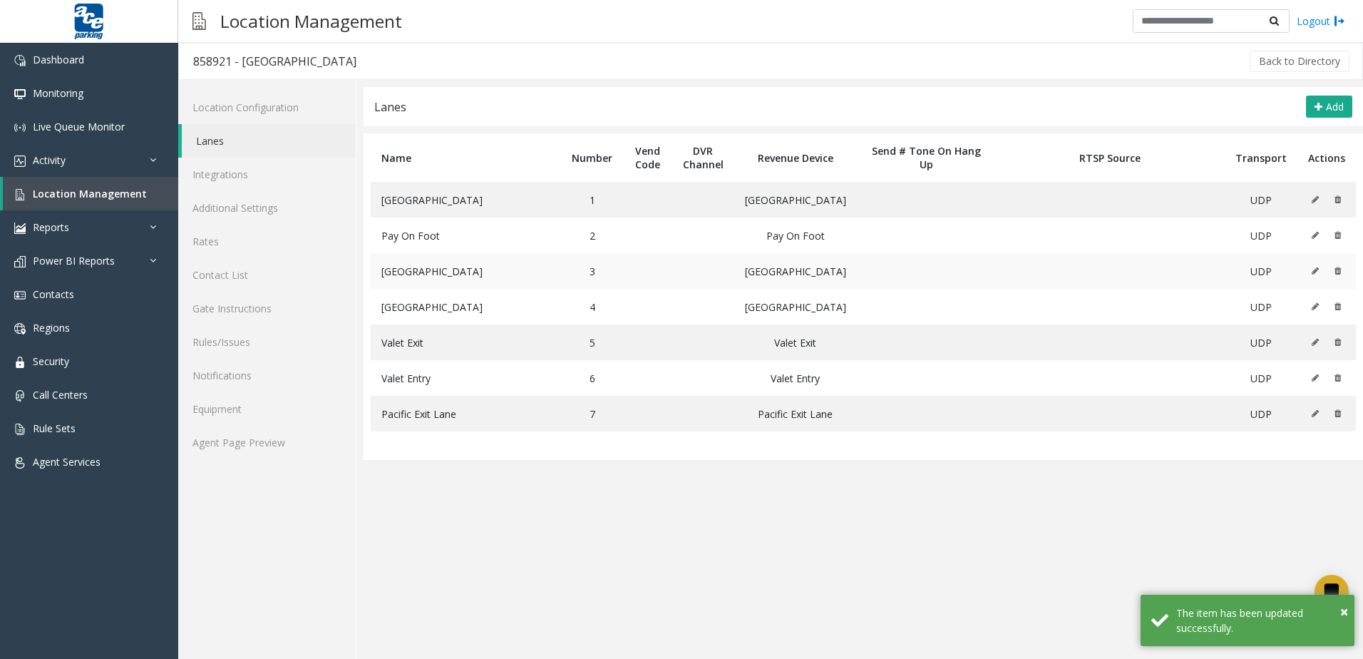
click at [1312, 272] on icon at bounding box center [1315, 271] width 7 height 9
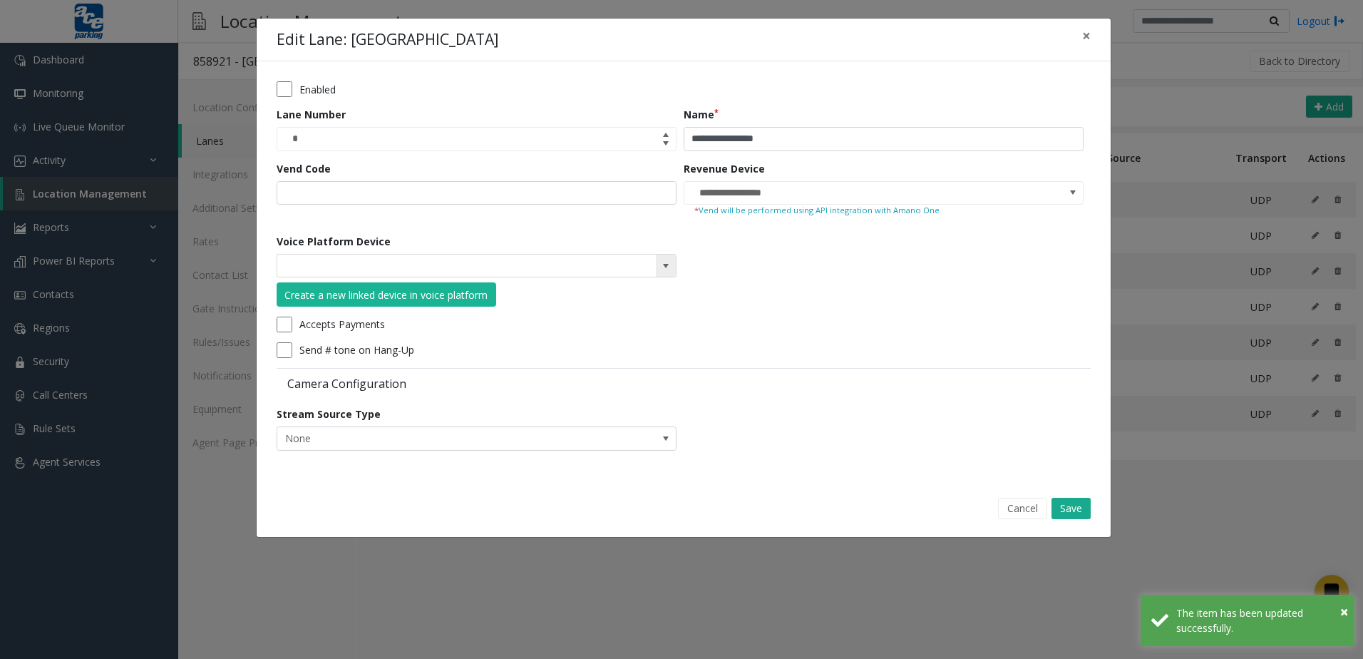
click at [656, 263] on span at bounding box center [666, 266] width 20 height 23
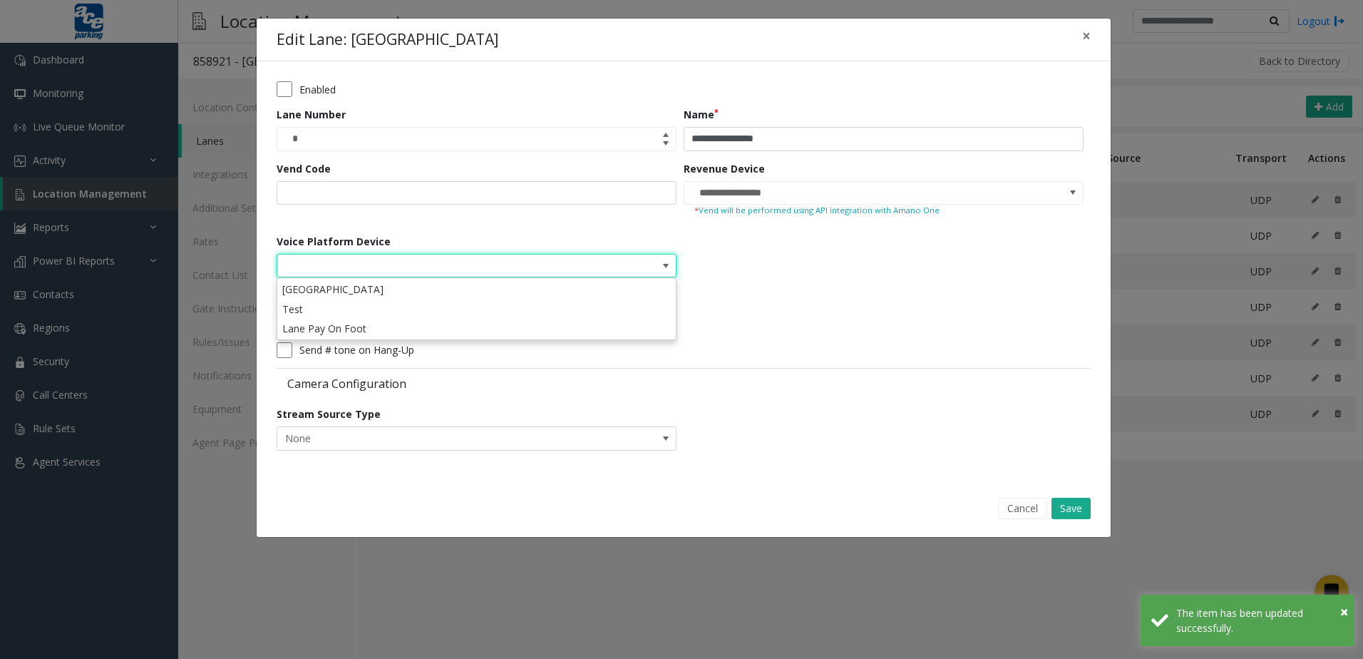
click at [917, 279] on form "**********" at bounding box center [684, 270] width 814 height 379
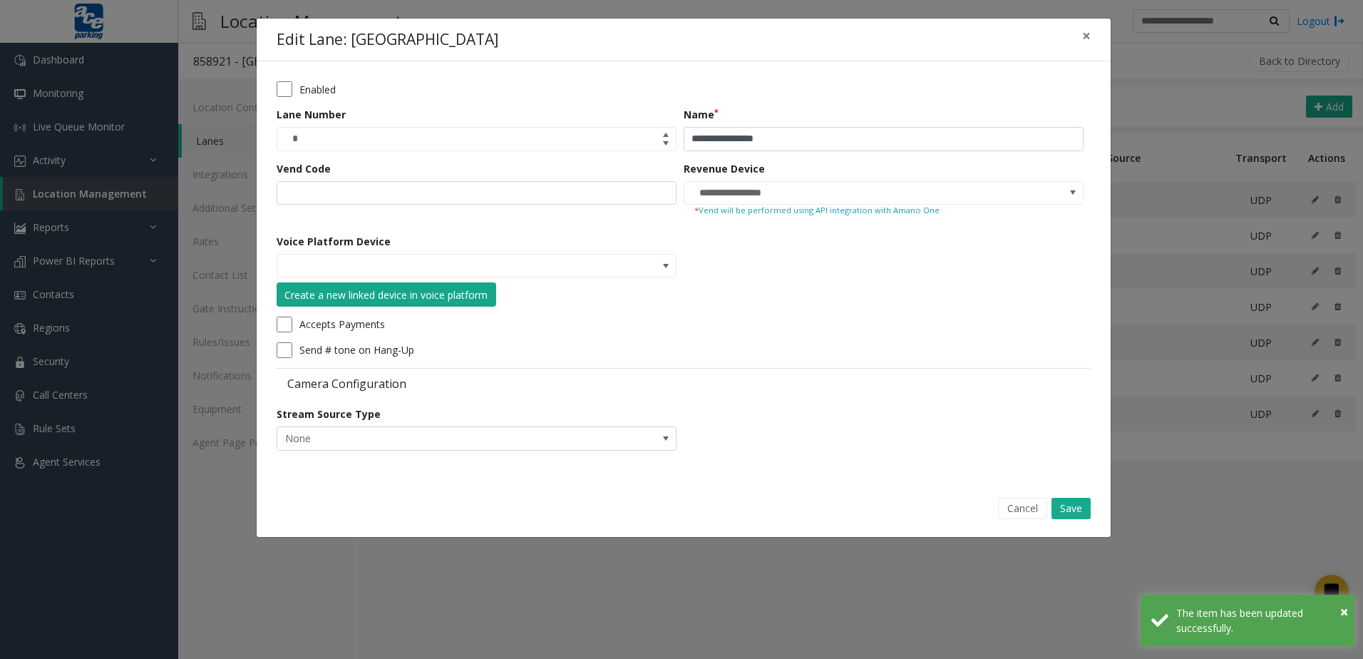
click at [453, 285] on button "Create a new linked device in voice platform" at bounding box center [387, 294] width 220 height 24
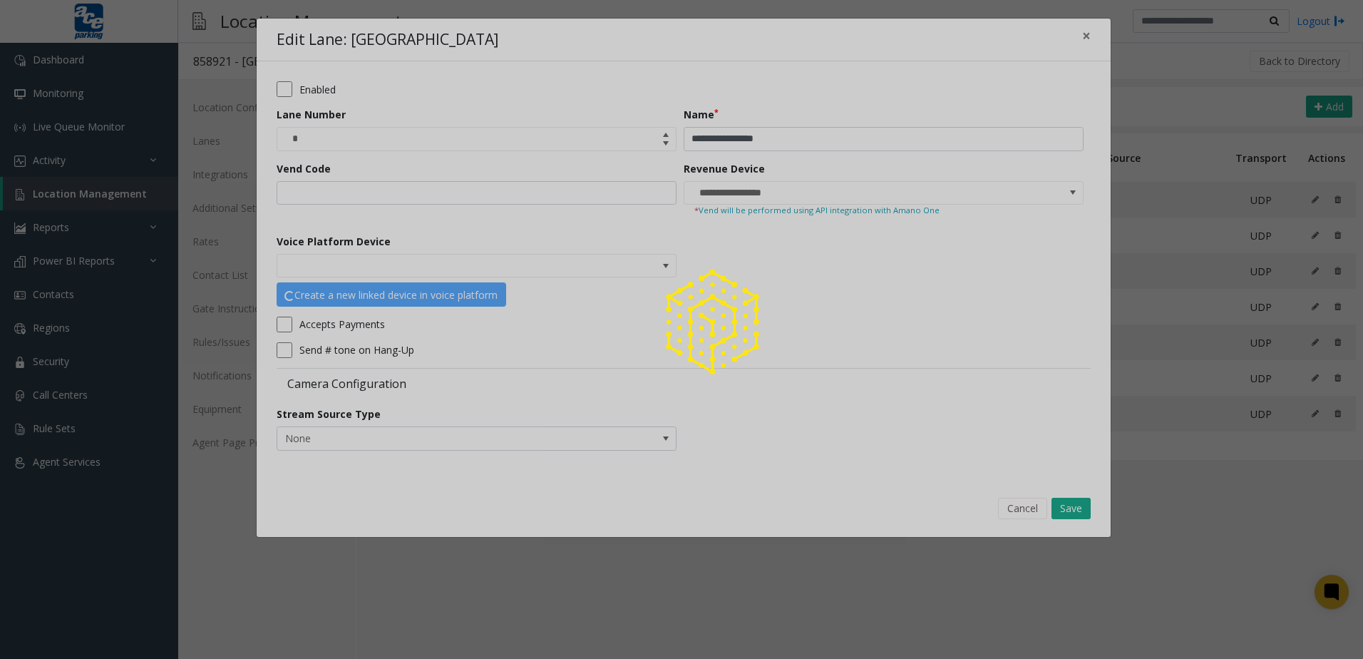
type input "**********"
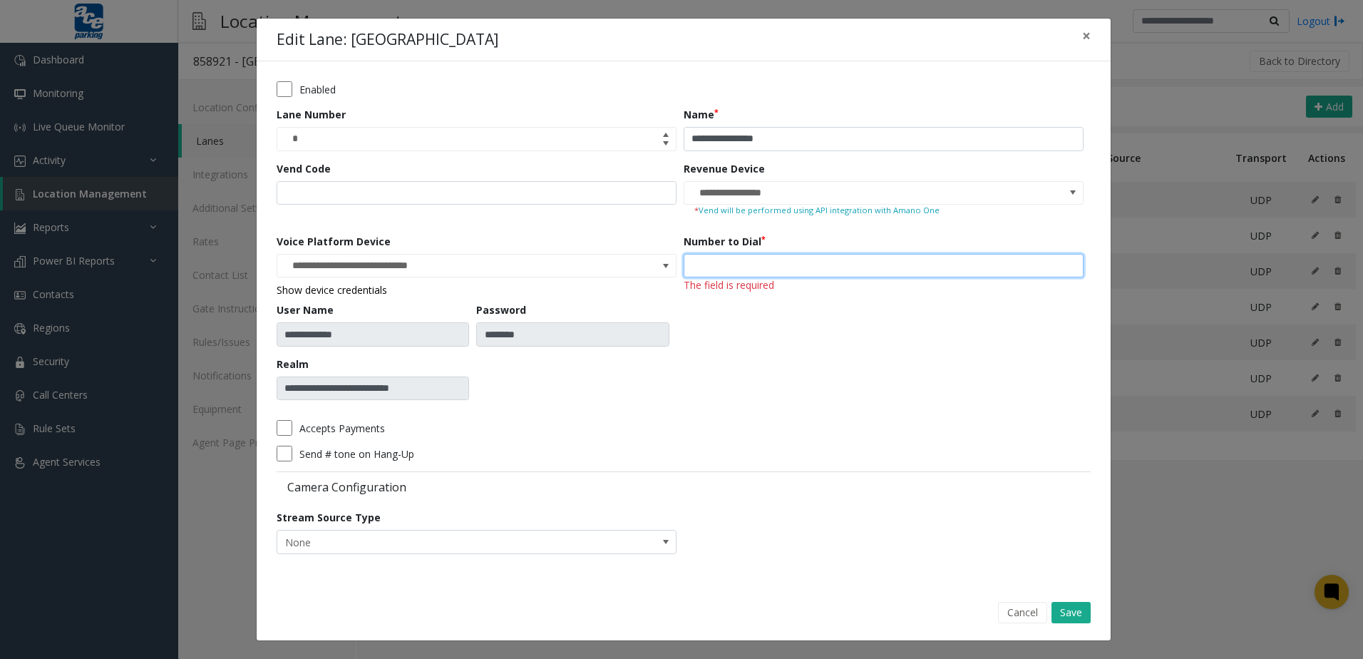
click at [772, 266] on input "number" at bounding box center [884, 266] width 400 height 24
type input "***"
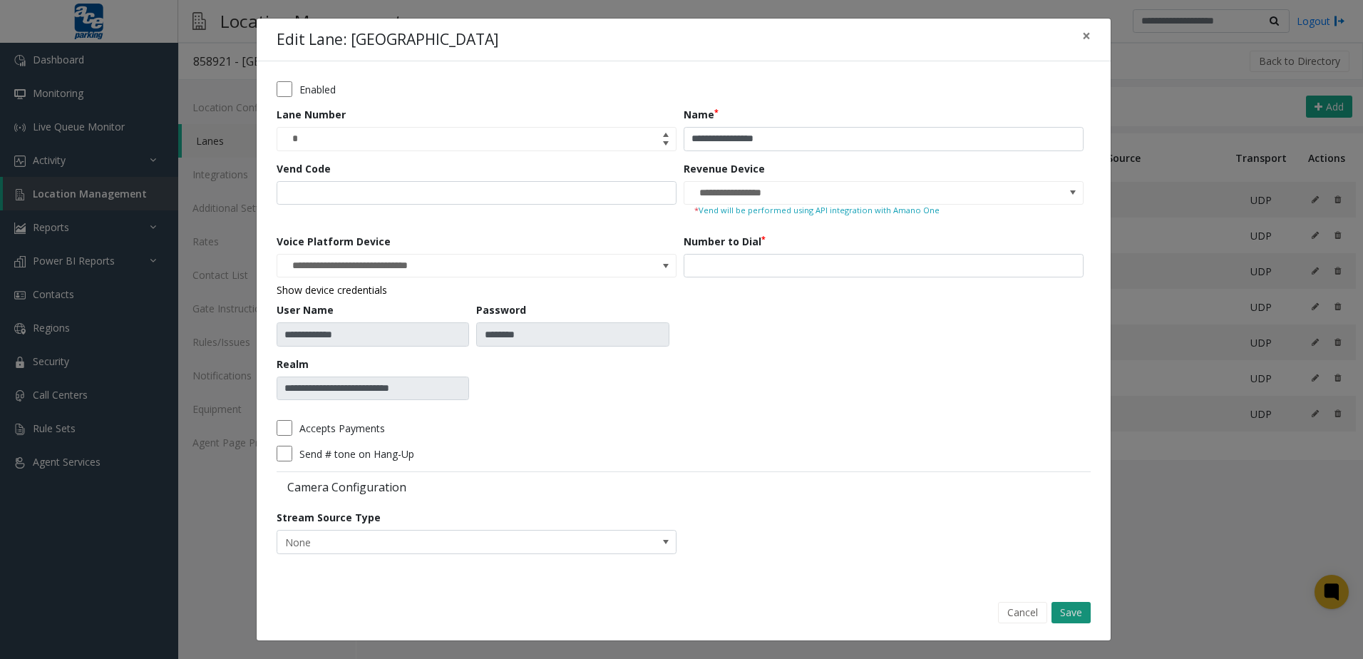
click at [1063, 607] on button "Save" at bounding box center [1071, 612] width 39 height 21
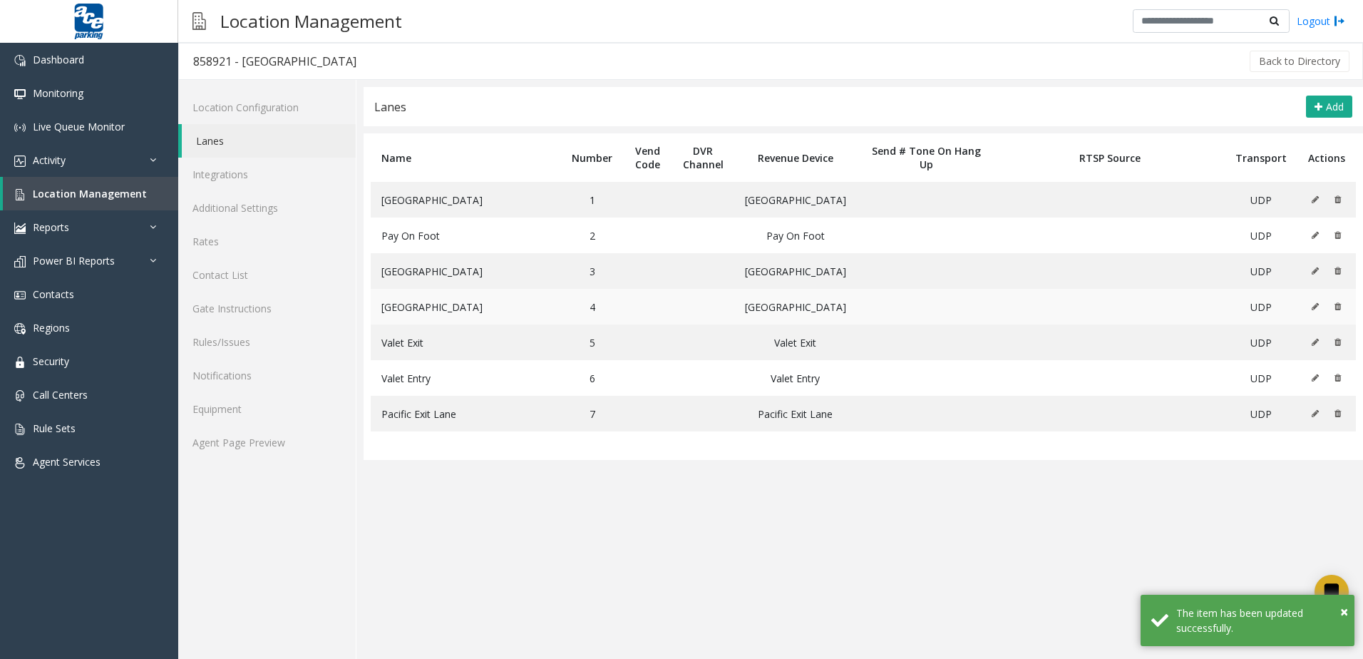
click at [1313, 307] on icon at bounding box center [1315, 306] width 7 height 9
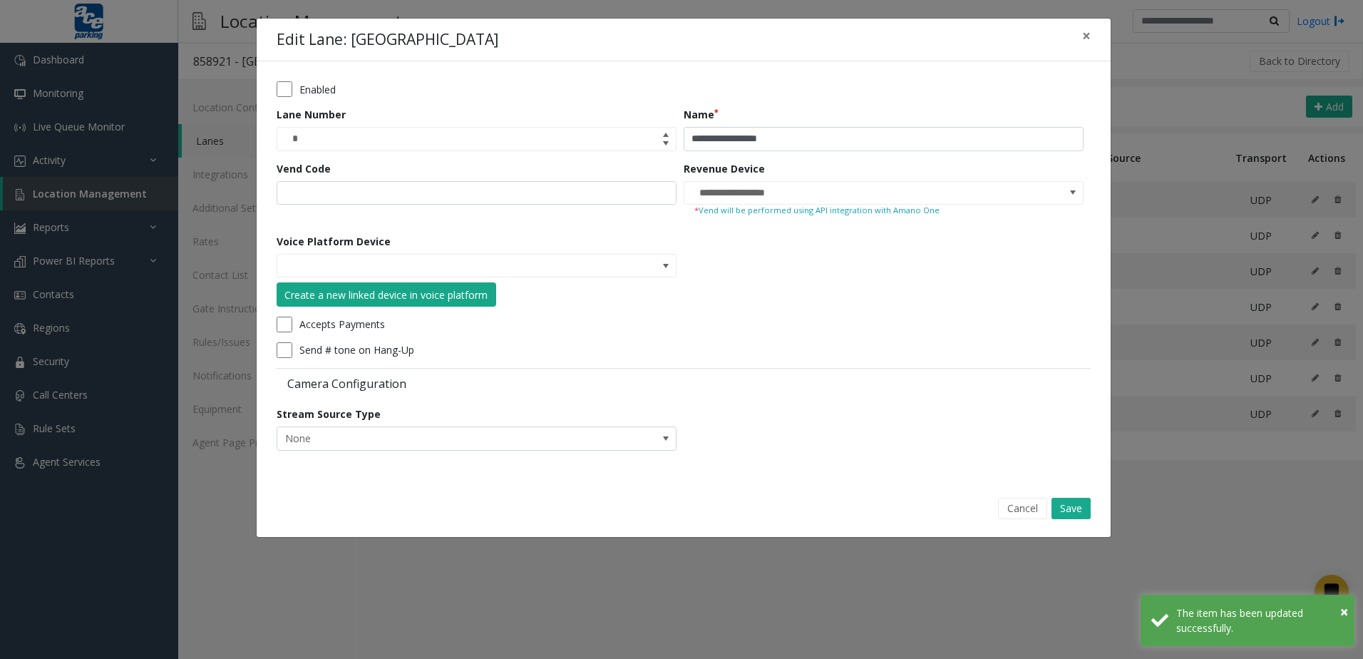
click at [463, 292] on div "Create a new linked device in voice platform" at bounding box center [385, 294] width 203 height 15
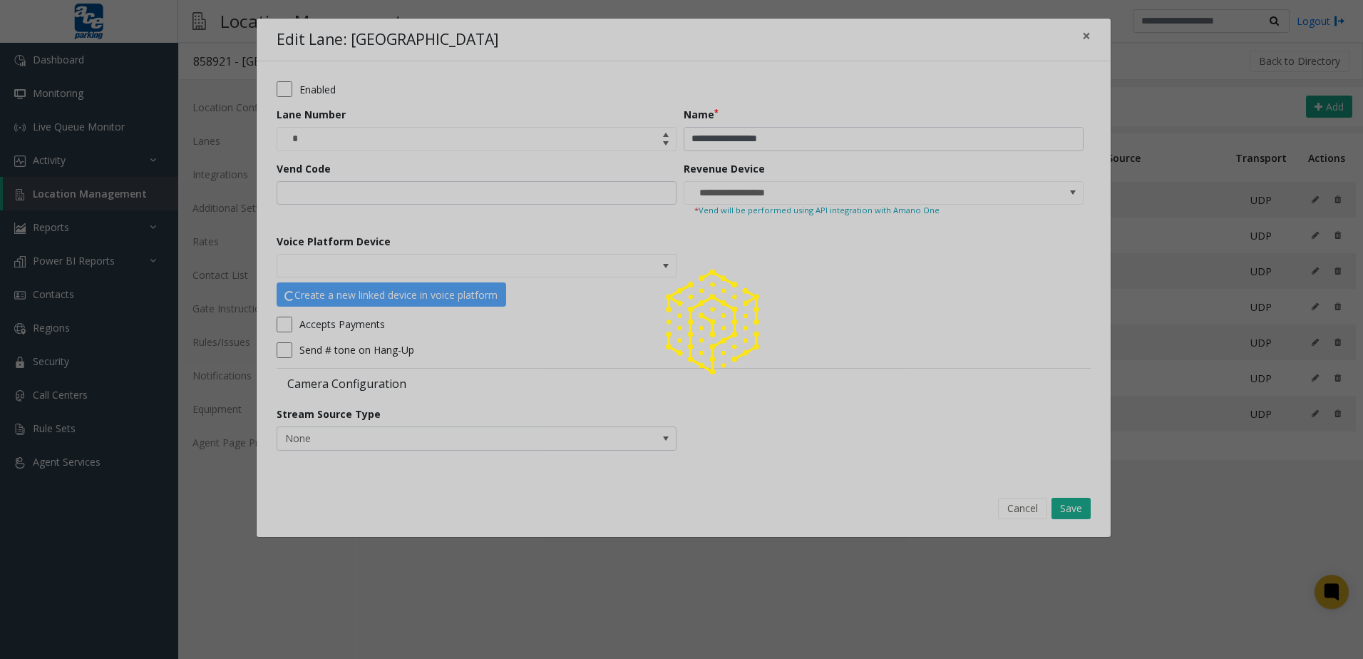
type input "**********"
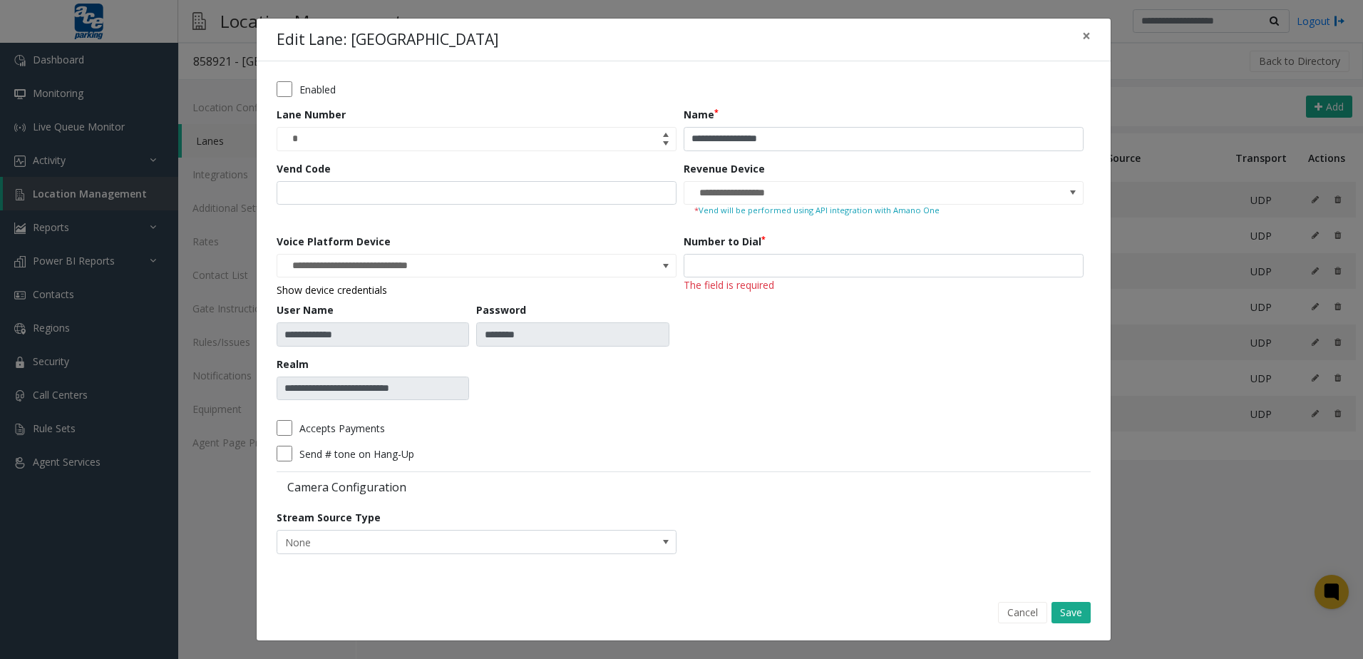
click at [755, 278] on span "The field is required" at bounding box center [729, 285] width 91 height 14
click at [750, 263] on input "number" at bounding box center [884, 266] width 400 height 24
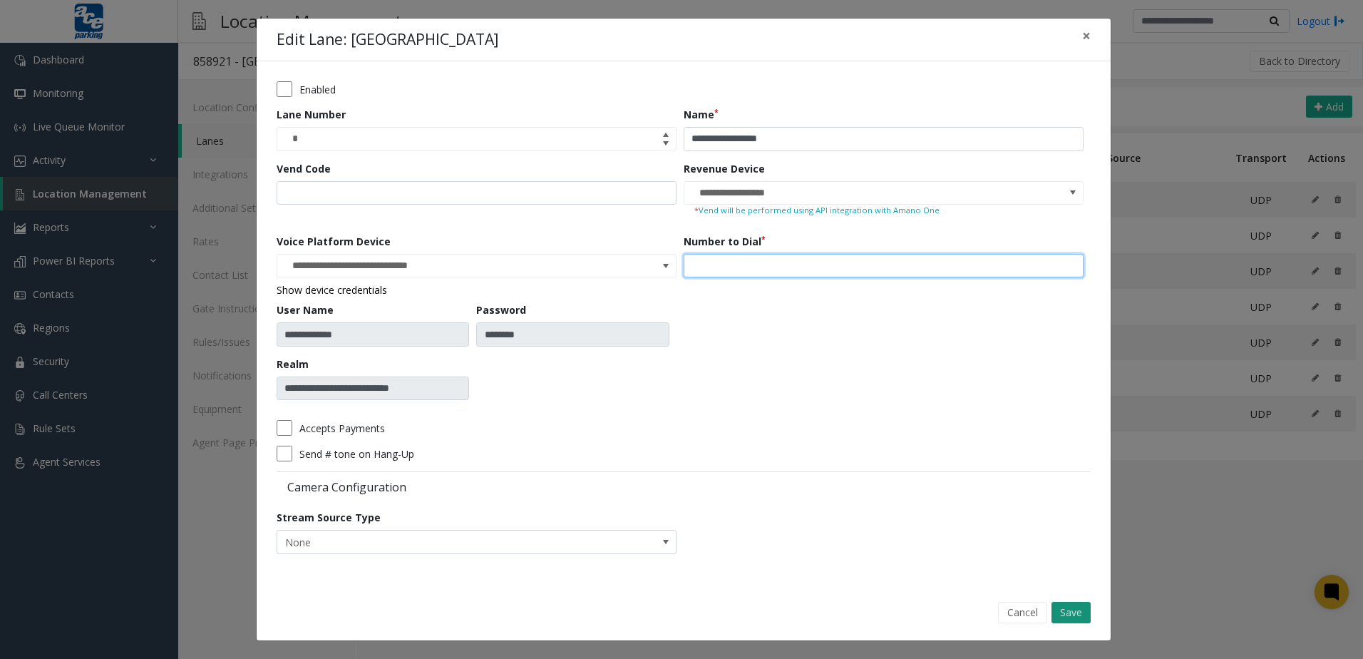
type input "***"
click at [1076, 612] on button "Save" at bounding box center [1071, 612] width 39 height 21
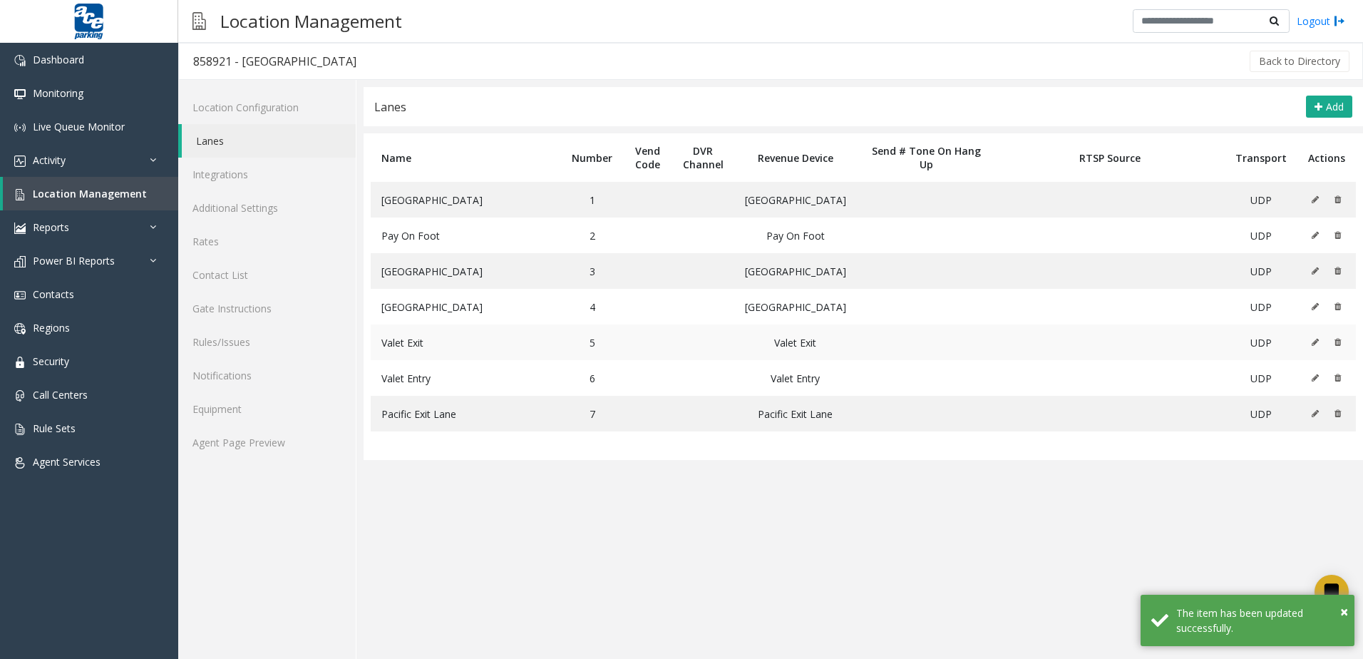
click at [1315, 345] on icon at bounding box center [1315, 342] width 7 height 9
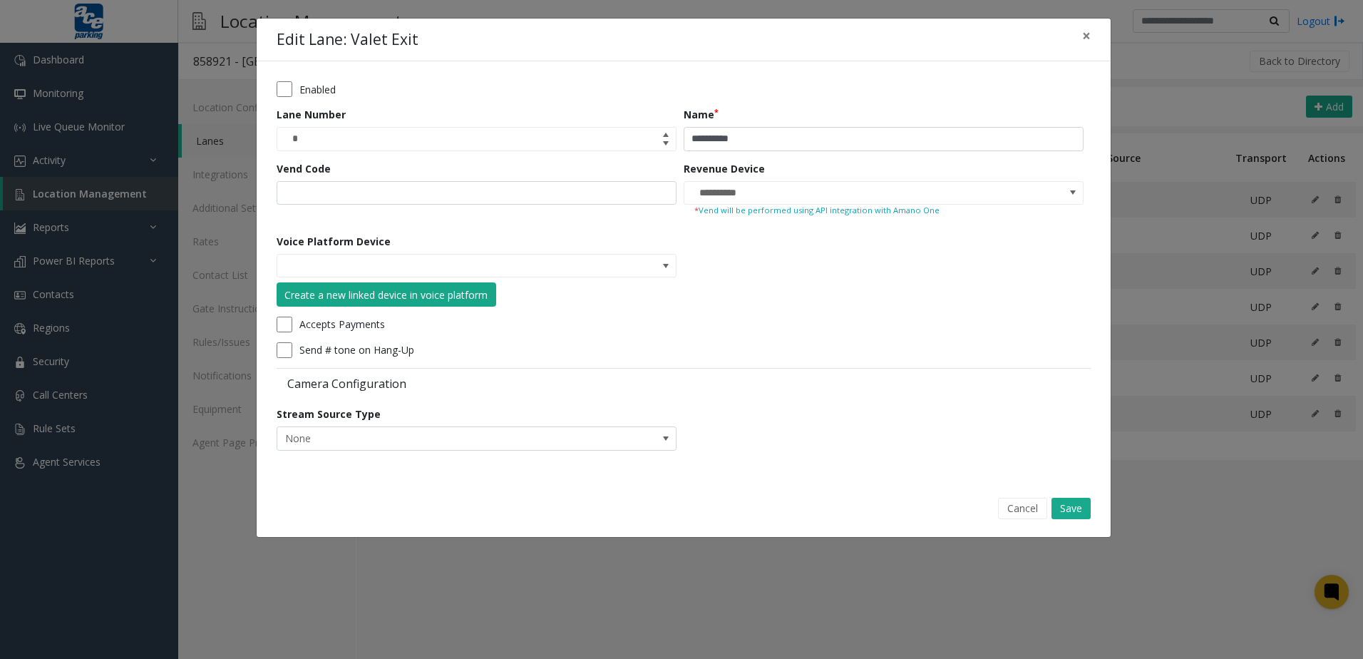
click at [354, 294] on div "Create a new linked device in voice platform" at bounding box center [385, 294] width 203 height 15
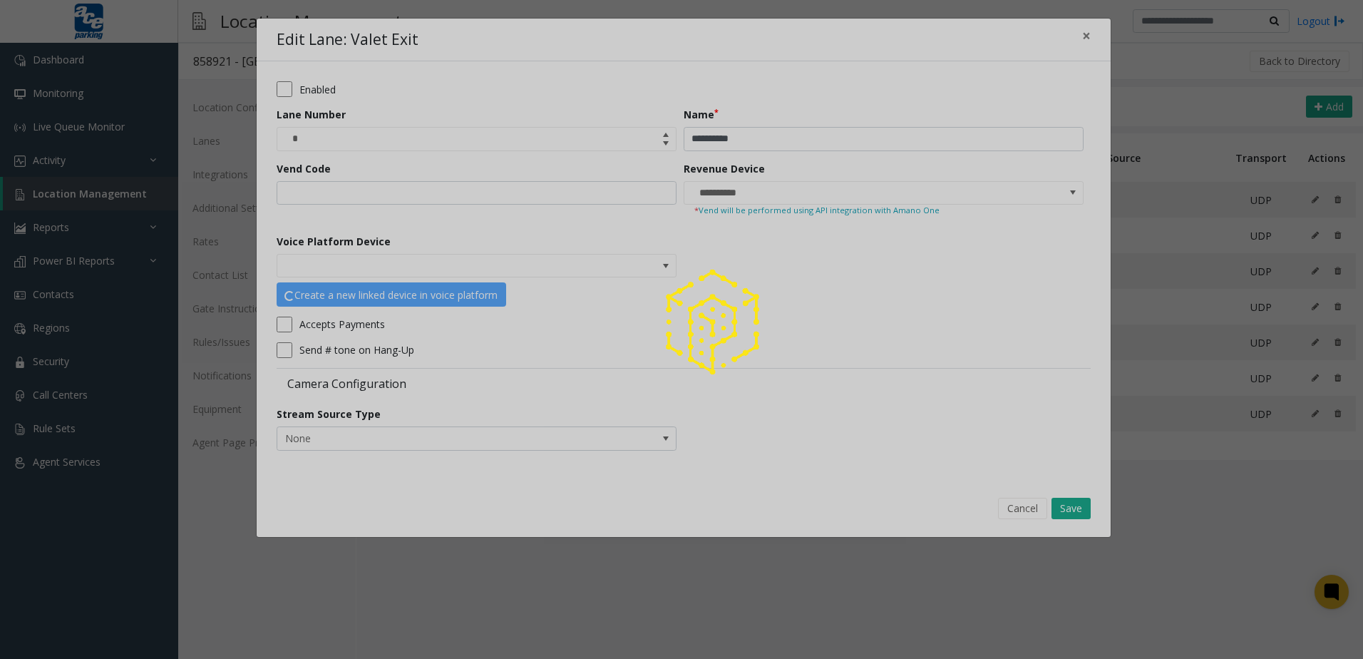
type input "**********"
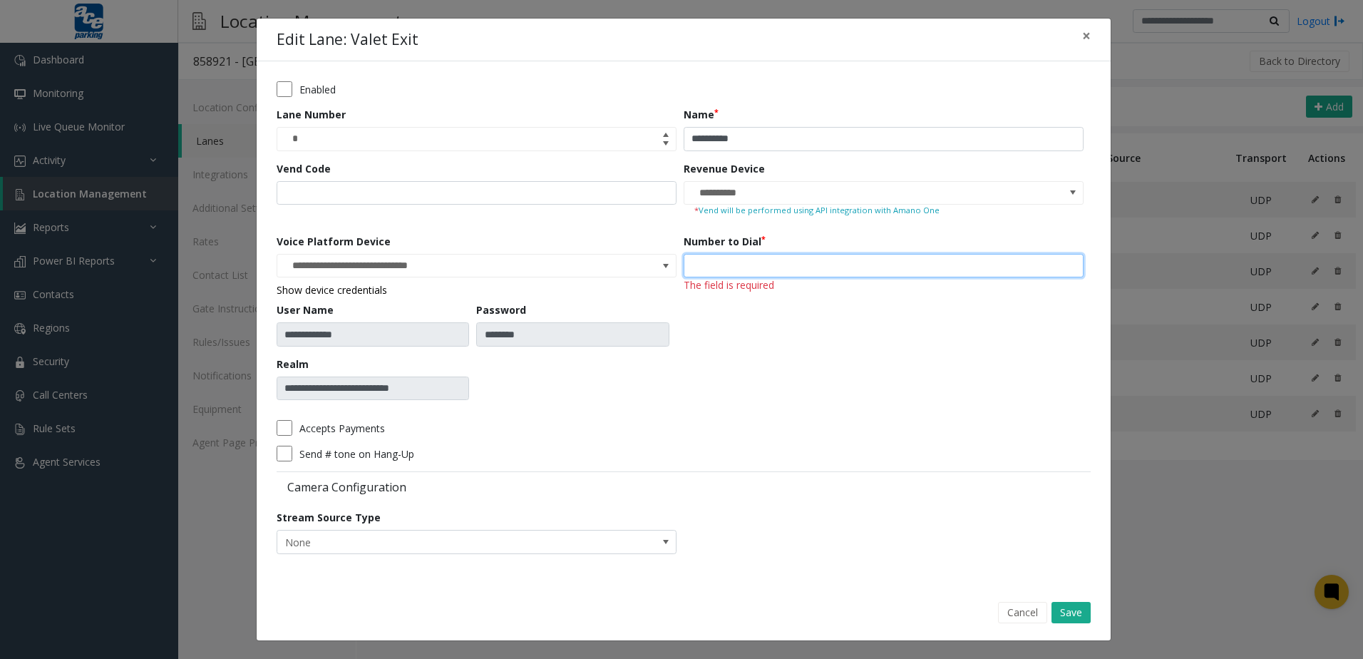
click at [757, 267] on input "number" at bounding box center [884, 266] width 400 height 24
type input "***"
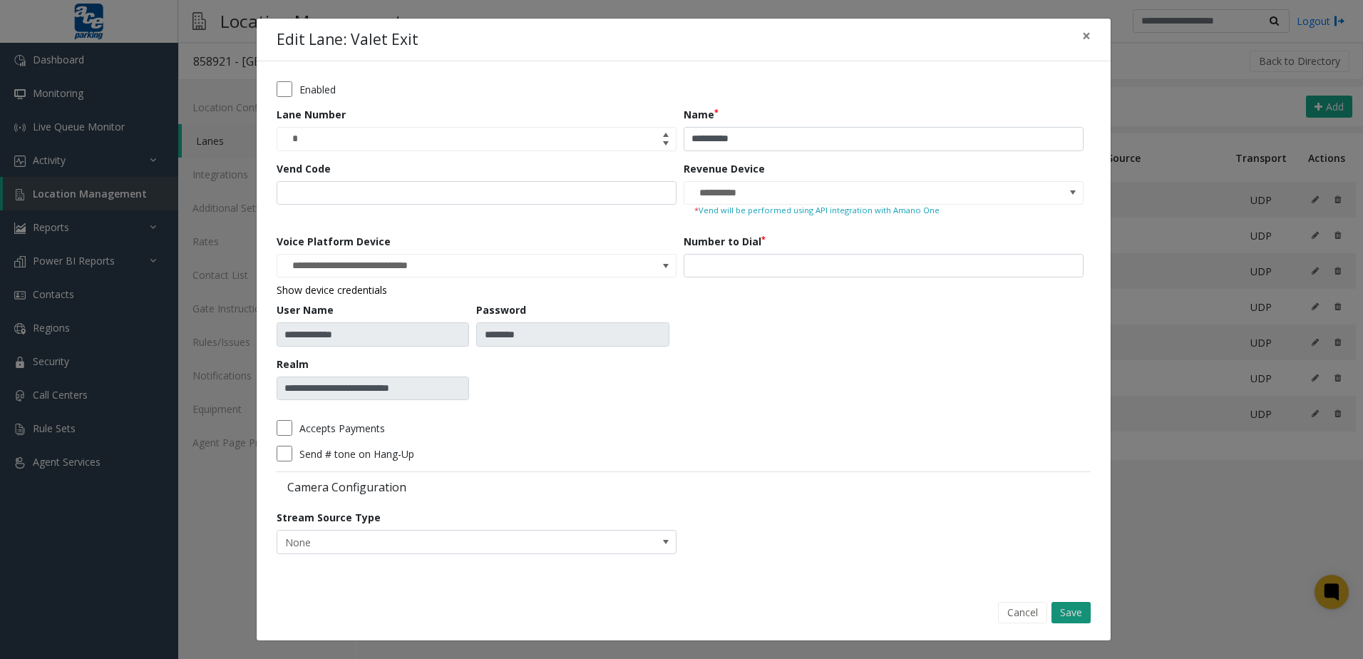
click at [1080, 620] on button "Save" at bounding box center [1071, 612] width 39 height 21
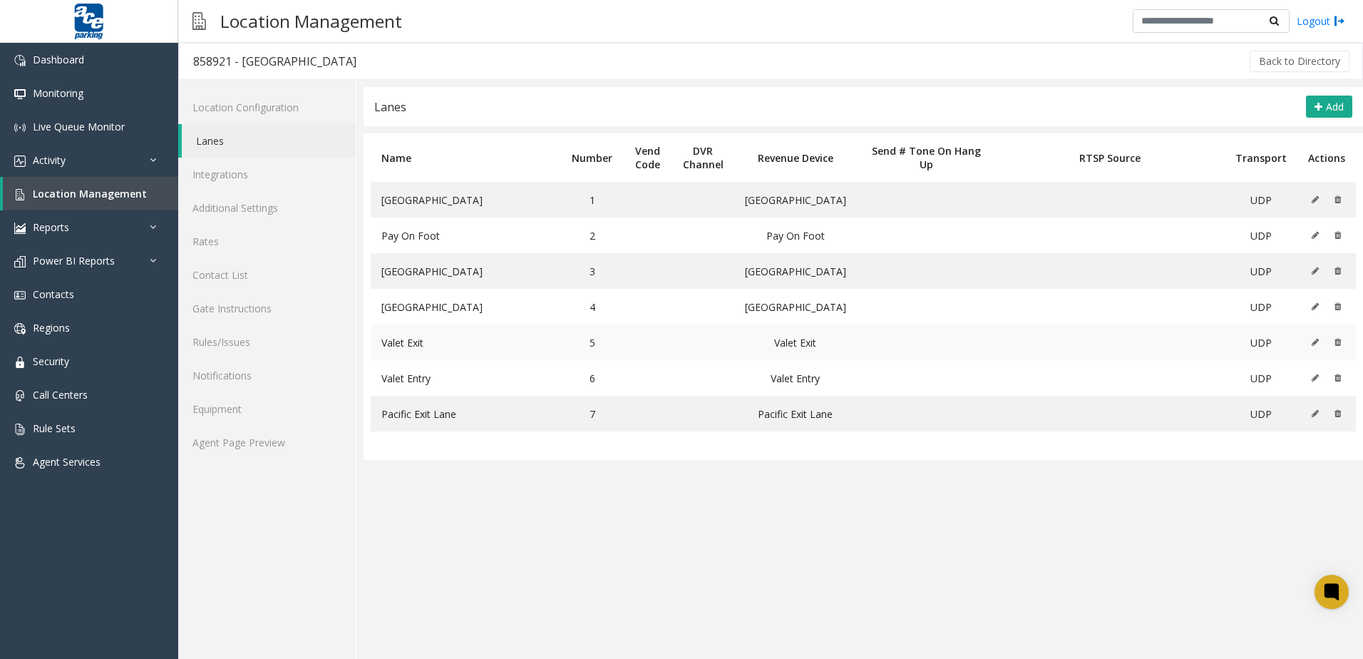
click at [1316, 344] on icon at bounding box center [1315, 342] width 7 height 9
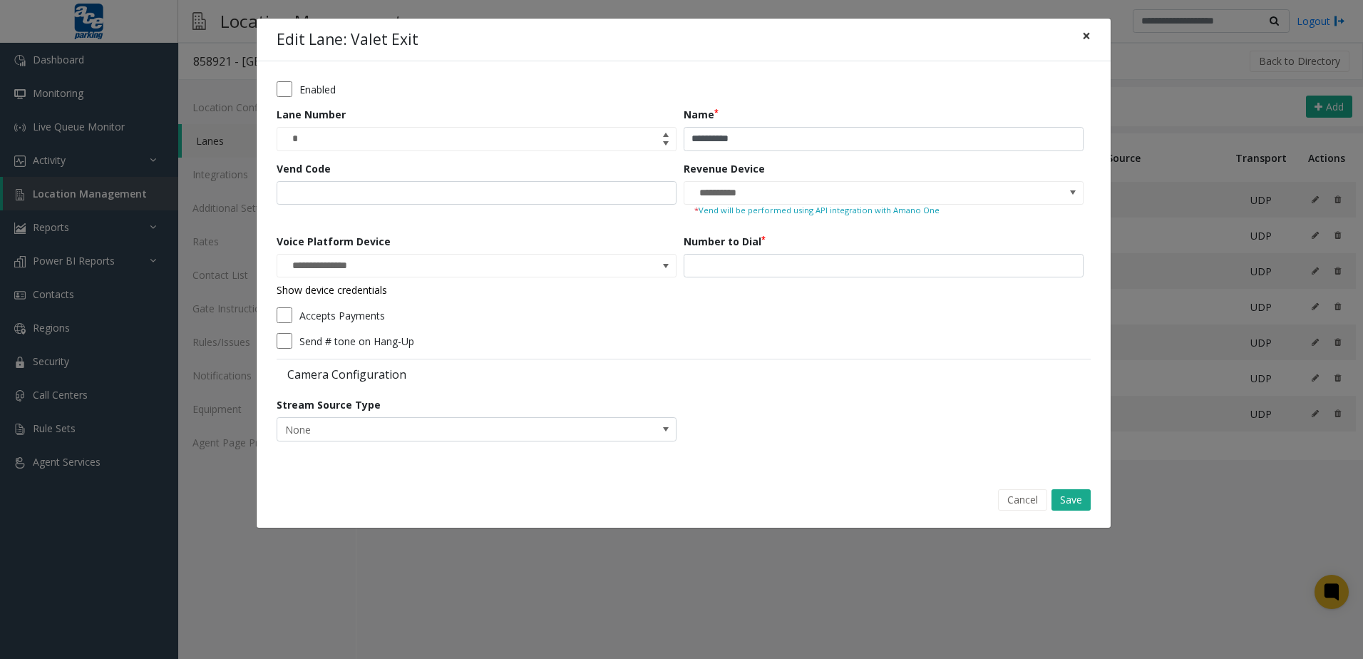
click at [1079, 38] on button "×" at bounding box center [1086, 36] width 29 height 35
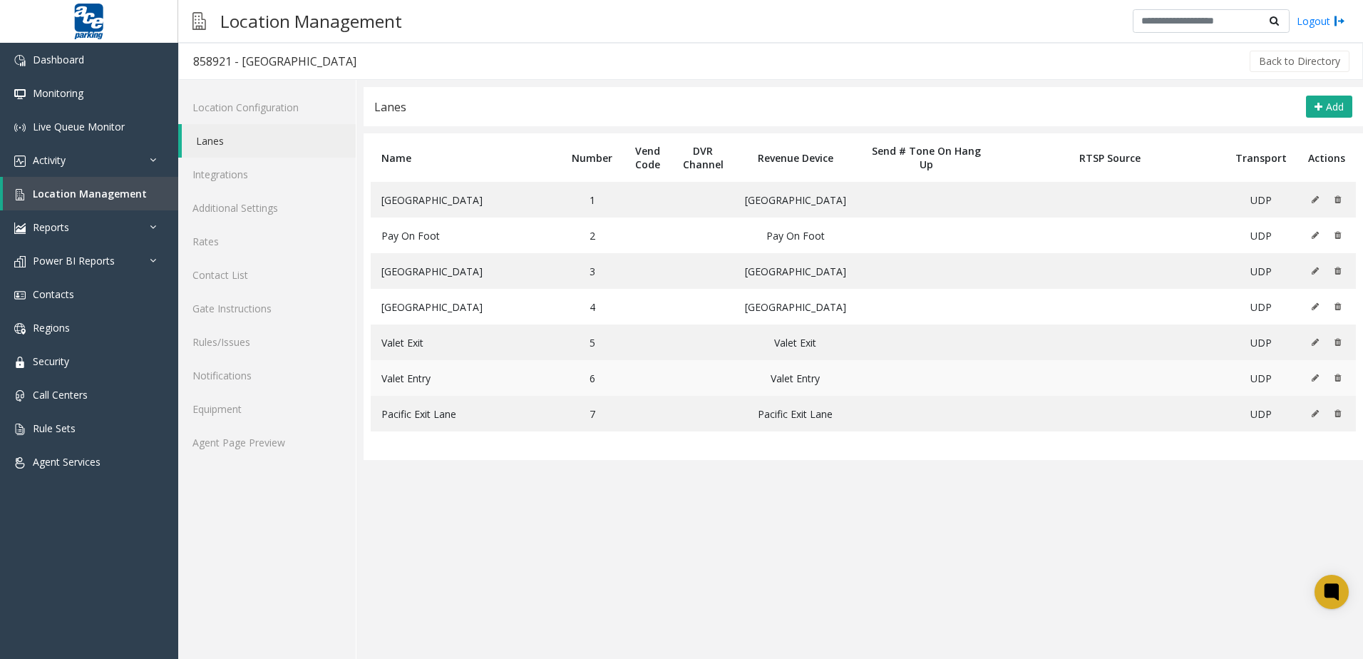
click at [1318, 379] on icon at bounding box center [1315, 378] width 7 height 9
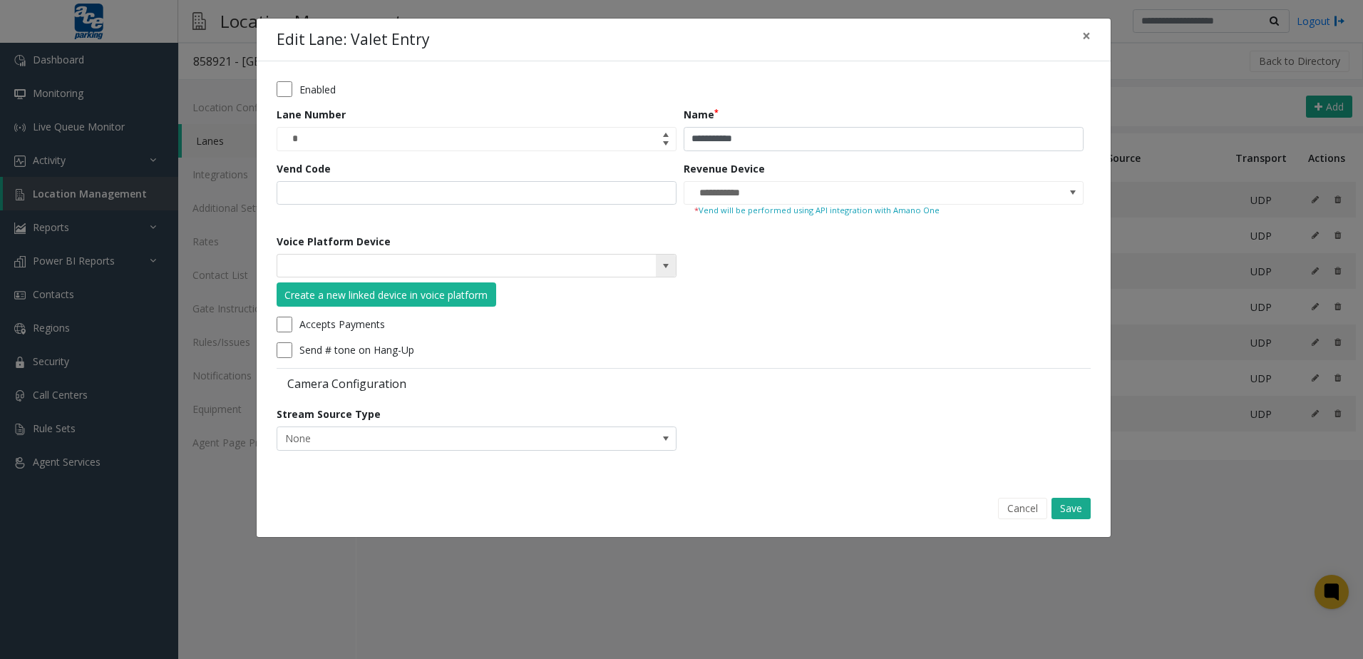
click at [673, 266] on span at bounding box center [666, 266] width 20 height 23
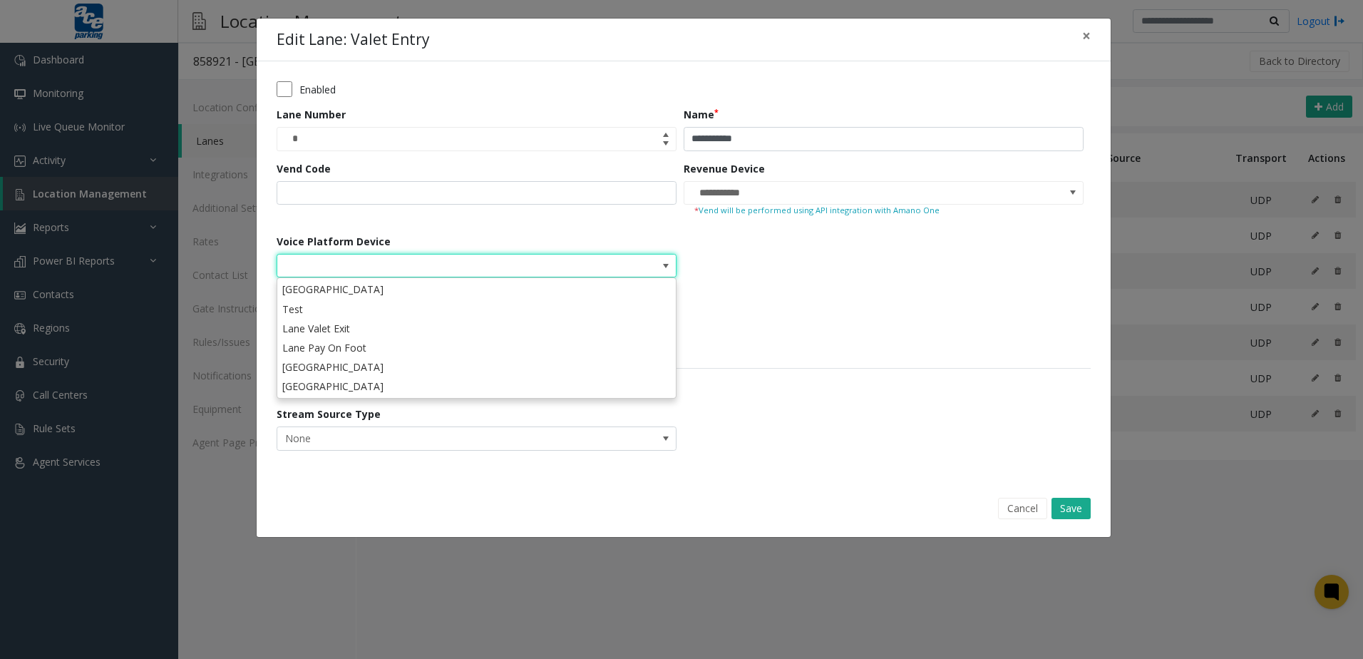
click at [890, 291] on form "**********" at bounding box center [684, 270] width 814 height 379
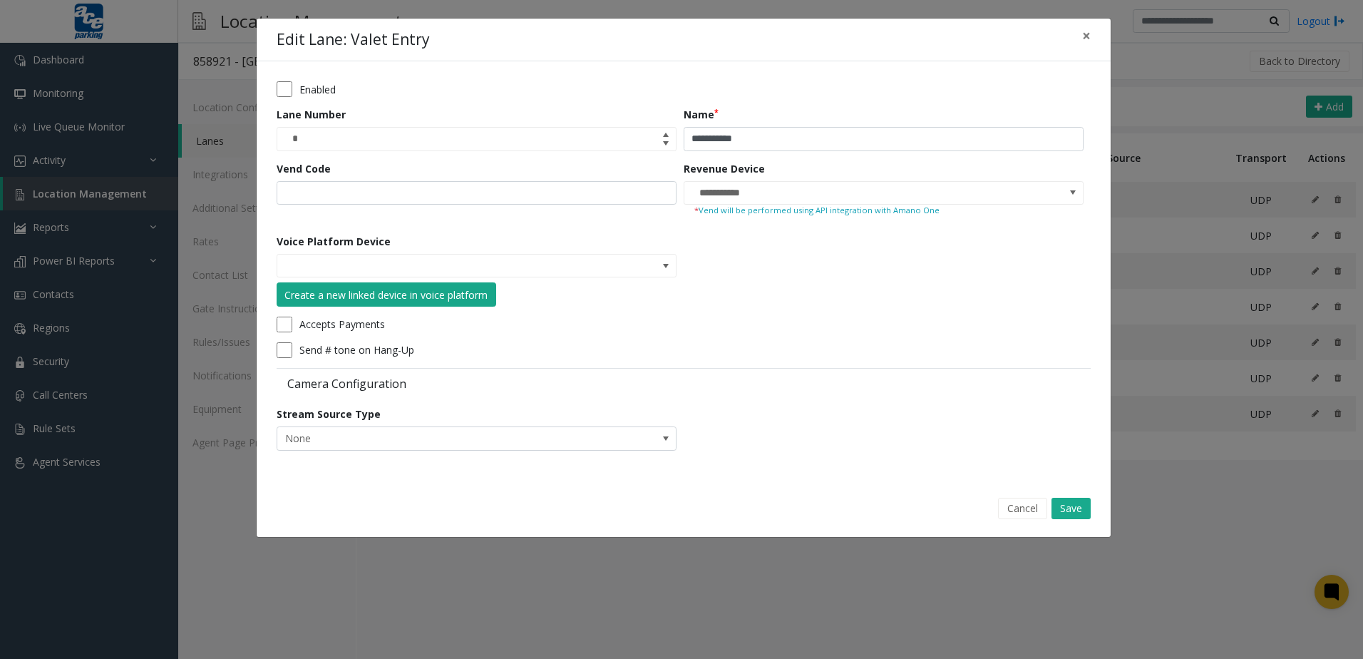
click at [439, 291] on div "Create a new linked device in voice platform" at bounding box center [385, 294] width 203 height 15
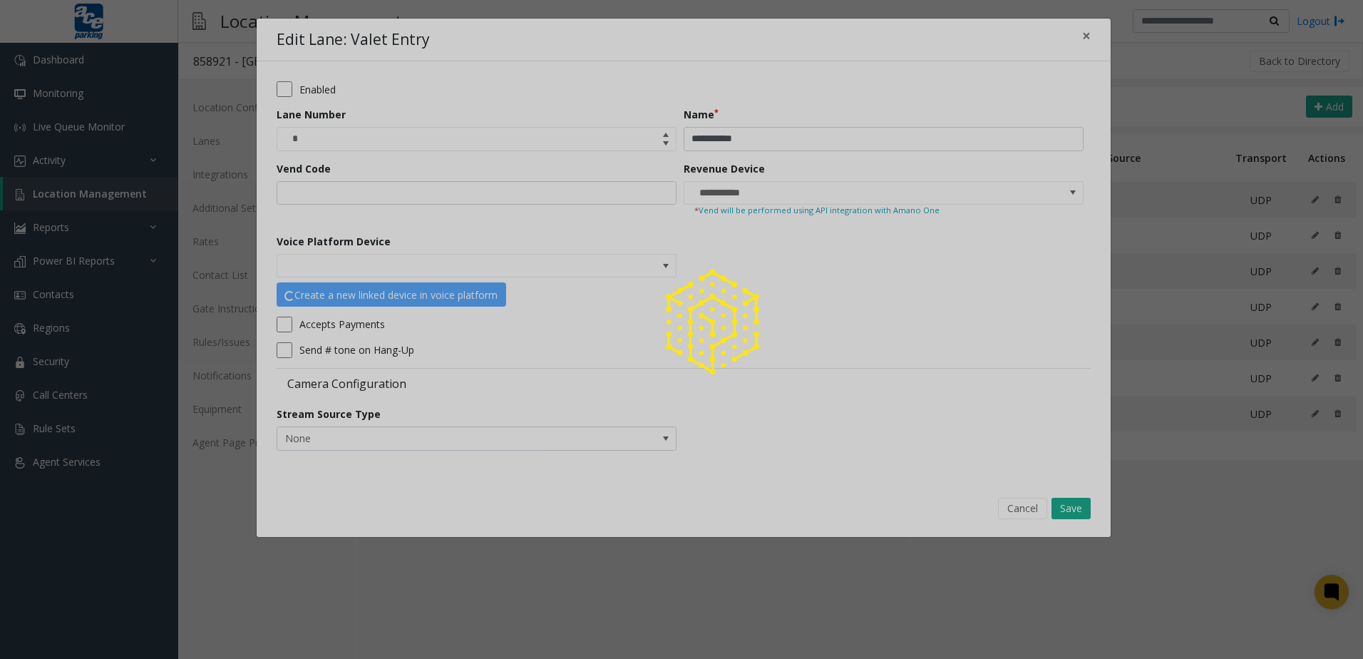
type input "**********"
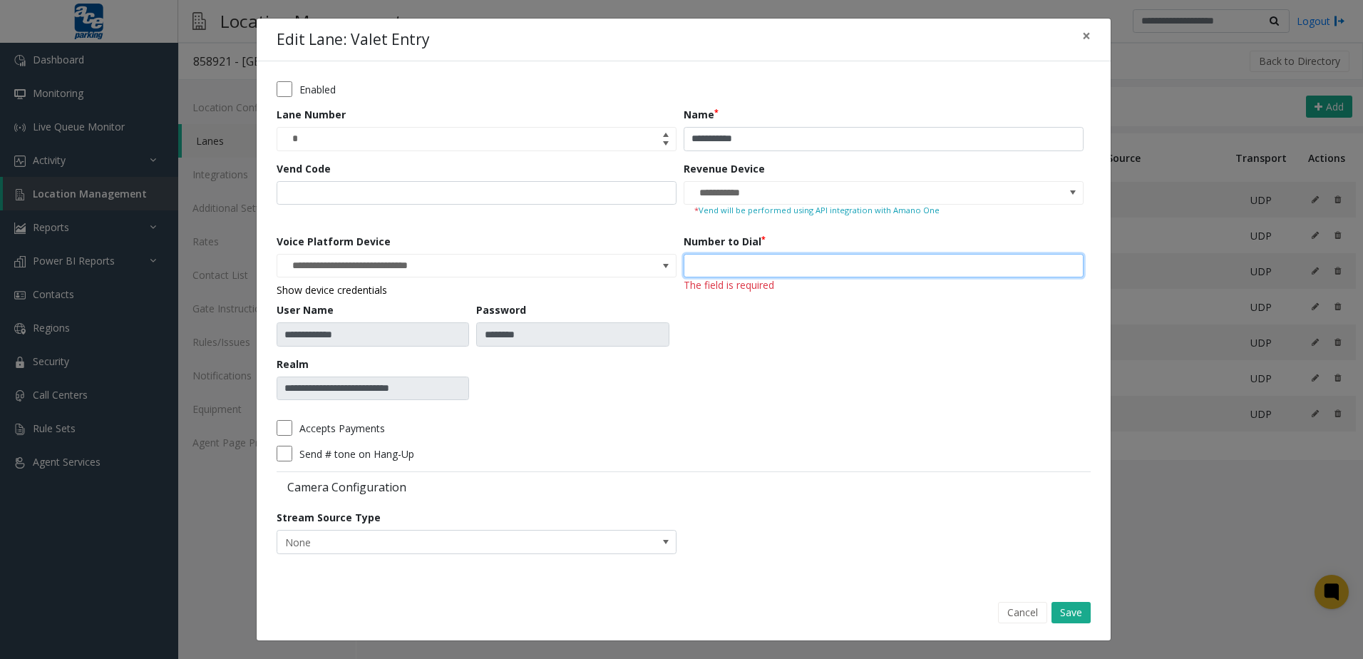
click at [757, 260] on input "number" at bounding box center [884, 266] width 400 height 24
type input "***"
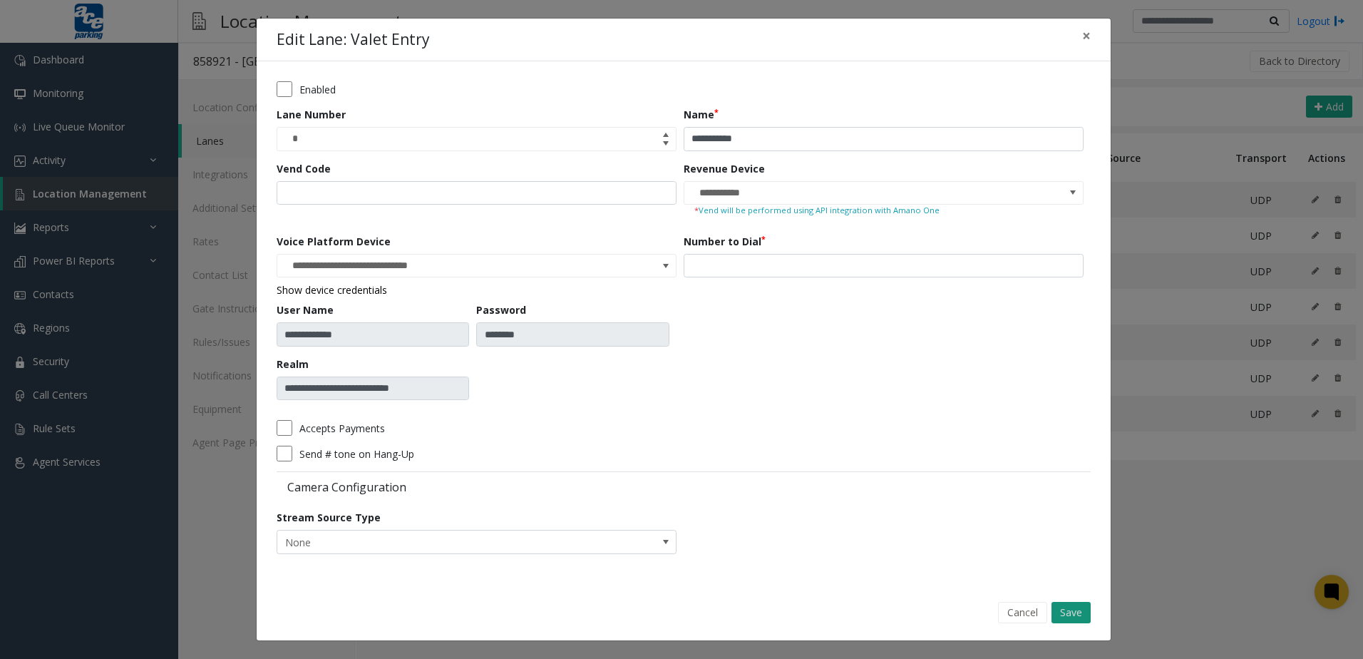
click at [1077, 608] on button "Save" at bounding box center [1071, 612] width 39 height 21
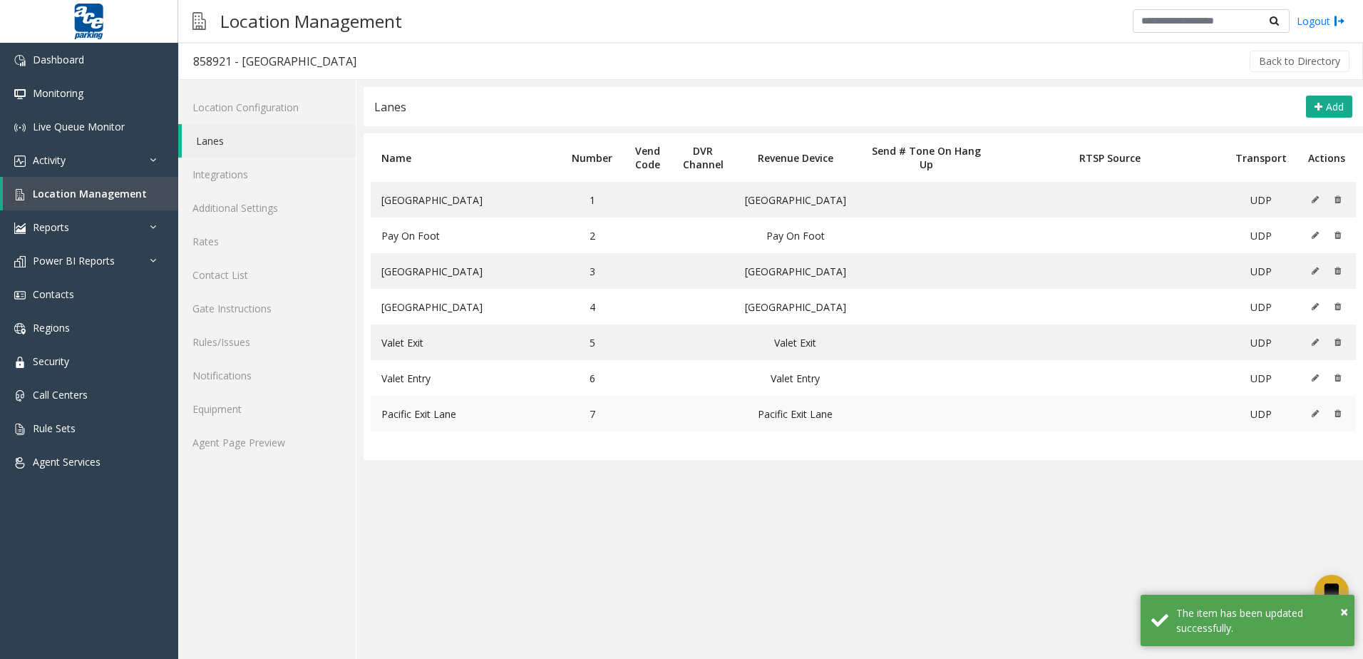
click at [1319, 414] on icon at bounding box center [1315, 413] width 7 height 9
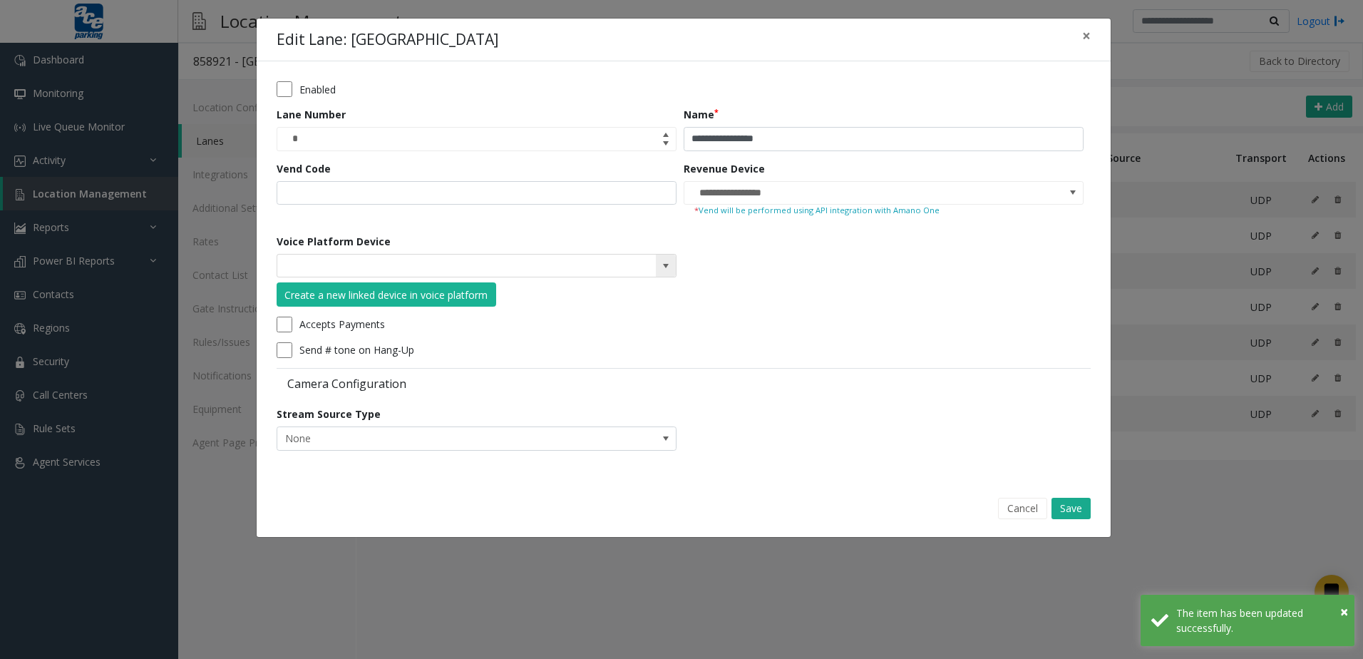
click at [660, 270] on span at bounding box center [665, 265] width 11 height 11
click at [766, 277] on form "**********" at bounding box center [684, 270] width 814 height 379
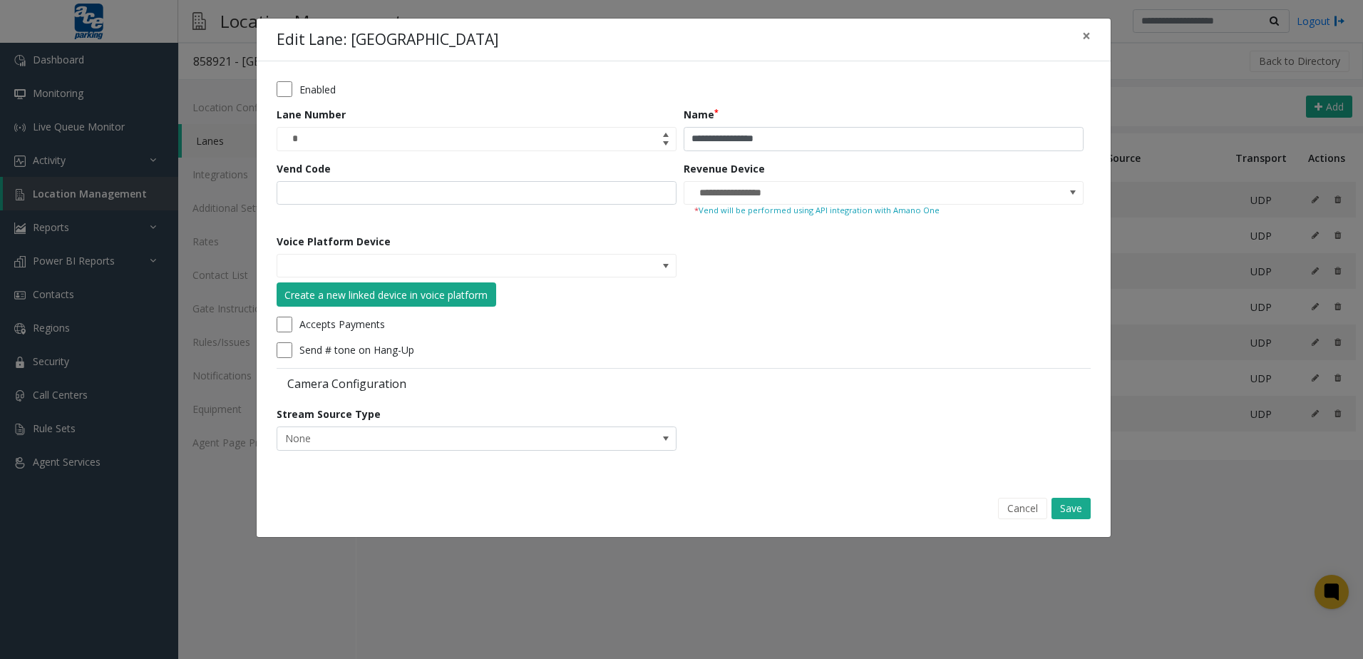
click at [407, 296] on div "Create a new linked device in voice platform" at bounding box center [385, 294] width 203 height 15
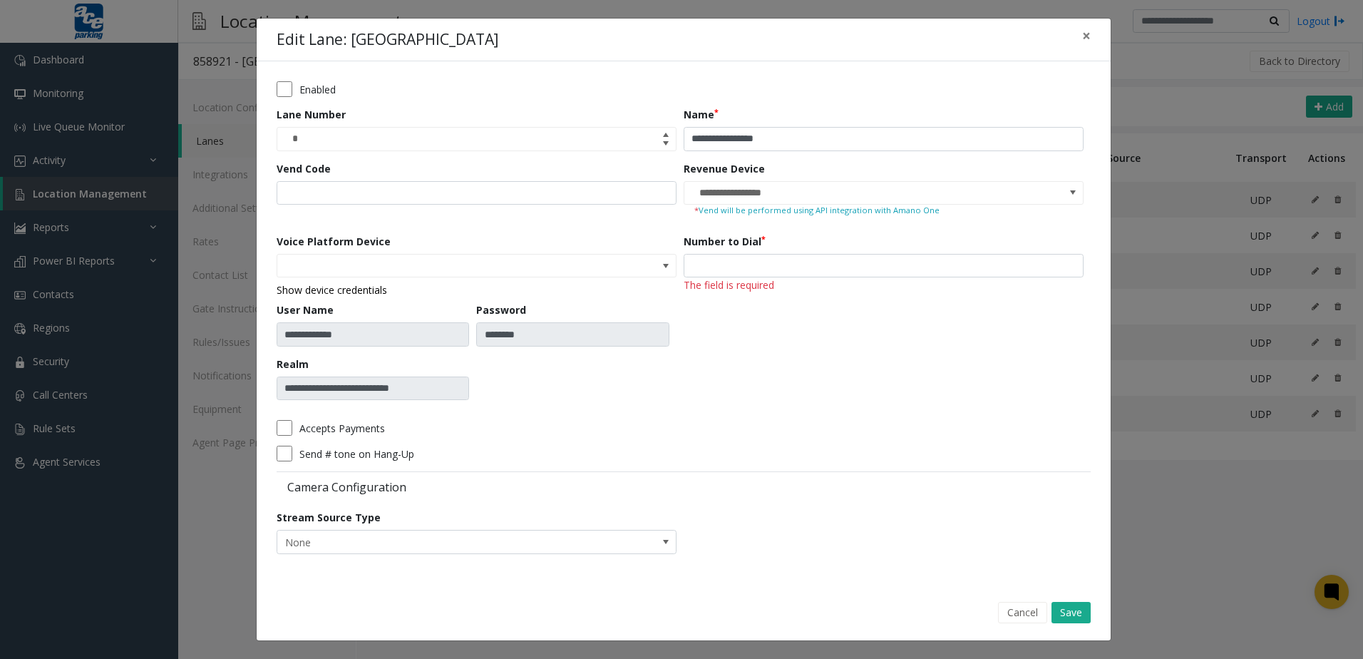
type input "**********"
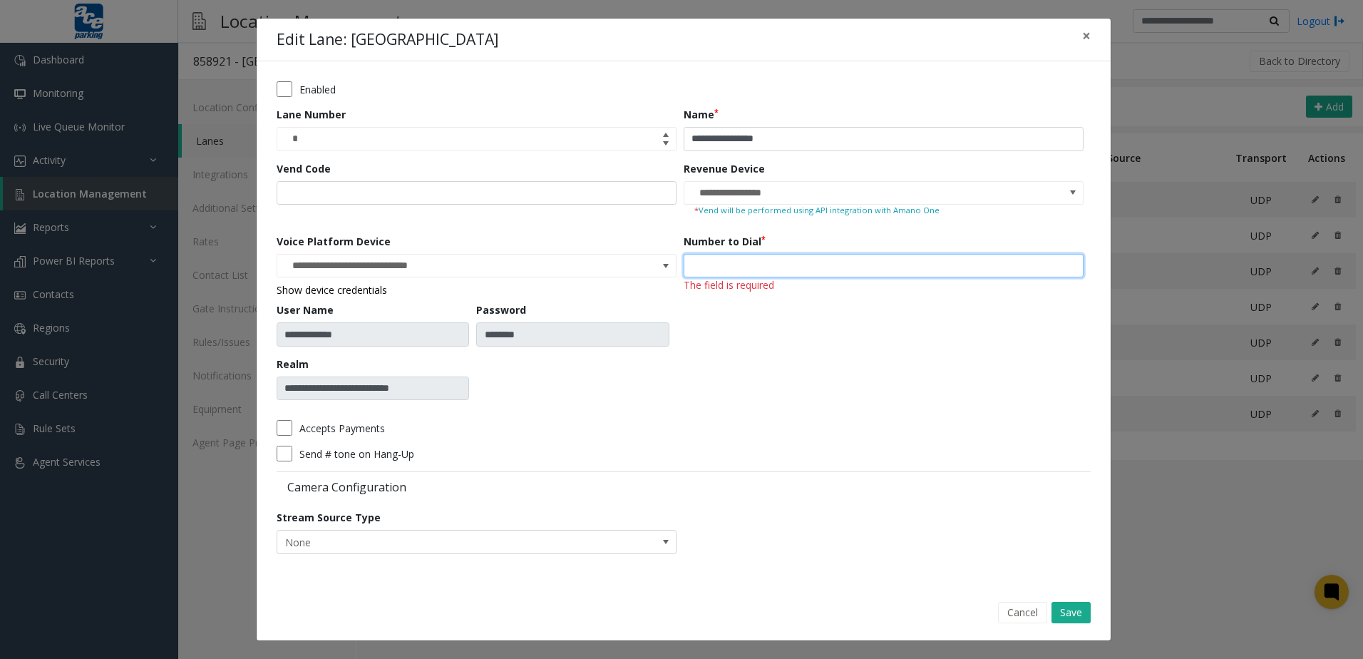
click at [767, 275] on input "number" at bounding box center [884, 266] width 400 height 24
type input "***"
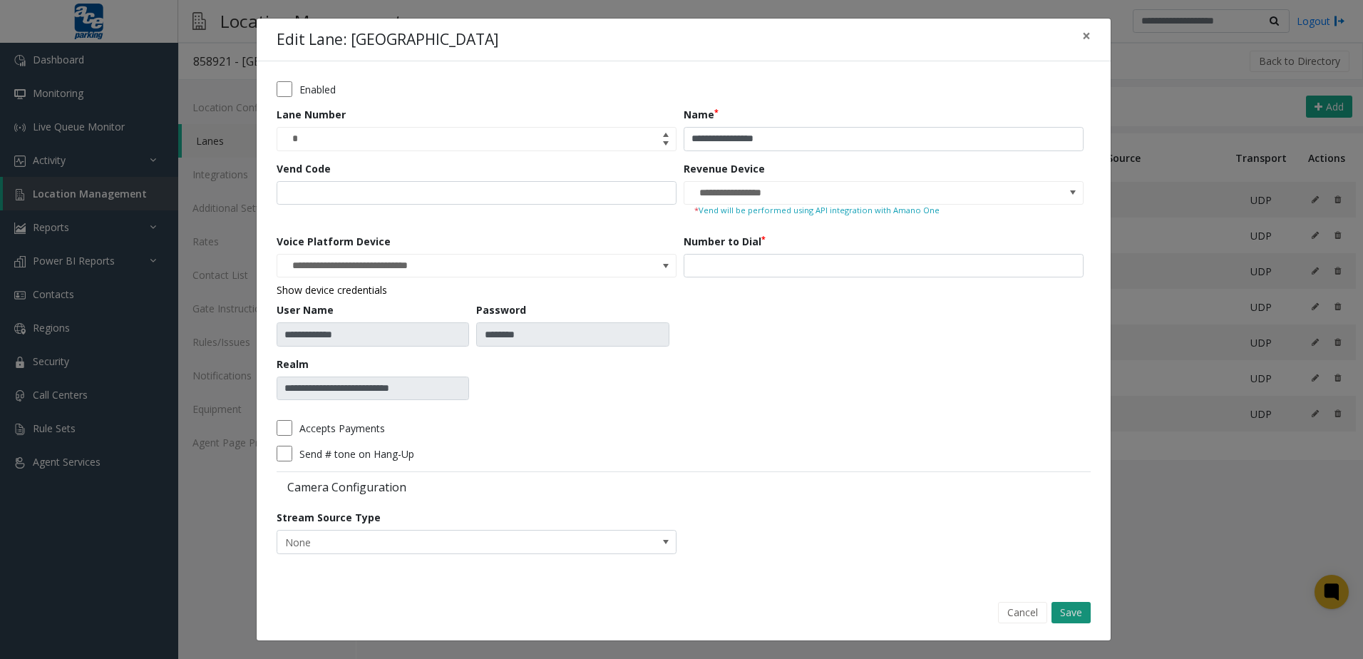
click at [1067, 613] on button "Save" at bounding box center [1071, 612] width 39 height 21
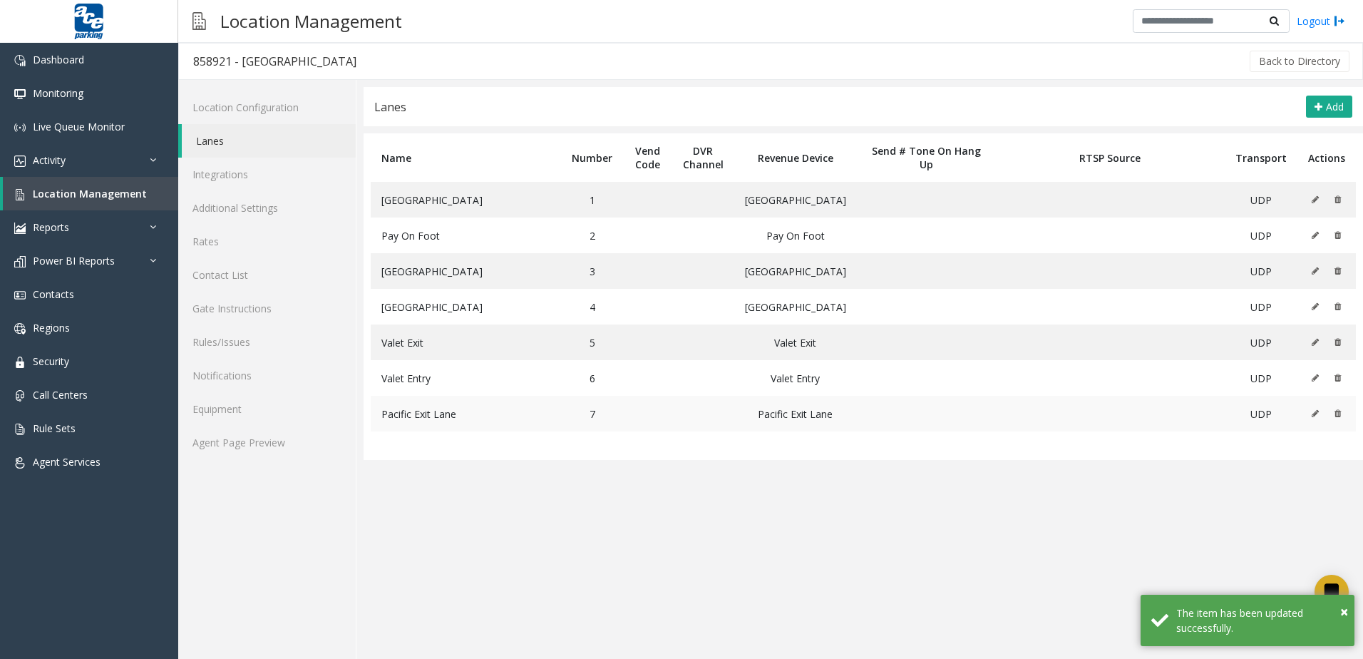
click at [1316, 414] on icon at bounding box center [1315, 413] width 7 height 9
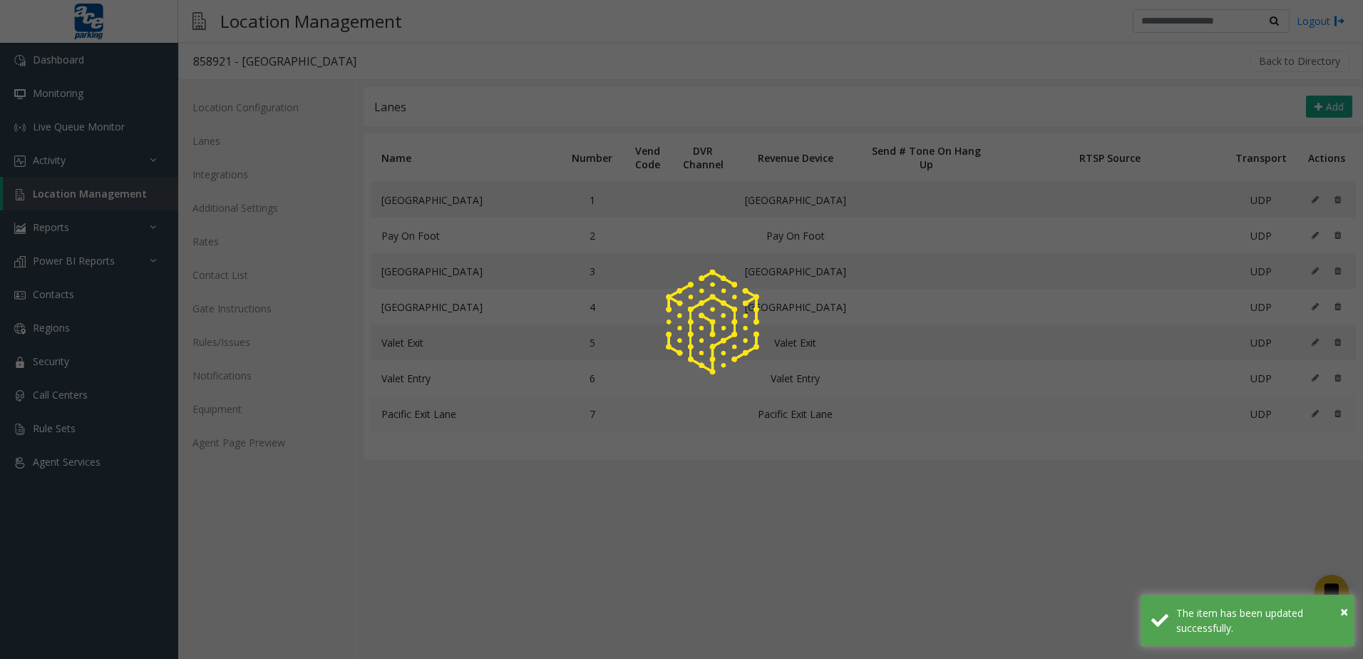
type input "**********"
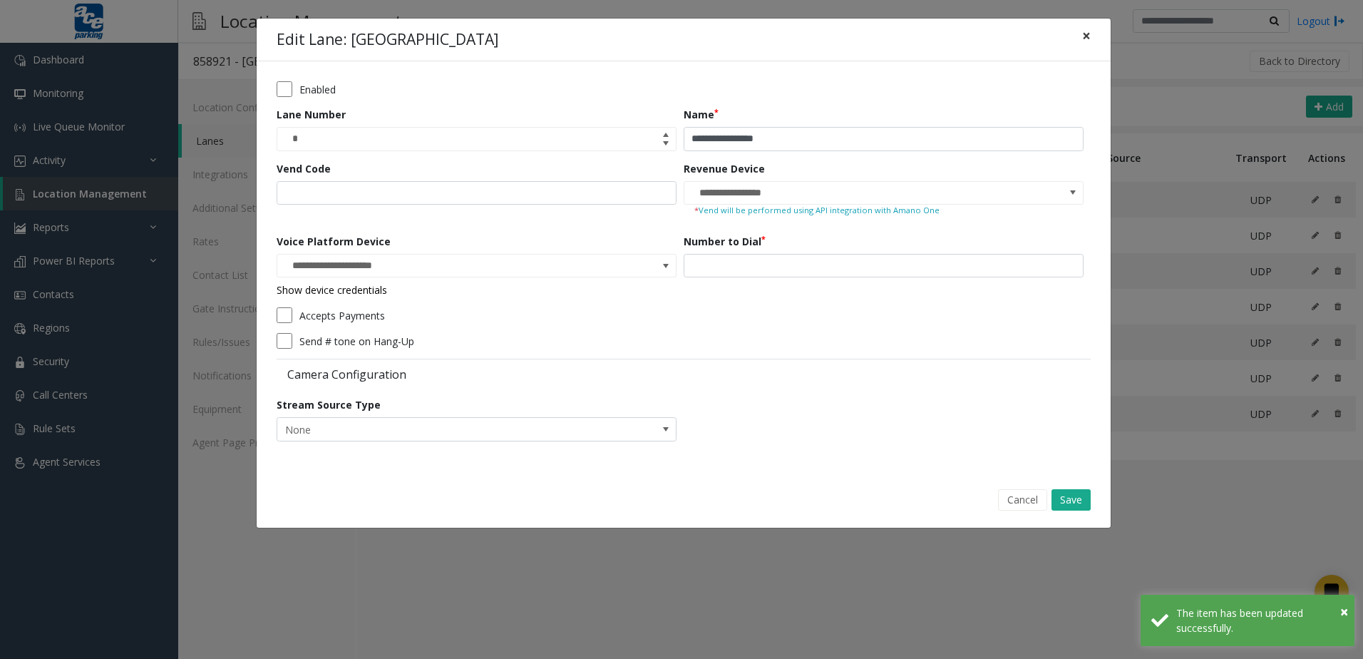
click at [1085, 34] on span "×" at bounding box center [1086, 36] width 9 height 20
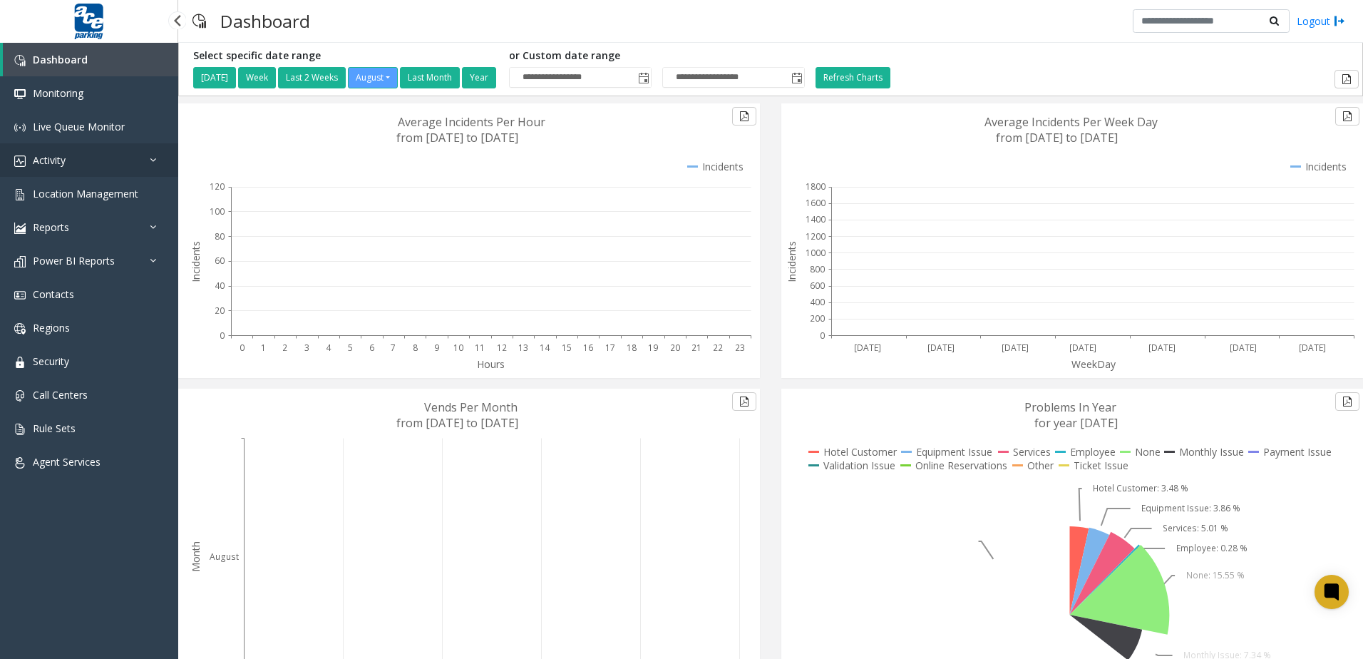
click at [111, 151] on link "Activity" at bounding box center [89, 160] width 178 height 34
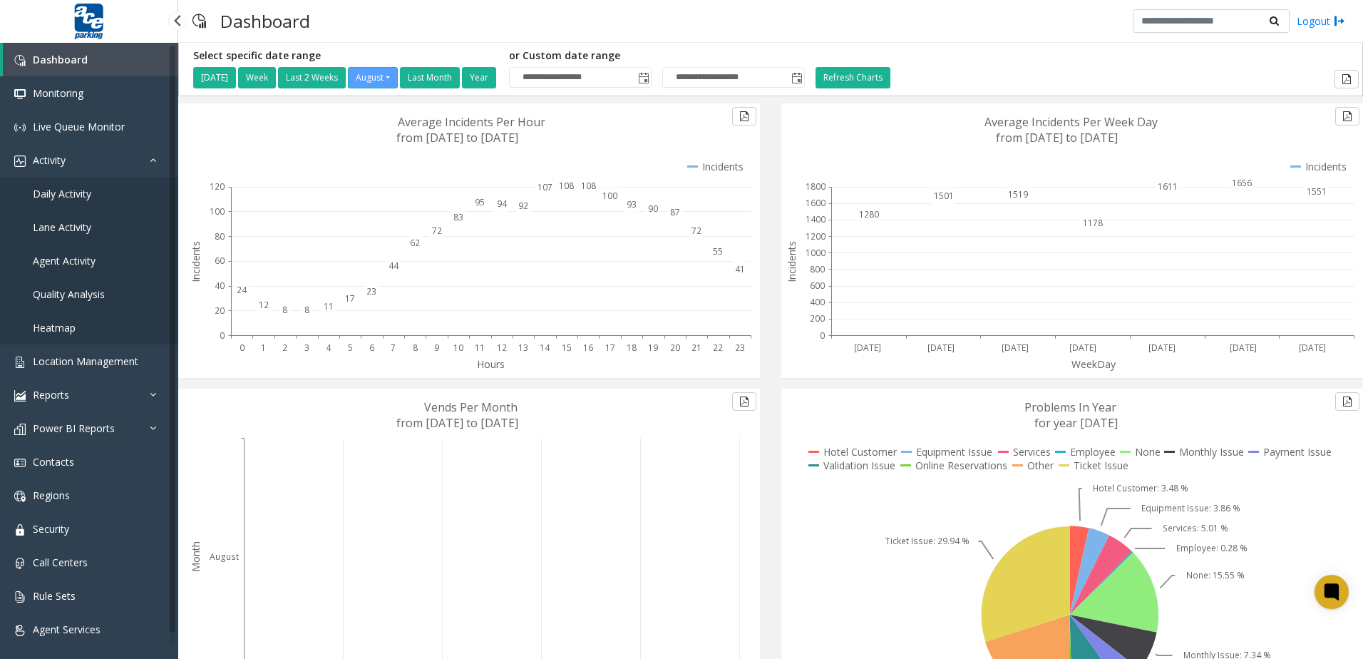
click at [82, 187] on span "Daily Activity" at bounding box center [62, 194] width 58 height 14
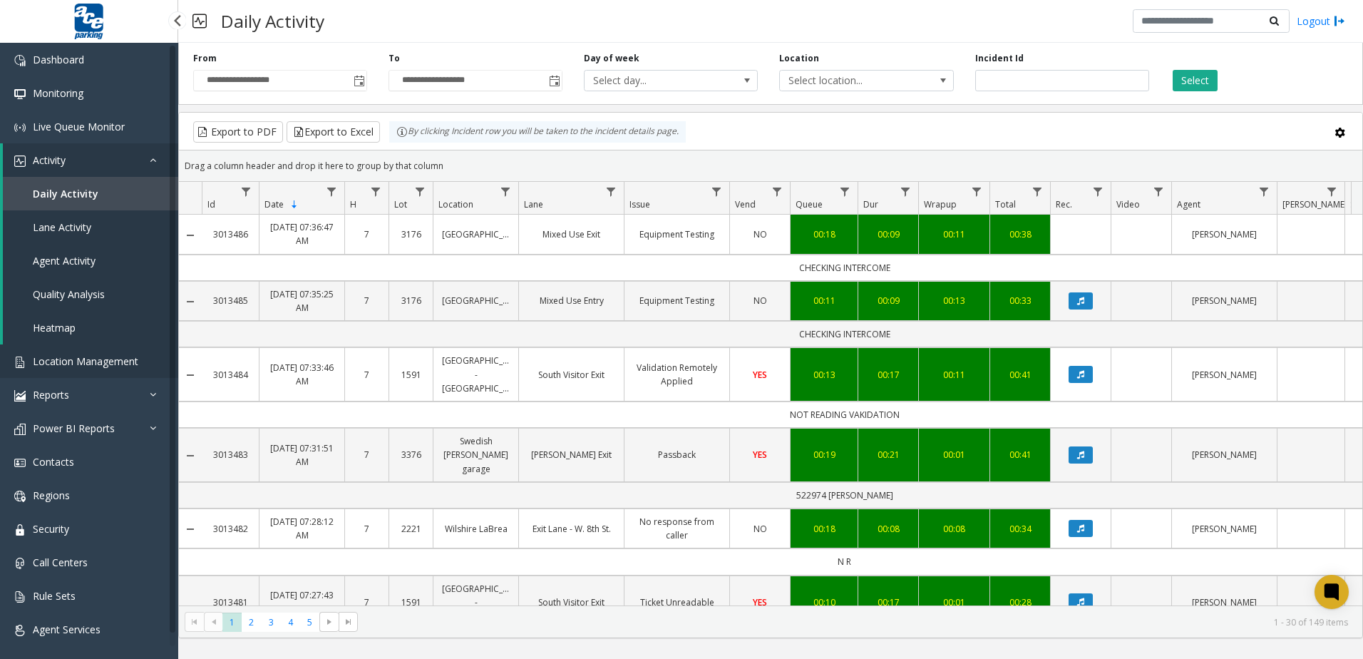
click at [68, 374] on link "Location Management" at bounding box center [89, 361] width 178 height 34
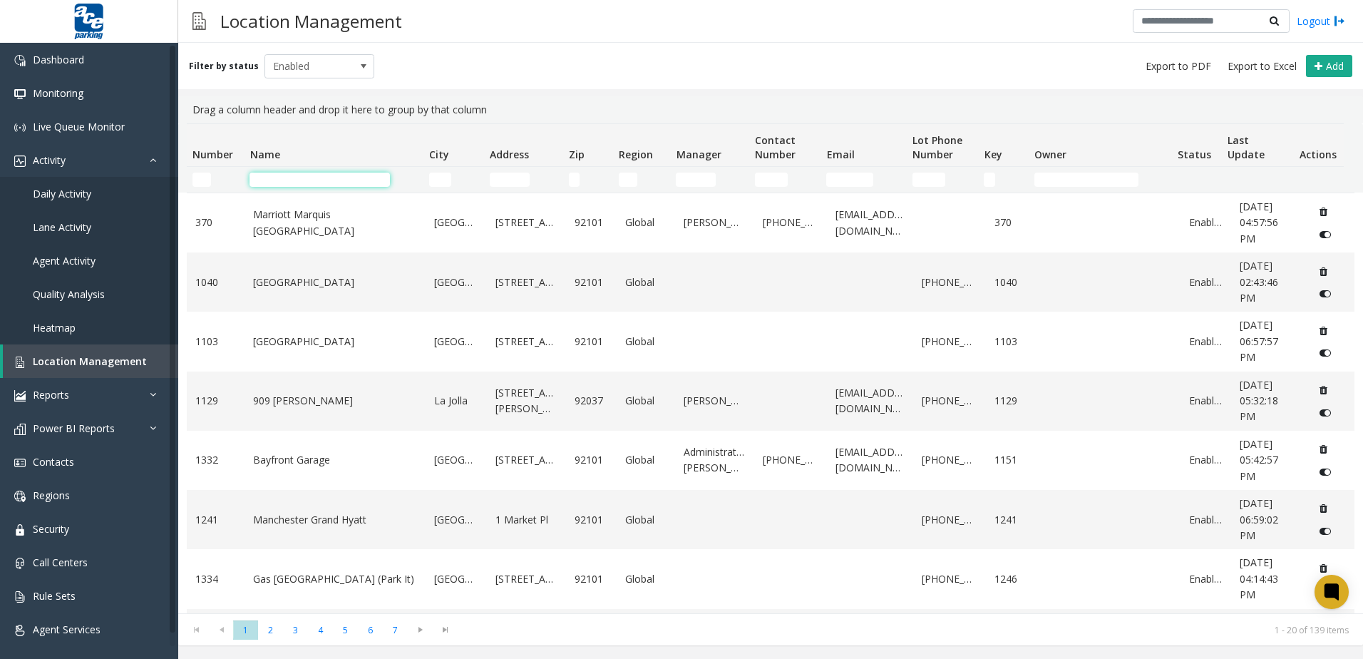
click at [275, 179] on input "Name Filter" at bounding box center [320, 180] width 140 height 14
type input "****"
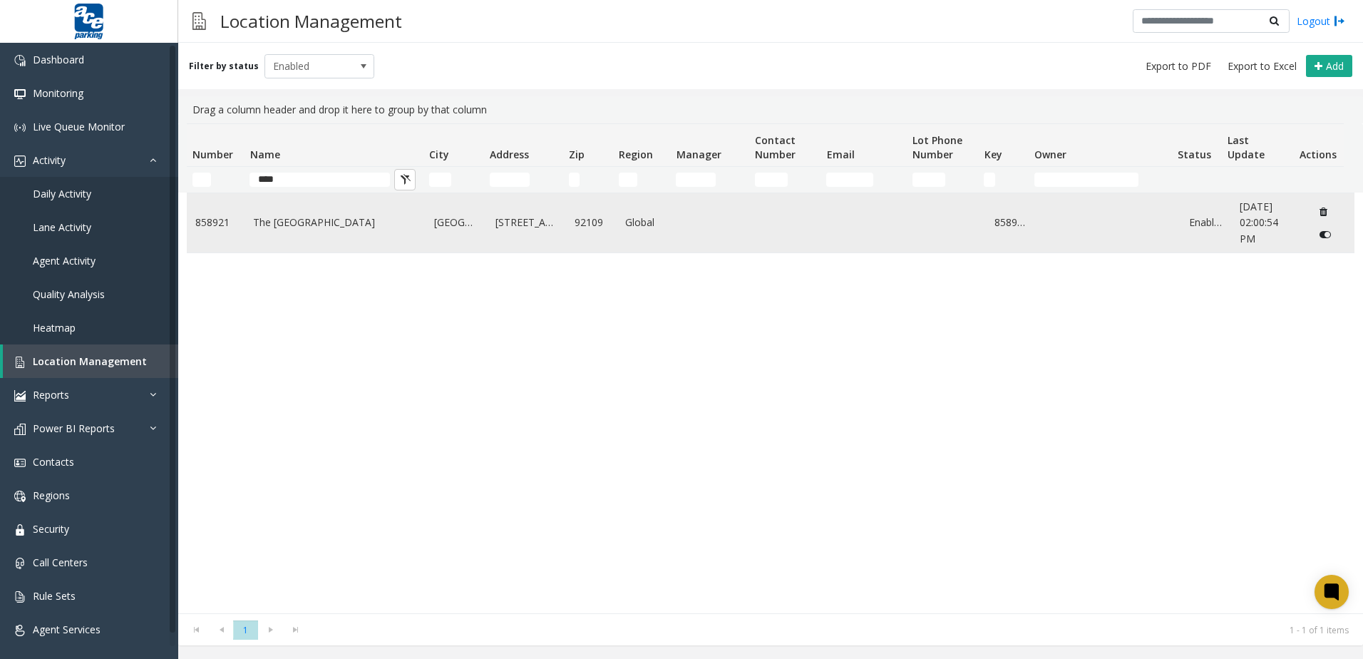
click at [322, 251] on td "The [GEOGRAPHIC_DATA]" at bounding box center [335, 222] width 181 height 59
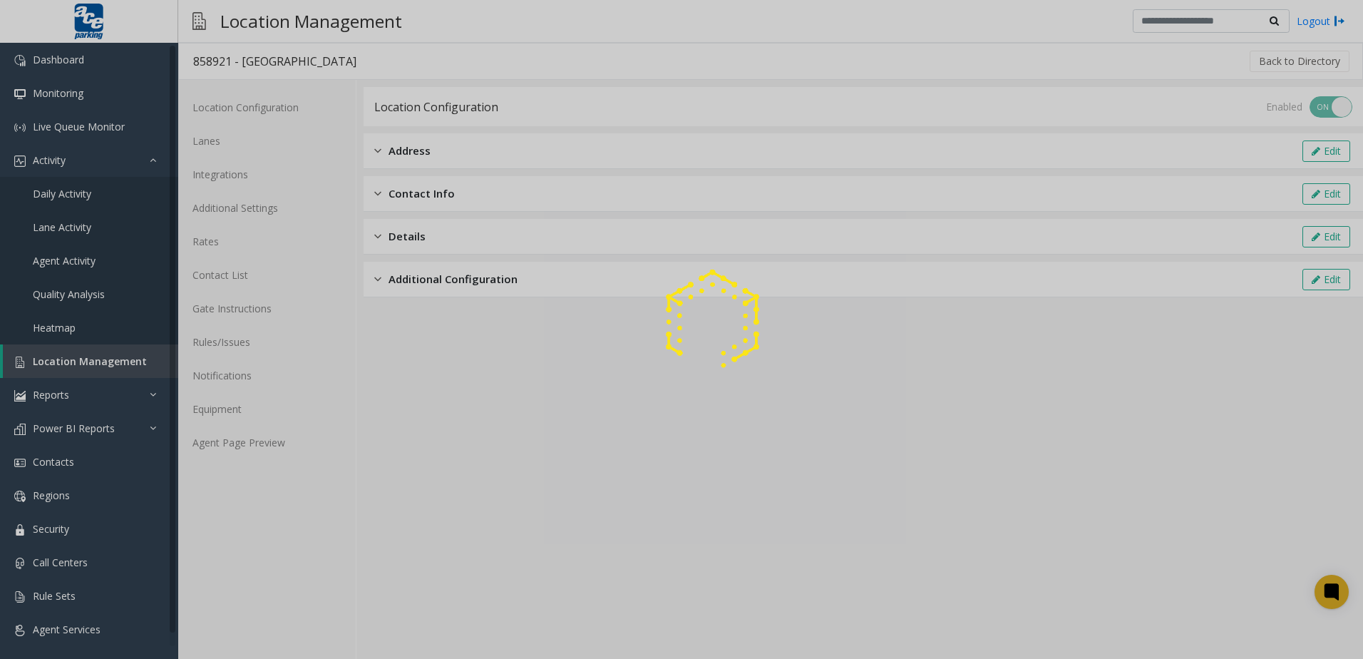
click at [230, 140] on div at bounding box center [681, 329] width 1363 height 659
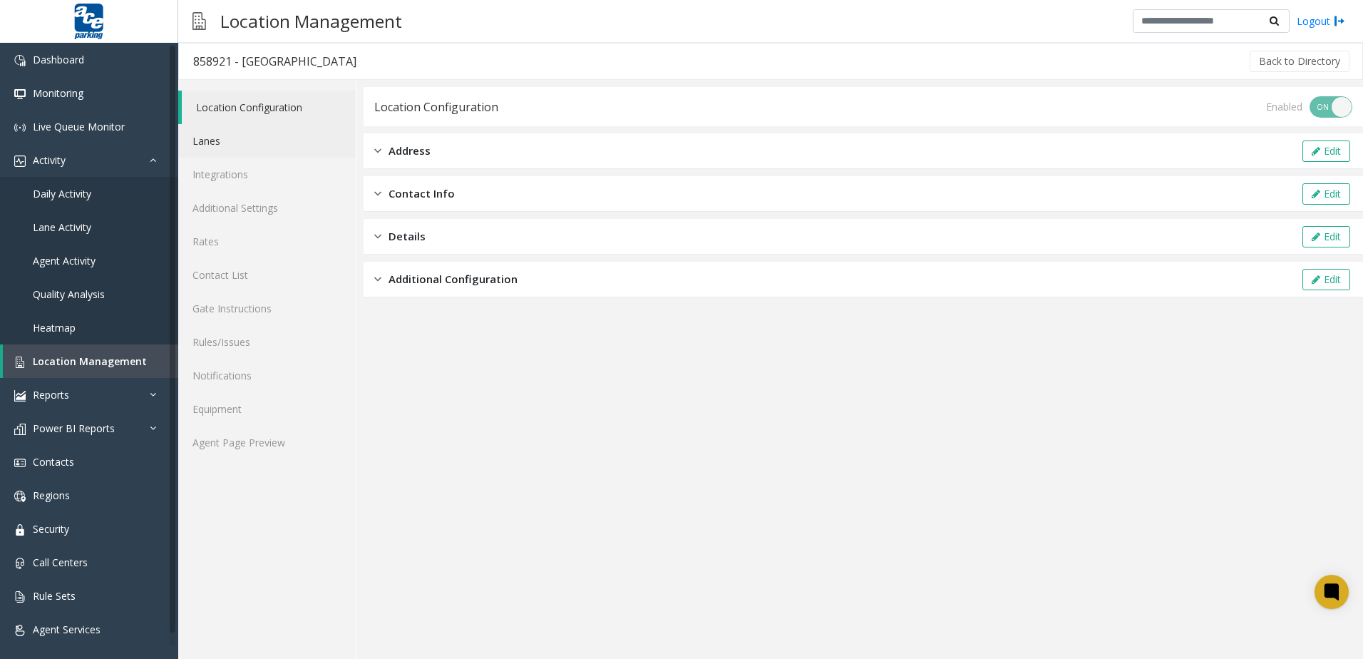
click at [230, 140] on link "Lanes" at bounding box center [267, 141] width 178 height 34
